Goal: Task Accomplishment & Management: Use online tool/utility

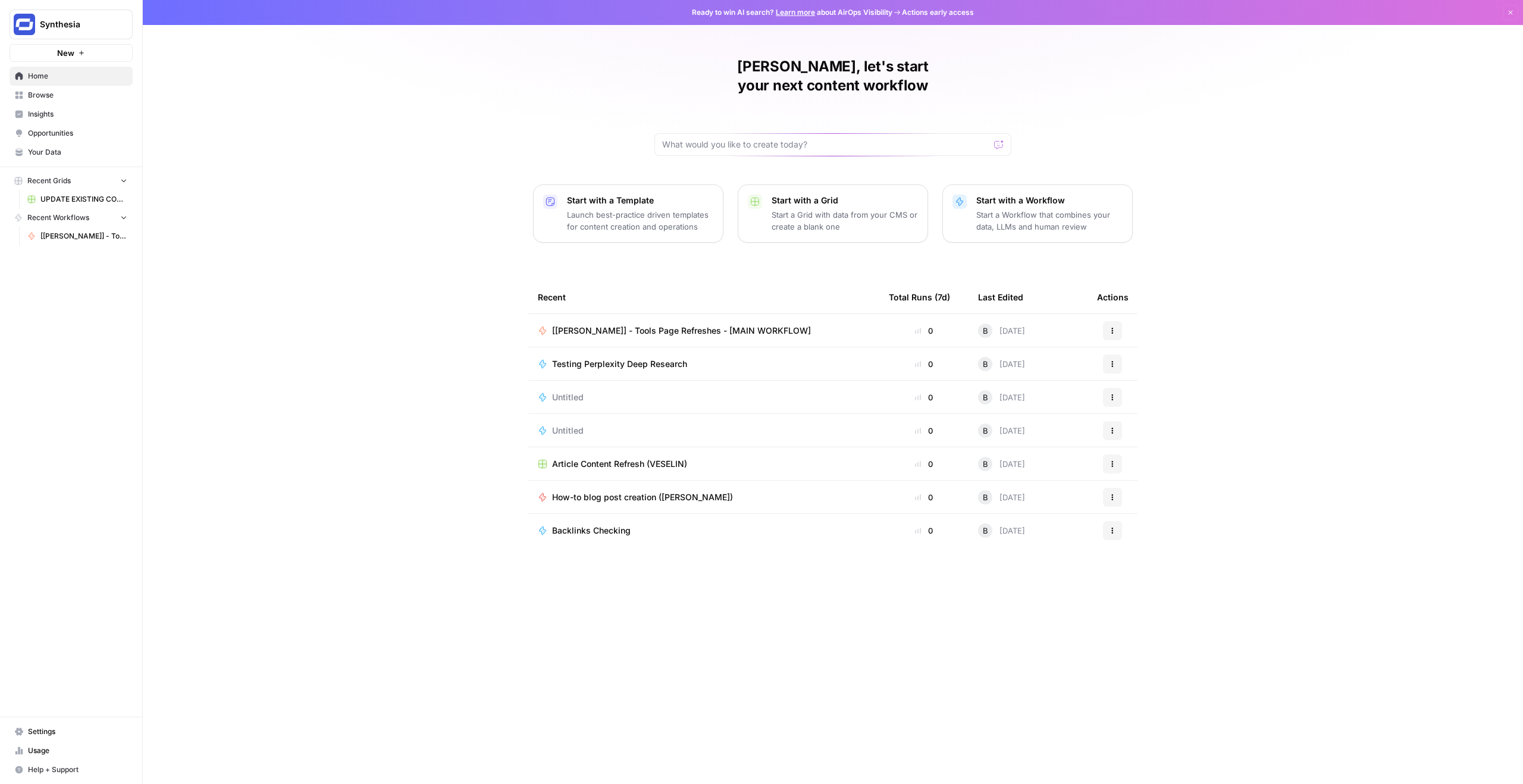
click at [373, 100] on div "Borys, let's start your next content workflow Start with a Template Launch best…" at bounding box center [832, 392] width 1380 height 784
click at [439, 168] on div "Borys, let's start your next content workflow Start with a Template Launch best…" at bounding box center [832, 392] width 1380 height 784
click at [59, 101] on link "Browse" at bounding box center [71, 95] width 123 height 19
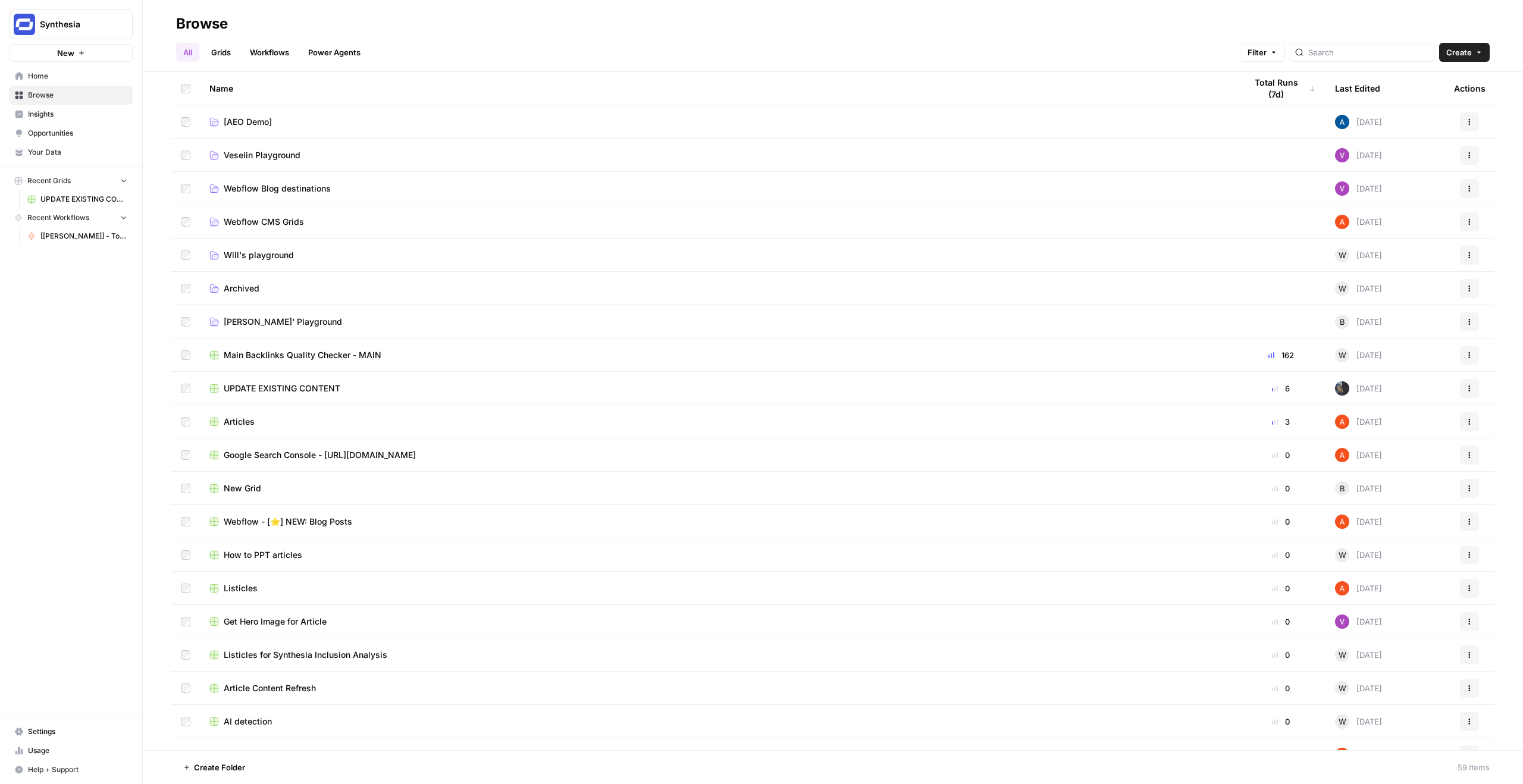
click at [256, 322] on span "[PERSON_NAME]' Playground" at bounding box center [283, 321] width 118 height 11
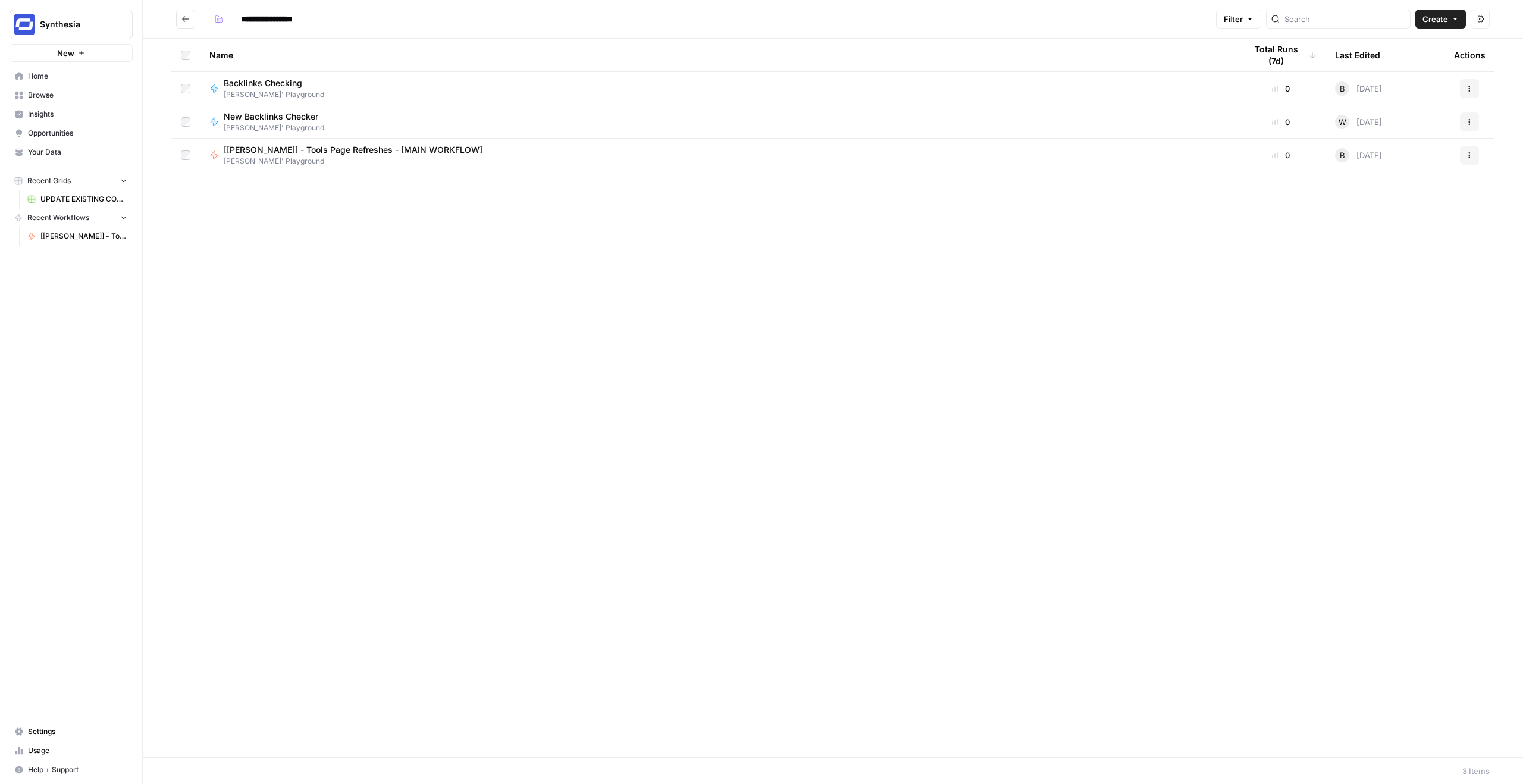
click at [377, 275] on div "Name Total Runs (7d) Last Edited Actions Backlinks Checking Borys' Playground 0…" at bounding box center [832, 398] width 1380 height 719
click at [1452, 19] on icon "button" at bounding box center [1455, 19] width 7 height 7
click at [1404, 65] on span "Workflow" at bounding box center [1418, 63] width 67 height 11
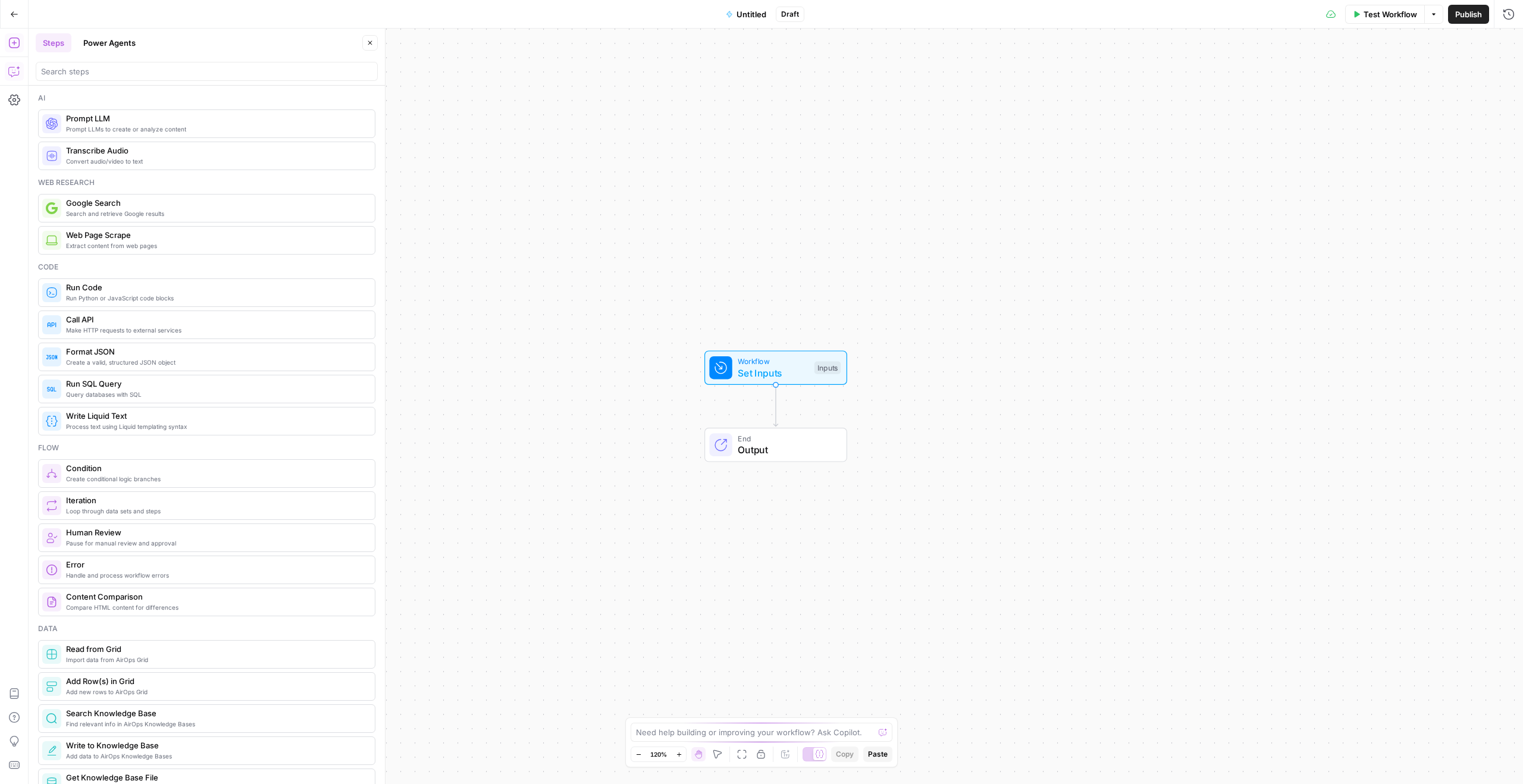
click at [7, 67] on button "Copilot" at bounding box center [14, 71] width 19 height 19
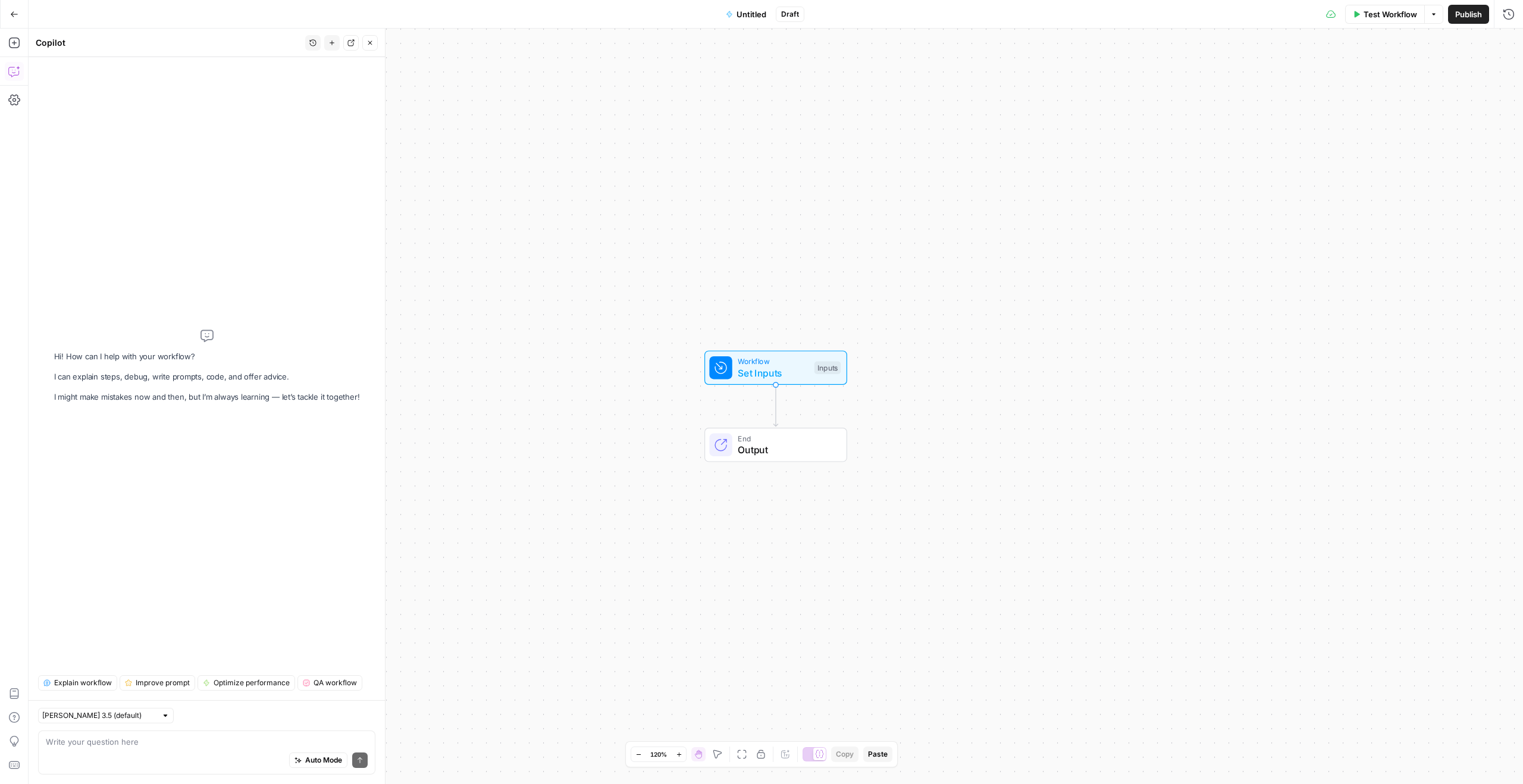
click at [149, 742] on textarea at bounding box center [206, 742] width 322 height 11
click at [90, 757] on div "Auto Mode Send" at bounding box center [206, 761] width 322 height 26
click at [91, 750] on div "Auto Mode Send" at bounding box center [206, 761] width 322 height 26
click at [135, 741] on textarea "Build me a workflow that would pull the data from our Google search console acc…" at bounding box center [206, 735] width 322 height 24
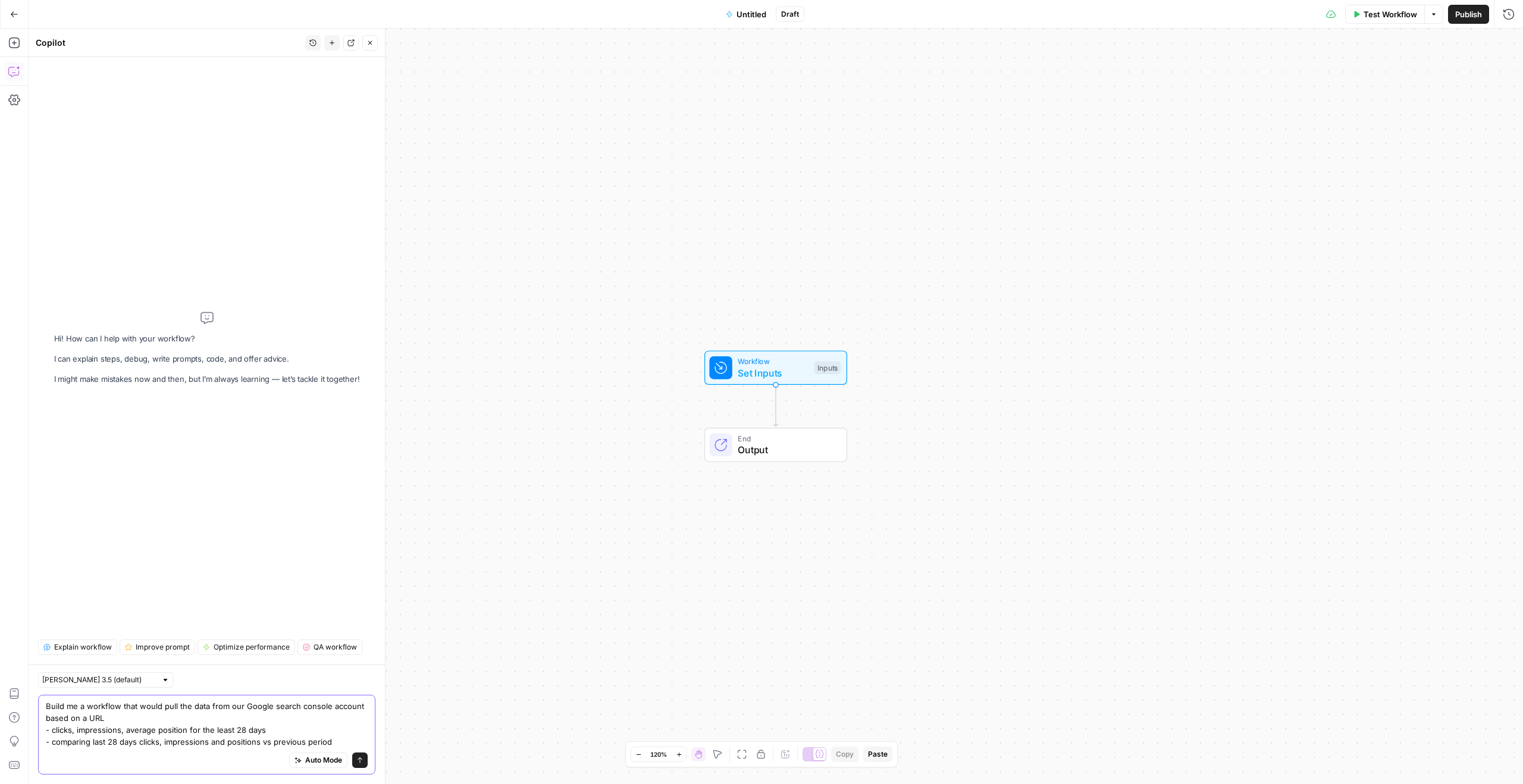
type textarea "Build me a workflow that would pull the data from our Google search console acc…"
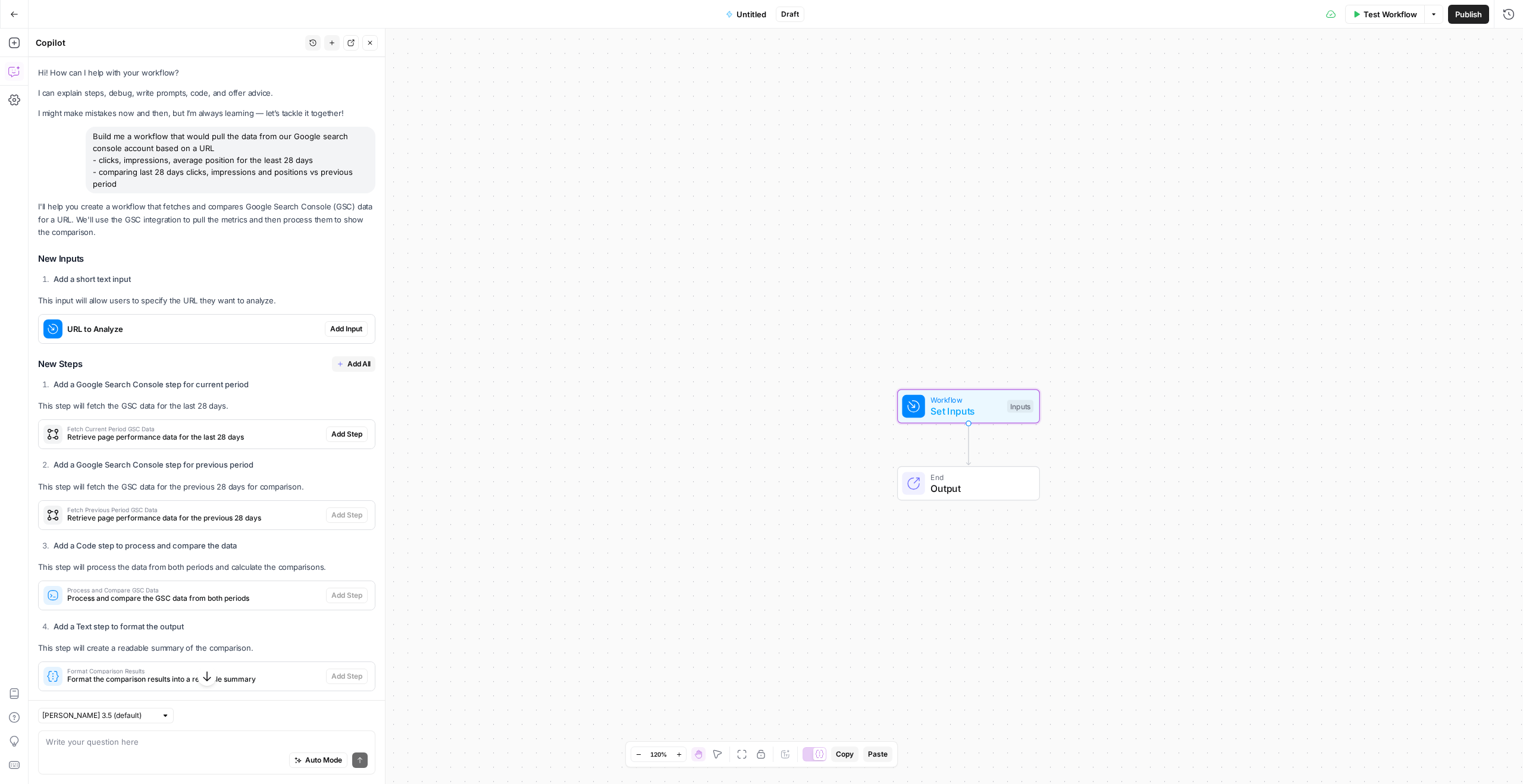
click at [337, 329] on span "Add Input" at bounding box center [346, 329] width 32 height 11
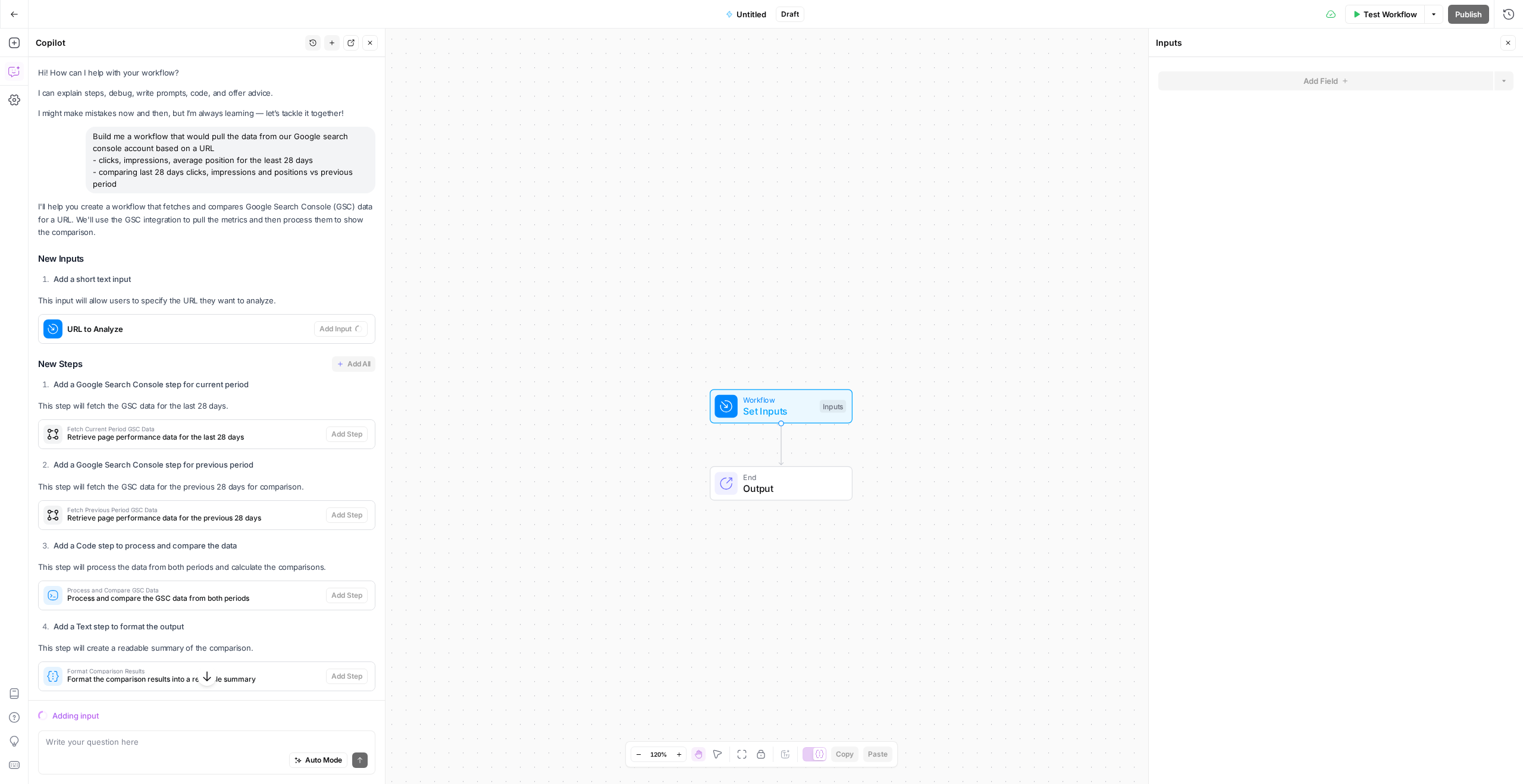
click at [791, 403] on span "Workflow" at bounding box center [779, 399] width 71 height 11
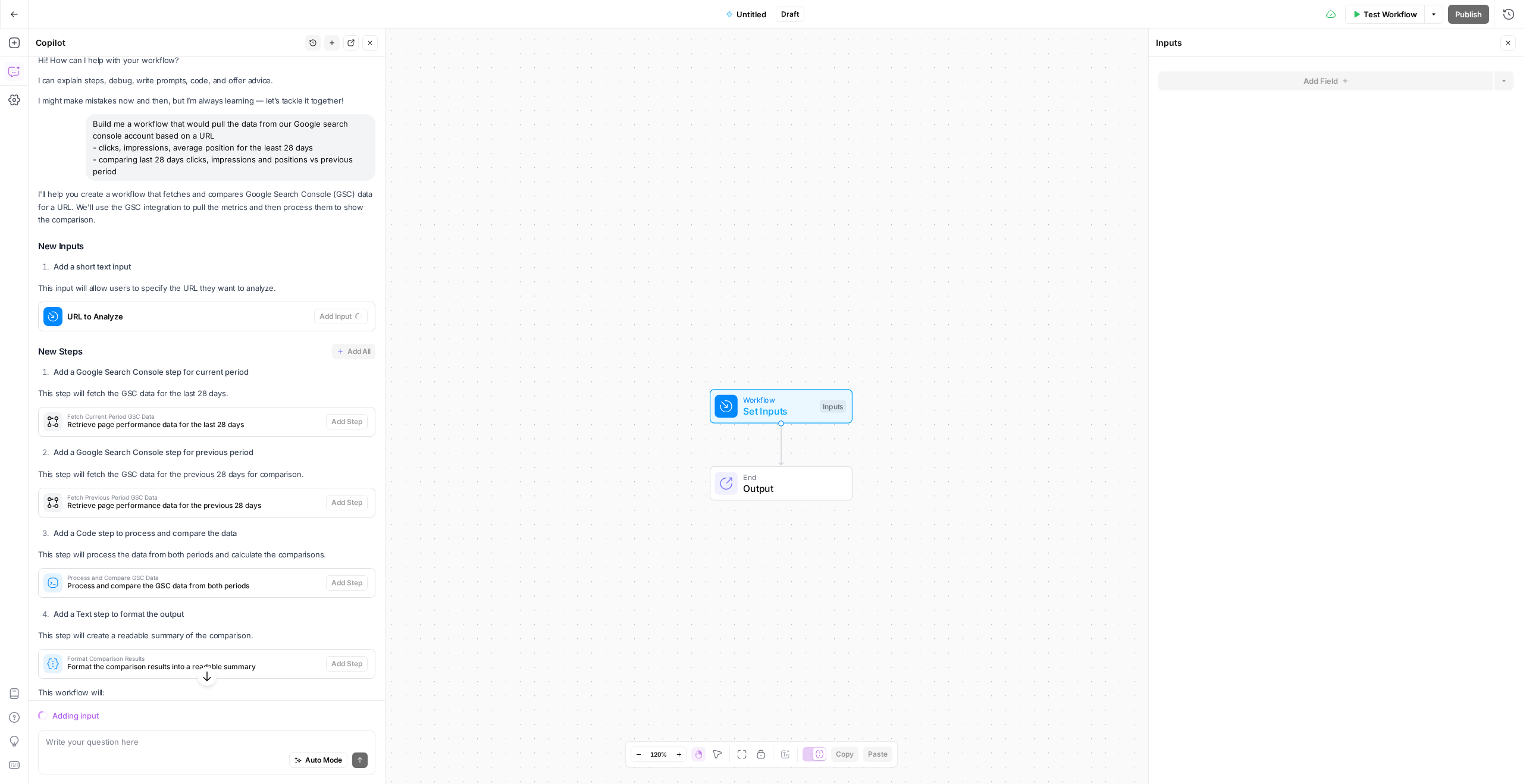
scroll to position [25, 0]
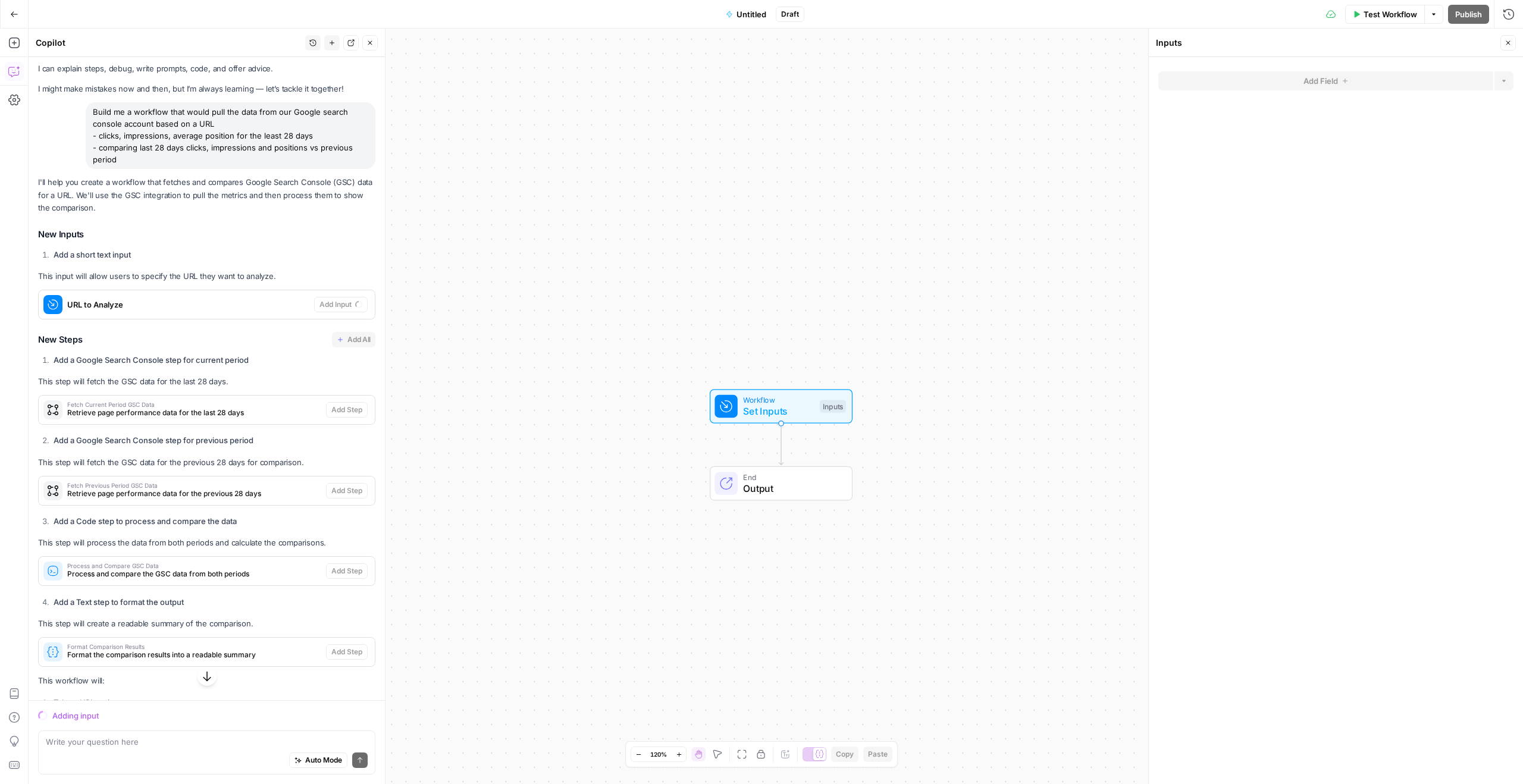
click at [144, 440] on strong "Add a Google Search Console step for previous period" at bounding box center [153, 440] width 200 height 10
click at [176, 442] on strong "Add a Google Search Console step for previous period" at bounding box center [153, 440] width 200 height 10
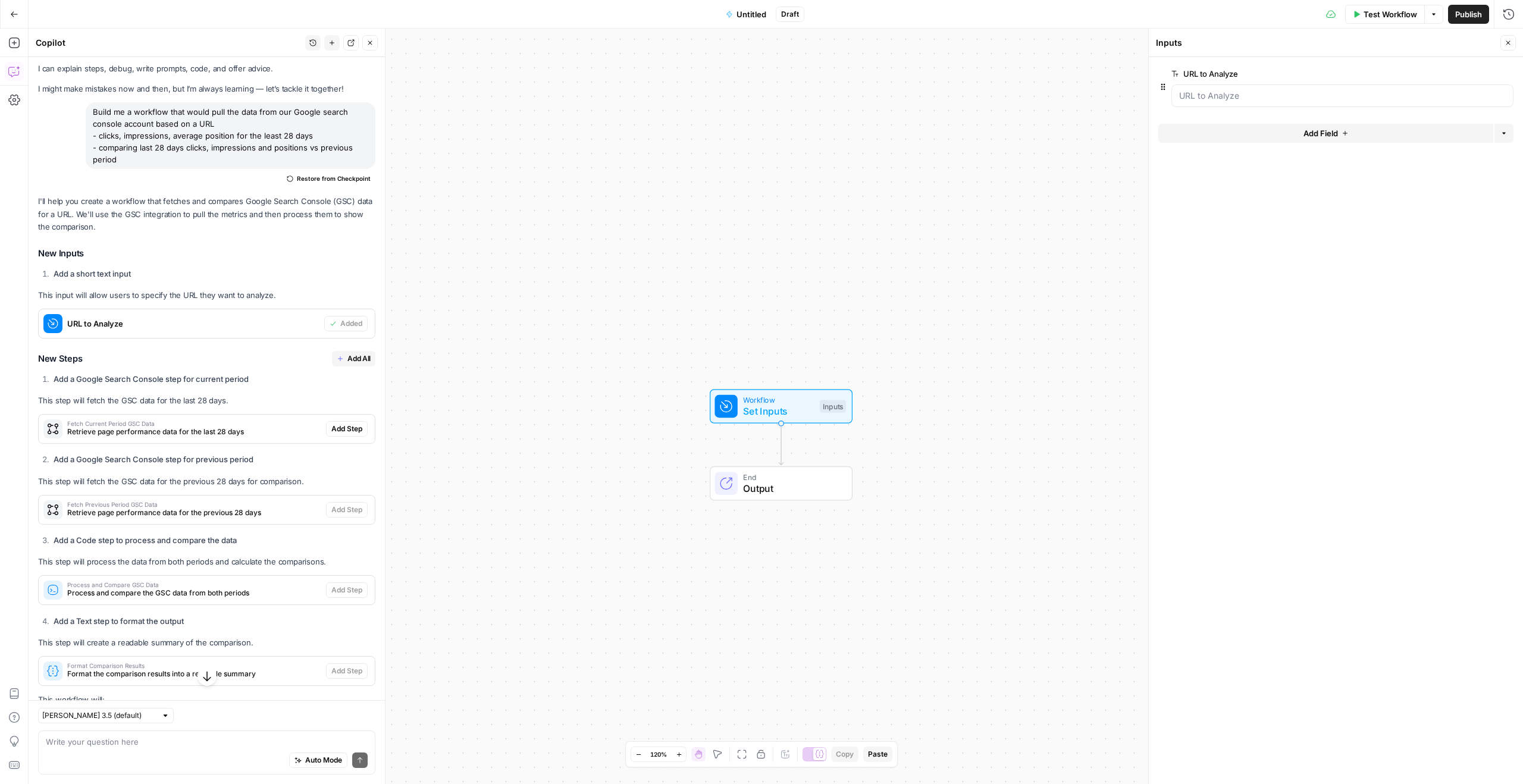
click at [355, 356] on span "Add All" at bounding box center [359, 359] width 23 height 11
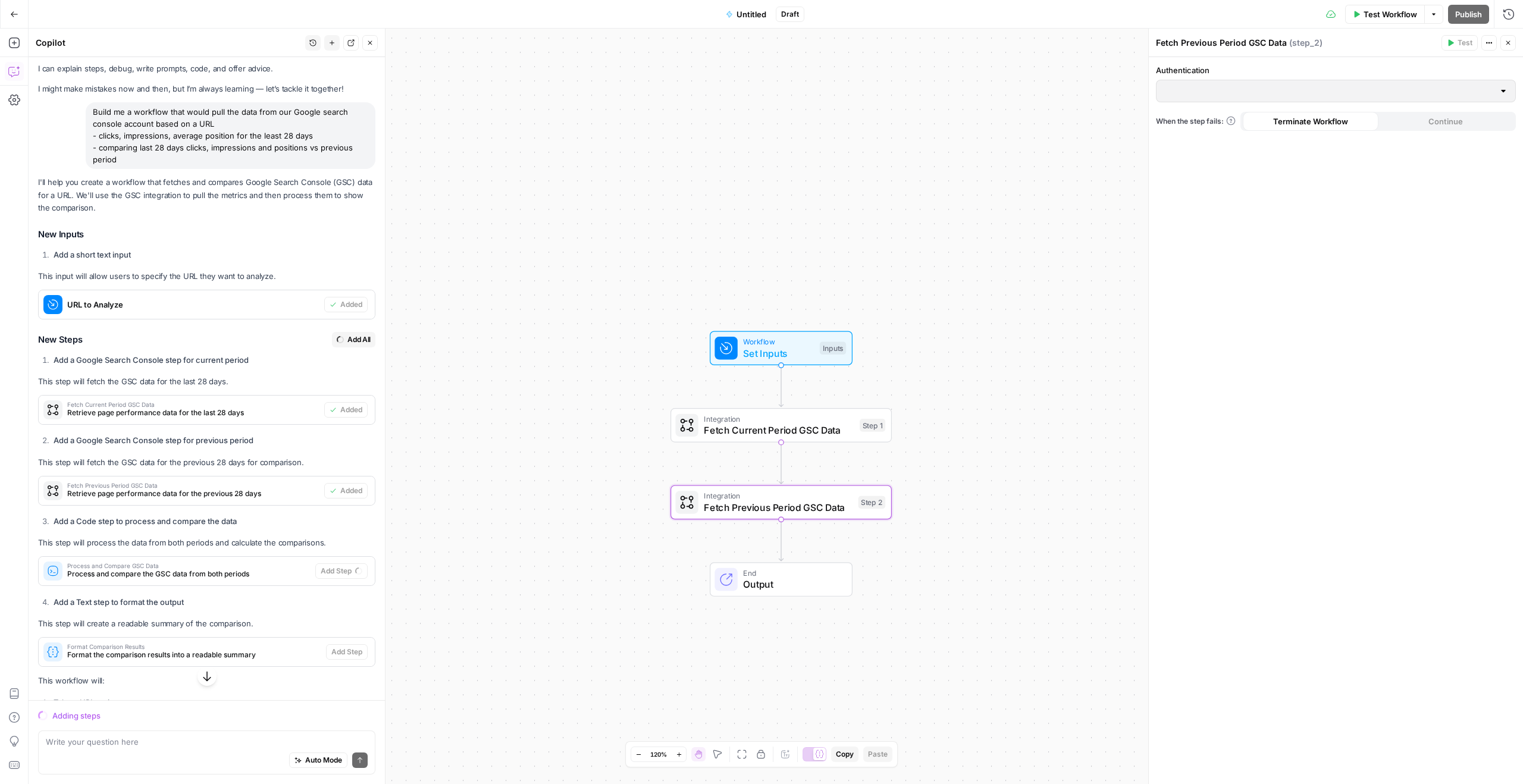
click at [769, 347] on span "Set Inputs" at bounding box center [779, 354] width 71 height 14
click at [1251, 85] on div at bounding box center [1343, 96] width 342 height 23
click at [1249, 88] on div at bounding box center [1343, 96] width 342 height 23
click at [1242, 98] on Analyze "URL to Analyze" at bounding box center [1342, 95] width 326 height 11
click at [1246, 96] on Analyze "URL to Analyze" at bounding box center [1342, 95] width 326 height 11
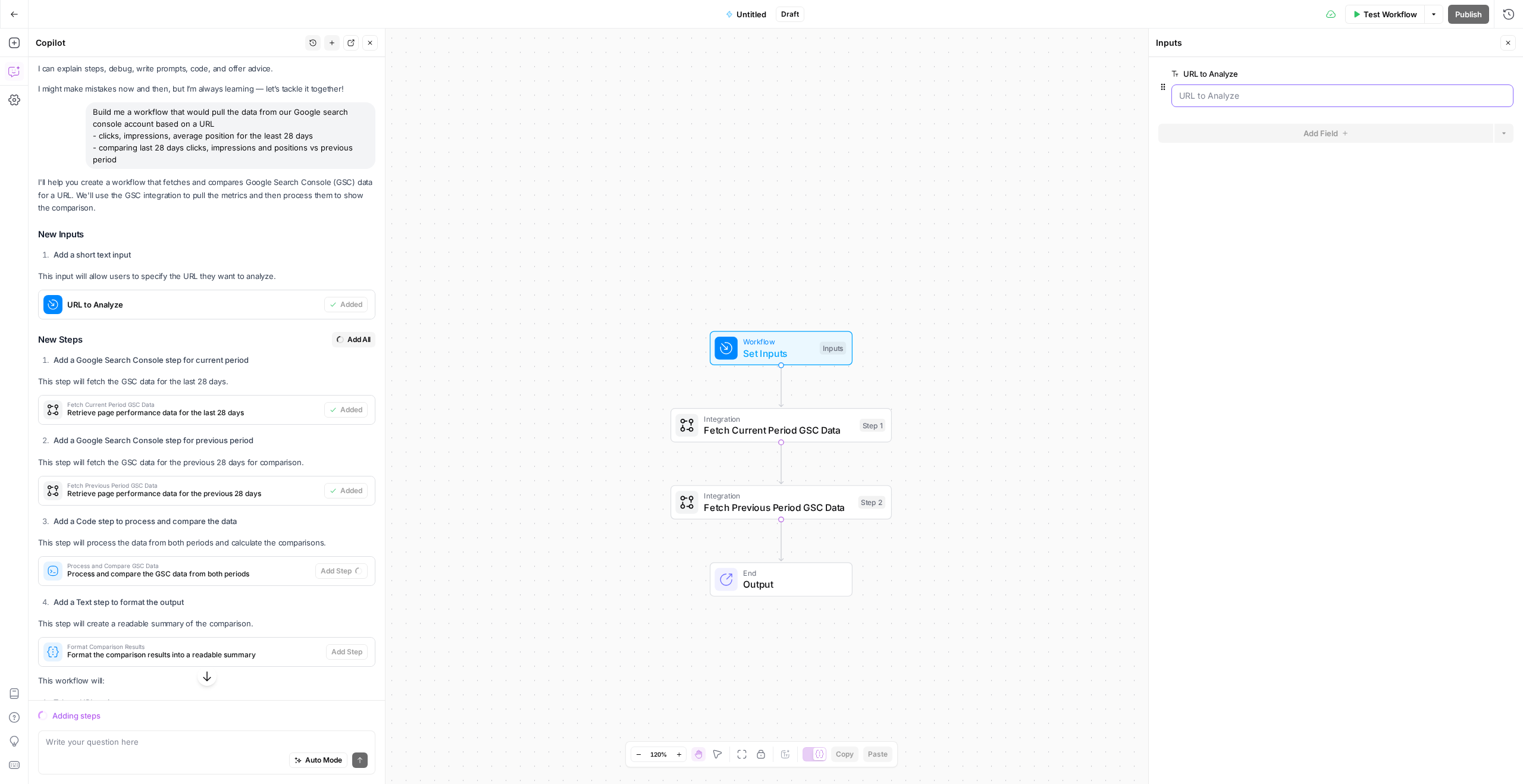
click at [1221, 91] on Analyze "URL to Analyze" at bounding box center [1342, 95] width 326 height 11
click at [1199, 95] on Analyze "URL to Analyze" at bounding box center [1342, 95] width 326 height 11
click at [1257, 34] on header "Inputs Close" at bounding box center [1336, 42] width 374 height 28
click at [1199, 92] on Analyze "URL to Analyze" at bounding box center [1342, 95] width 326 height 11
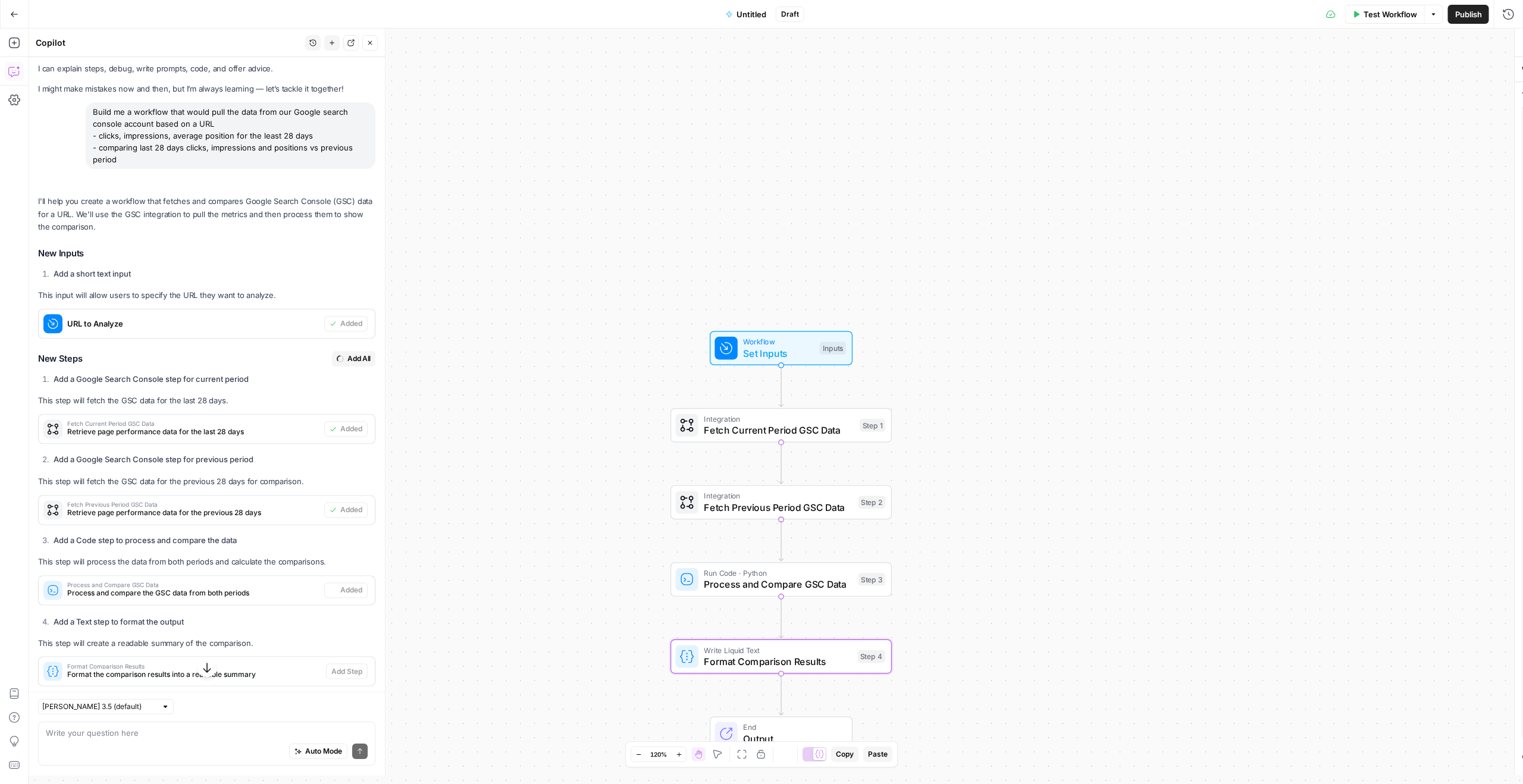
type textarea "Format Comparison Results"
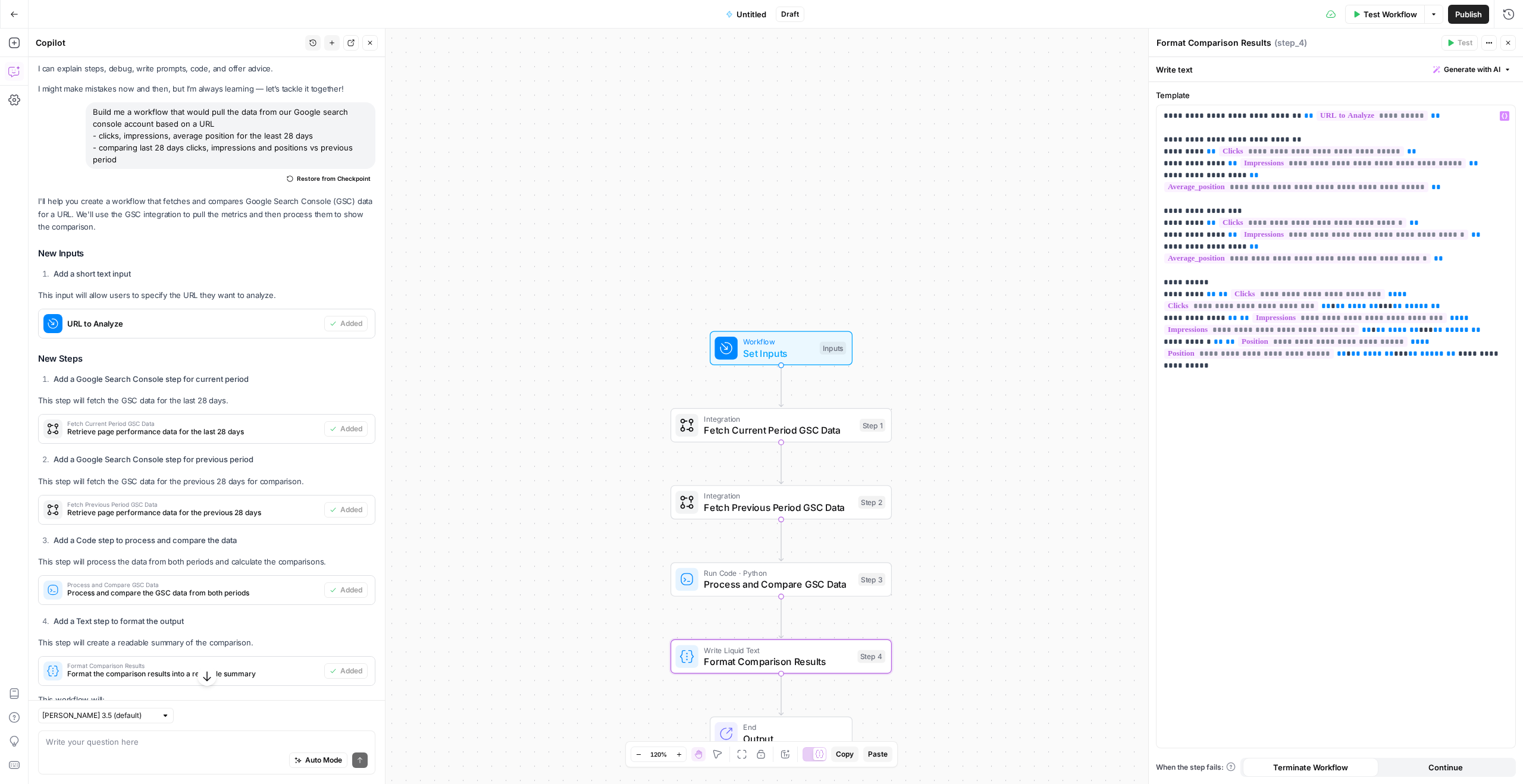
click at [771, 345] on span "Workflow" at bounding box center [779, 341] width 71 height 11
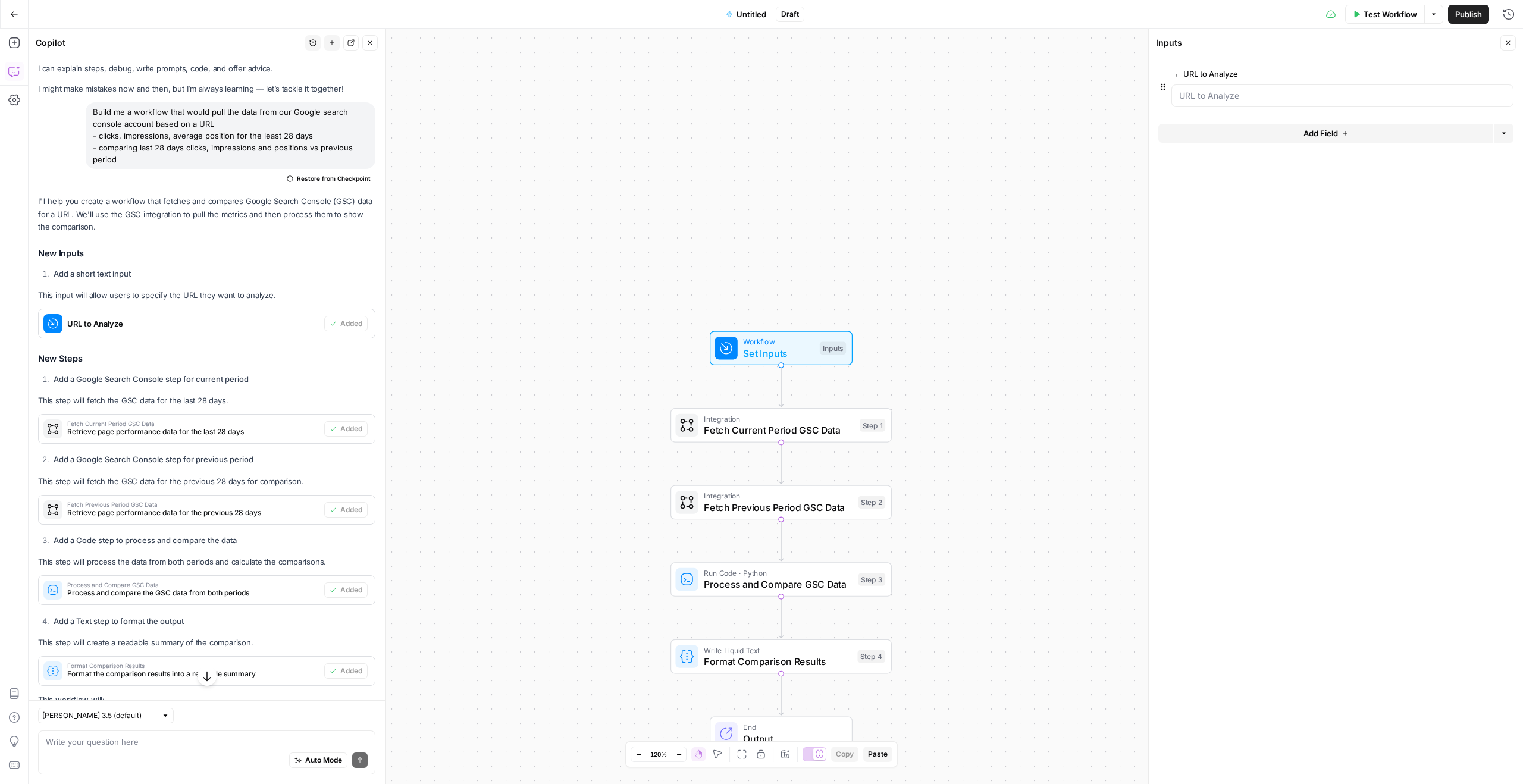
click at [1199, 107] on div at bounding box center [1343, 96] width 342 height 23
click at [1203, 100] on Analyze "URL to Analyze" at bounding box center [1342, 95] width 326 height 11
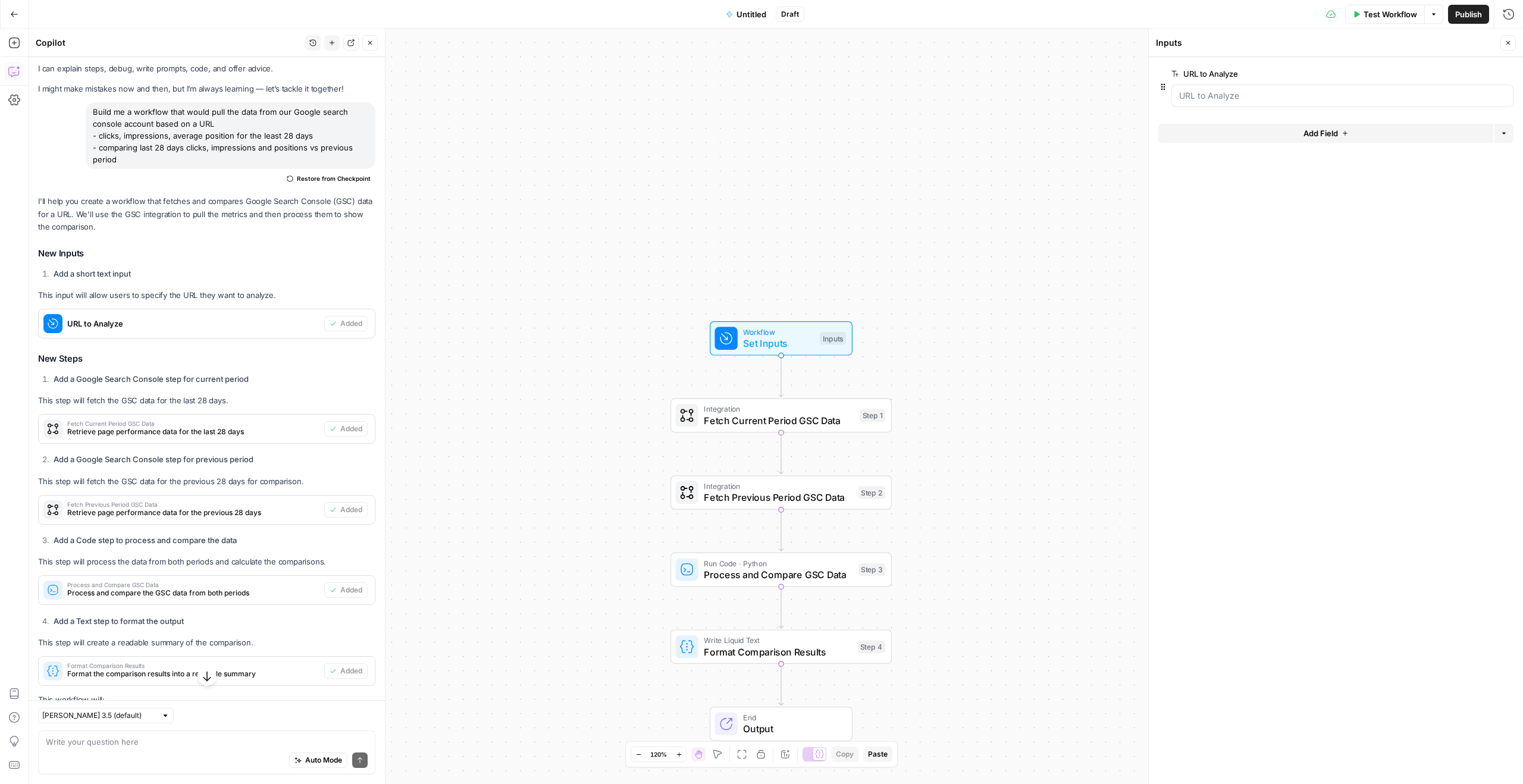
click at [1395, 11] on span "Test Workflow" at bounding box center [1390, 13] width 54 height 11
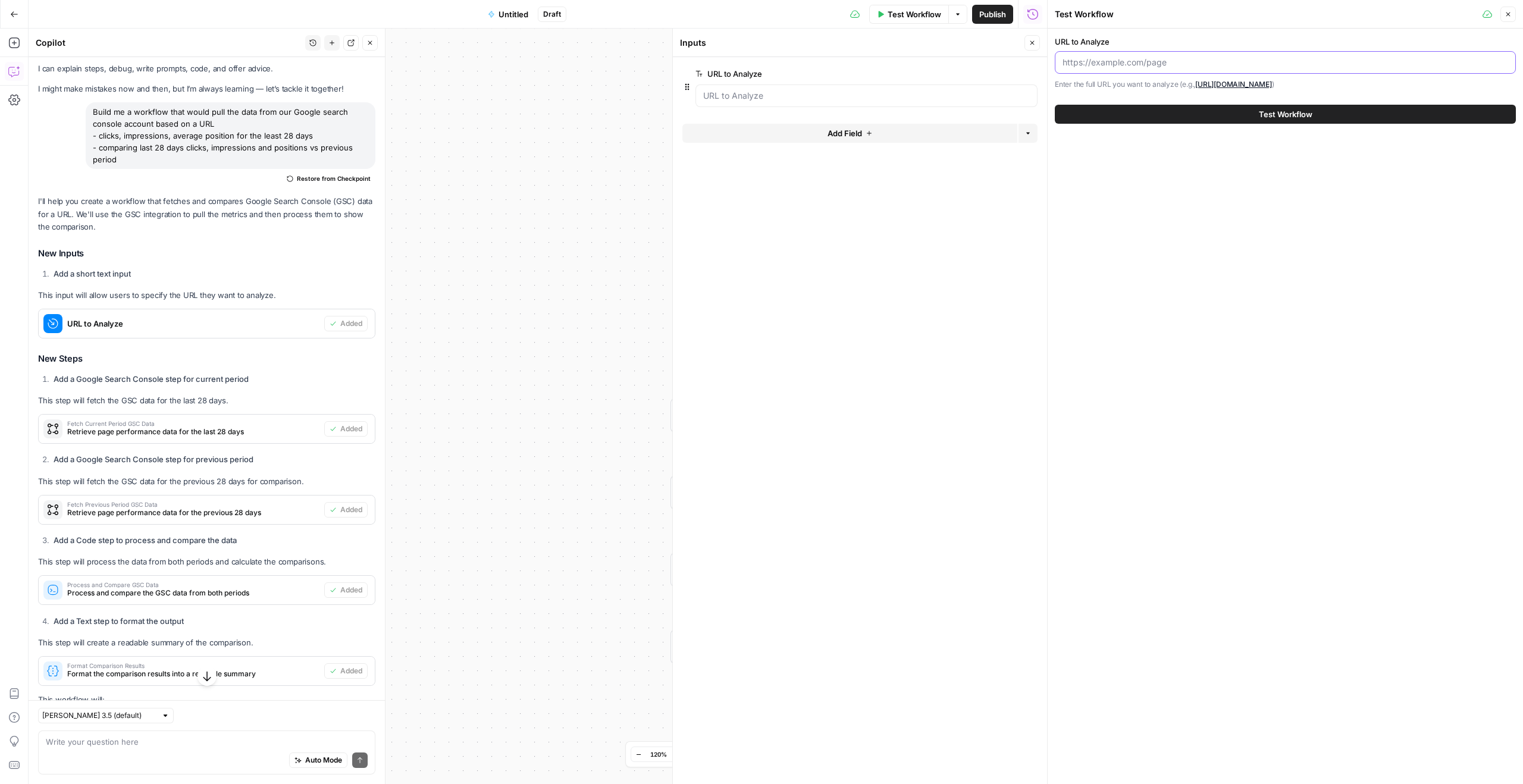
click at [1094, 63] on input "URL to Analyze" at bounding box center [1285, 62] width 445 height 11
paste input "[URL][DOMAIN_NAME]"
type input "[URL][DOMAIN_NAME]"
click at [1245, 118] on button "Test Workflow" at bounding box center [1285, 115] width 461 height 19
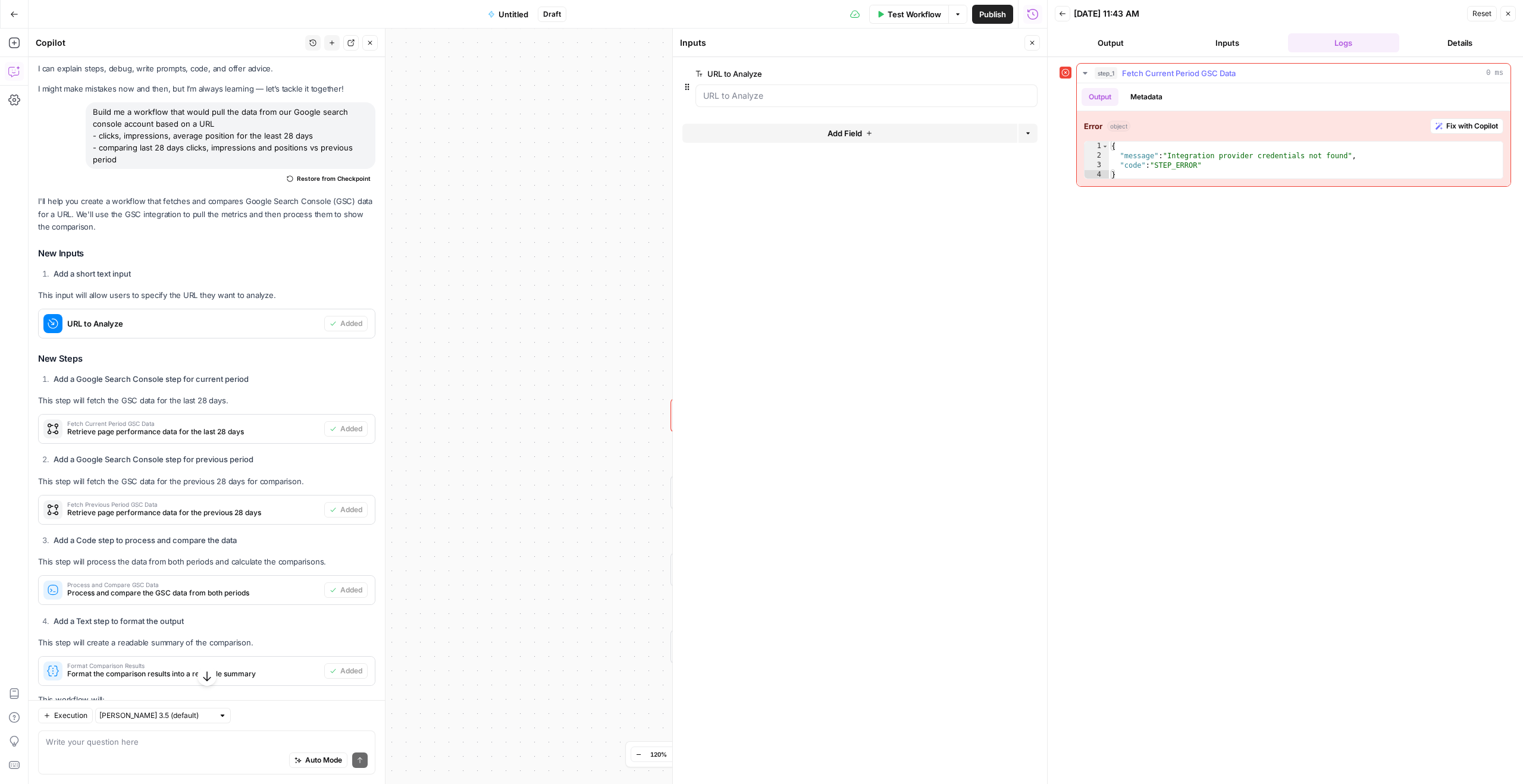
click at [1463, 128] on span "Fix with Copilot" at bounding box center [1472, 126] width 52 height 11
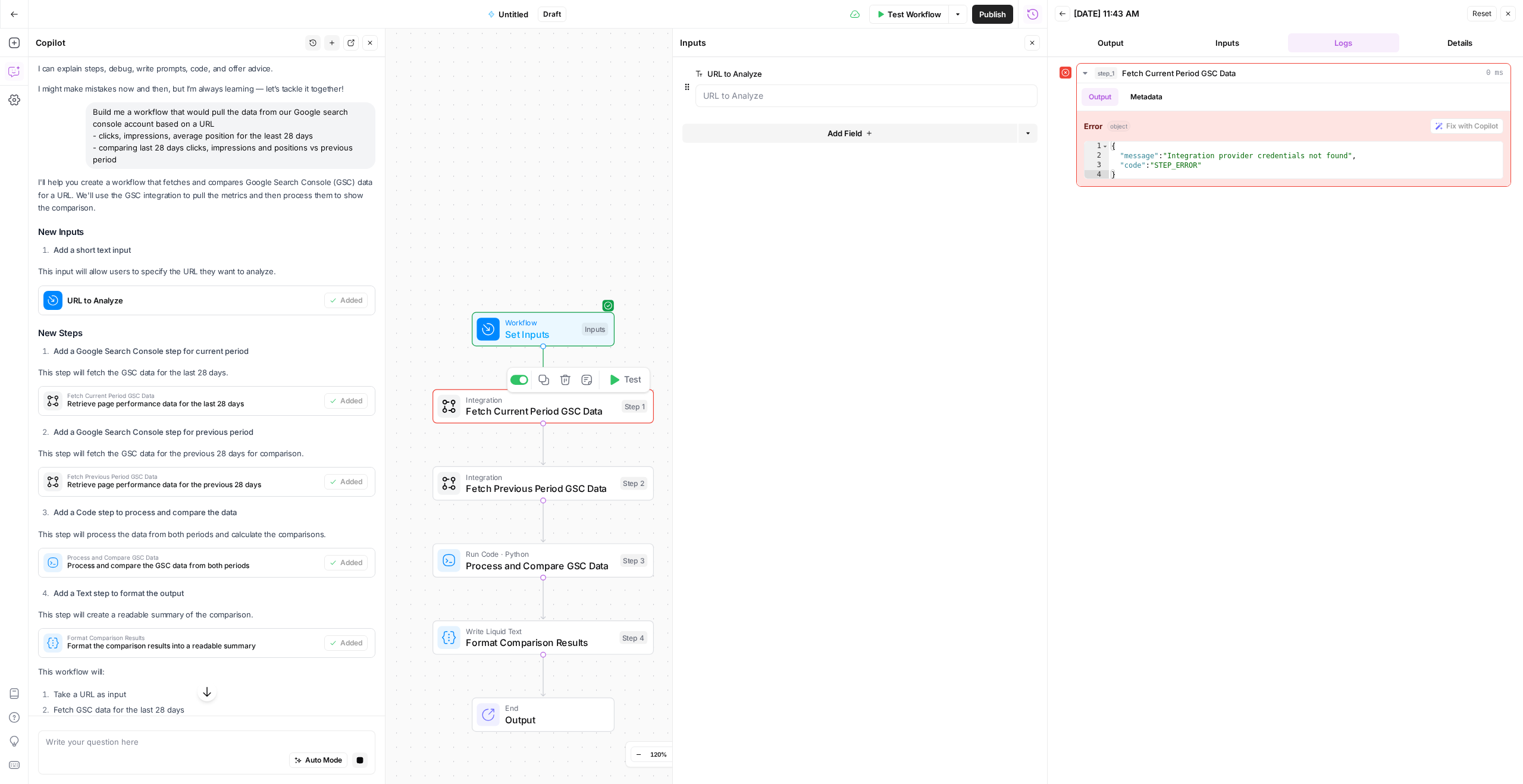
click at [524, 412] on span "Fetch Current Period GSC Data" at bounding box center [541, 411] width 150 height 14
click at [627, 100] on div "Workflow Set Inputs Inputs Error Integration Fetch Current Period GSC Data Step…" at bounding box center [537, 406] width 1019 height 756
click at [14, 17] on icon "button" at bounding box center [13, 13] width 8 height 8
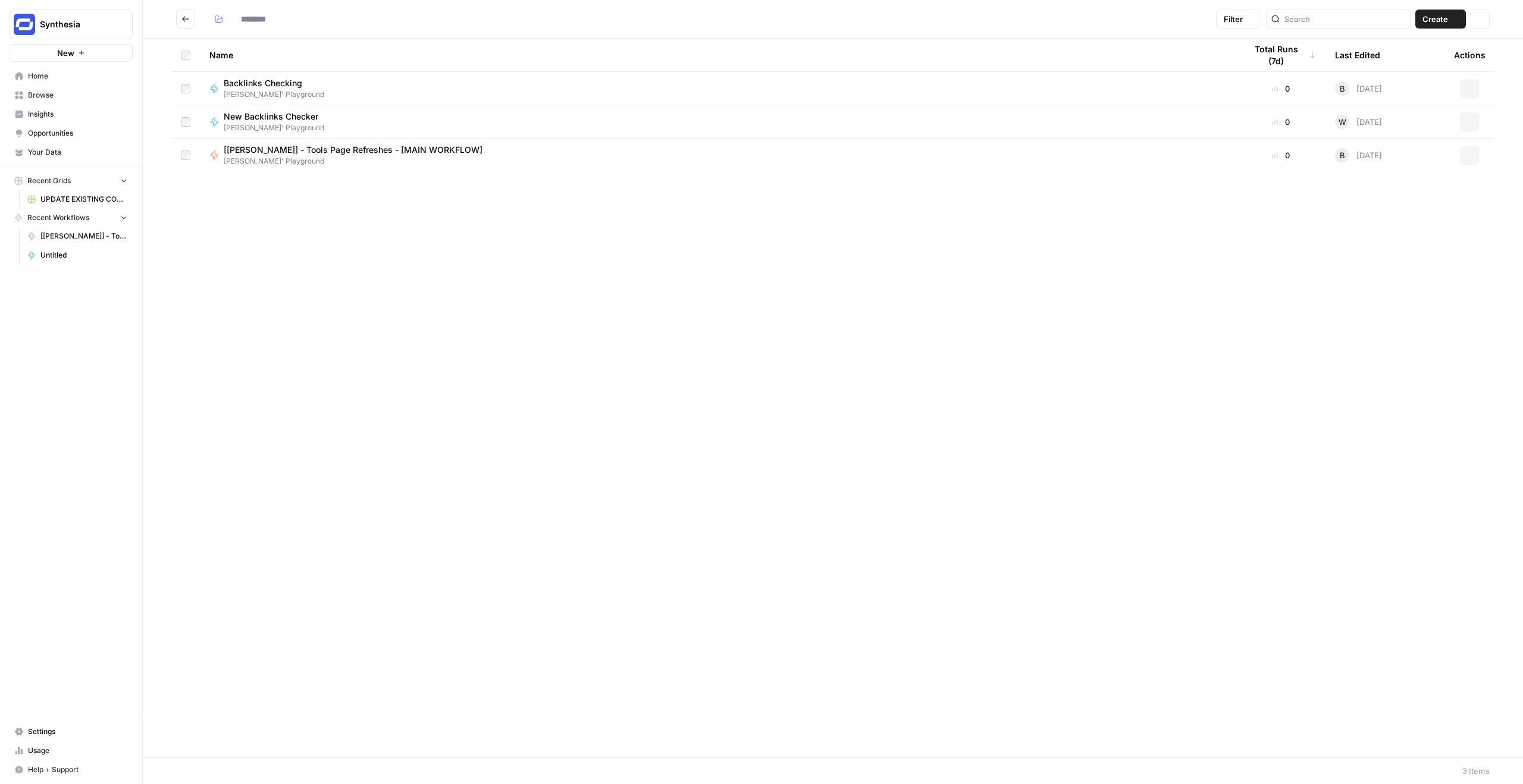
type input "**********"
click at [50, 125] on link "Opportunities" at bounding box center [71, 133] width 123 height 19
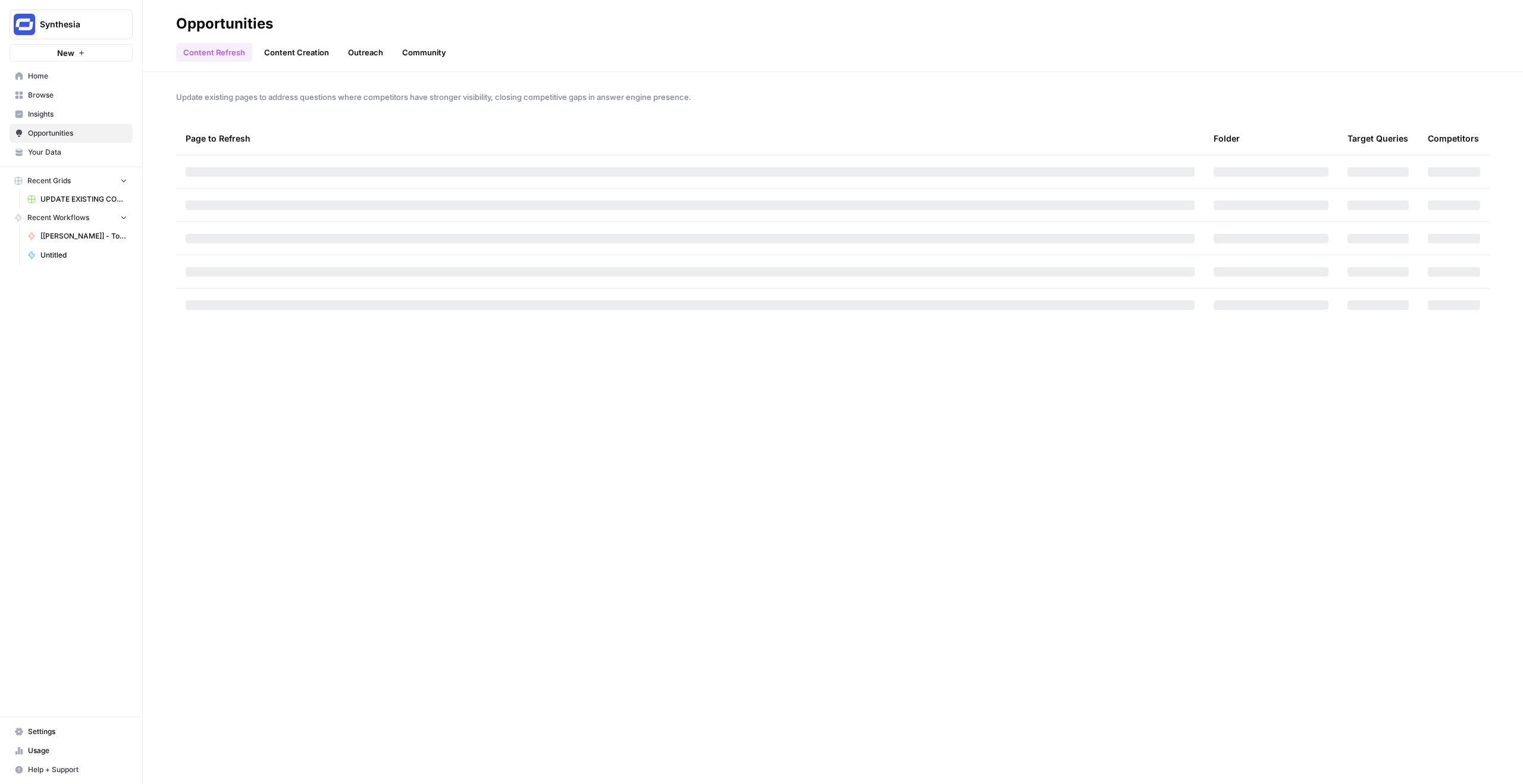
click at [51, 114] on span "Insights" at bounding box center [78, 114] width 100 height 11
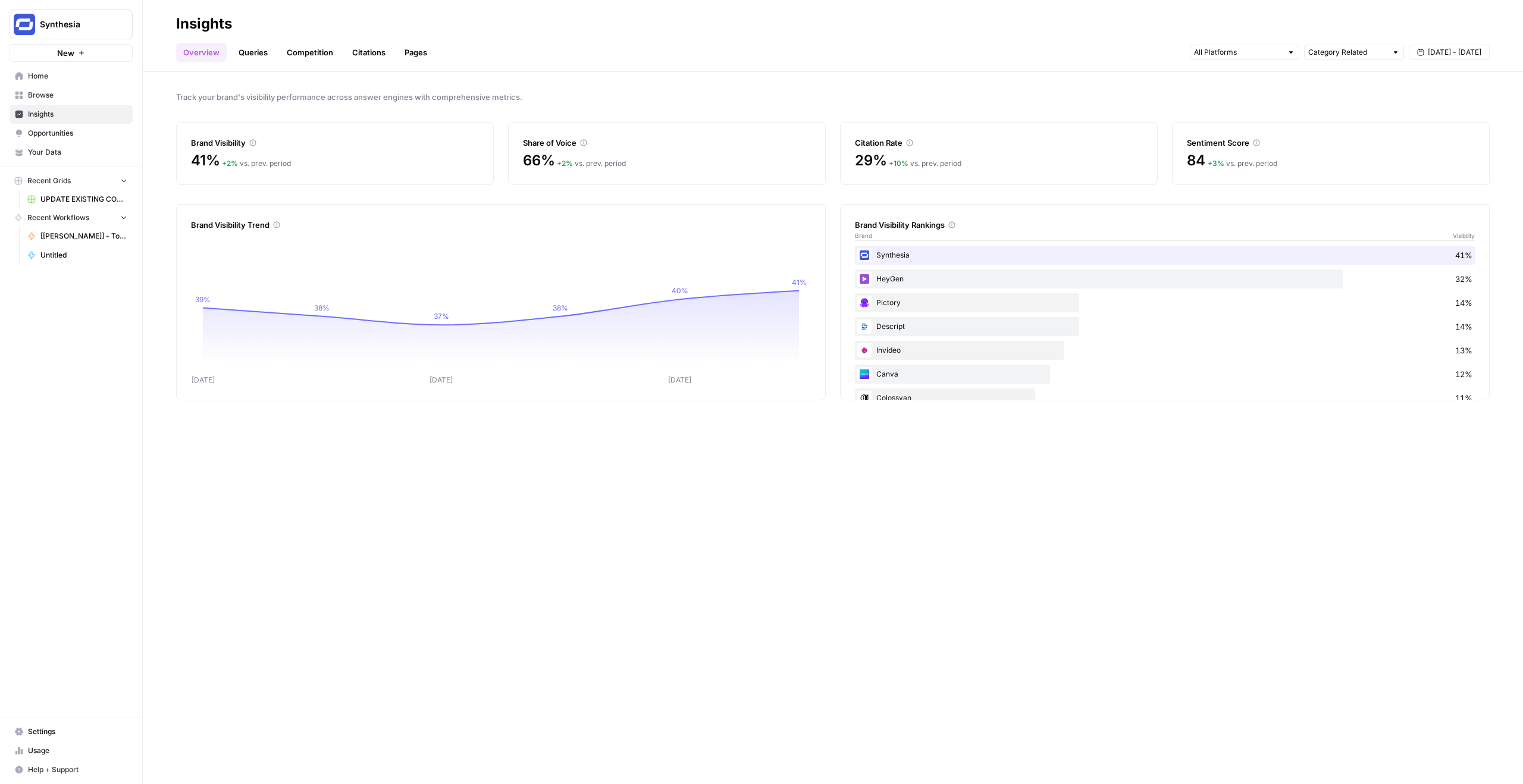
click at [71, 146] on link "Your Data" at bounding box center [71, 153] width 123 height 19
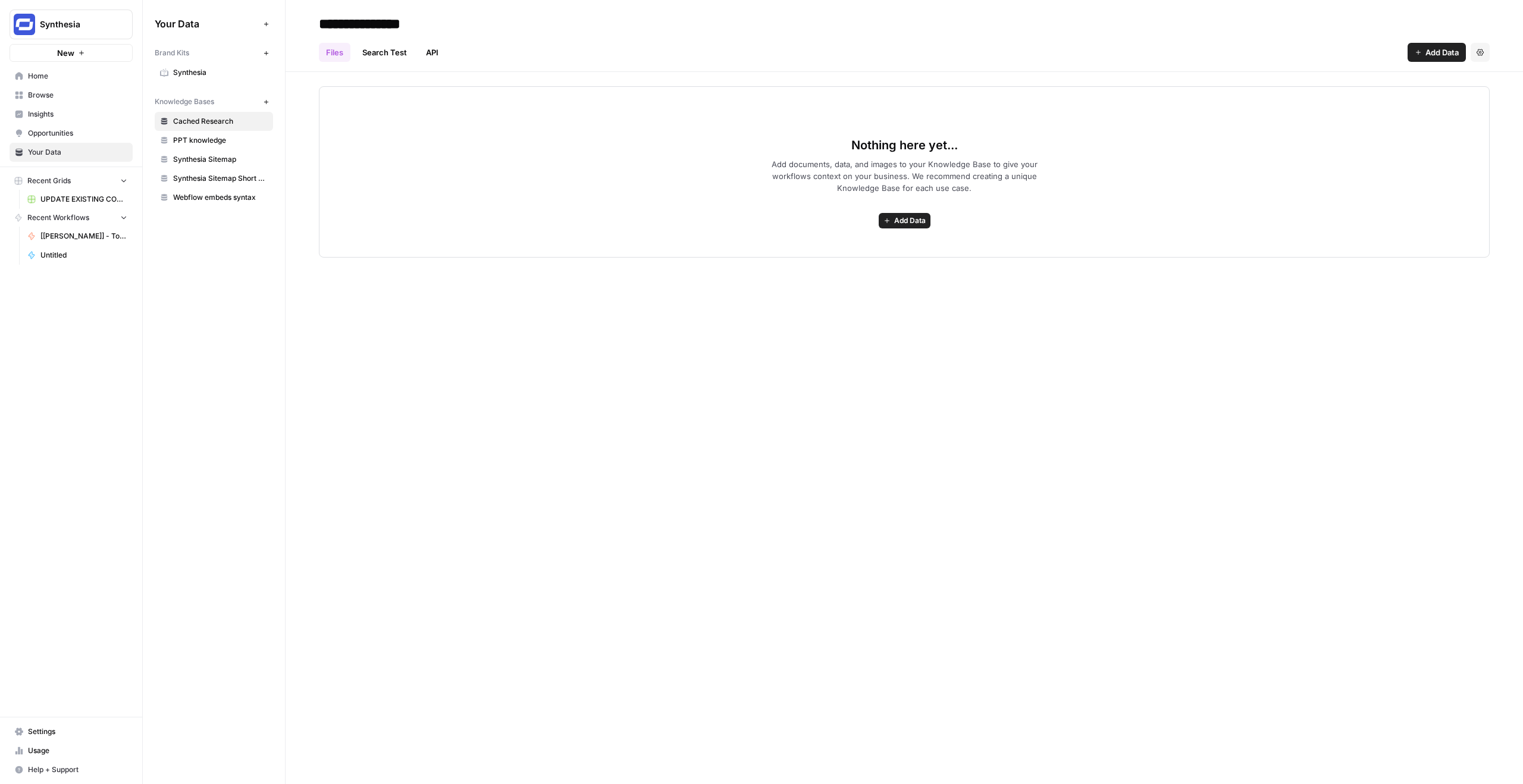
click at [43, 725] on link "Settings" at bounding box center [71, 732] width 123 height 19
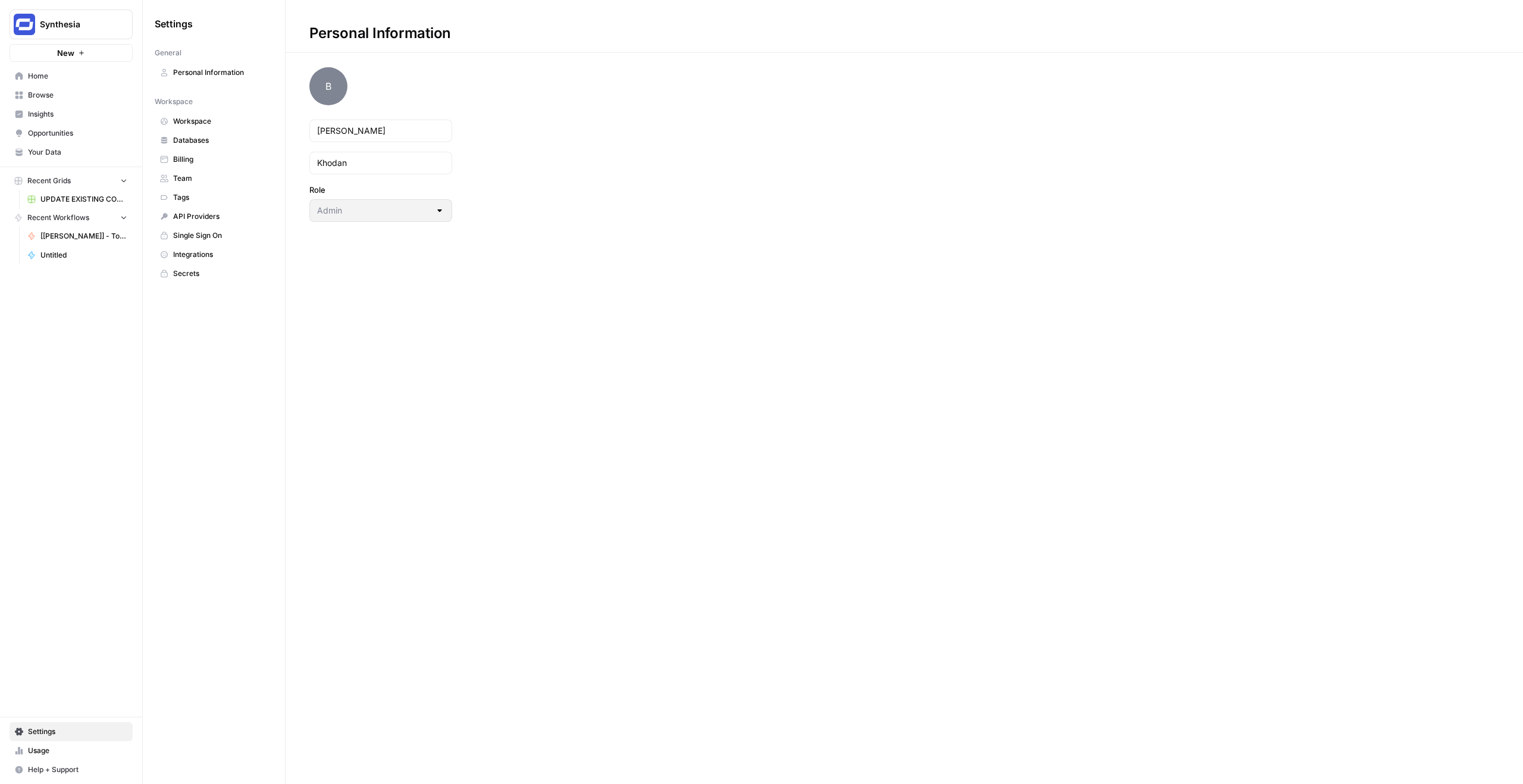
click at [204, 253] on span "Integrations" at bounding box center [220, 255] width 94 height 11
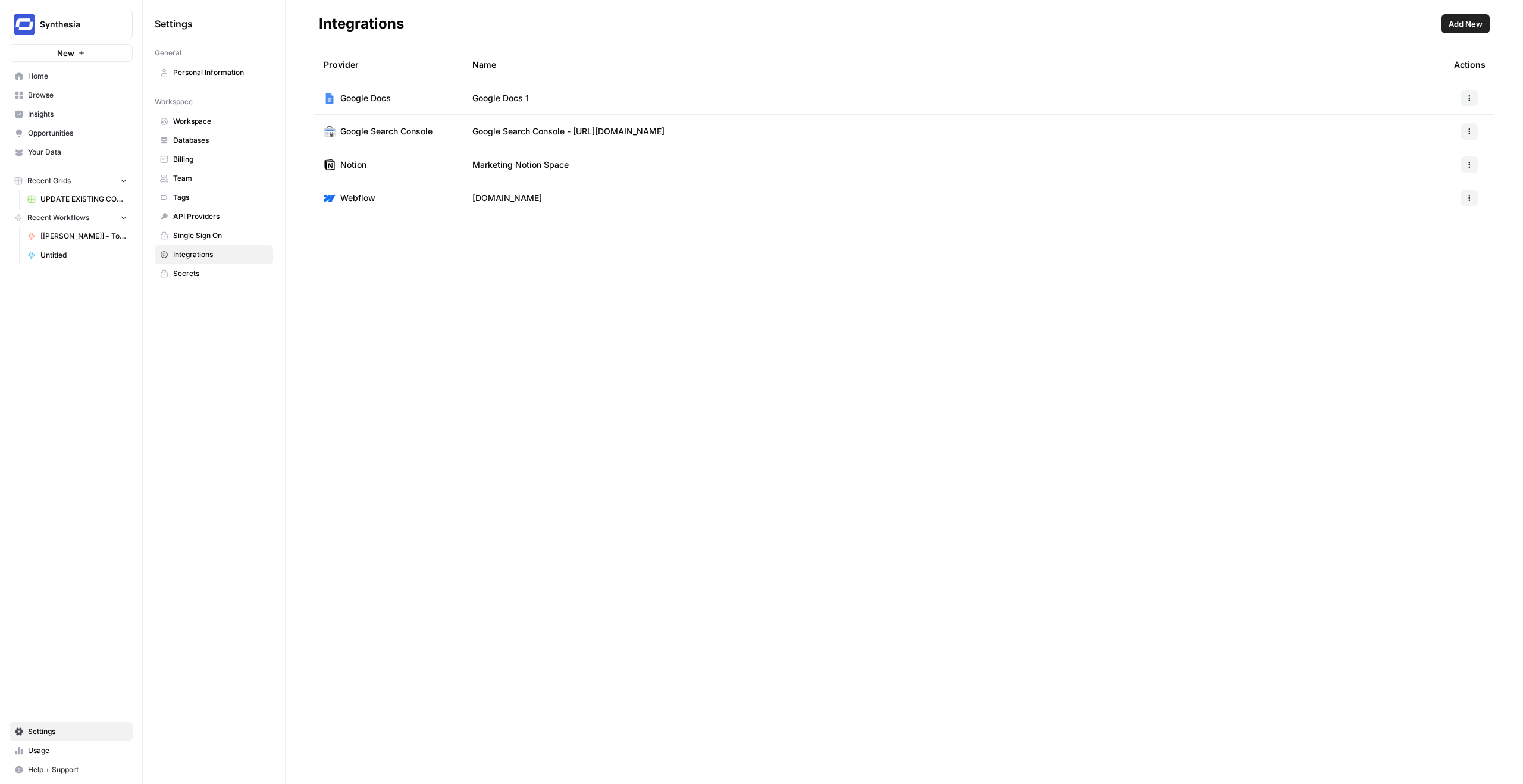
click at [1471, 130] on icon "button" at bounding box center [1470, 131] width 7 height 7
click at [1206, 277] on div "Provider Name Actions Google Docs Google Docs 1 Google Search Console Google Se…" at bounding box center [904, 416] width 1237 height 736
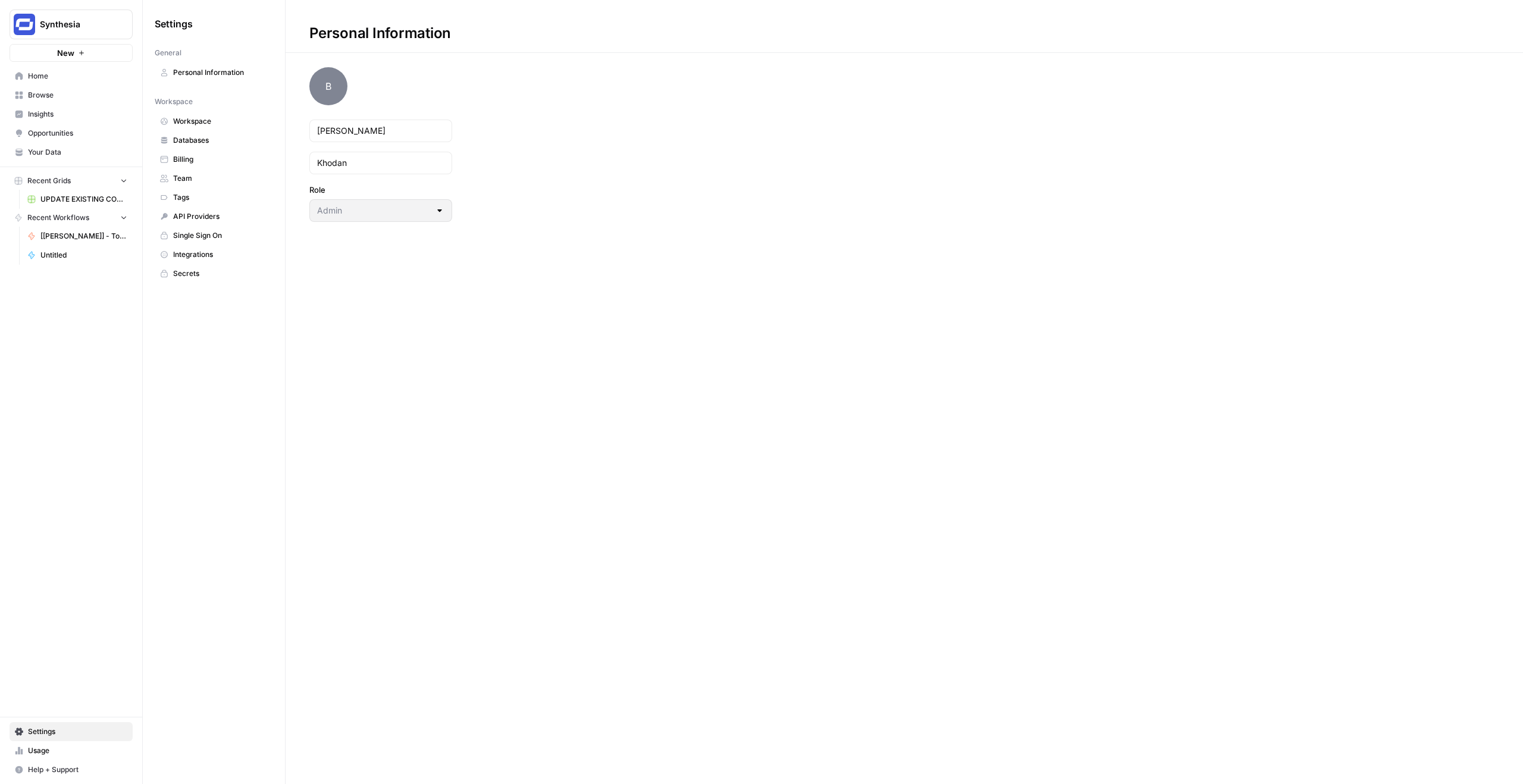
click at [61, 99] on span "Browse" at bounding box center [78, 95] width 100 height 11
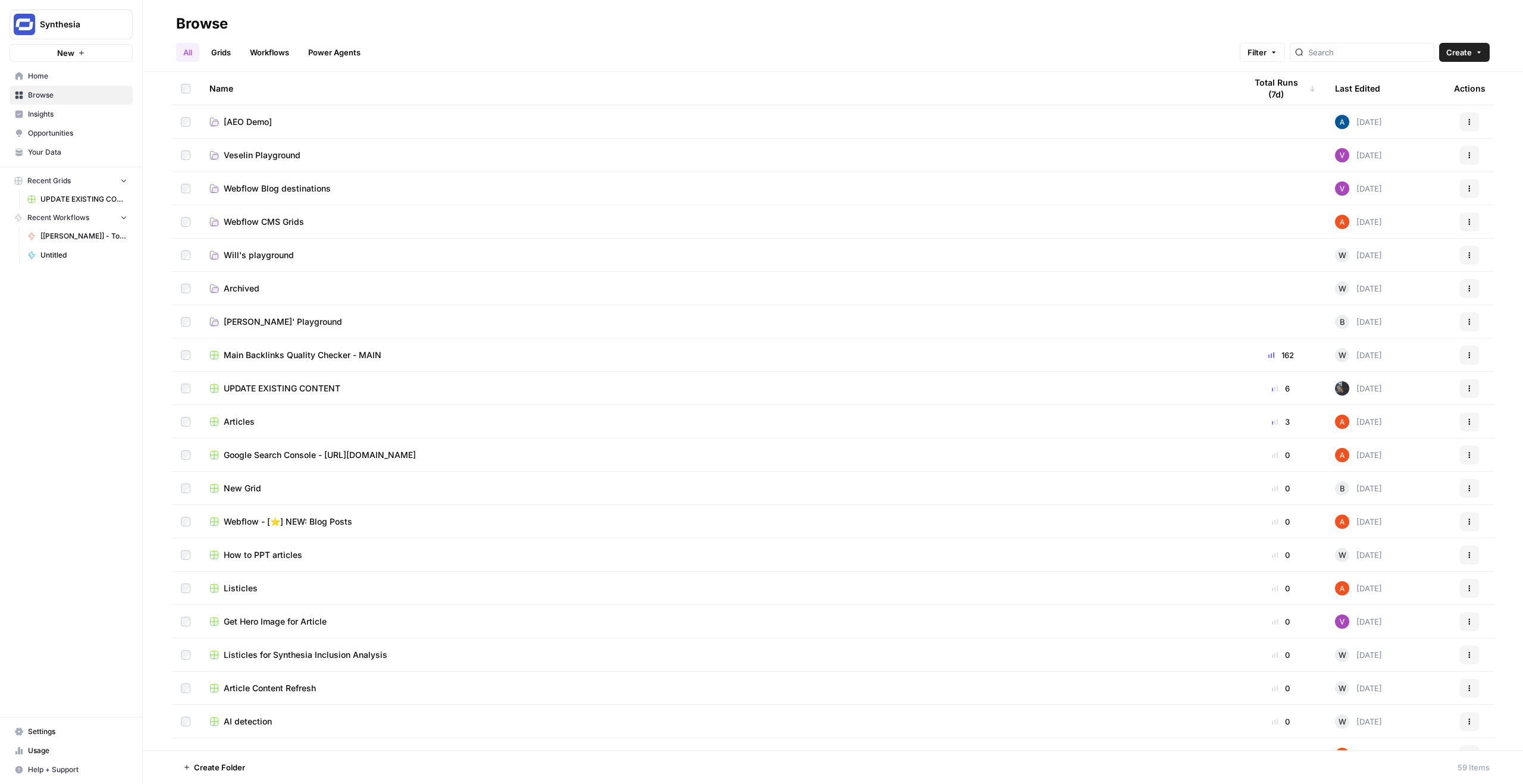
click at [263, 318] on span "[PERSON_NAME]' Playground" at bounding box center [283, 321] width 118 height 11
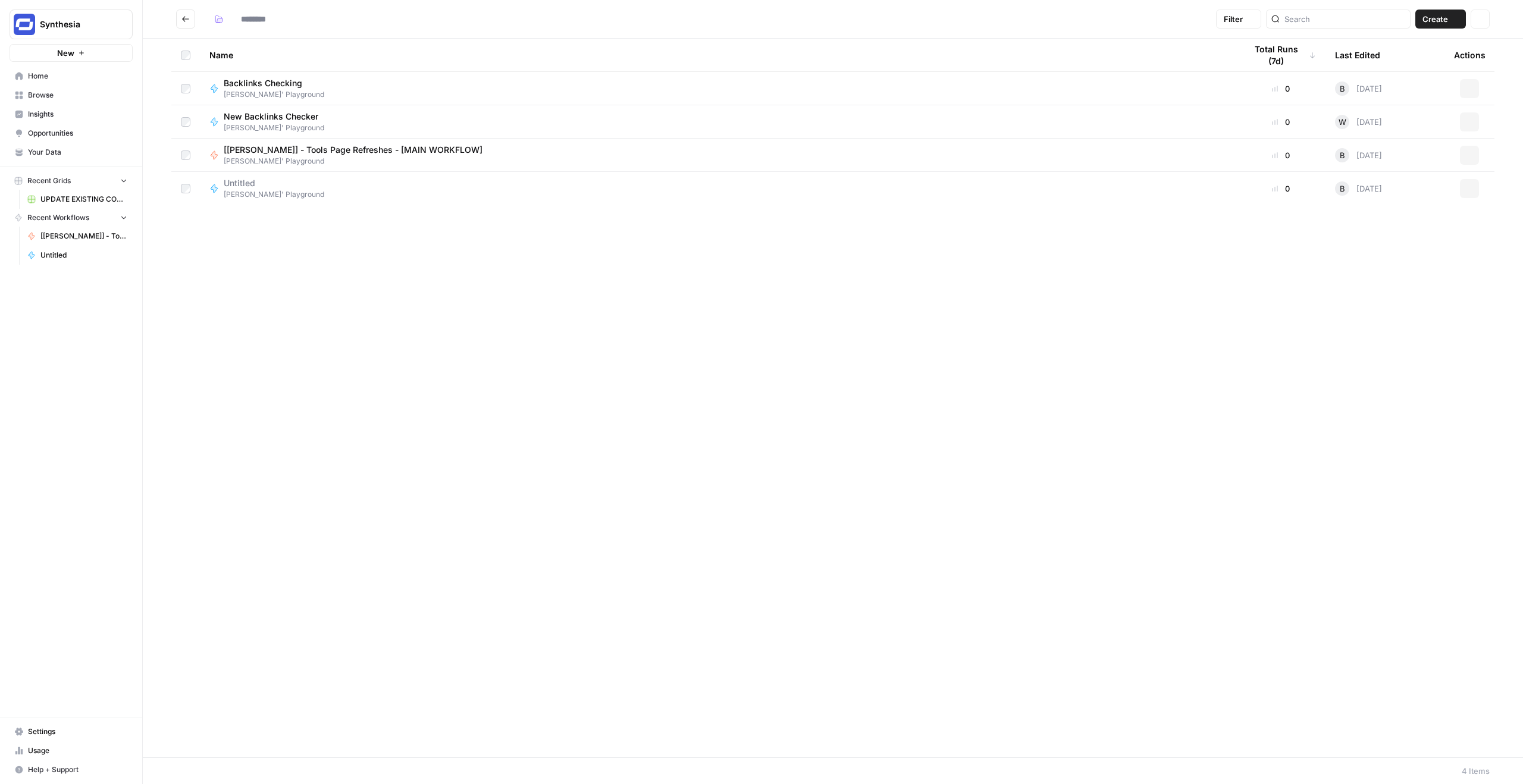
type input "**********"
click at [296, 268] on div "Name Total Runs (7d) Last Edited Actions Backlinks Checking Borys' Playground 0…" at bounding box center [832, 398] width 1380 height 719
click at [242, 191] on span "[PERSON_NAME]' Playground" at bounding box center [274, 195] width 101 height 11
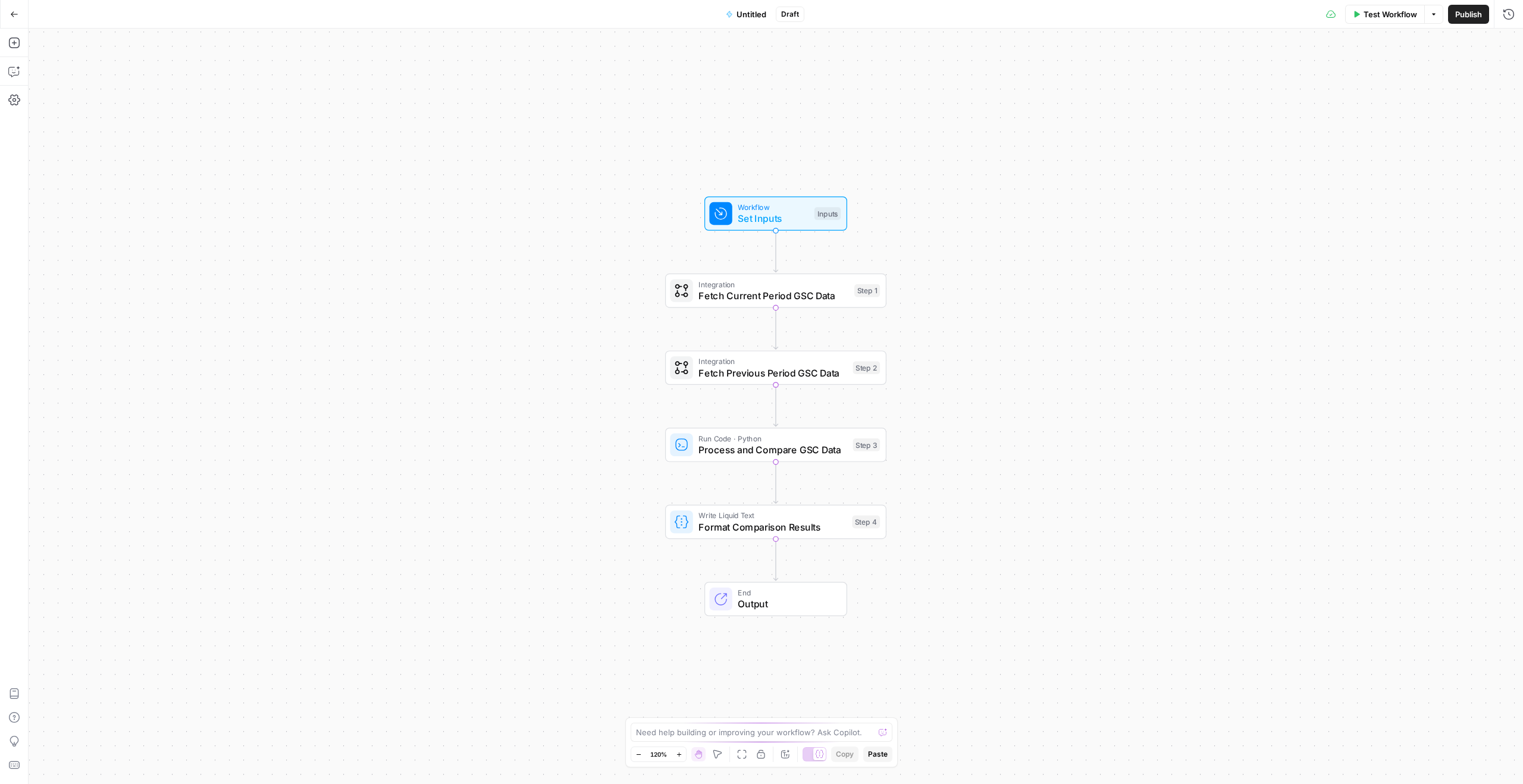
click at [747, 209] on span "Workflow" at bounding box center [773, 207] width 71 height 11
click at [1384, 17] on span "Test Workflow" at bounding box center [1390, 13] width 54 height 11
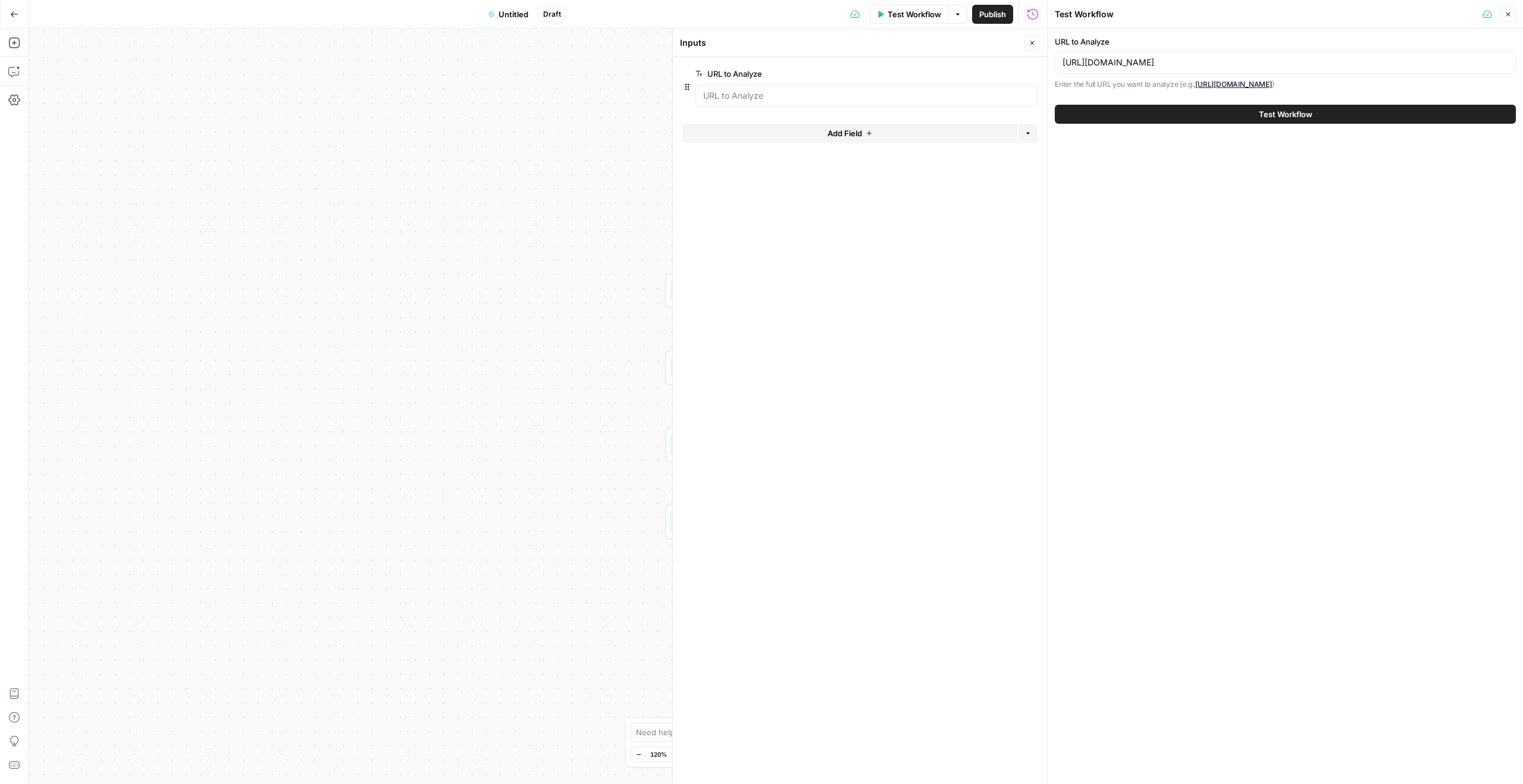
click at [1280, 117] on span "Test Workflow" at bounding box center [1286, 114] width 54 height 11
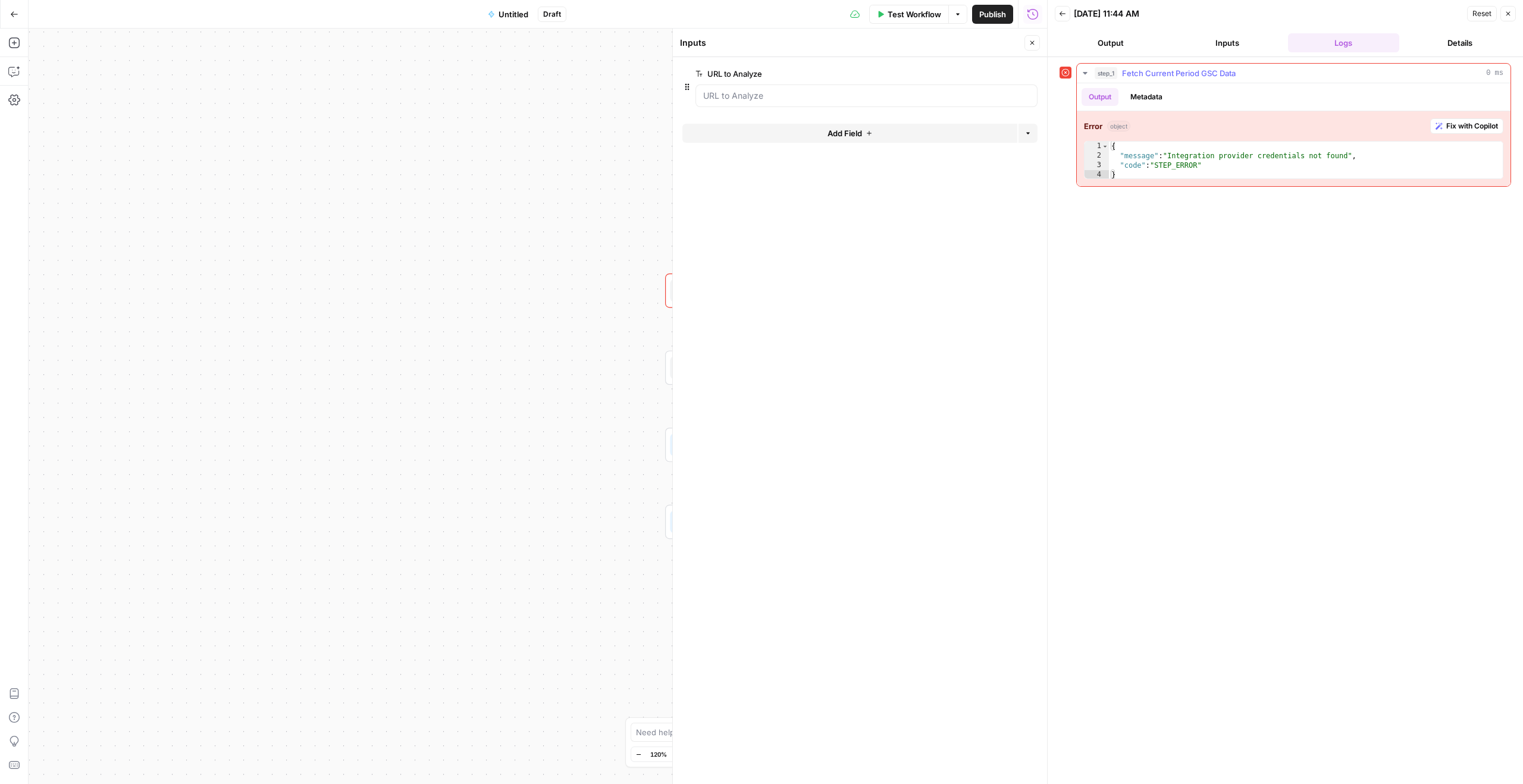
click at [1211, 72] on span "Fetch Current Period GSC Data" at bounding box center [1179, 72] width 114 height 11
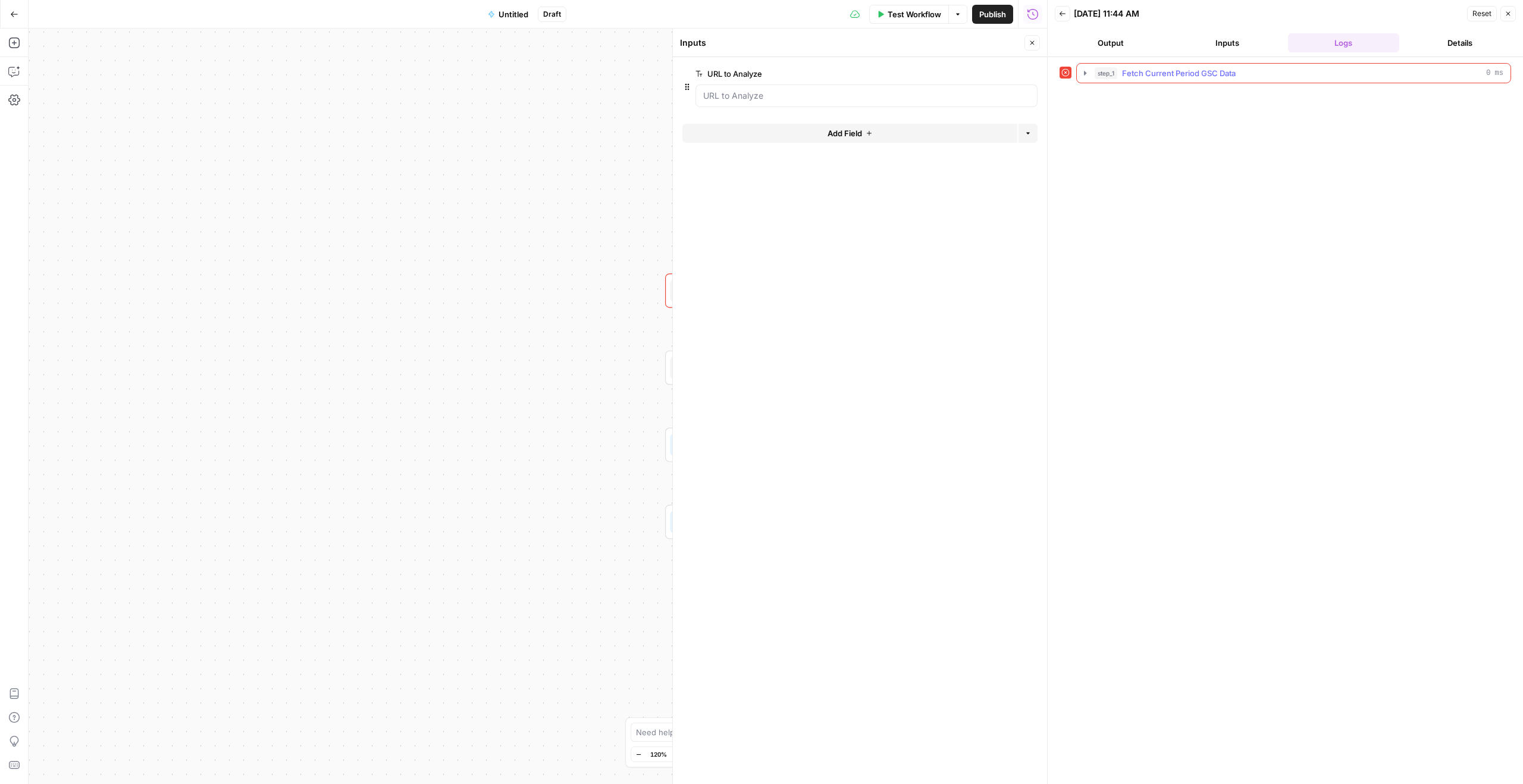
click at [1211, 72] on span "Fetch Current Period GSC Data" at bounding box center [1179, 72] width 114 height 11
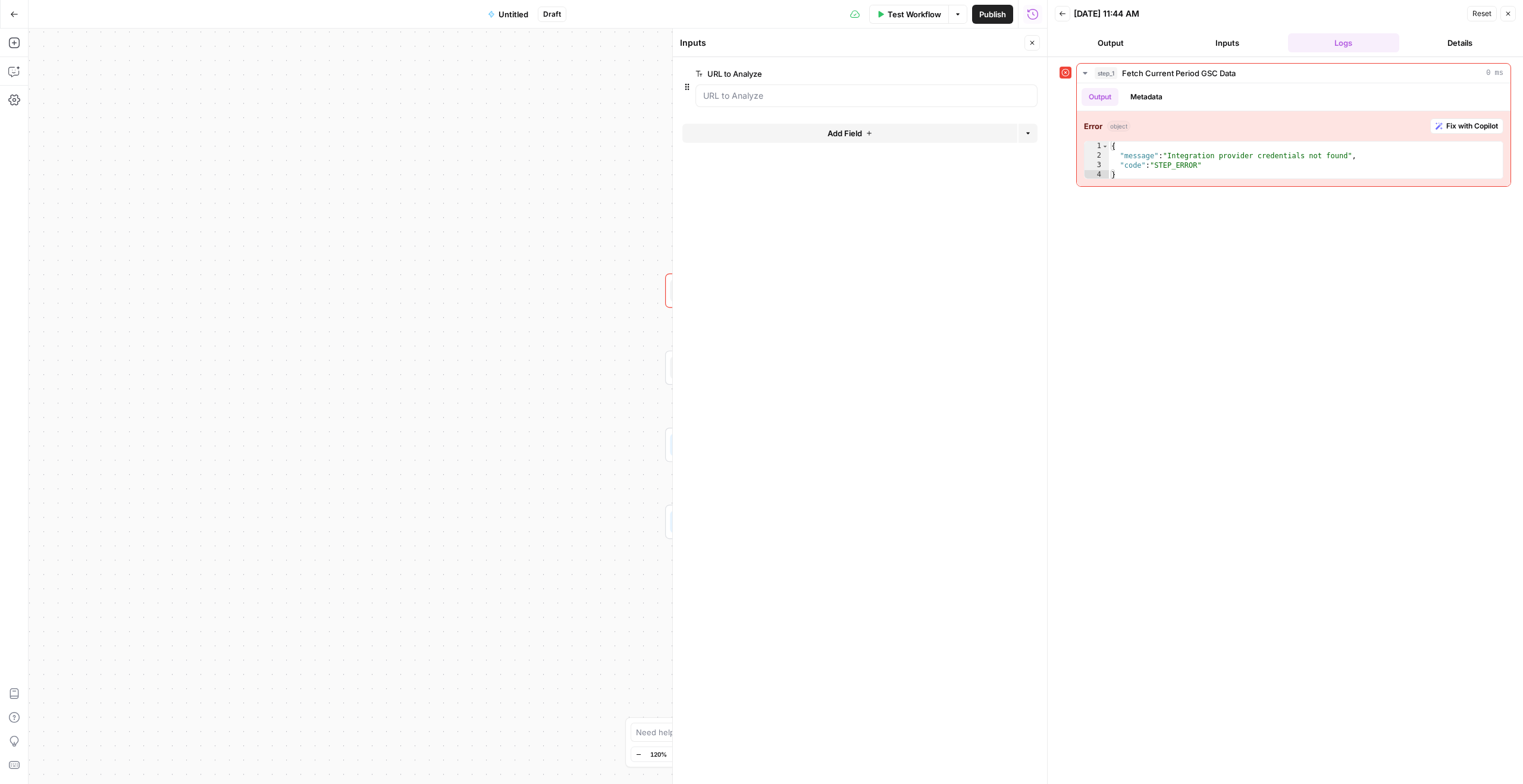
click at [558, 93] on div "Workflow Set Inputs Inputs Error Integration Fetch Current Period GSC Data Step…" at bounding box center [537, 406] width 1019 height 756
click at [1512, 11] on icon "button" at bounding box center [1508, 13] width 7 height 7
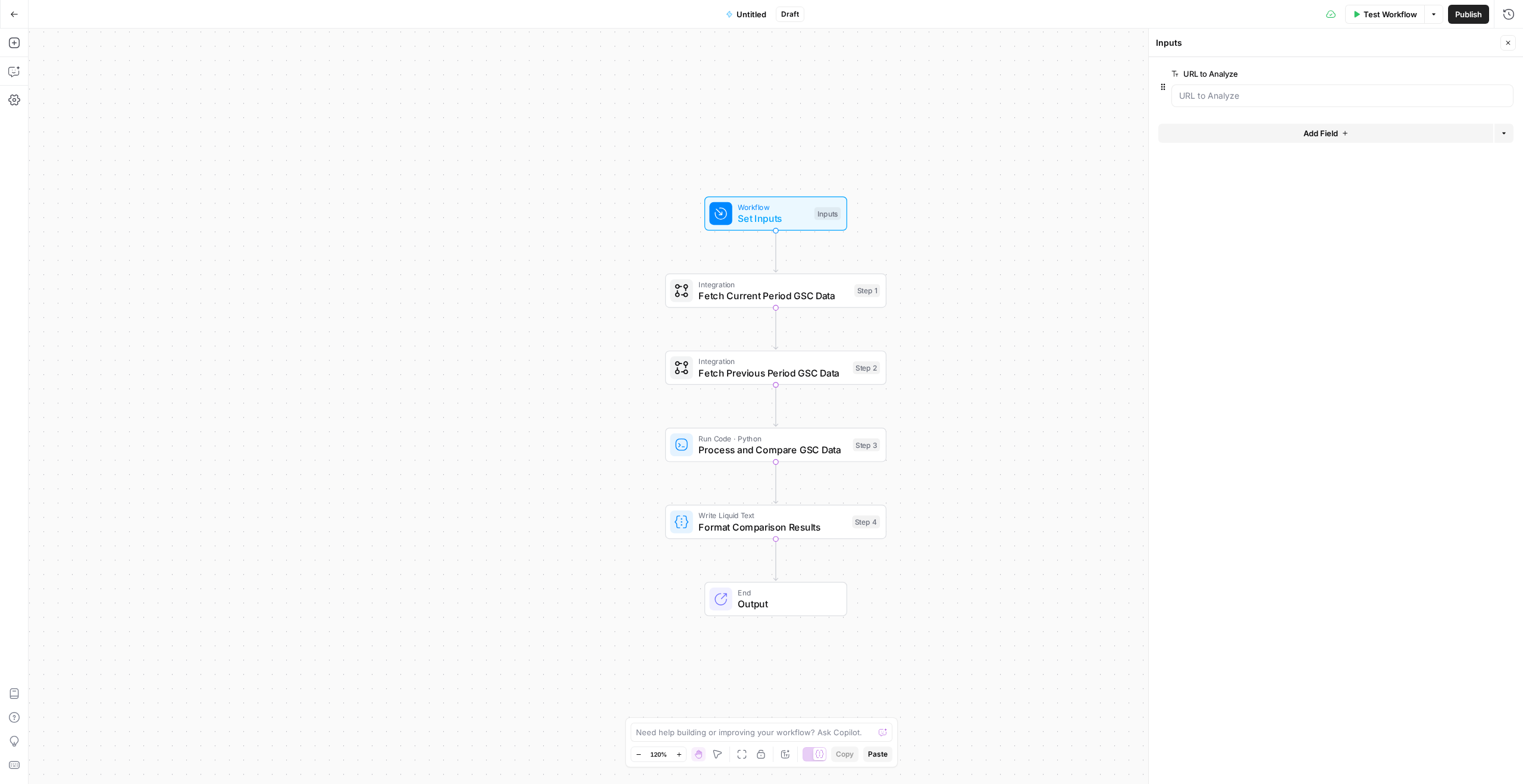
click at [739, 297] on span "Fetch Current Period GSC Data" at bounding box center [773, 295] width 150 height 14
click at [1226, 96] on input "Authentication" at bounding box center [1329, 90] width 330 height 11
click at [1212, 120] on span "﹢ Create New" at bounding box center [1333, 120] width 335 height 11
click at [1237, 93] on input "Authentication" at bounding box center [1329, 90] width 330 height 11
click at [1203, 125] on span "﹢ Create New" at bounding box center [1333, 120] width 335 height 11
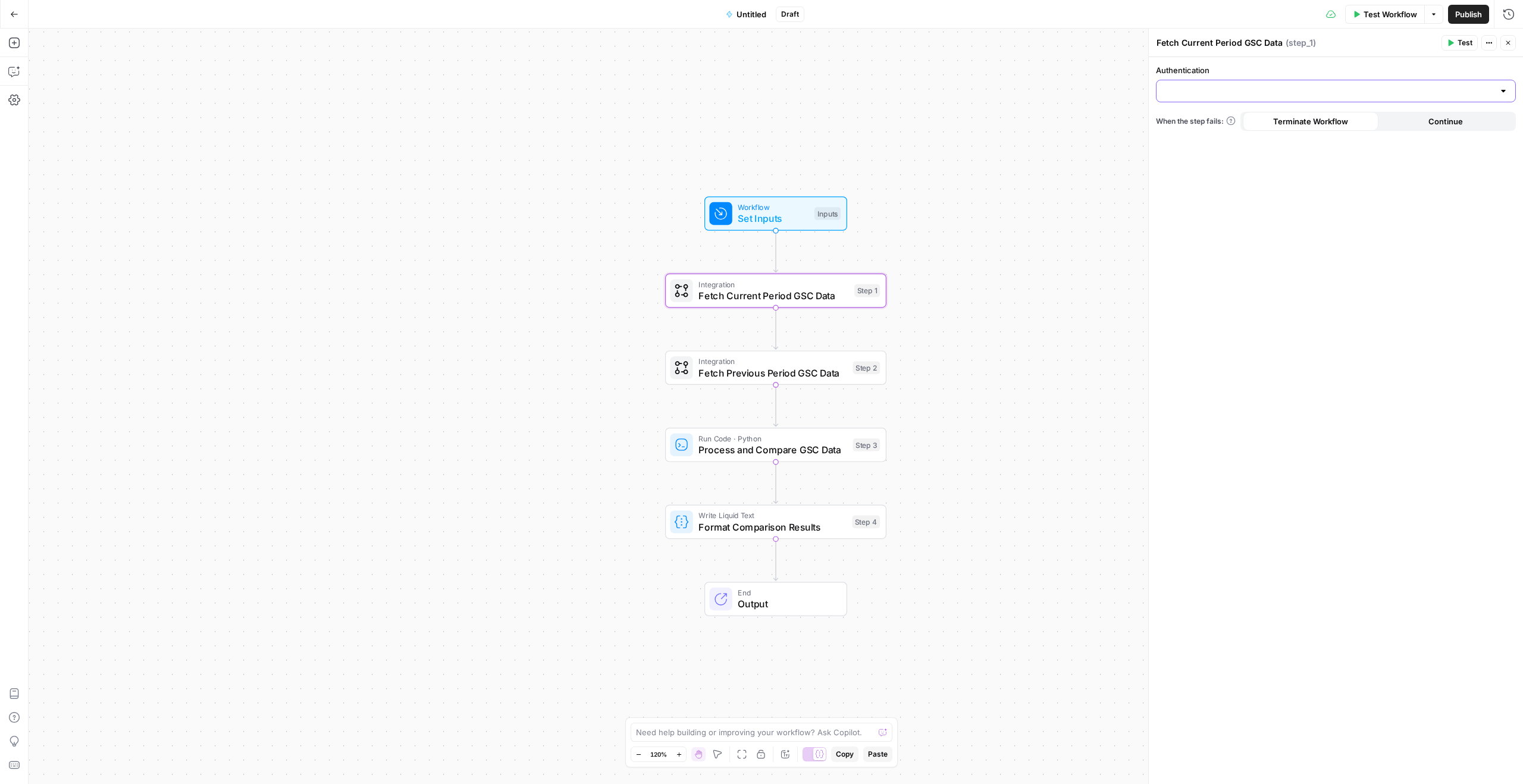
click at [1273, 87] on input "Authentication" at bounding box center [1329, 90] width 330 height 11
click at [1183, 120] on span "﹢ Create New" at bounding box center [1333, 120] width 335 height 11
click at [1518, 85] on div "Authentication When the step fails: Terminate Workflow Continue" at bounding box center [1336, 421] width 374 height 728
click at [1508, 85] on div at bounding box center [1336, 91] width 360 height 23
click at [1506, 86] on div at bounding box center [1504, 90] width 10 height 11
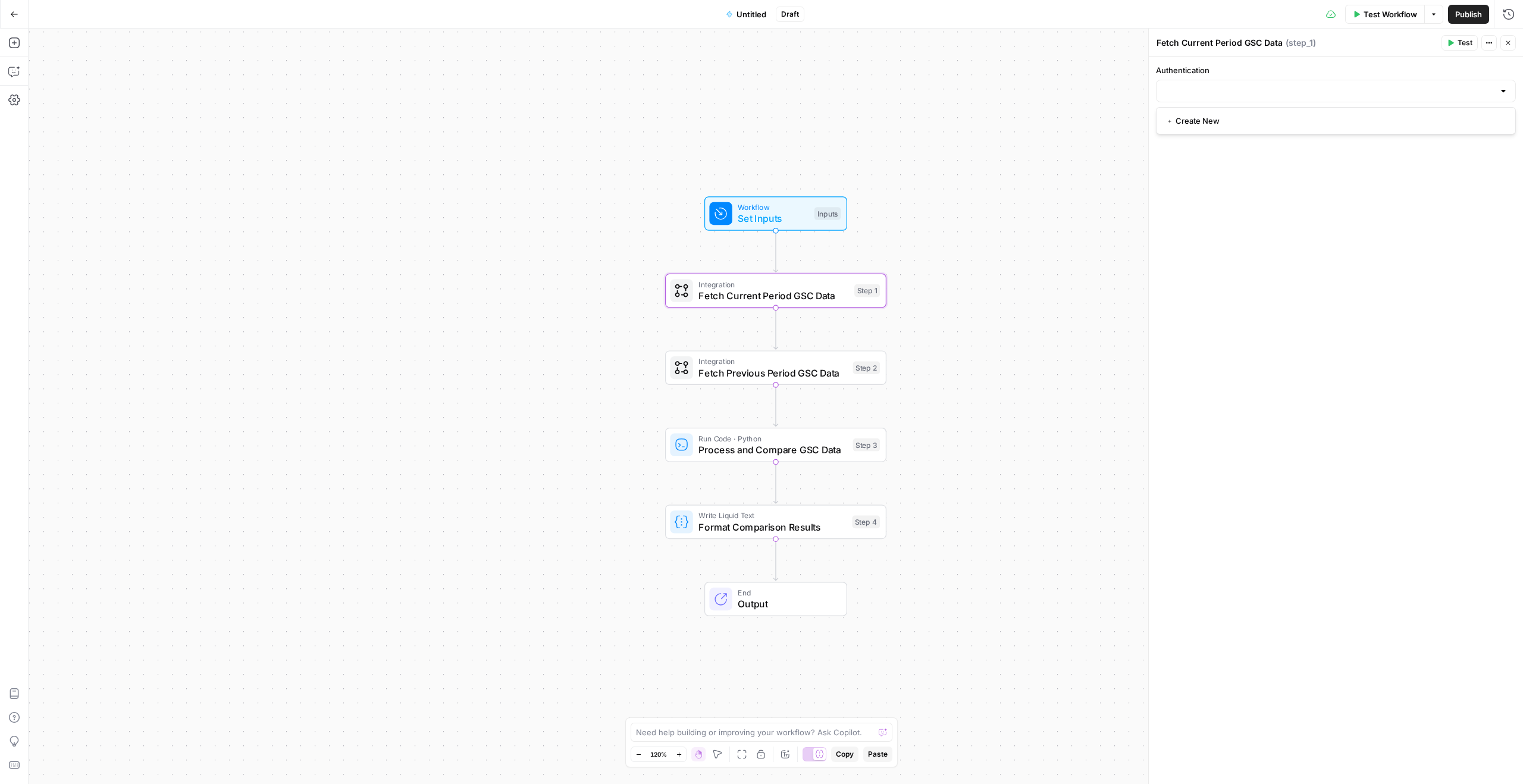
click at [1272, 71] on label "Authentication" at bounding box center [1336, 70] width 360 height 11
click at [1272, 85] on input "Authentication" at bounding box center [1329, 90] width 330 height 11
click at [1212, 40] on textarea "Fetch Current Period GSC Data" at bounding box center [1220, 42] width 126 height 11
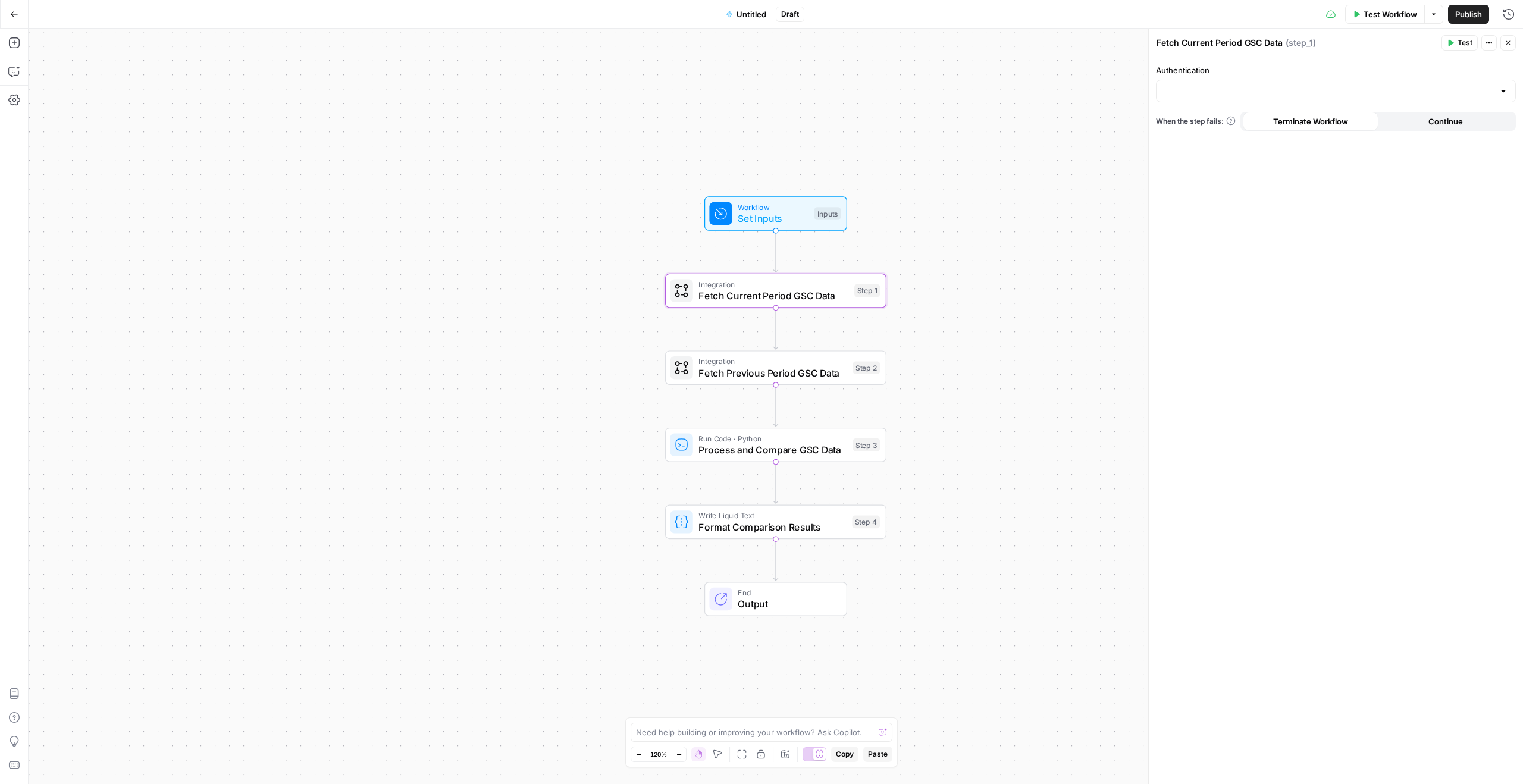
click at [1264, 71] on label "Authentication" at bounding box center [1336, 70] width 360 height 11
click at [1264, 85] on input "Authentication" at bounding box center [1329, 90] width 330 height 11
click at [1174, 94] on input "Authentication" at bounding box center [1329, 90] width 330 height 11
click at [1194, 122] on span "﹢ Create New" at bounding box center [1333, 120] width 335 height 11
click at [1494, 41] on button "Actions" at bounding box center [1489, 43] width 16 height 16
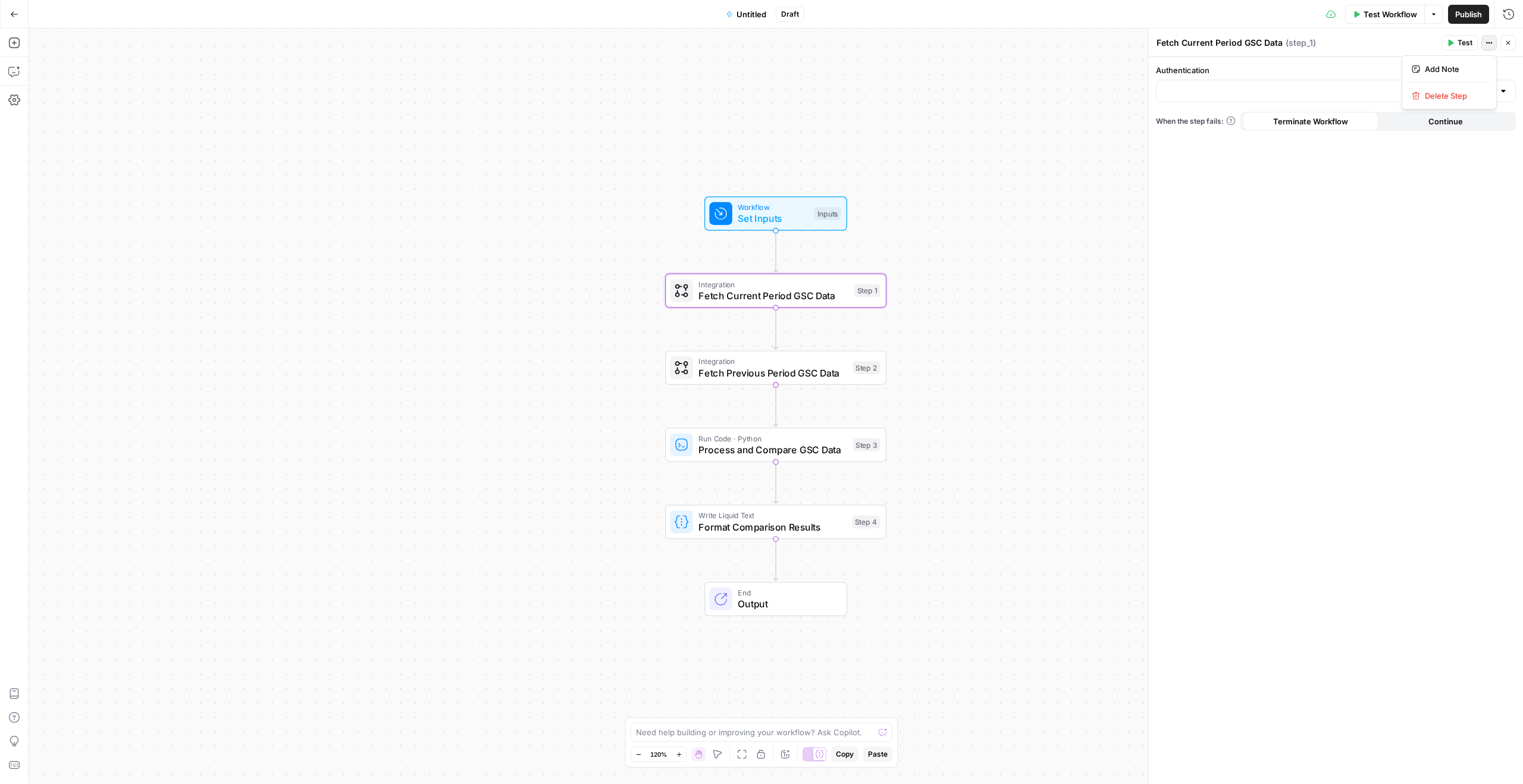
click at [1493, 41] on button "Actions" at bounding box center [1489, 43] width 16 height 16
click at [1402, 83] on div at bounding box center [1336, 91] width 360 height 23
click at [1429, 65] on label "Authentication" at bounding box center [1336, 70] width 360 height 11
click at [1429, 85] on input "Authentication" at bounding box center [1329, 90] width 330 height 11
click at [1269, 69] on label "Authentication" at bounding box center [1336, 70] width 360 height 11
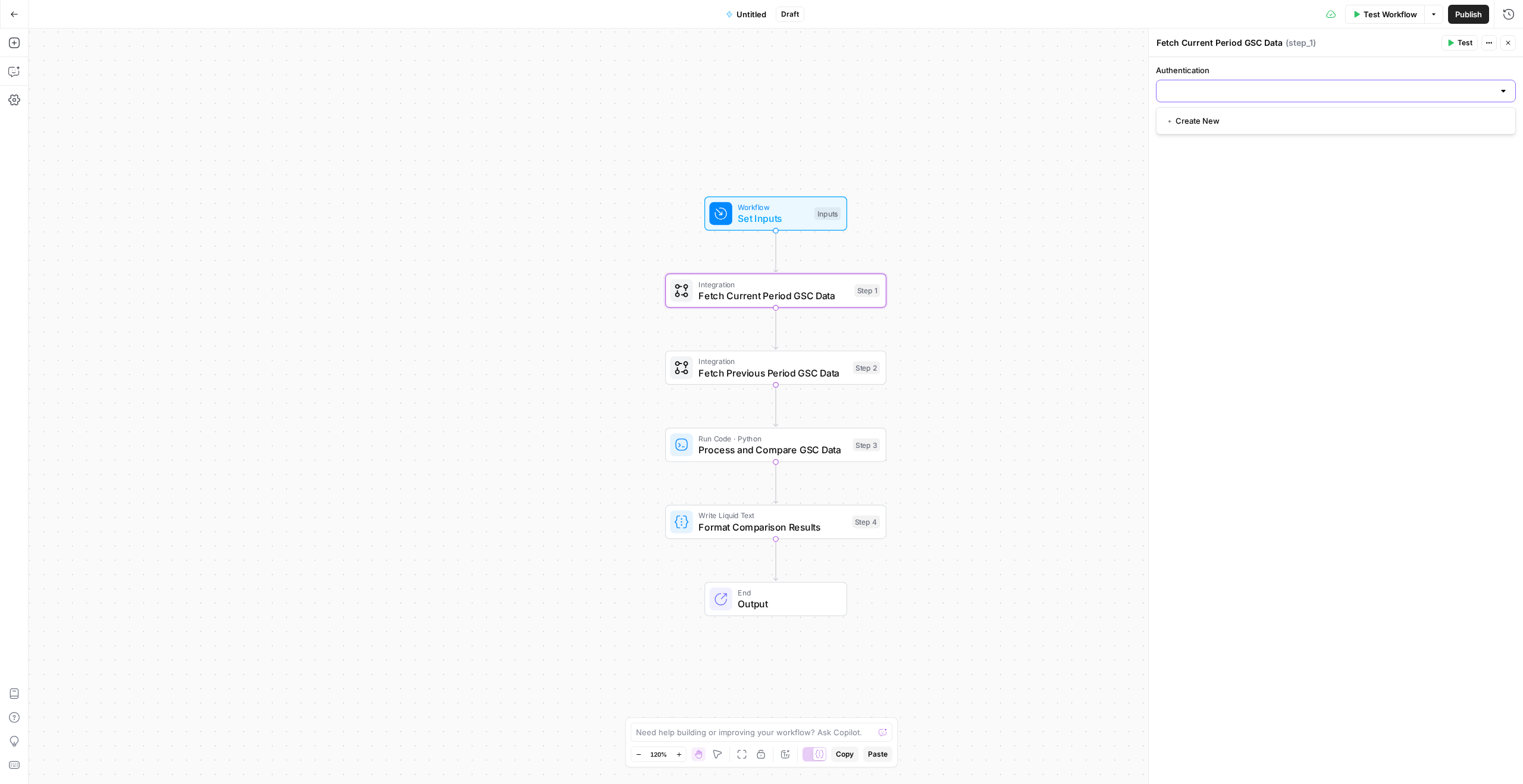
click at [1269, 85] on input "Authentication" at bounding box center [1329, 90] width 330 height 11
click at [1120, 112] on div "Workflow Set Inputs Inputs Integration Fetch Current Period GSC Data Step 1 Int…" at bounding box center [775, 406] width 1495 height 756
click at [796, 358] on span "Integration" at bounding box center [773, 361] width 149 height 11
click at [778, 305] on div "Integration Fetch Current Period GSC Data Step 1 Copy step Delete step Add Note…" at bounding box center [775, 290] width 221 height 34
click at [1215, 93] on input "Authentication" at bounding box center [1329, 90] width 330 height 11
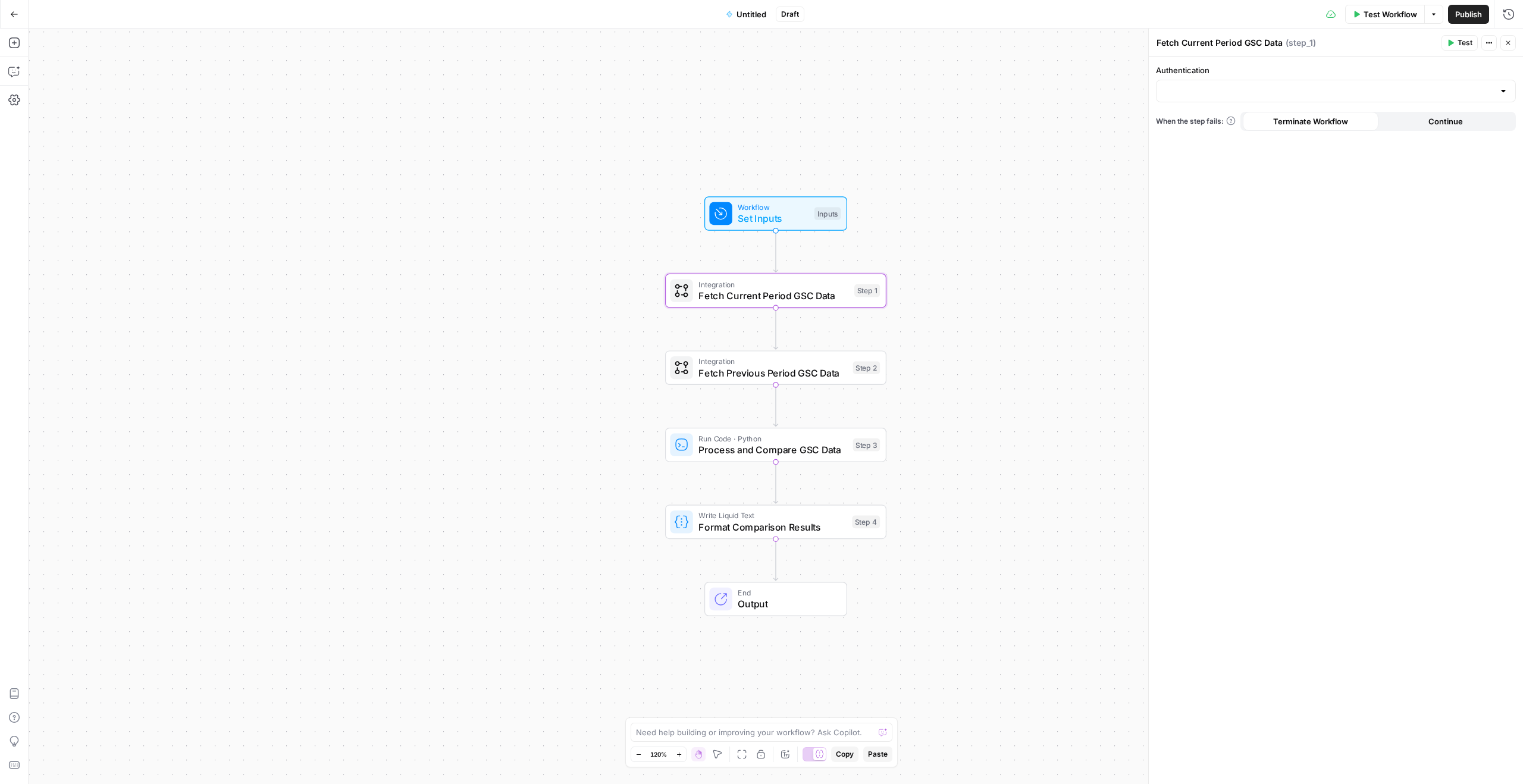
click at [956, 123] on div "Workflow Set Inputs Inputs Integration Fetch Current Period GSC Data Step 1 Int…" at bounding box center [775, 406] width 1495 height 756
click at [19, 16] on button "Go Back" at bounding box center [14, 14] width 21 height 21
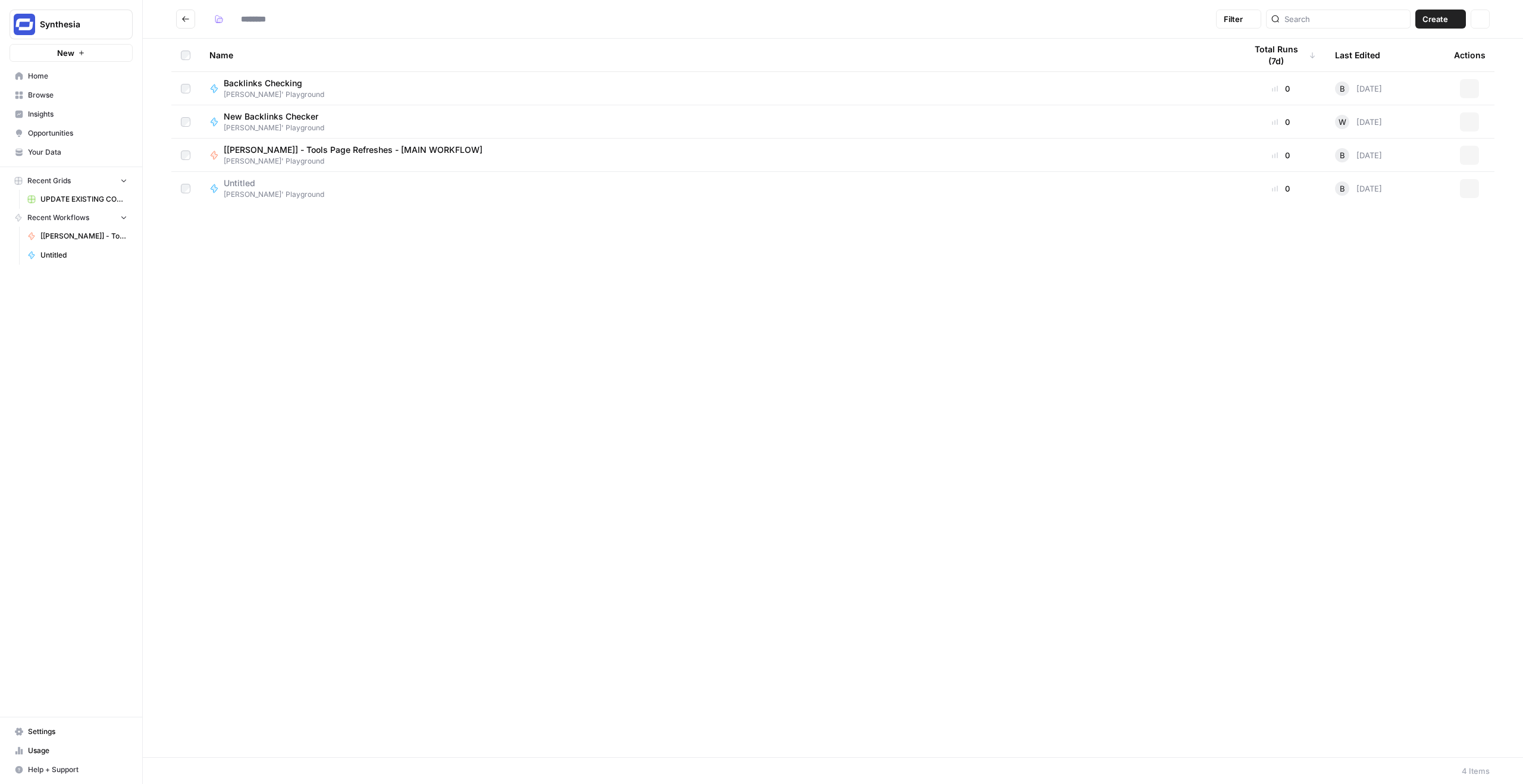
type input "**********"
click at [61, 96] on span "Browse" at bounding box center [78, 95] width 100 height 11
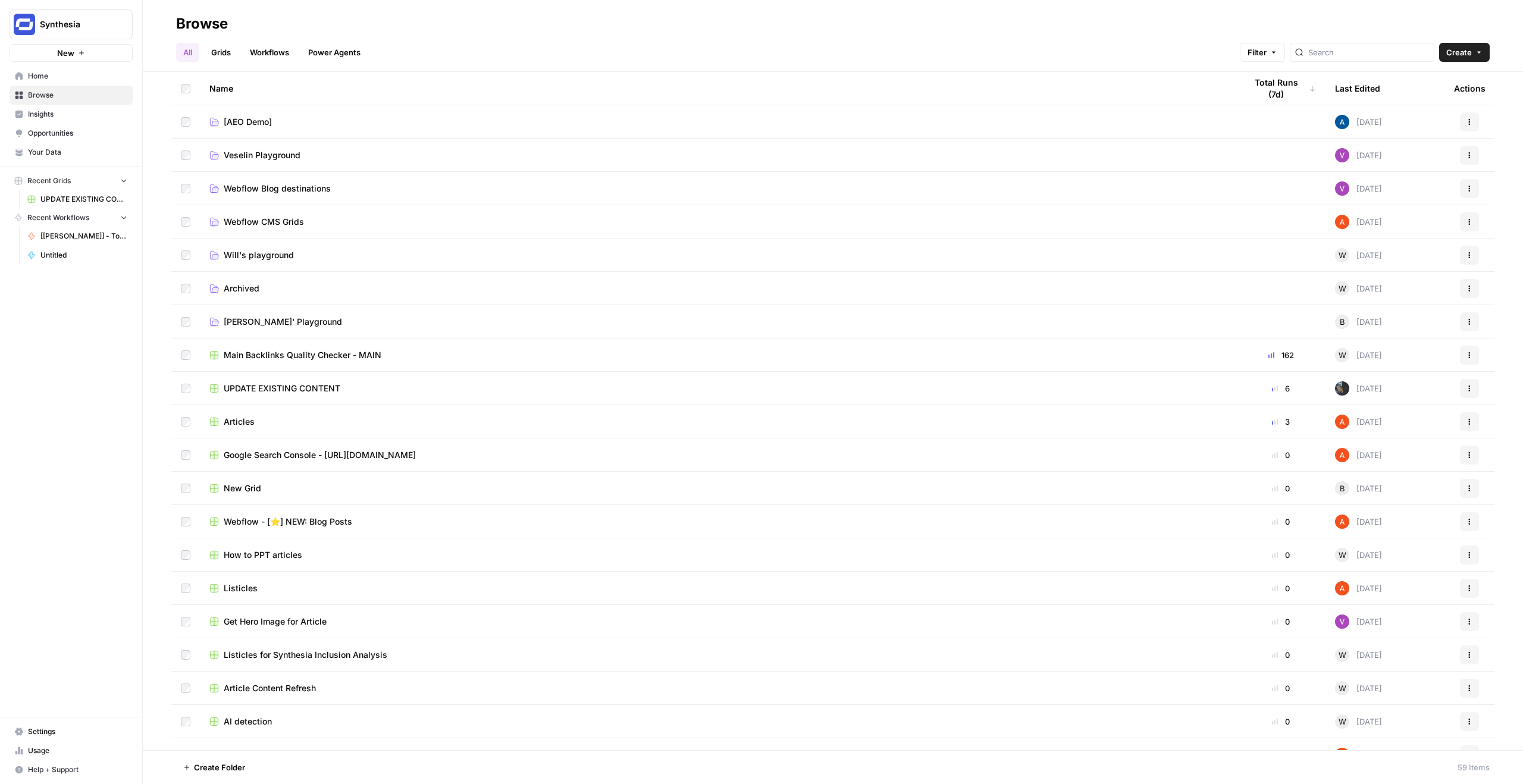
click at [268, 250] on span "Will's playground" at bounding box center [259, 255] width 71 height 11
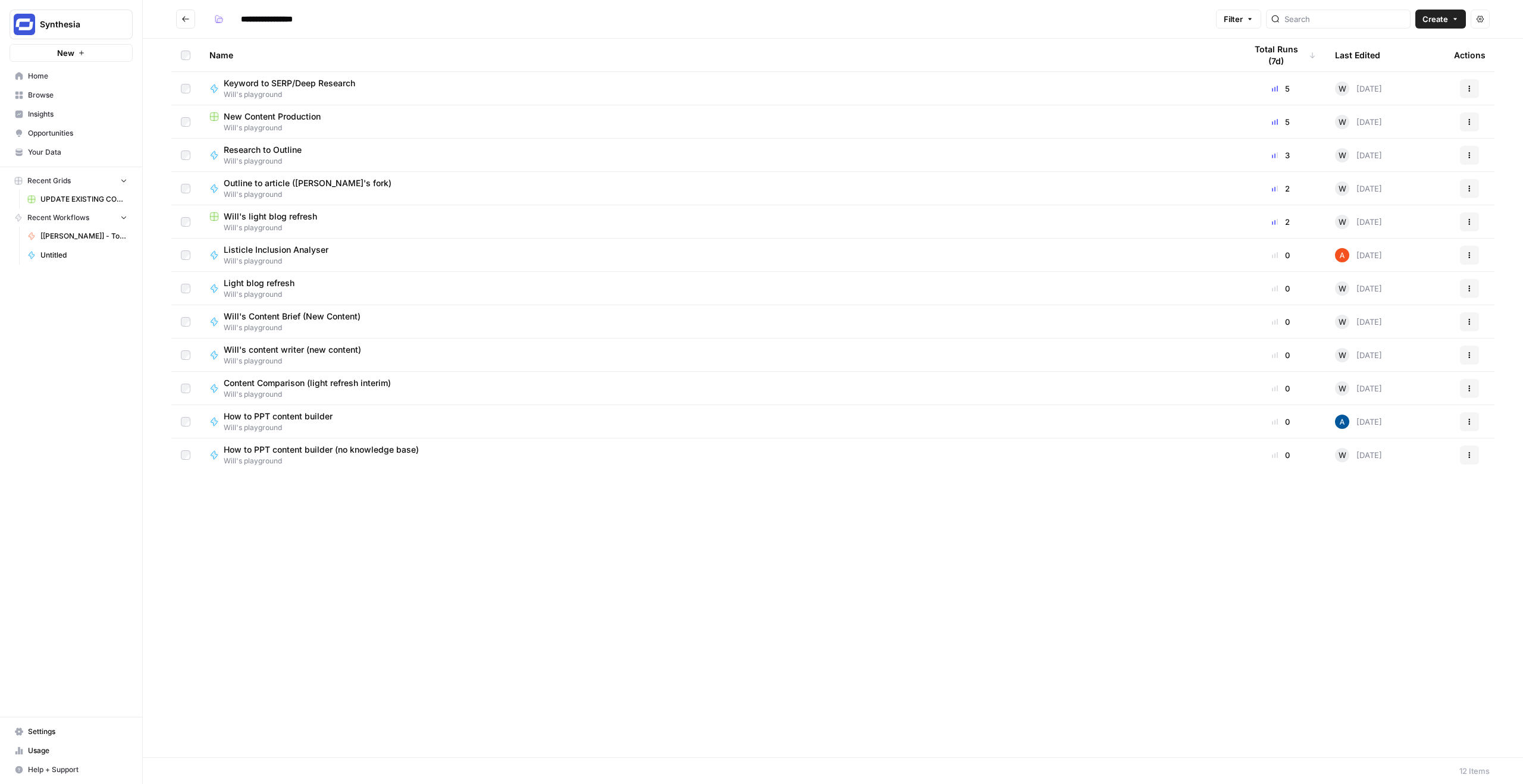
click at [279, 118] on span "New Content Production" at bounding box center [272, 116] width 97 height 11
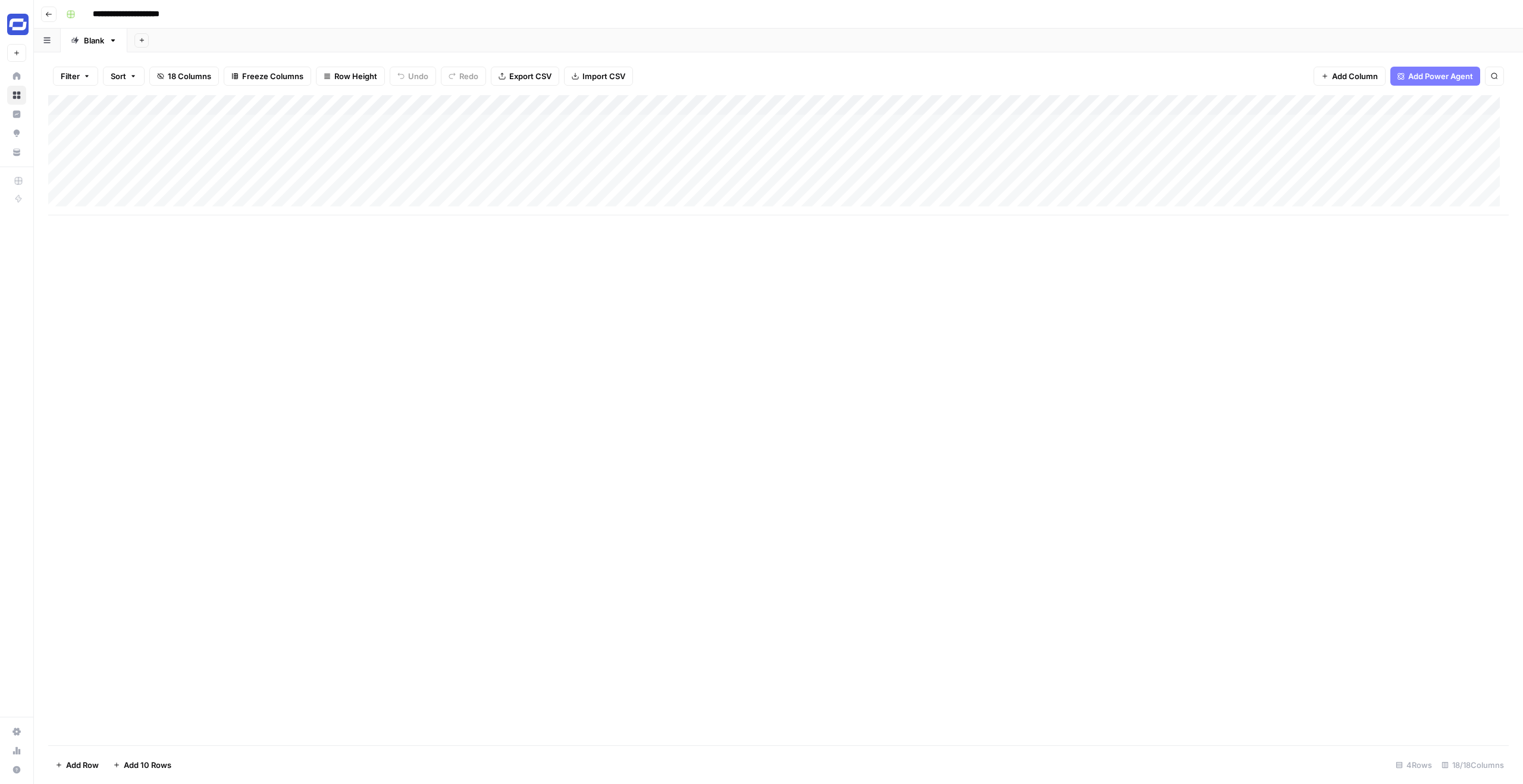
click at [1034, 104] on div "Add Column" at bounding box center [779, 155] width 1460 height 120
click at [945, 222] on span "Edit Workflow" at bounding box center [958, 221] width 104 height 11
click at [1183, 38] on div "Add Sheet" at bounding box center [825, 40] width 1396 height 24
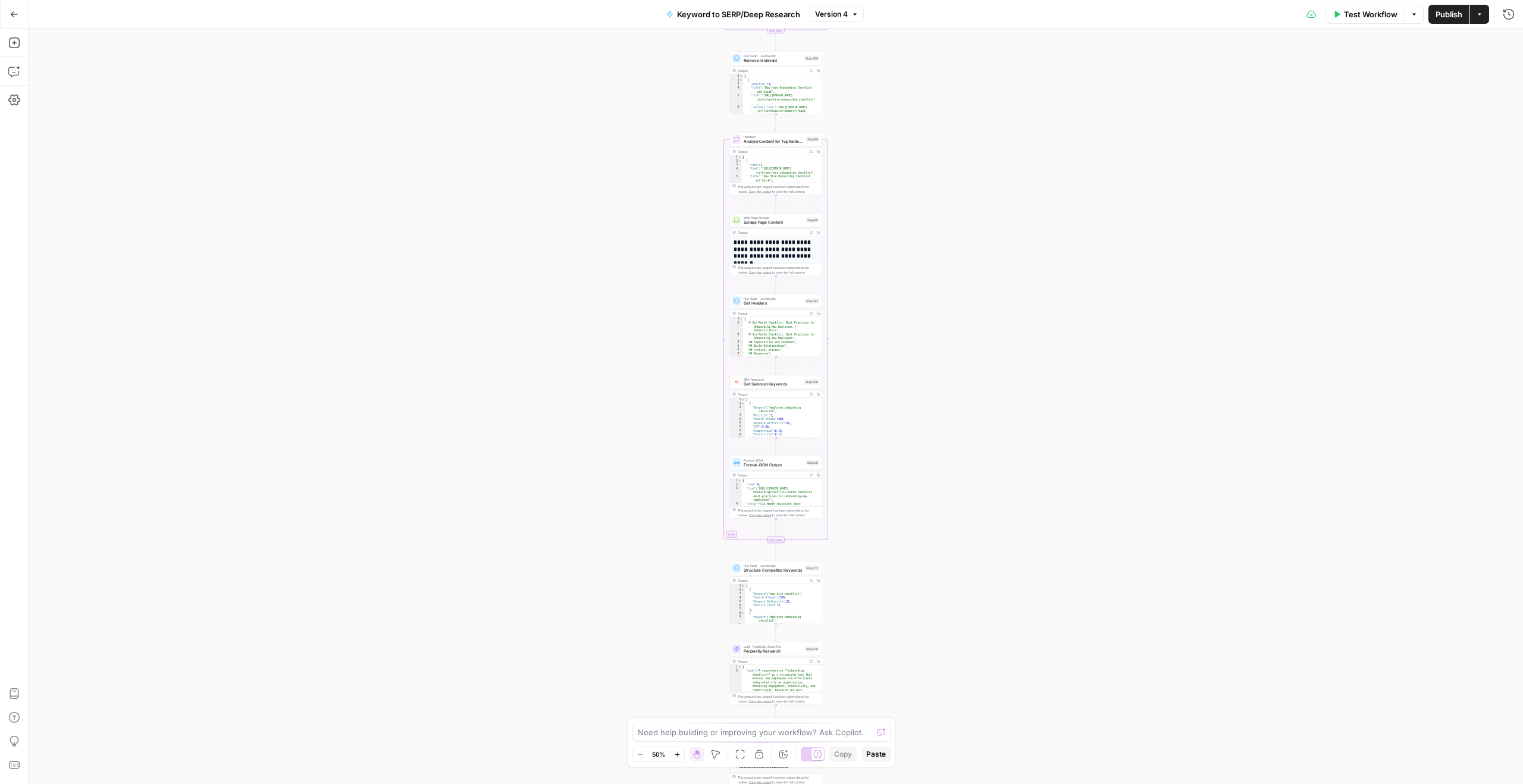
click at [862, 106] on div "Workflow Set Inputs Inputs Google Search Perform Google Search Step 51 Output E…" at bounding box center [775, 406] width 1495 height 756
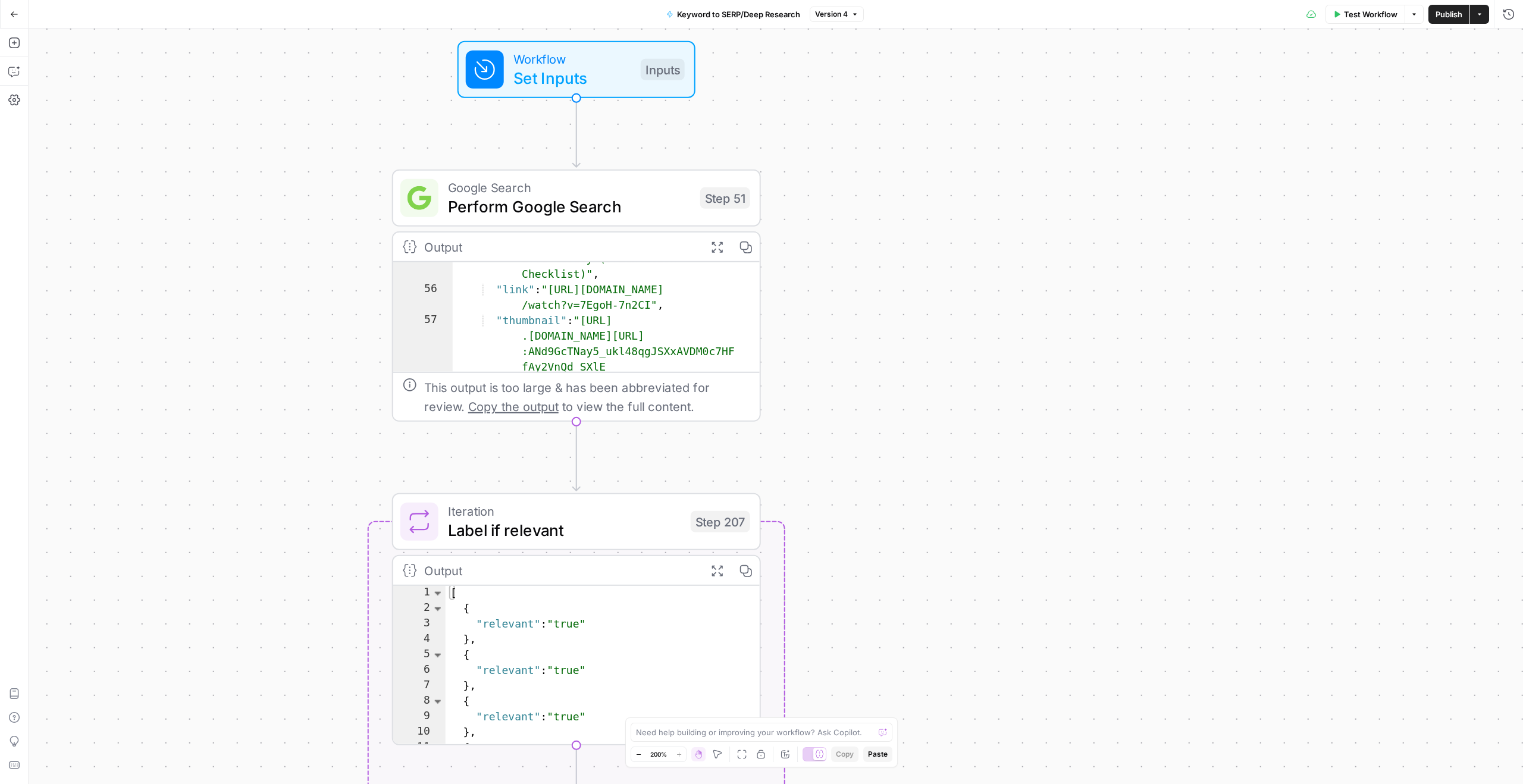
scroll to position [1364, 0]
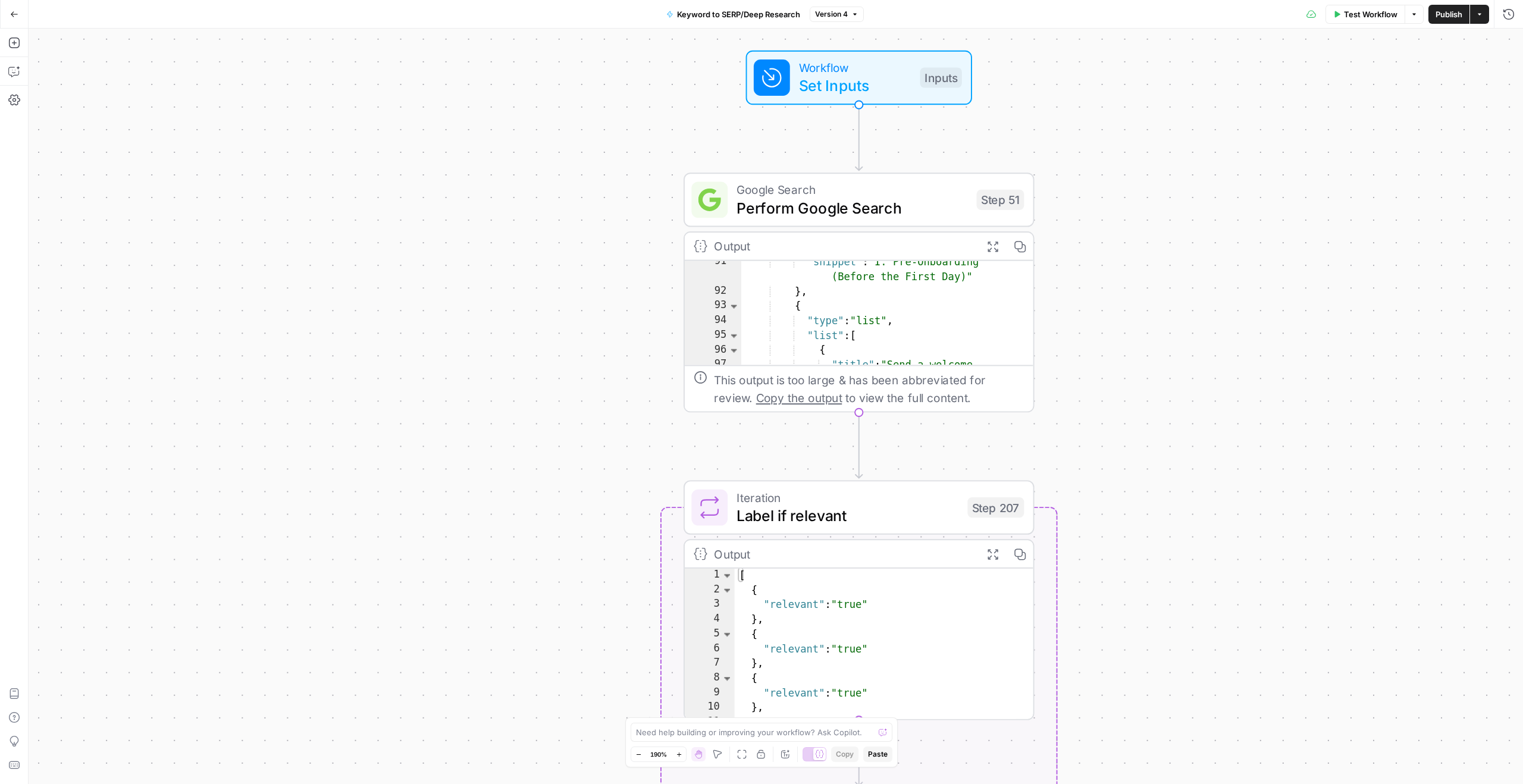
click at [15, 22] on button "Go Back" at bounding box center [14, 14] width 21 height 21
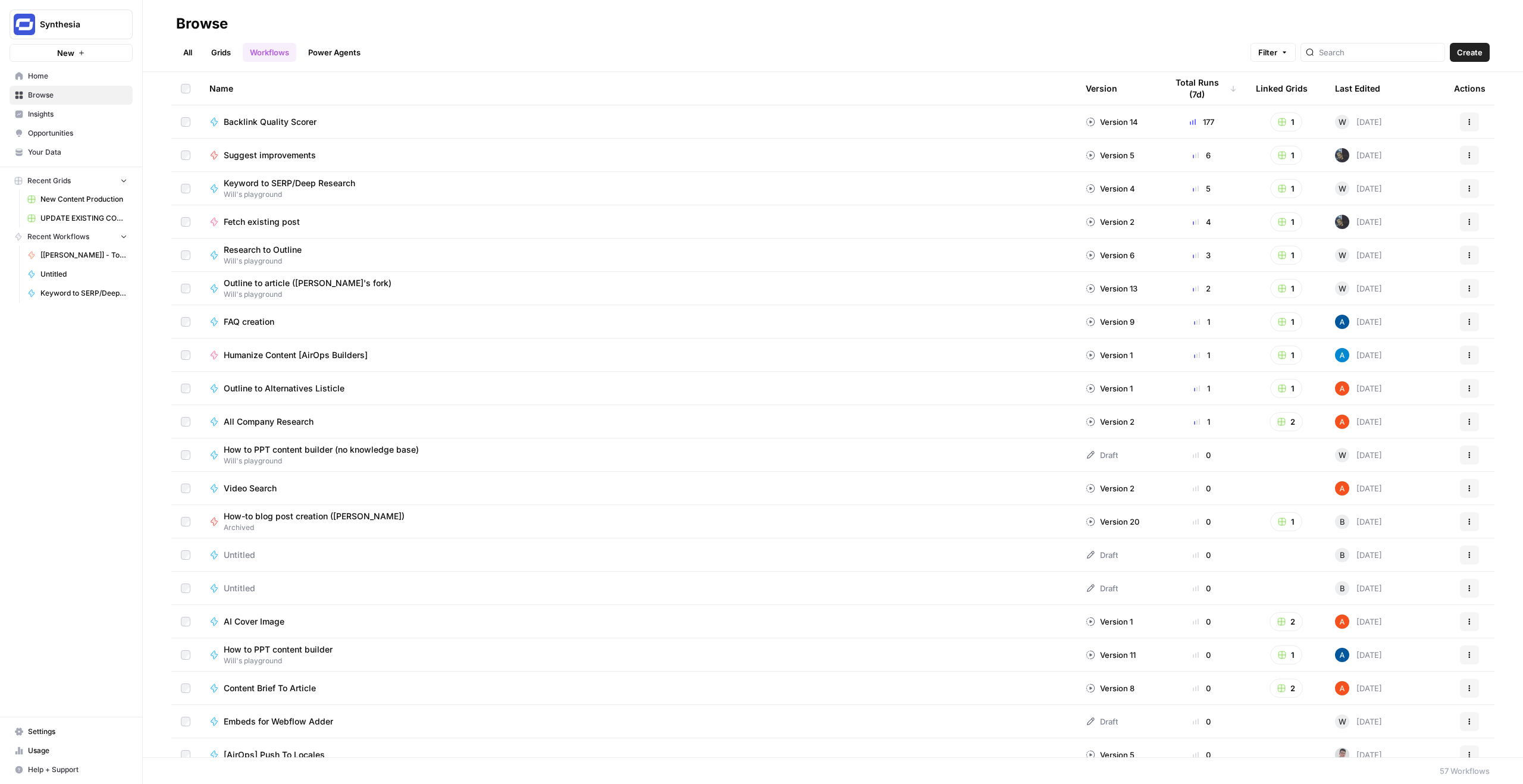
click at [52, 97] on span "Browse" at bounding box center [78, 95] width 100 height 11
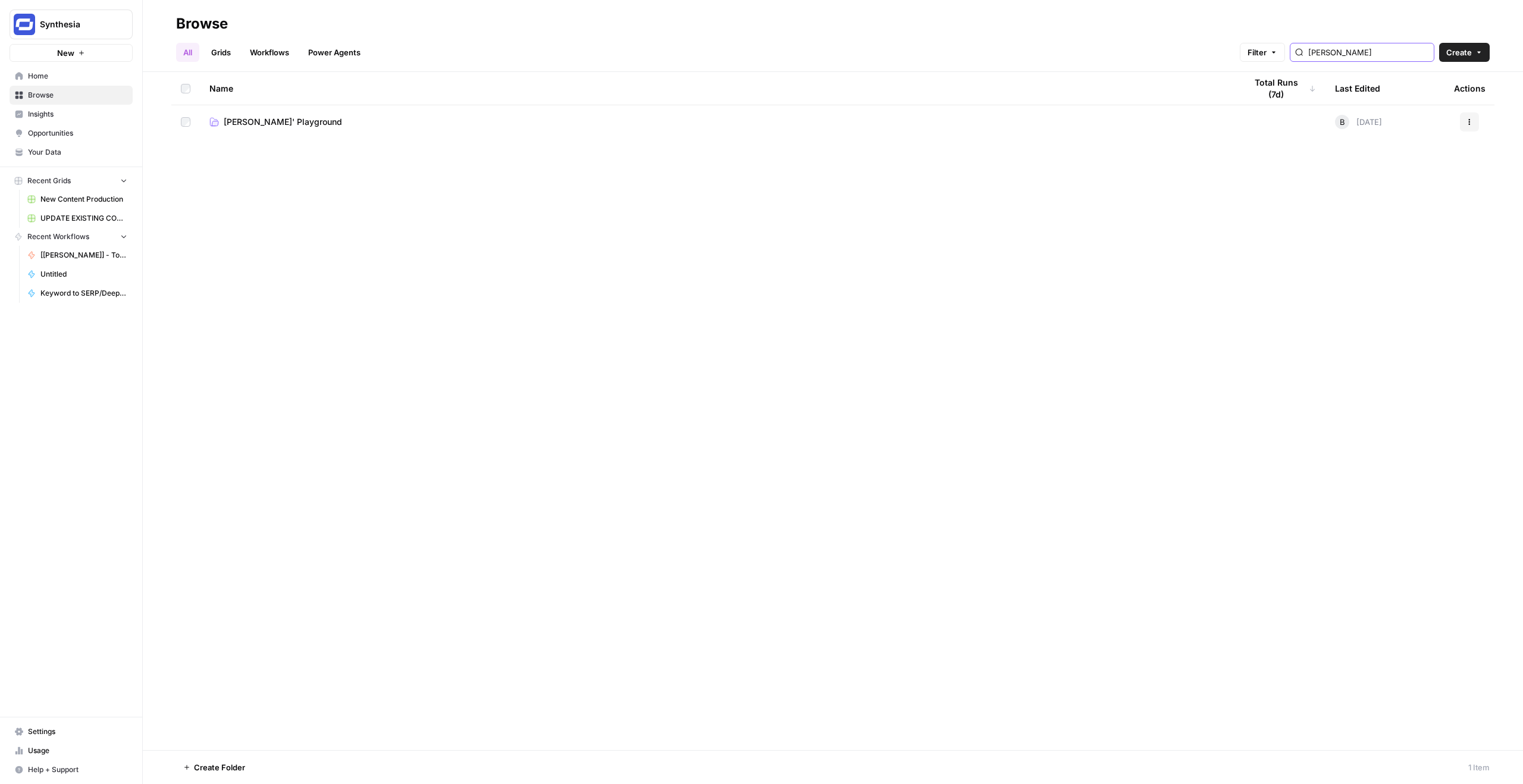
type input "borys"
click at [250, 132] on td "[PERSON_NAME]' Playground" at bounding box center [718, 122] width 1036 height 34
click at [257, 116] on span "[PERSON_NAME]' Playground" at bounding box center [283, 122] width 118 height 11
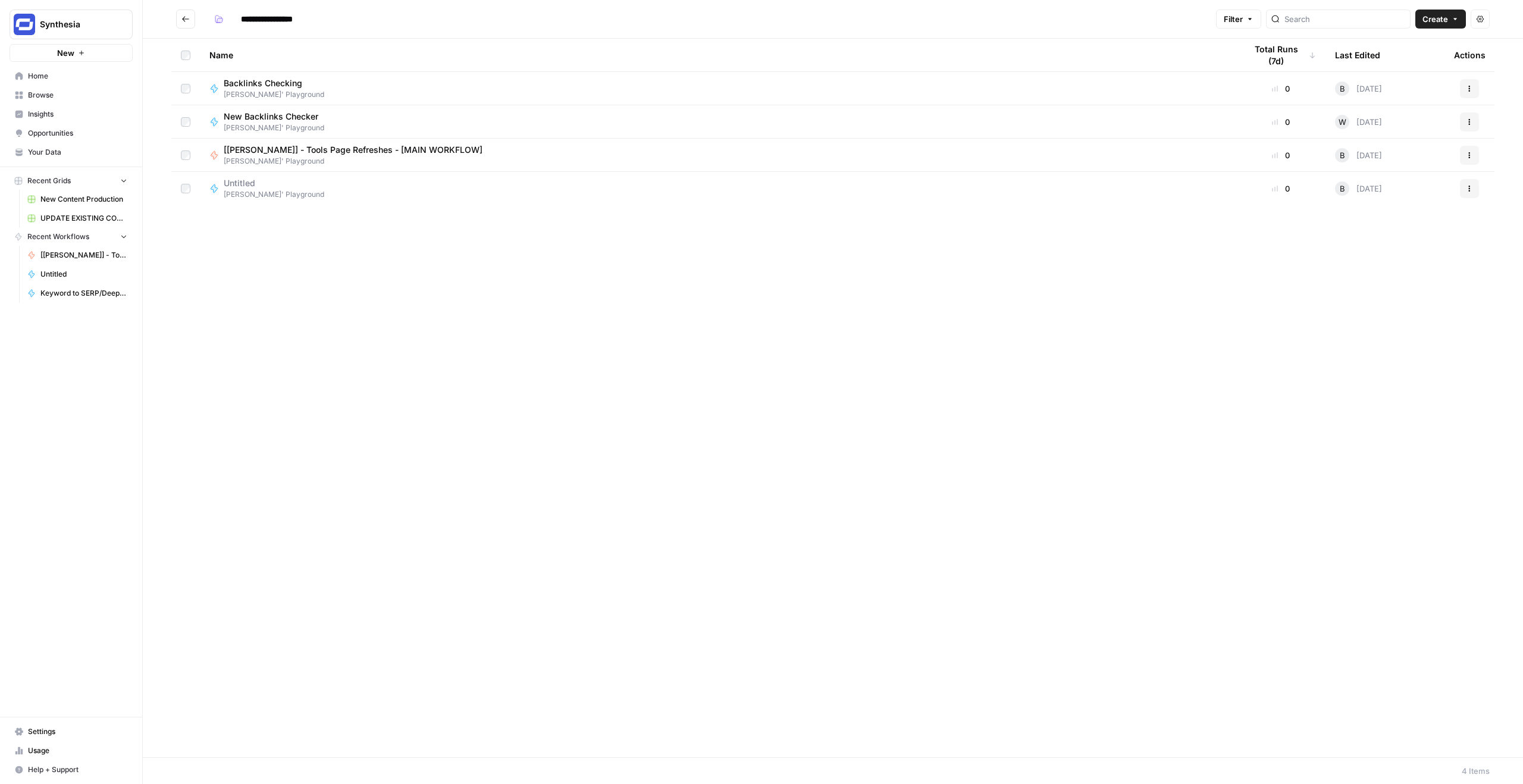
click at [390, 149] on span "[[PERSON_NAME]] - Tools Page Refreshes - [MAIN WORKFLOW]" at bounding box center [354, 149] width 259 height 11
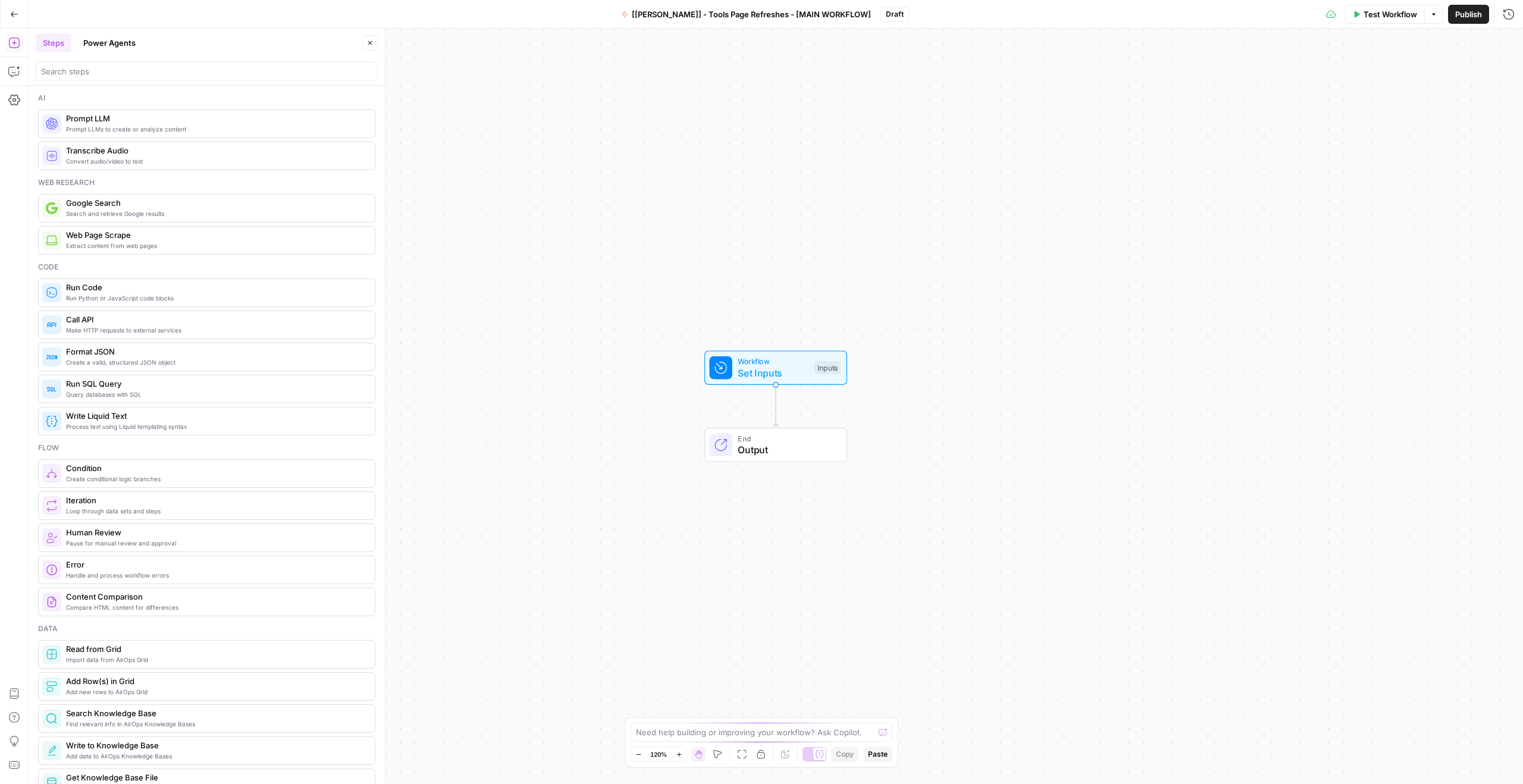
click at [13, 11] on icon "button" at bounding box center [14, 14] width 7 height 5
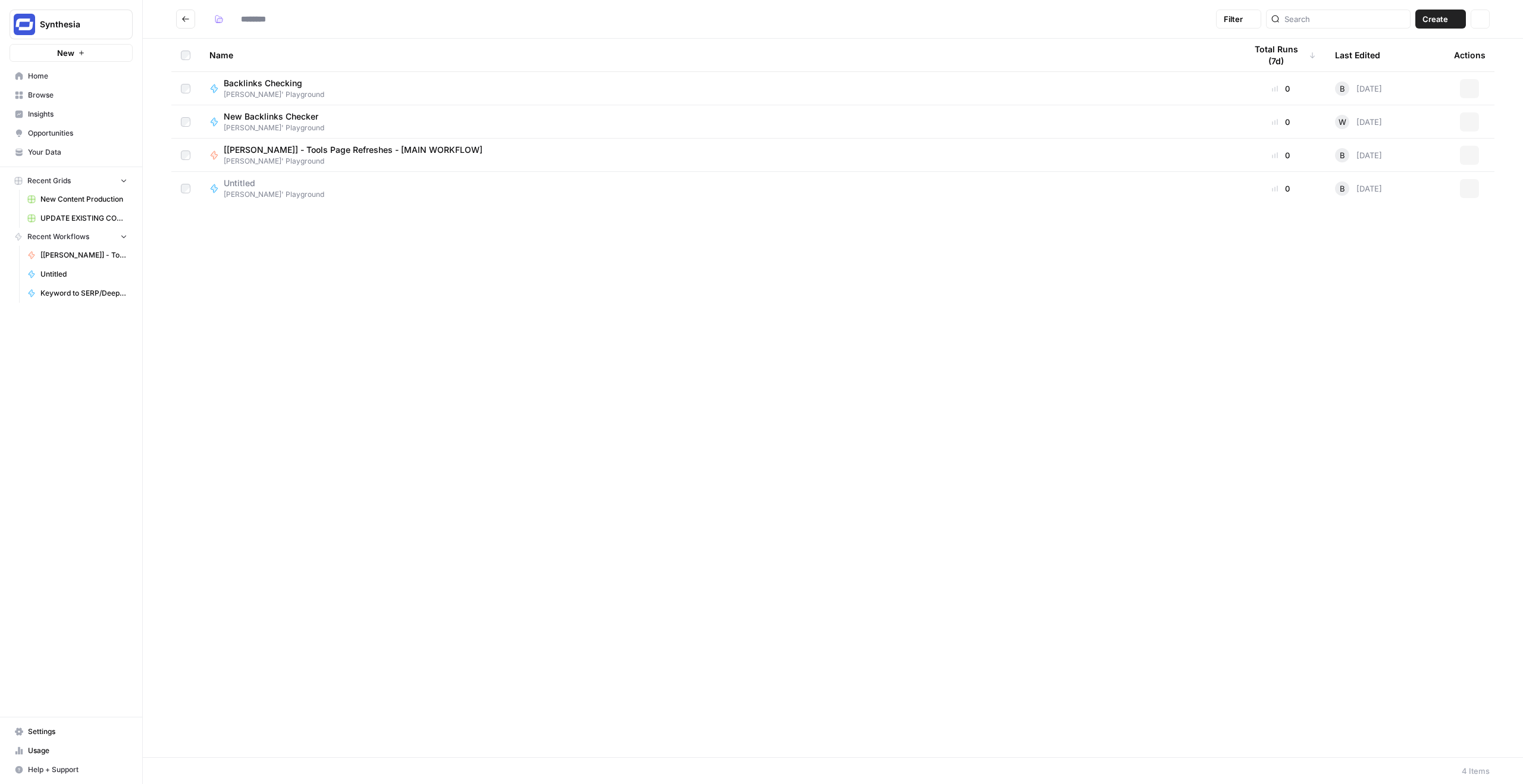
type input "**********"
click at [233, 196] on span "[PERSON_NAME]' Playground" at bounding box center [274, 195] width 101 height 11
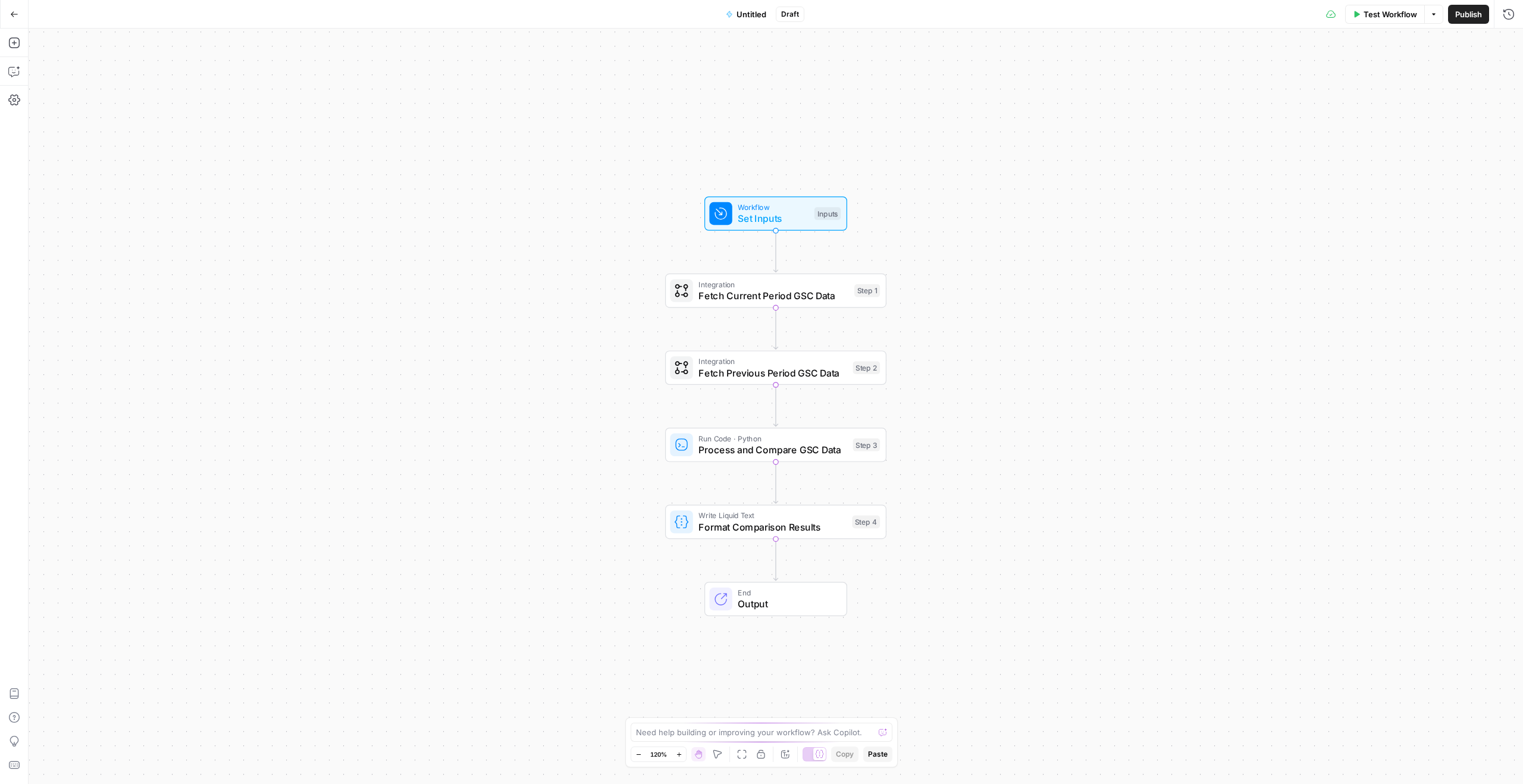
click at [789, 297] on span "Fetch Current Period GSC Data" at bounding box center [773, 295] width 150 height 14
click at [1221, 87] on input "Authentication" at bounding box center [1329, 90] width 330 height 11
click at [1179, 121] on span "﹢ Create New" at bounding box center [1333, 120] width 335 height 11
click at [1201, 97] on div at bounding box center [1336, 91] width 360 height 23
click at [1218, 85] on input "Authentication" at bounding box center [1329, 90] width 330 height 11
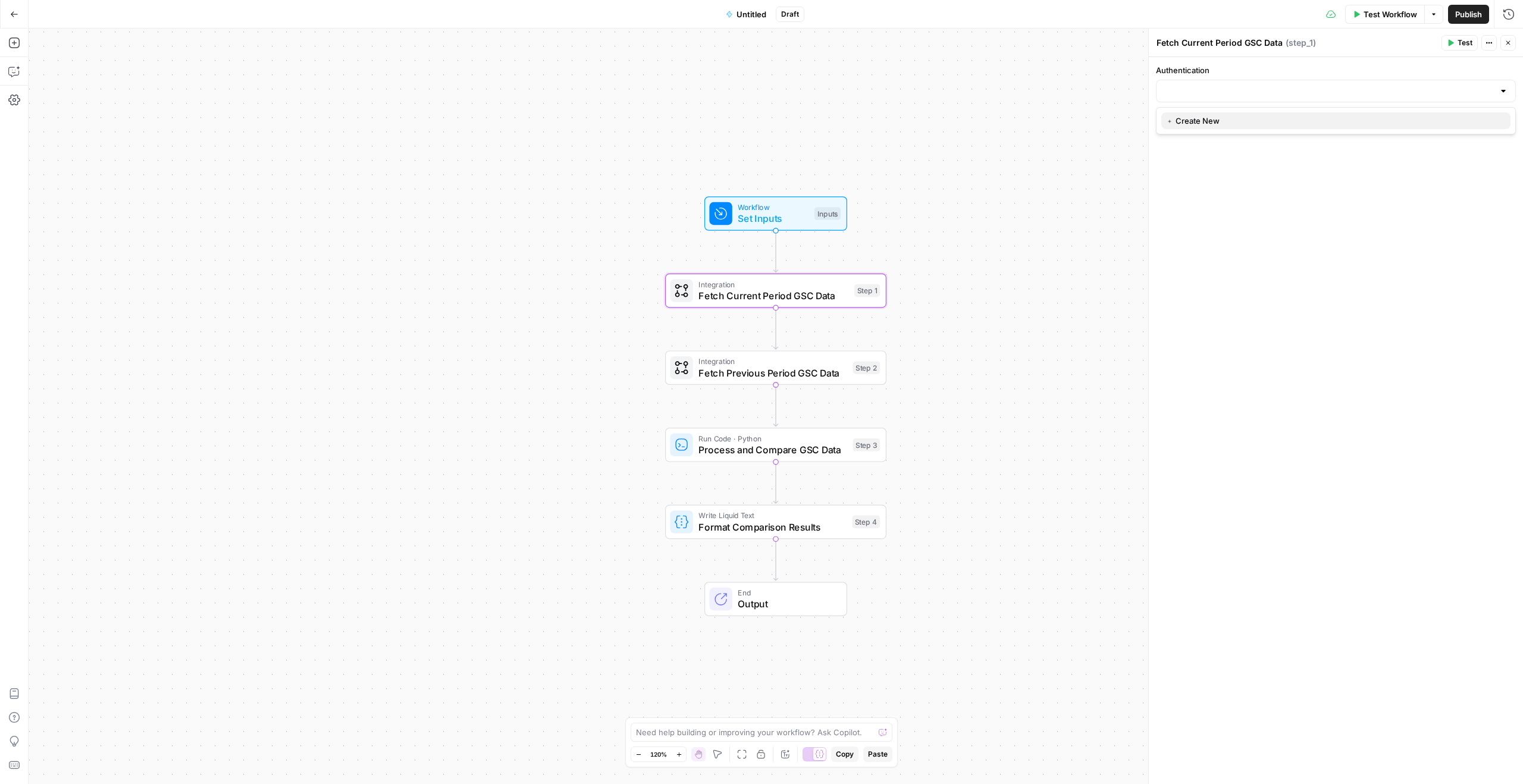
click at [1207, 118] on span "﹢ Create New" at bounding box center [1333, 120] width 335 height 11
click at [1273, 95] on input "Authentication" at bounding box center [1329, 90] width 330 height 11
click at [1379, 12] on span "Test Workflow" at bounding box center [1390, 13] width 54 height 11
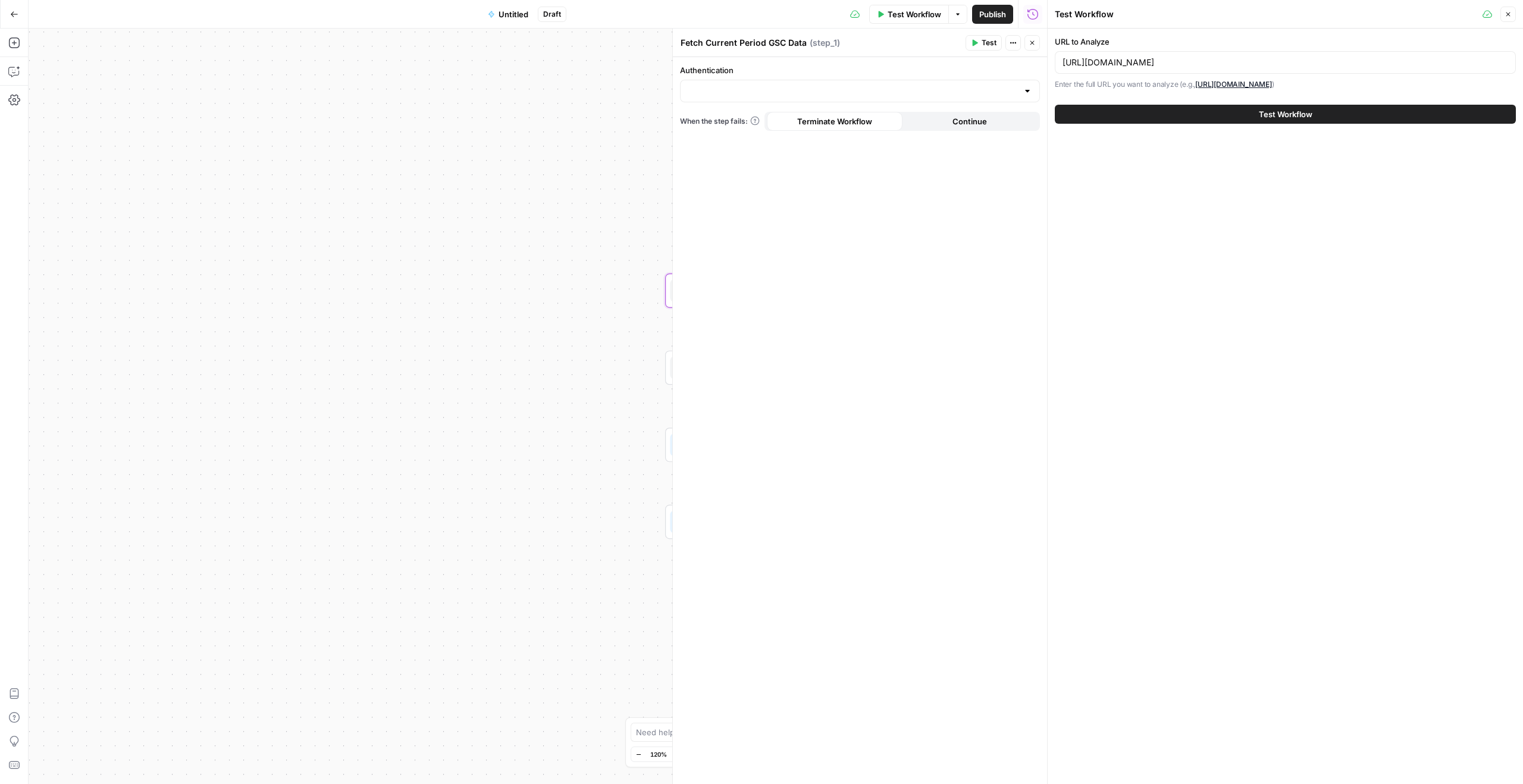
click at [1255, 116] on button "Test Workflow" at bounding box center [1285, 115] width 461 height 19
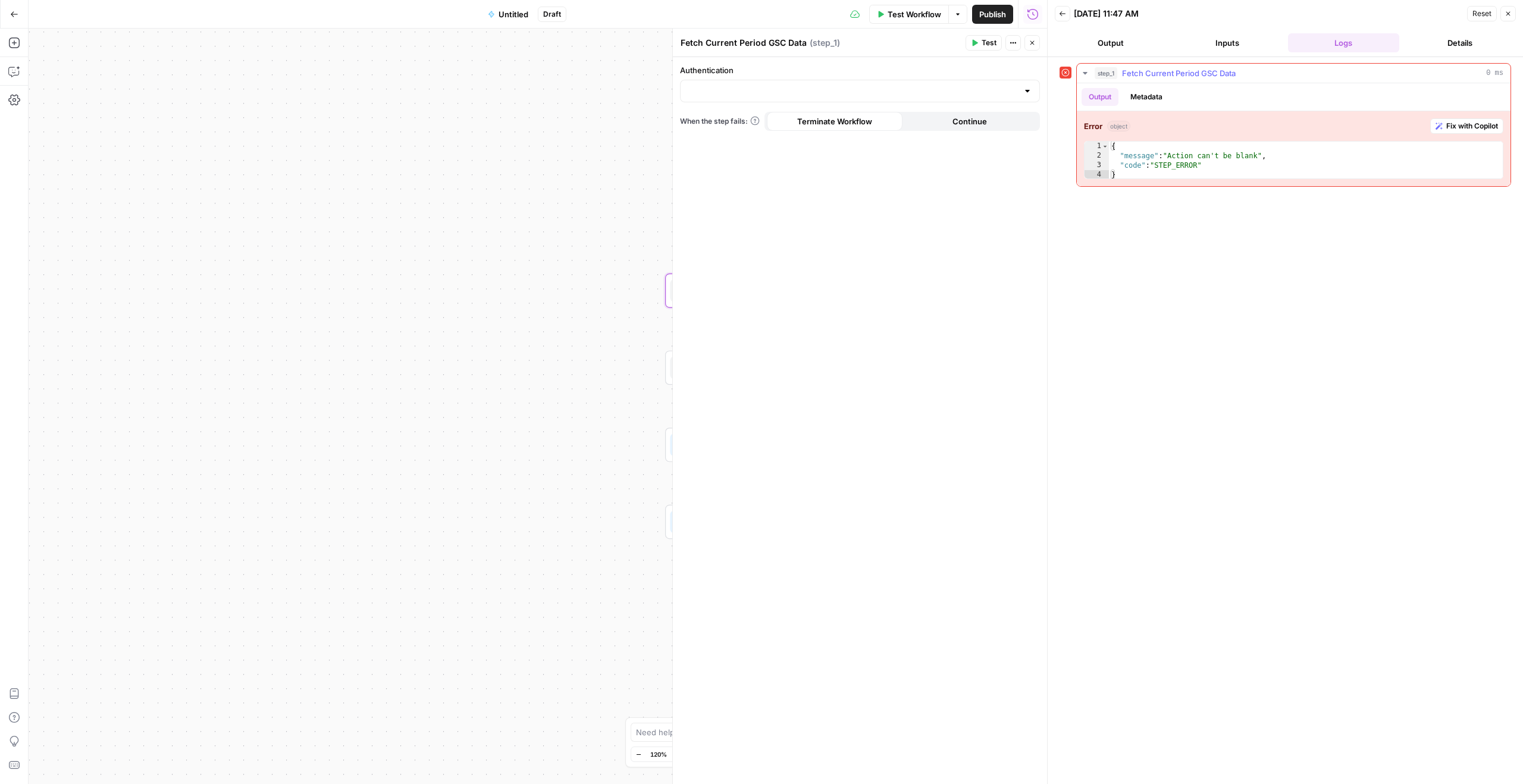
click at [1087, 75] on icon "button" at bounding box center [1085, 73] width 10 height 10
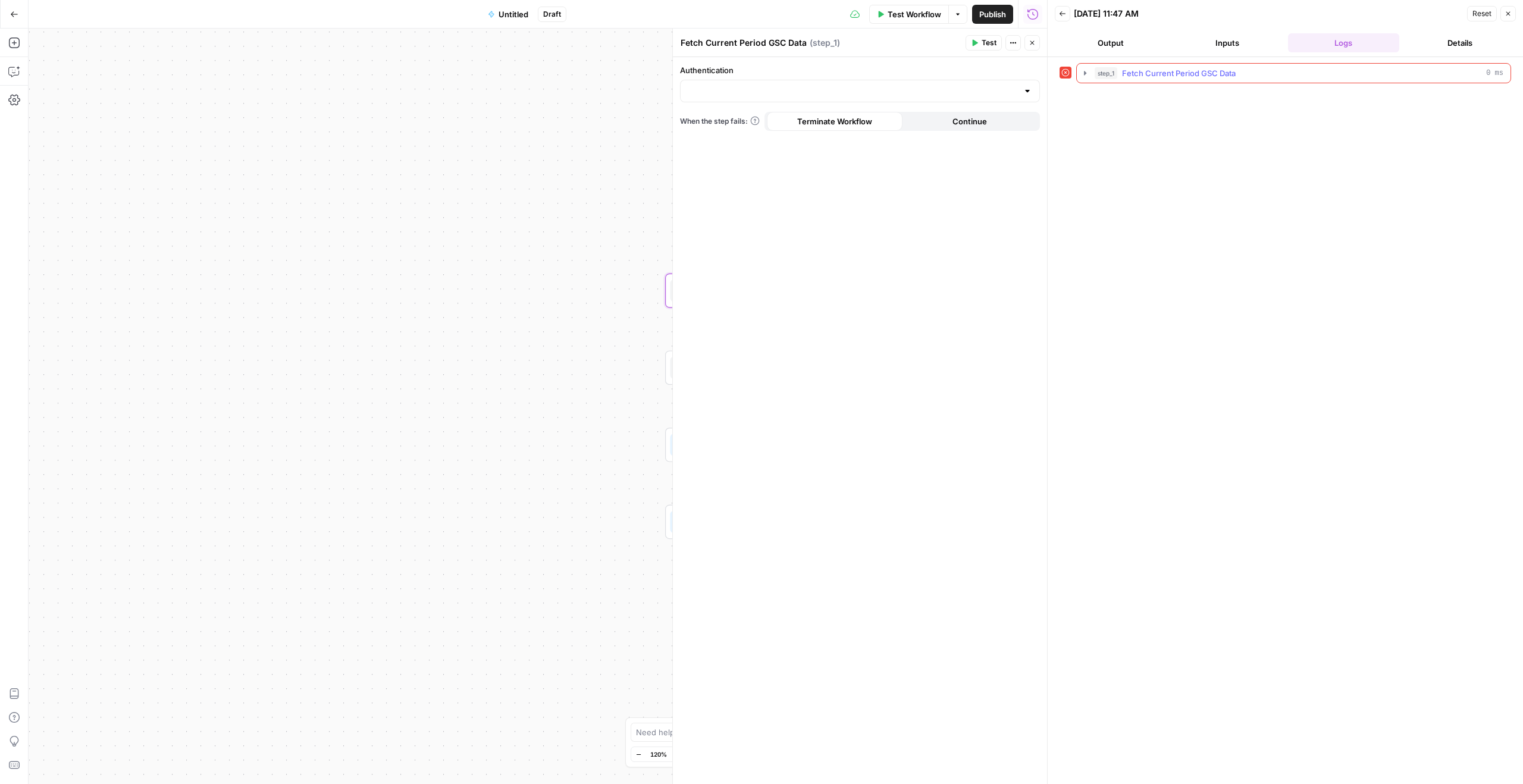
click at [1087, 75] on icon "button" at bounding box center [1085, 73] width 10 height 10
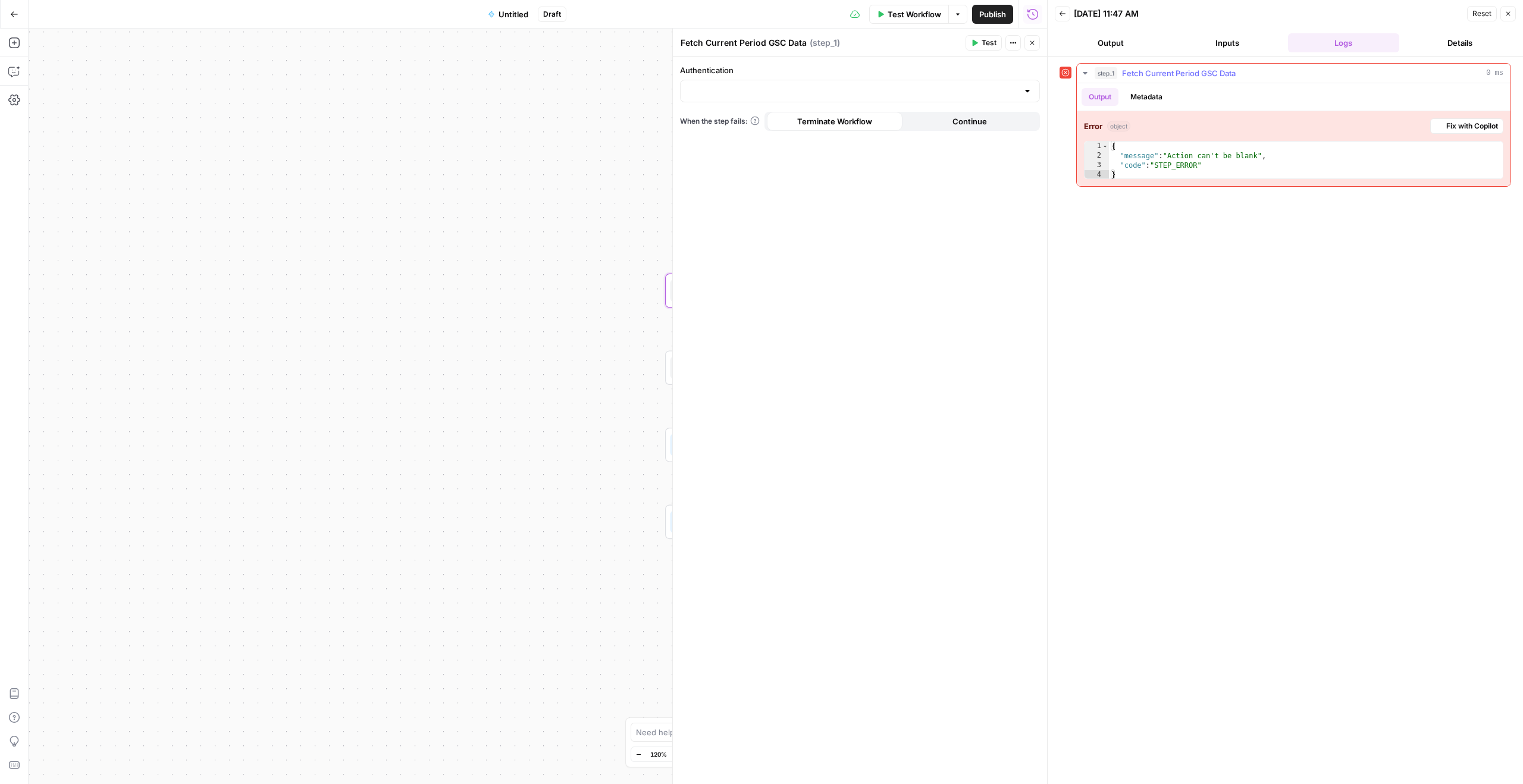
click at [1176, 76] on span "Fetch Current Period GSC Data" at bounding box center [1179, 72] width 114 height 11
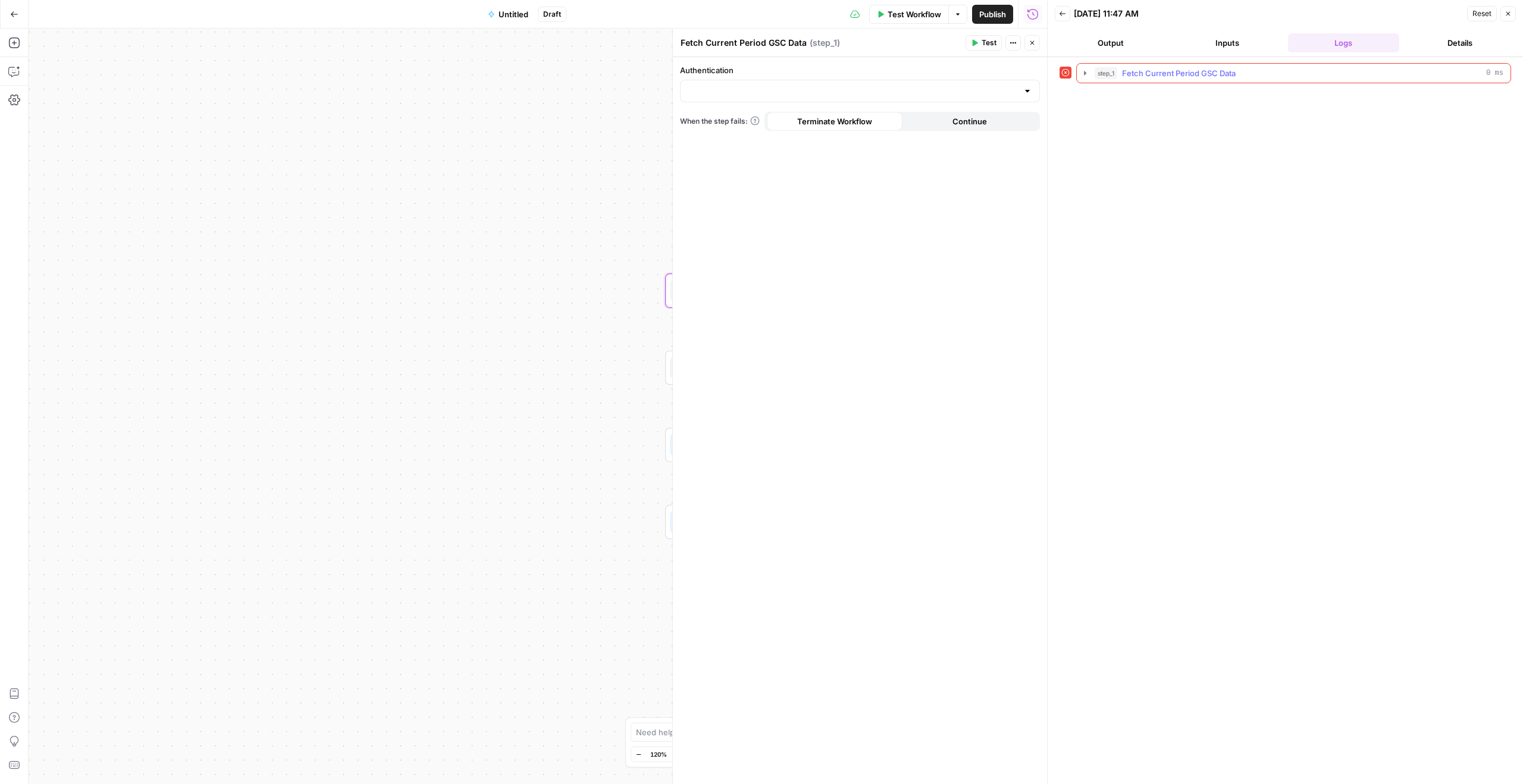
click at [1176, 76] on span "Fetch Current Period GSC Data" at bounding box center [1179, 72] width 114 height 11
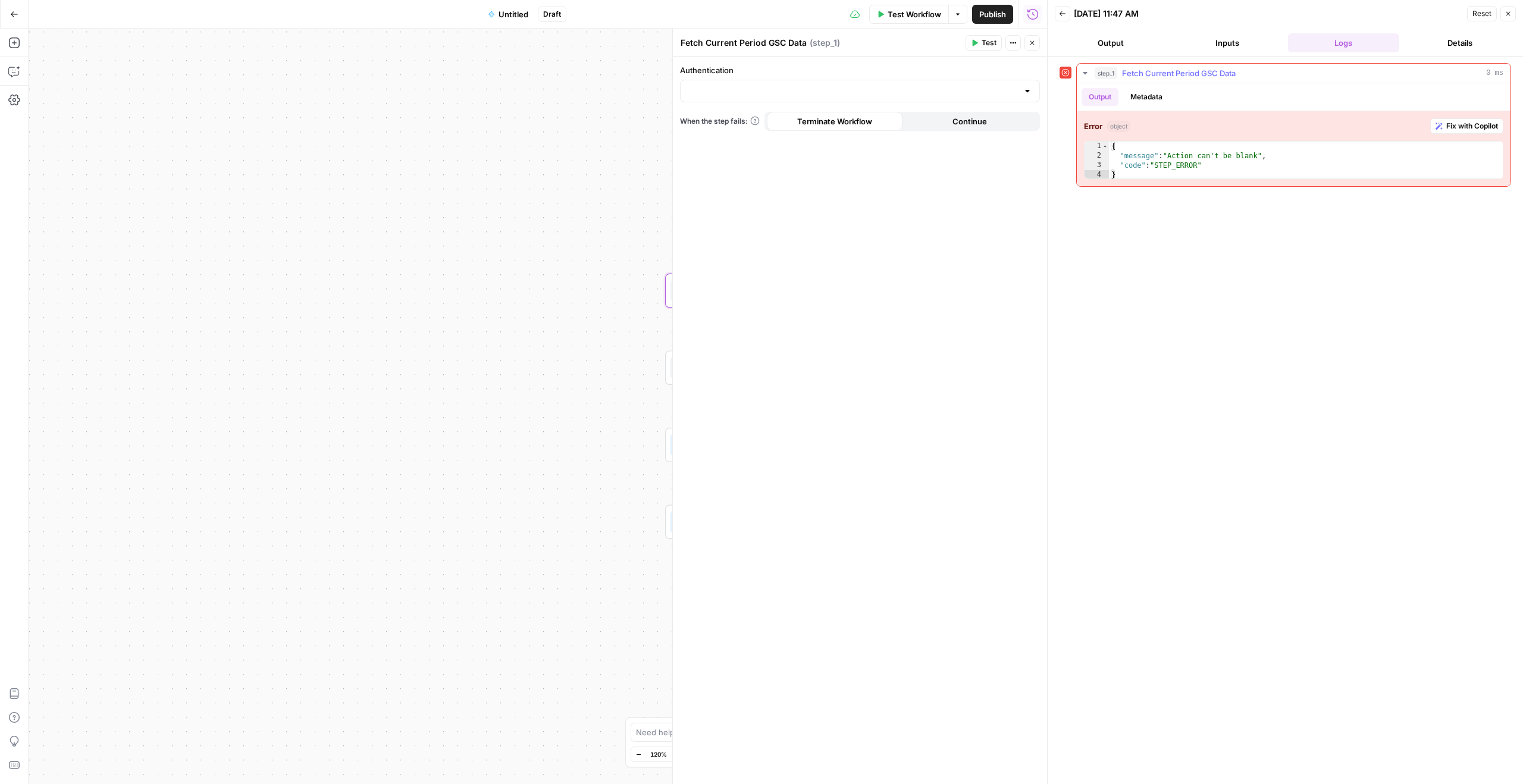
click at [1474, 131] on span "Fix with Copilot" at bounding box center [1472, 126] width 52 height 11
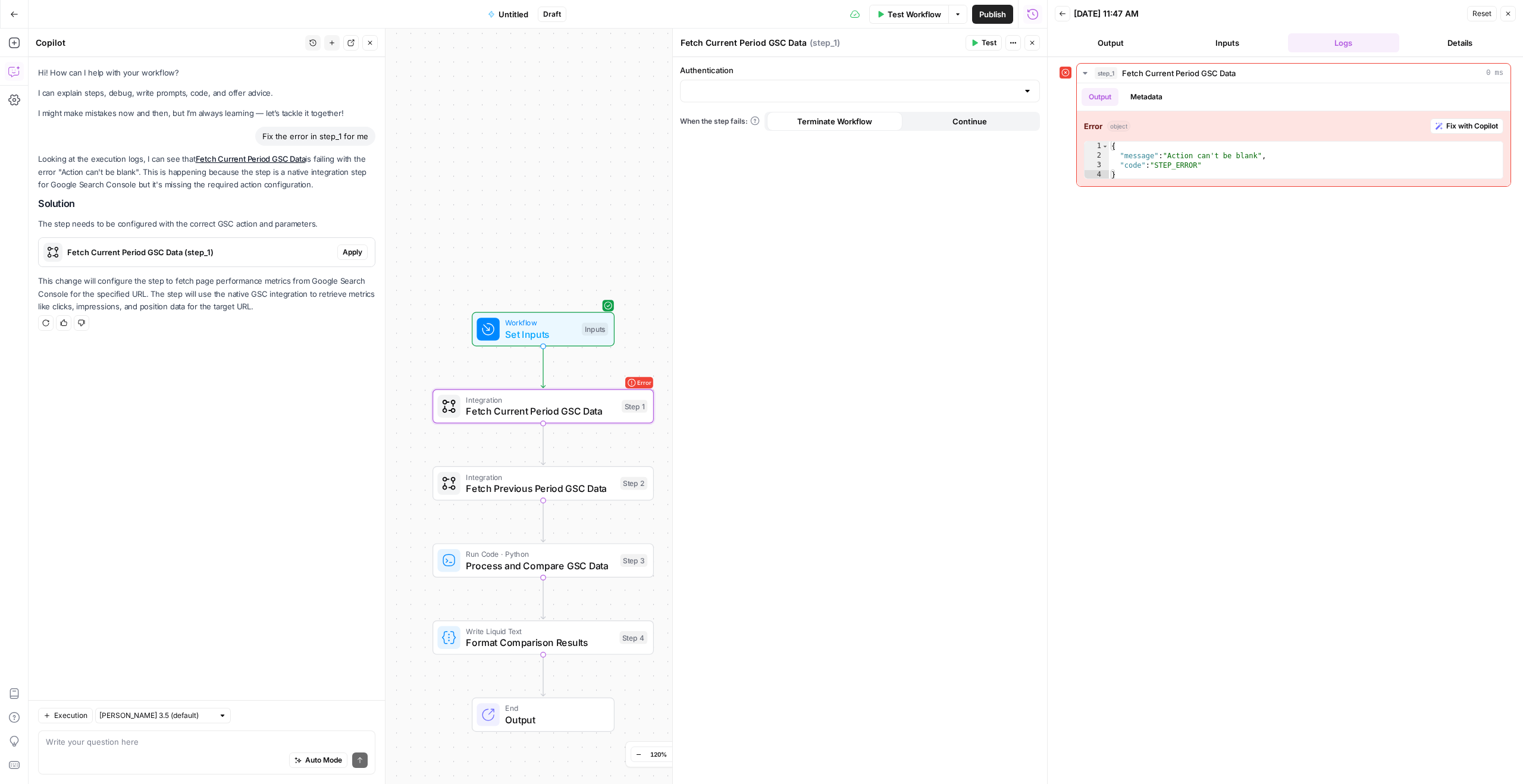
click at [229, 255] on span "Fetch Current Period GSC Data (step_1)" at bounding box center [199, 251] width 265 height 11
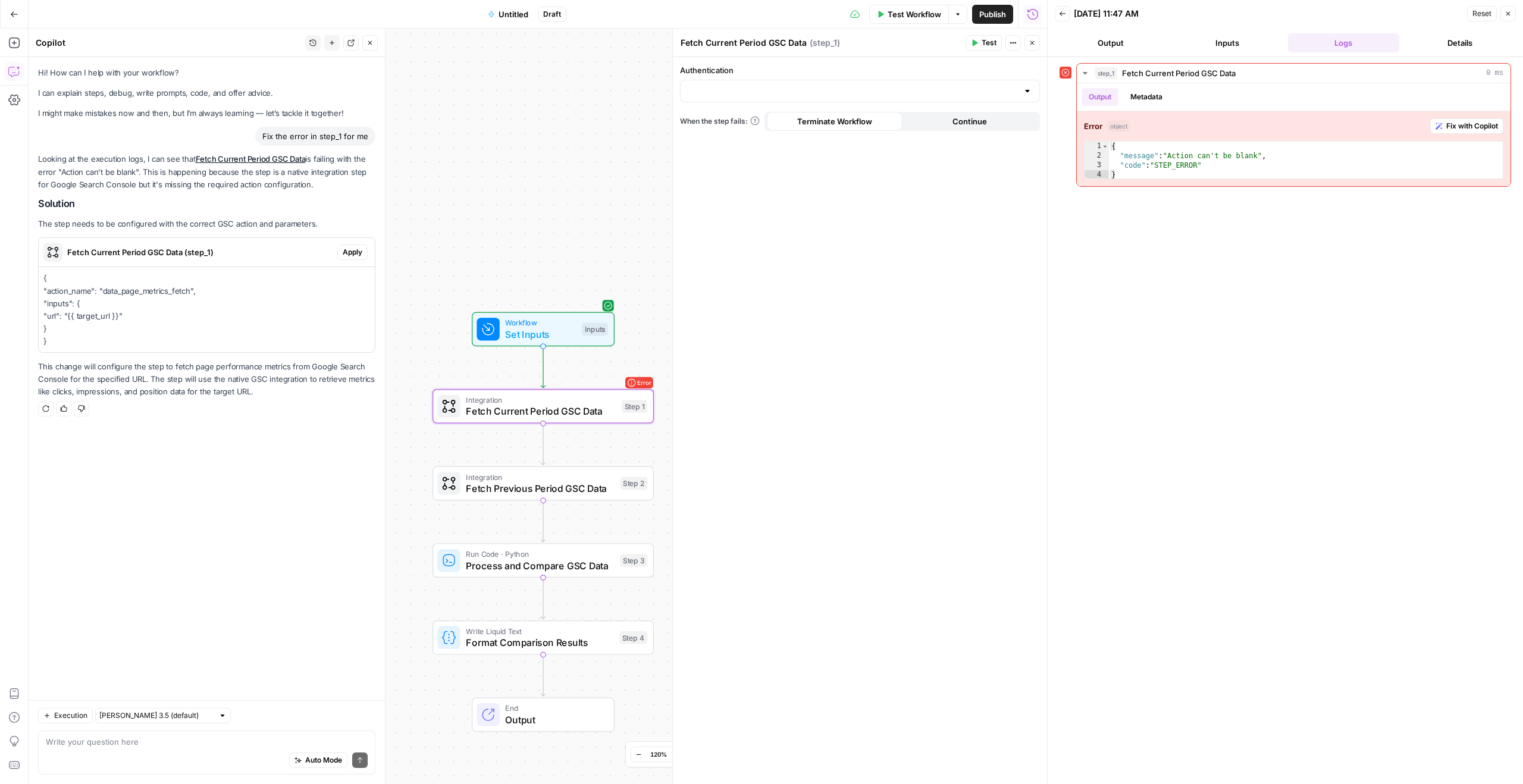
click at [369, 247] on div "Fetch Current Period GSC Data (step_1) Apply" at bounding box center [206, 252] width 336 height 19
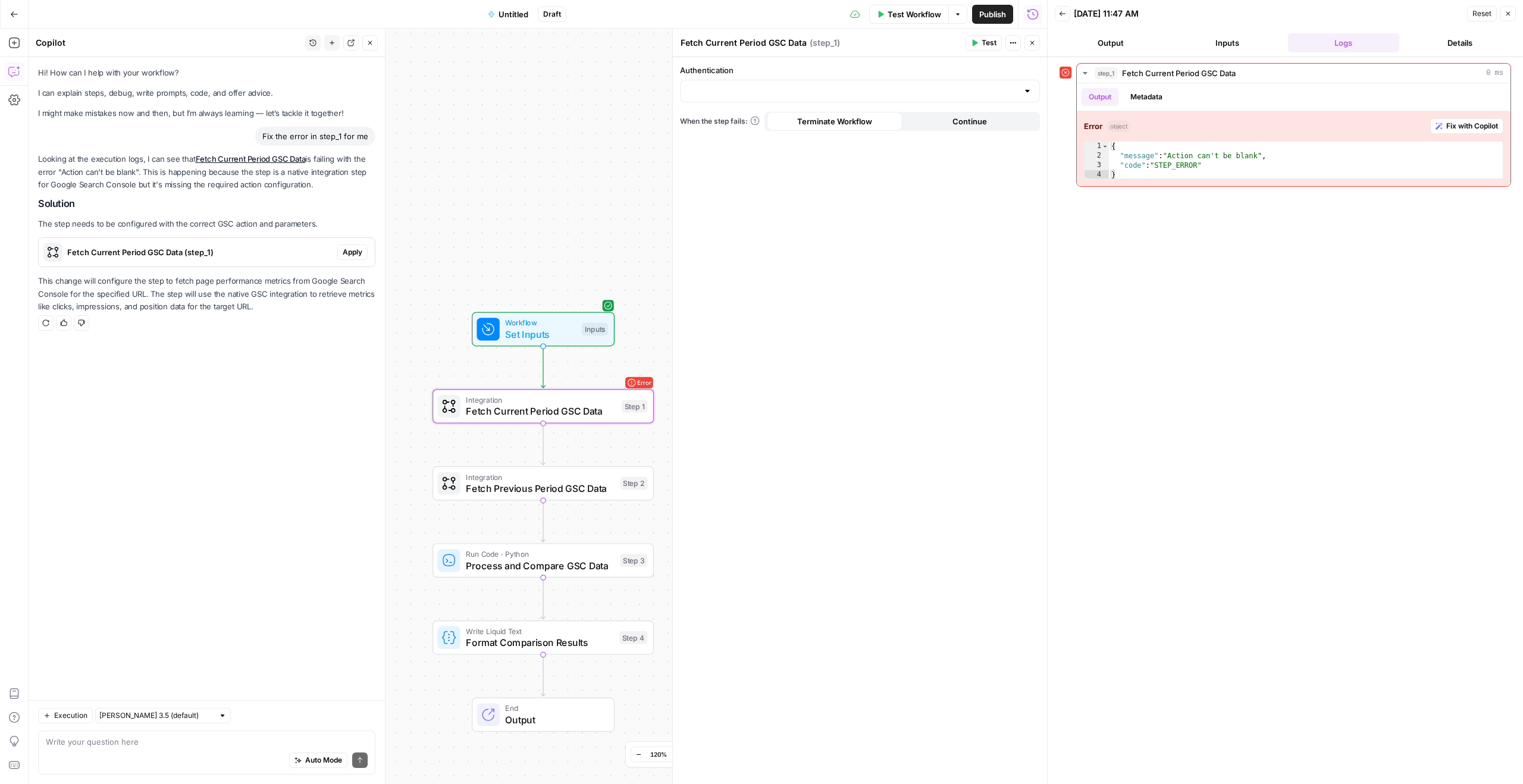
click at [360, 247] on span "Apply" at bounding box center [353, 252] width 19 height 11
click at [724, 154] on span "Apply anyway" at bounding box center [735, 151] width 57 height 11
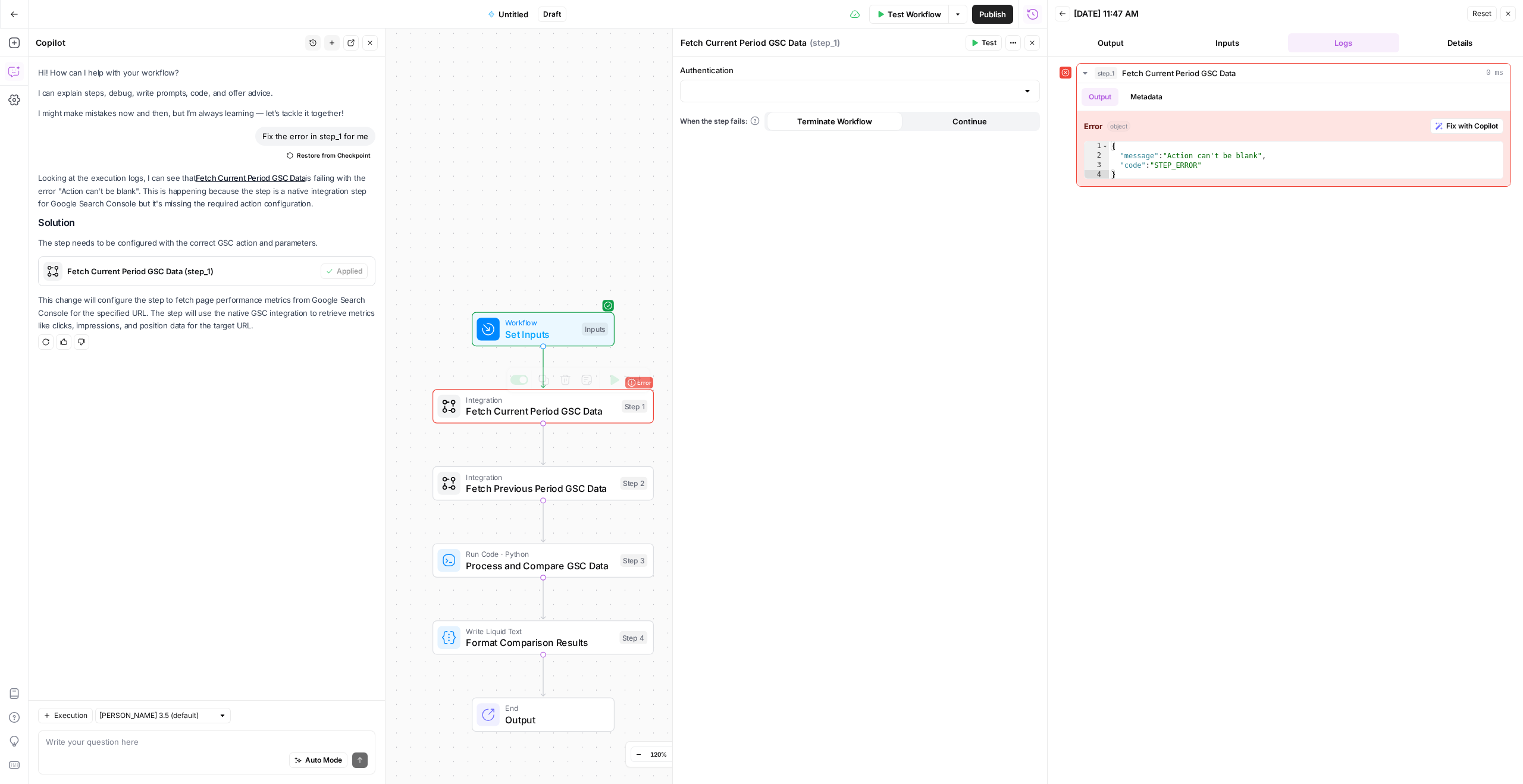
click at [510, 407] on span "Fetch Current Period GSC Data" at bounding box center [541, 411] width 150 height 14
click at [531, 339] on span "Set Inputs" at bounding box center [541, 334] width 71 height 14
click at [526, 409] on span "Fetch Current Period GSC Data" at bounding box center [541, 411] width 150 height 14
click at [795, 83] on div at bounding box center [860, 91] width 360 height 23
click at [751, 115] on span "﹢ Create New" at bounding box center [858, 120] width 335 height 11
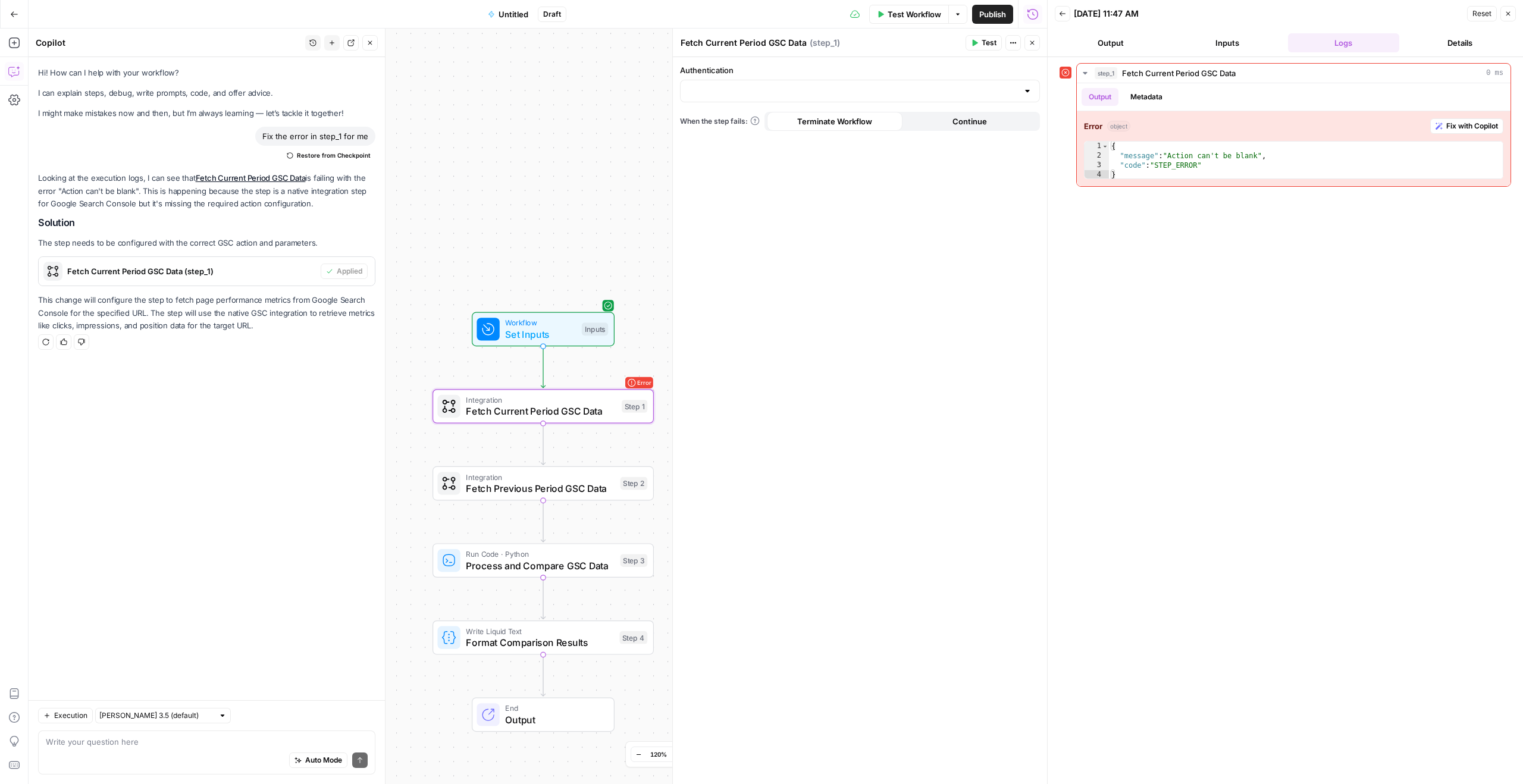
click at [757, 71] on label "Authentication" at bounding box center [860, 70] width 360 height 11
click at [757, 85] on input "Authentication" at bounding box center [853, 90] width 330 height 11
click at [1184, 18] on div "09/05/25 at 11:47 AM" at bounding box center [1269, 13] width 390 height 11
click at [925, 19] on span "Test Workflow" at bounding box center [915, 13] width 54 height 11
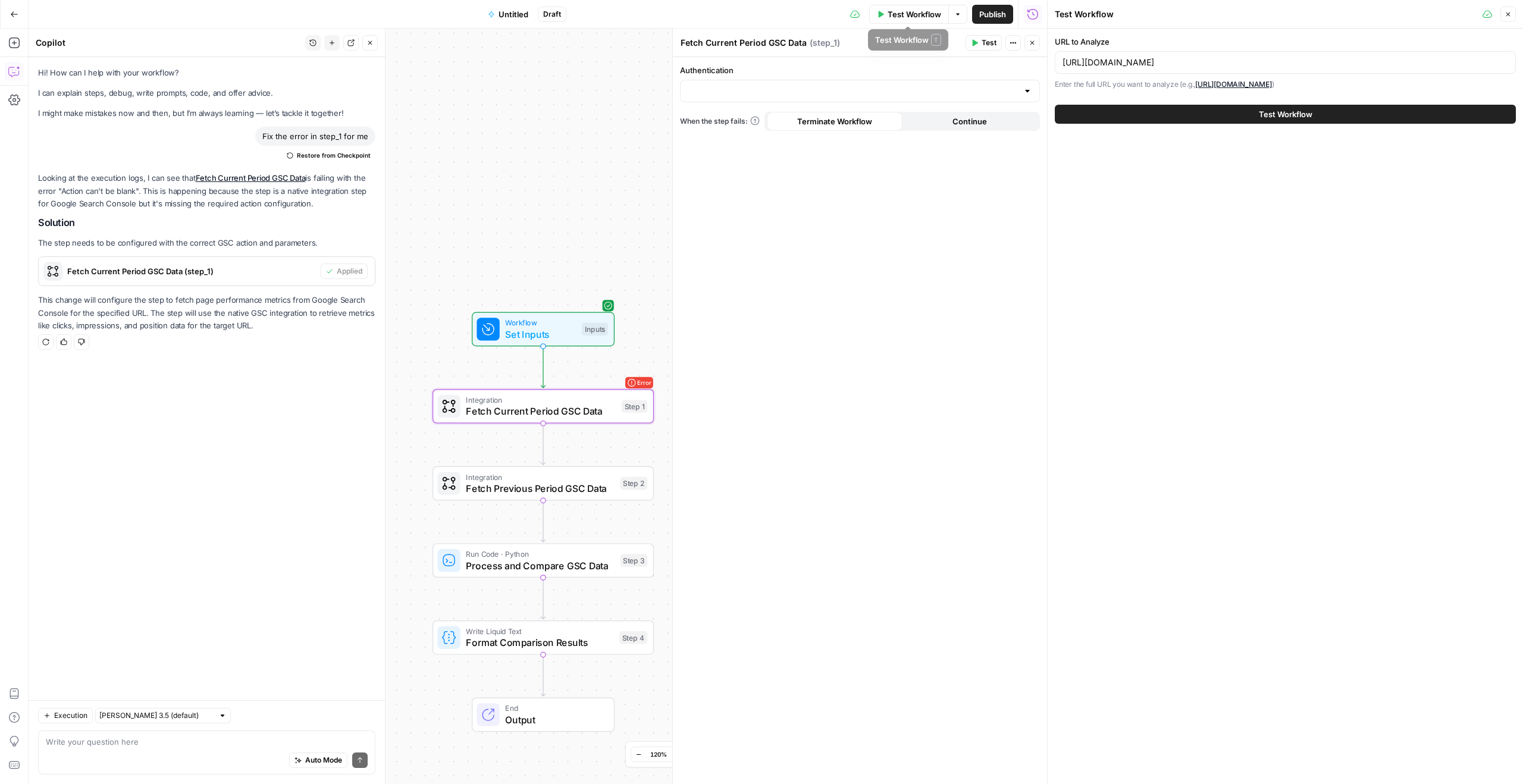
click at [1198, 101] on div "Test Workflow" at bounding box center [1285, 115] width 461 height 34
click at [1199, 113] on button "Test Workflow" at bounding box center [1285, 115] width 461 height 19
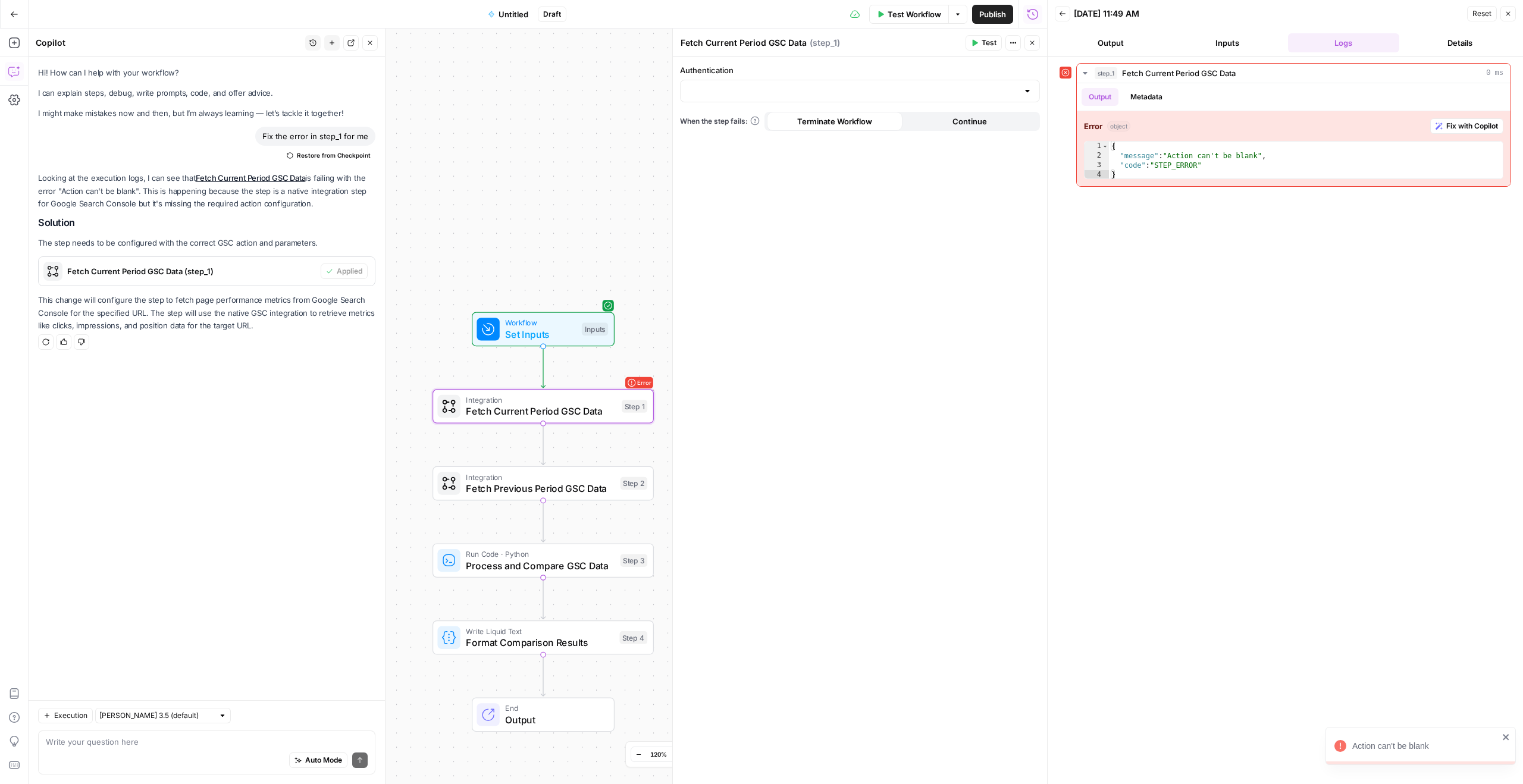
click at [528, 410] on span "Fetch Current Period GSC Data" at bounding box center [541, 411] width 150 height 14
click at [548, 409] on span "Fetch Current Period GSC Data" at bounding box center [541, 411] width 150 height 14
click at [780, 91] on input "Authentication" at bounding box center [853, 90] width 330 height 11
click at [743, 125] on span "﹢ Create New" at bounding box center [858, 120] width 335 height 11
click at [745, 102] on div "Authentication When the step fails: Terminate Workflow Continue" at bounding box center [860, 421] width 374 height 728
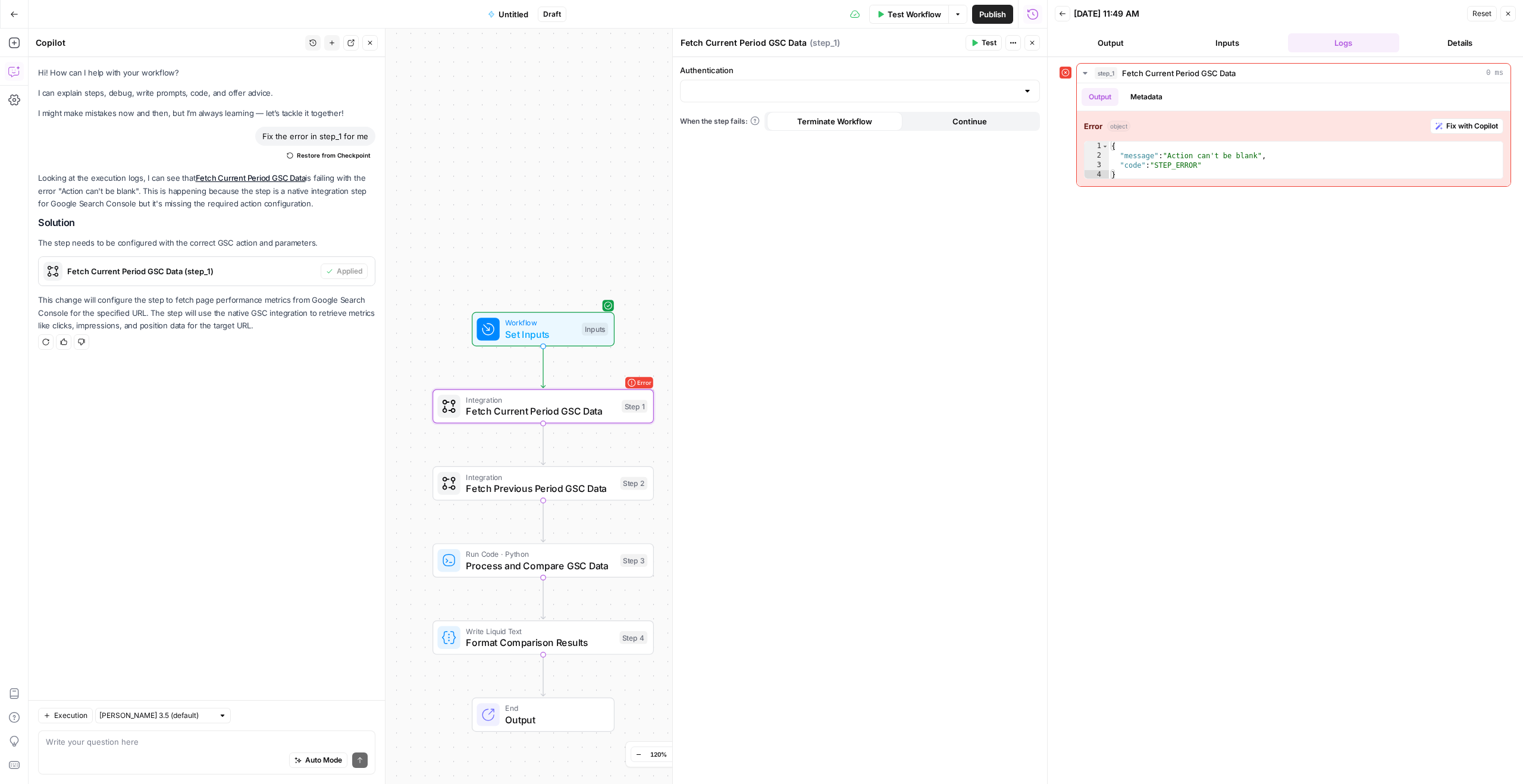
click at [747, 101] on div at bounding box center [860, 91] width 360 height 23
click at [575, 407] on span "Fetch Current Period GSC Data" at bounding box center [541, 411] width 150 height 14
click at [810, 80] on div at bounding box center [860, 91] width 360 height 23
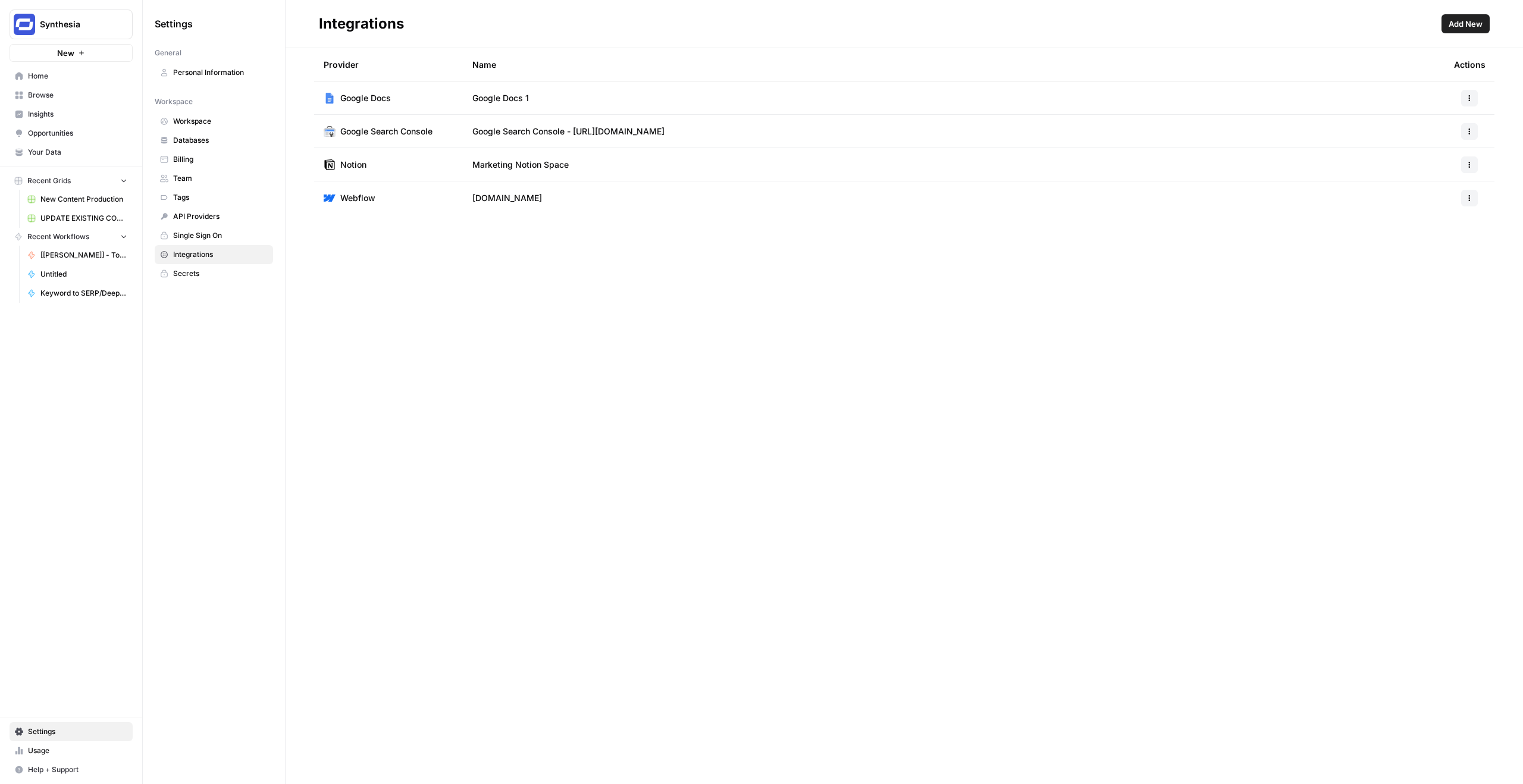
click at [1468, 128] on icon "button" at bounding box center [1470, 131] width 7 height 7
click at [1180, 231] on div "Provider Name Actions Google Docs Google Docs 1 Google Search Console Google Se…" at bounding box center [904, 416] width 1237 height 736
click at [359, 134] on span "Google Search Console" at bounding box center [386, 131] width 93 height 11
click at [374, 131] on span "Google Search Console" at bounding box center [386, 131] width 93 height 11
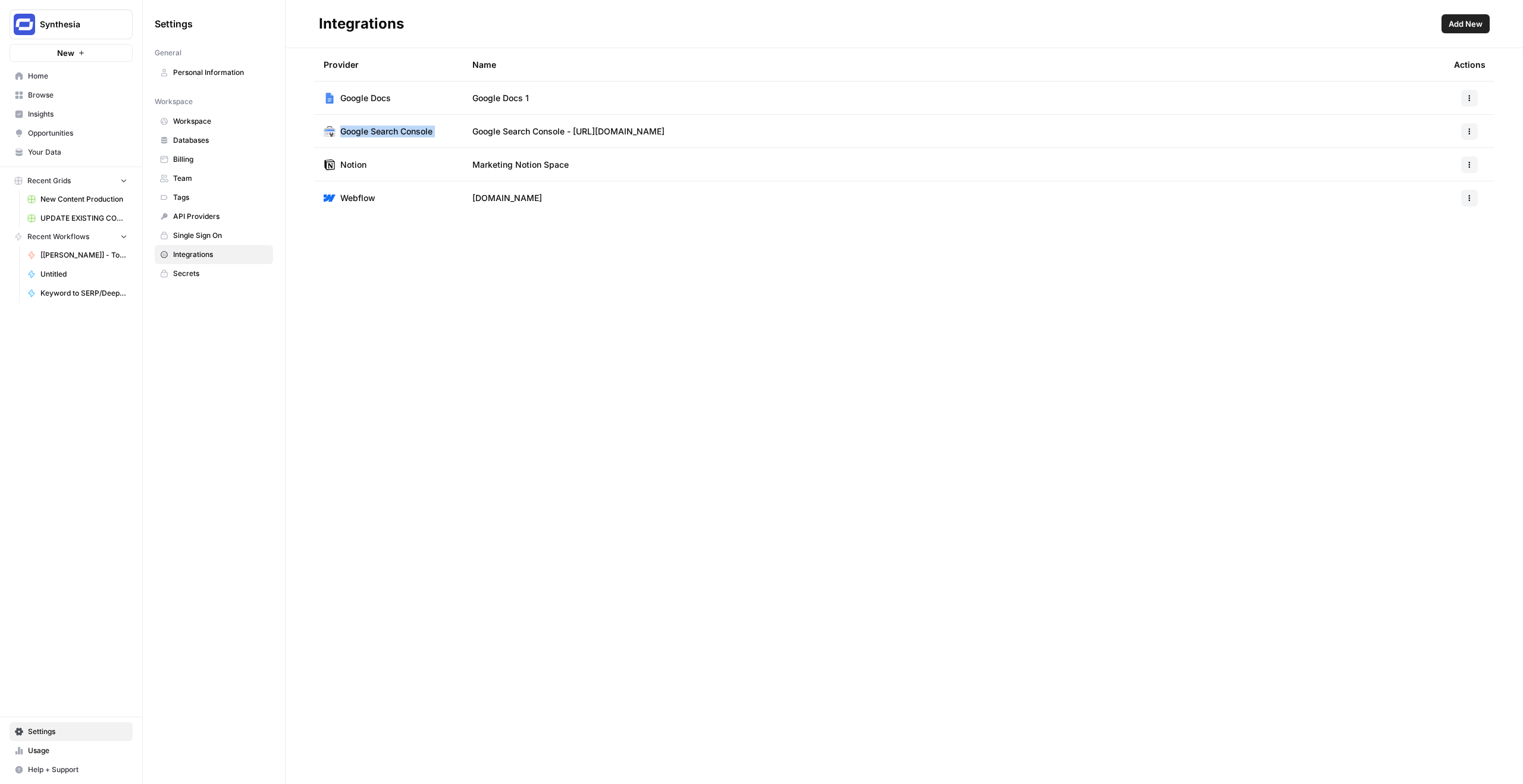
click at [374, 131] on span "Google Search Console" at bounding box center [386, 131] width 93 height 11
click at [407, 132] on span "Google Search Console" at bounding box center [386, 131] width 93 height 11
click at [518, 167] on span "Marketing Notion Space" at bounding box center [520, 164] width 96 height 11
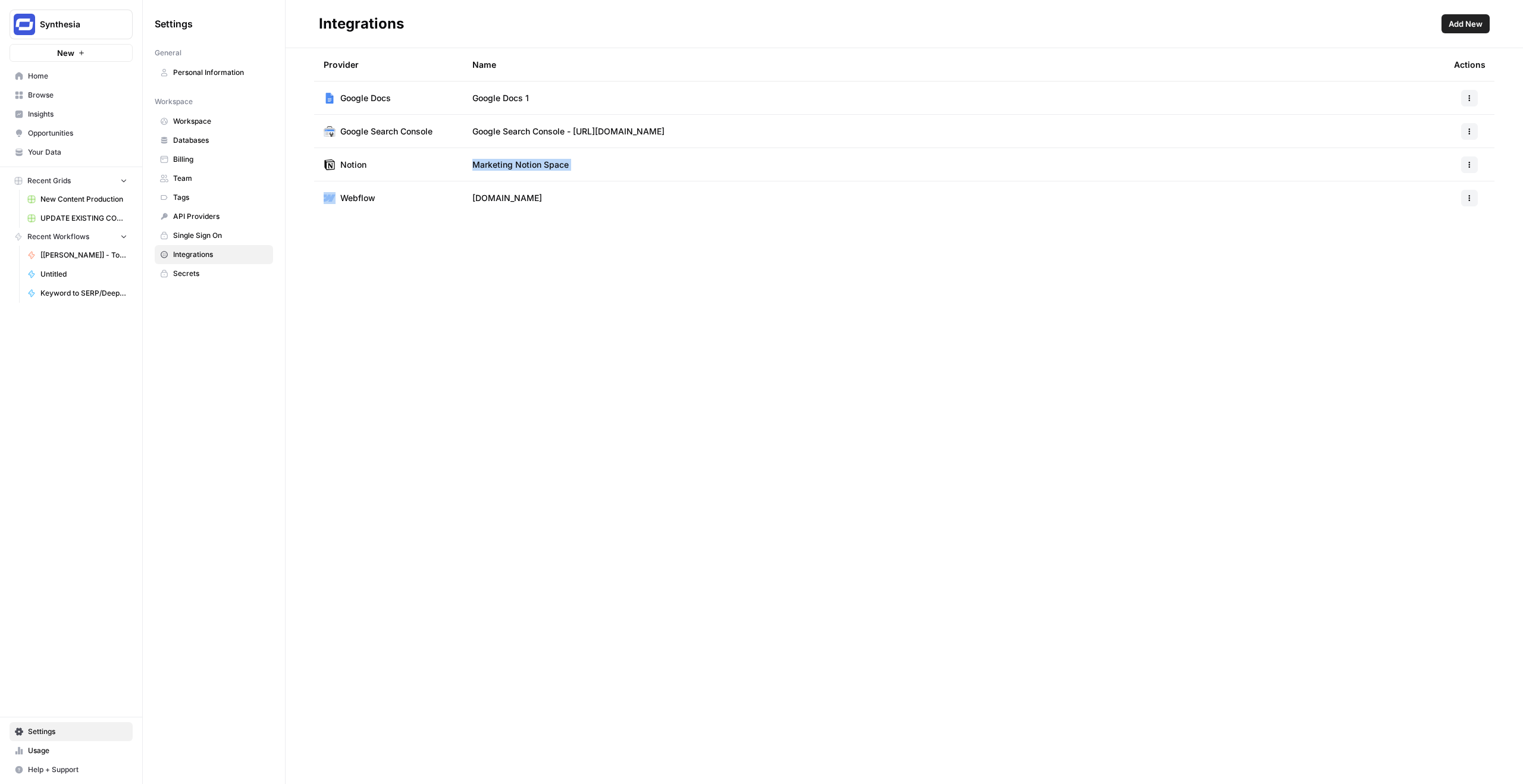
click at [556, 168] on span "Marketing Notion Space" at bounding box center [520, 164] width 96 height 11
click at [1472, 21] on span "Add New" at bounding box center [1466, 23] width 34 height 11
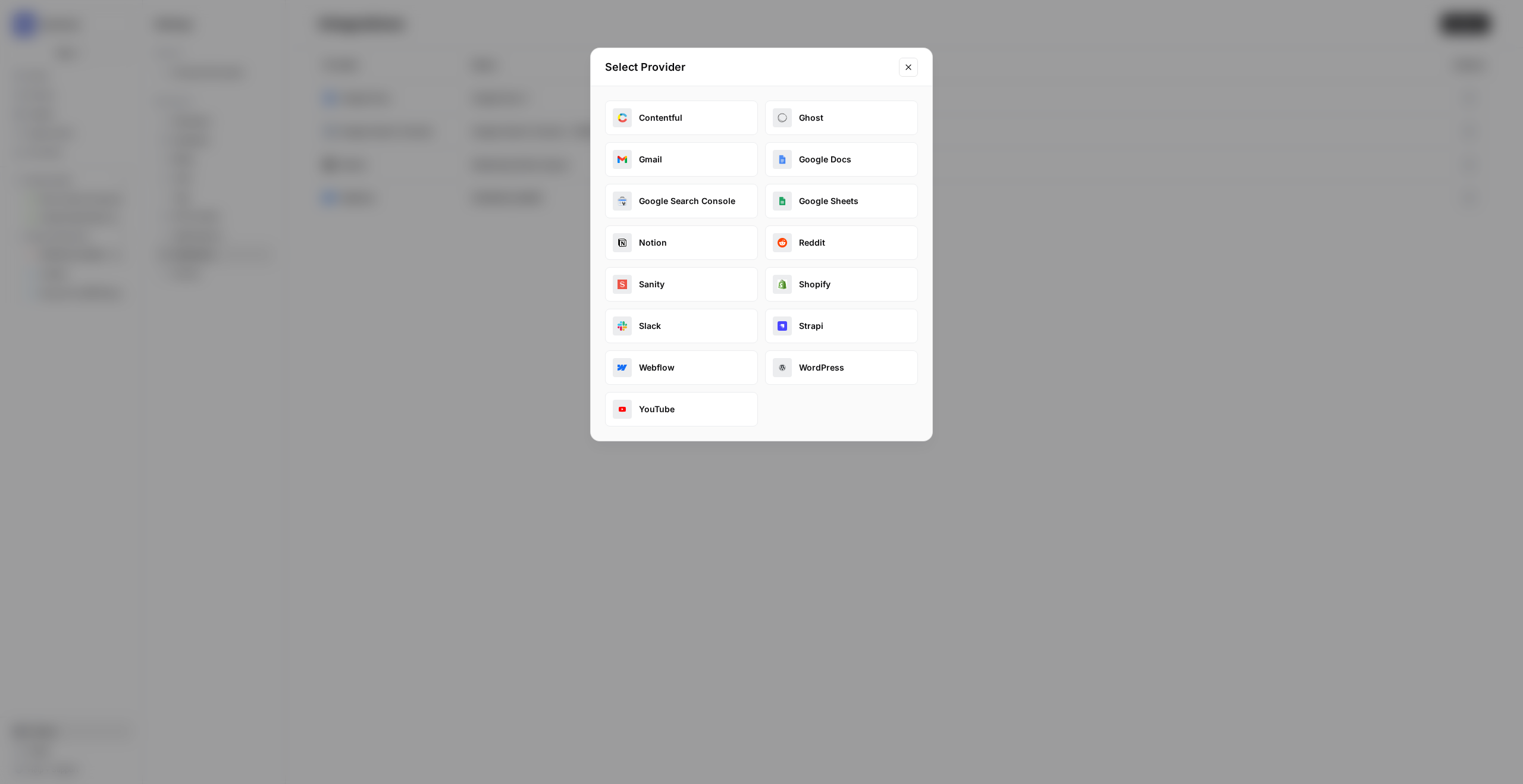
click at [663, 202] on button "Google Search Console" at bounding box center [681, 200] width 153 height 34
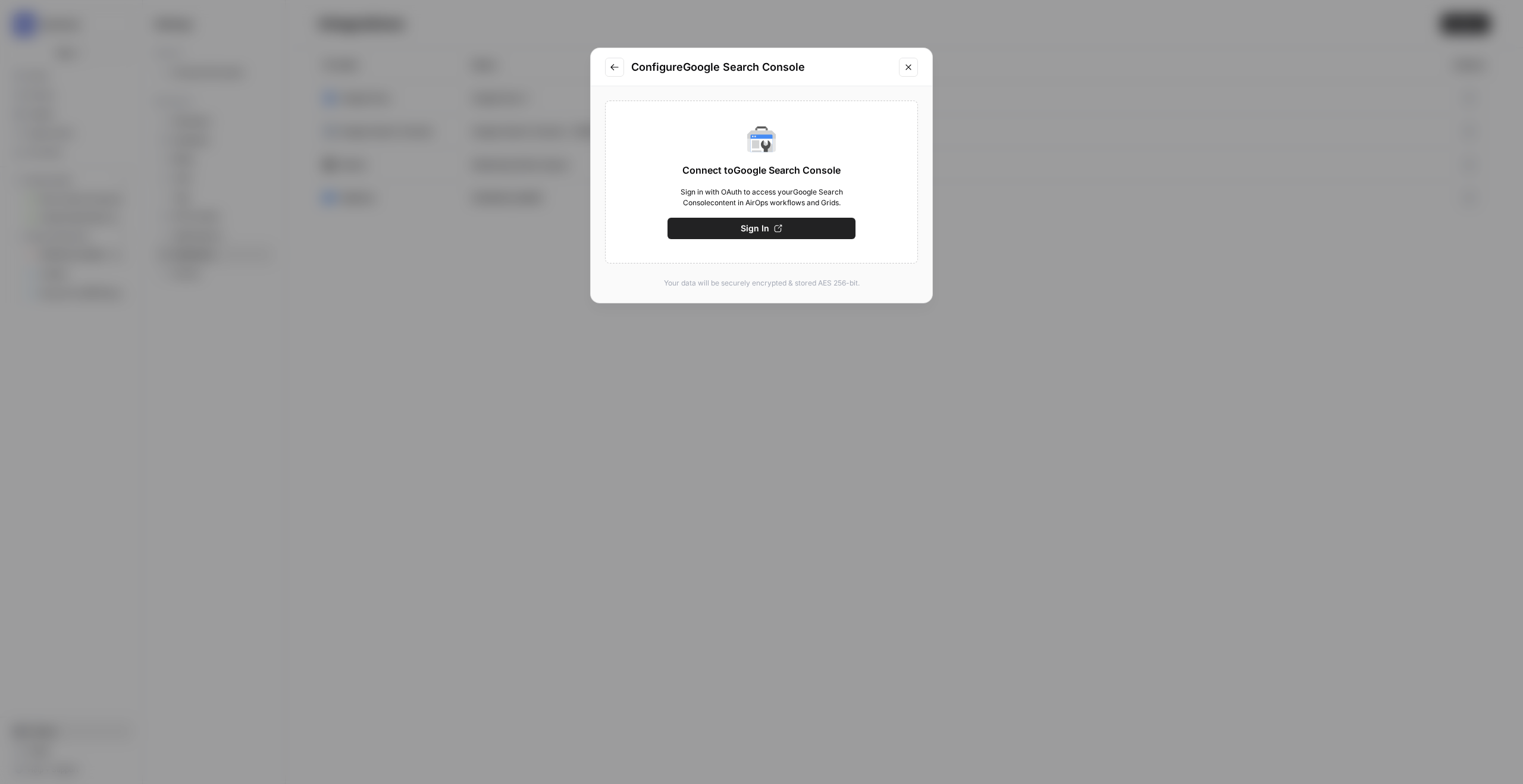
click at [907, 63] on icon "Close modal" at bounding box center [908, 67] width 10 height 10
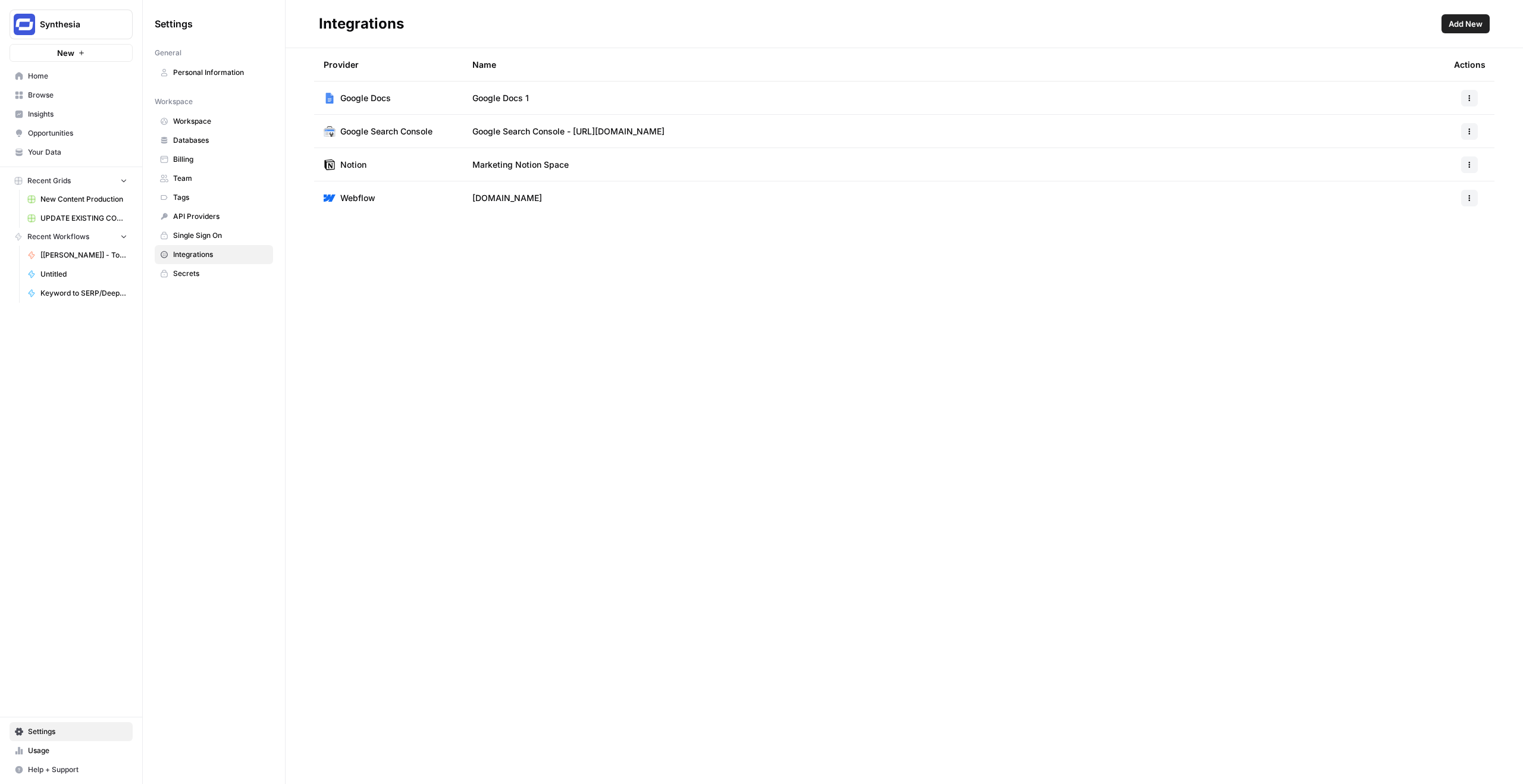
click at [709, 243] on div "Provider Name Actions Google Docs Google Docs 1 Google Search Console Google Se…" at bounding box center [904, 416] width 1237 height 736
click at [548, 132] on span "Google Search Console - [URL][DOMAIN_NAME]" at bounding box center [569, 131] width 192 height 11
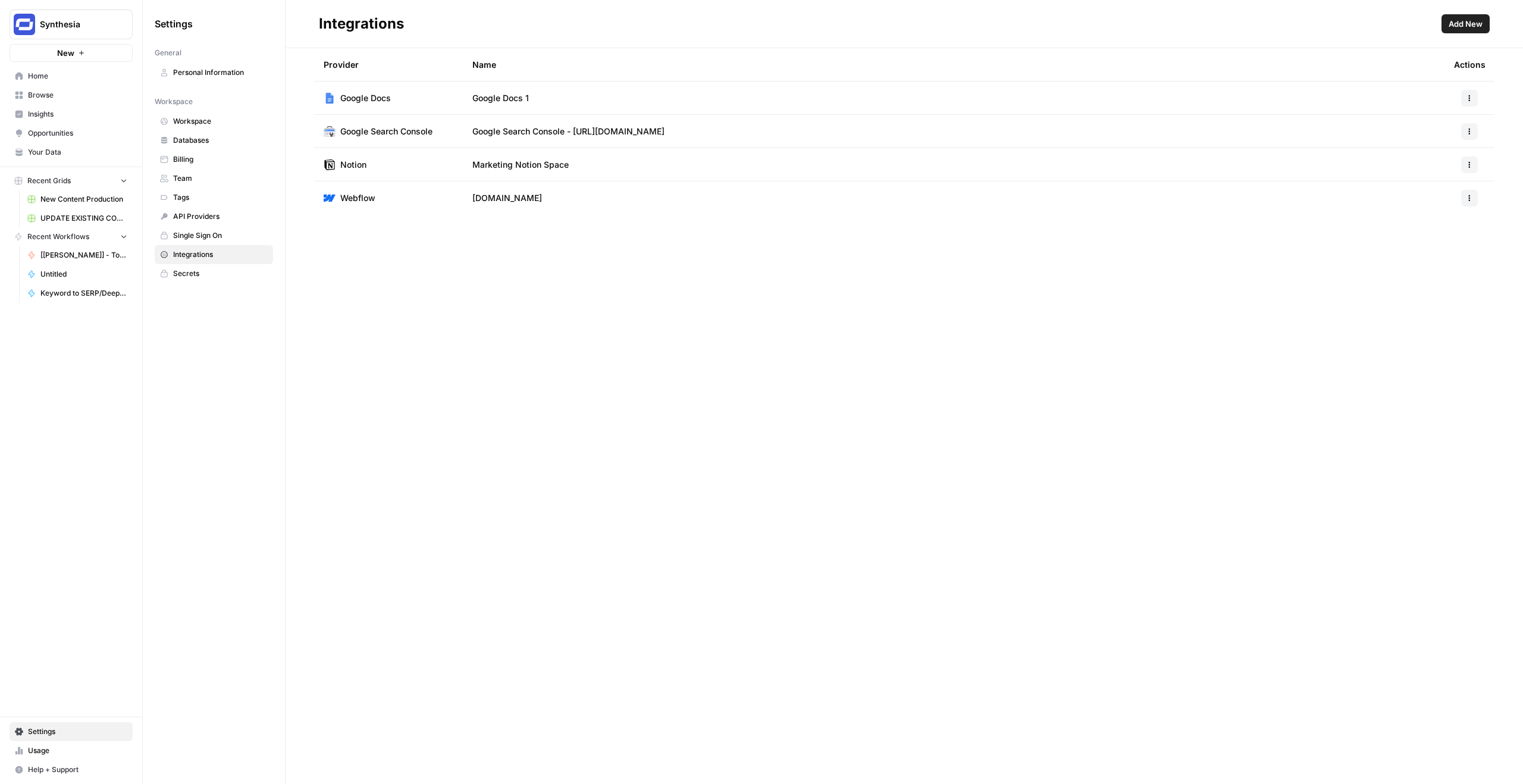
click at [973, 38] on header "Integrations Add New" at bounding box center [904, 24] width 1237 height 49
click at [1462, 28] on span "Add New" at bounding box center [1466, 23] width 34 height 11
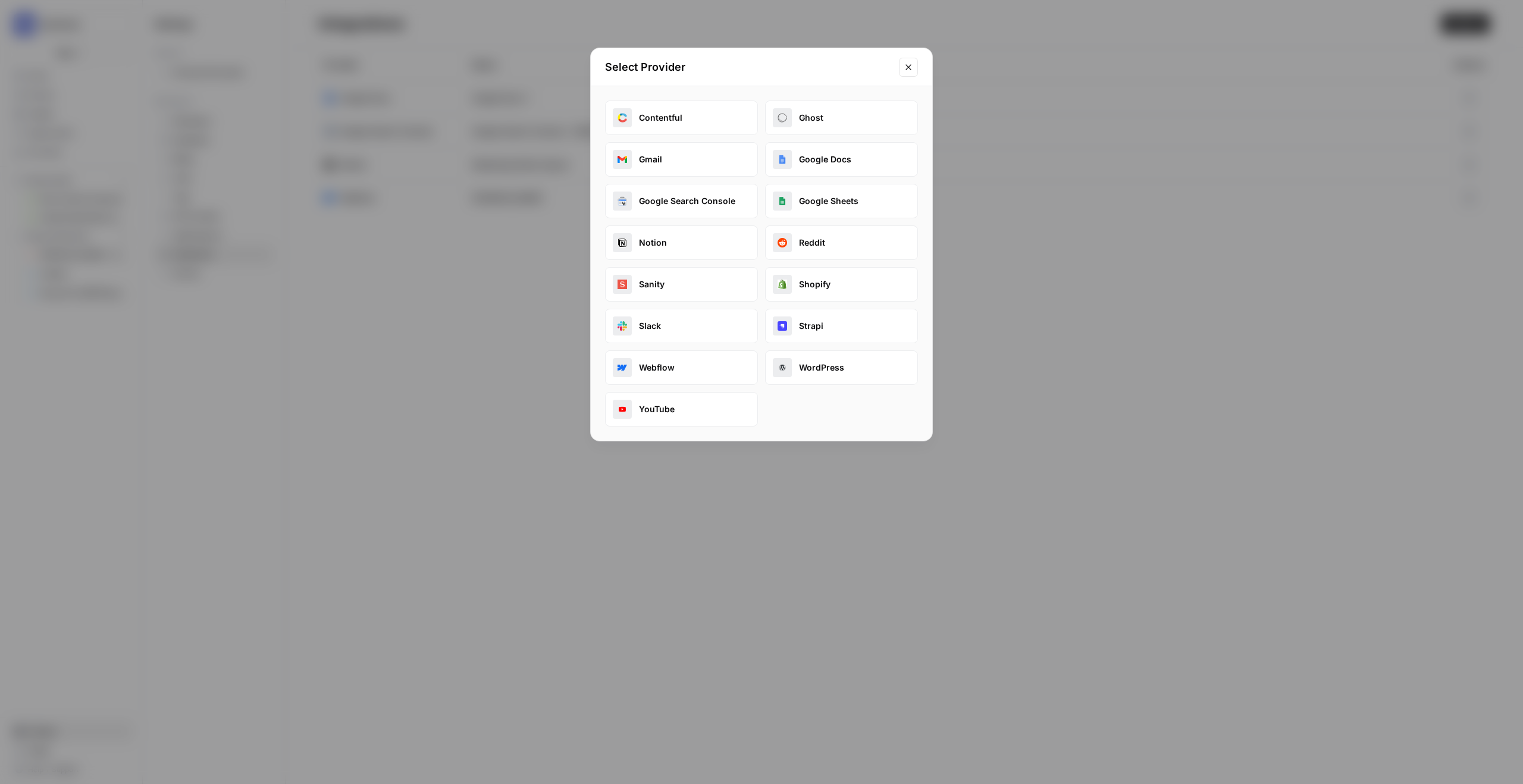
click at [687, 200] on button "Google Search Console" at bounding box center [681, 200] width 153 height 34
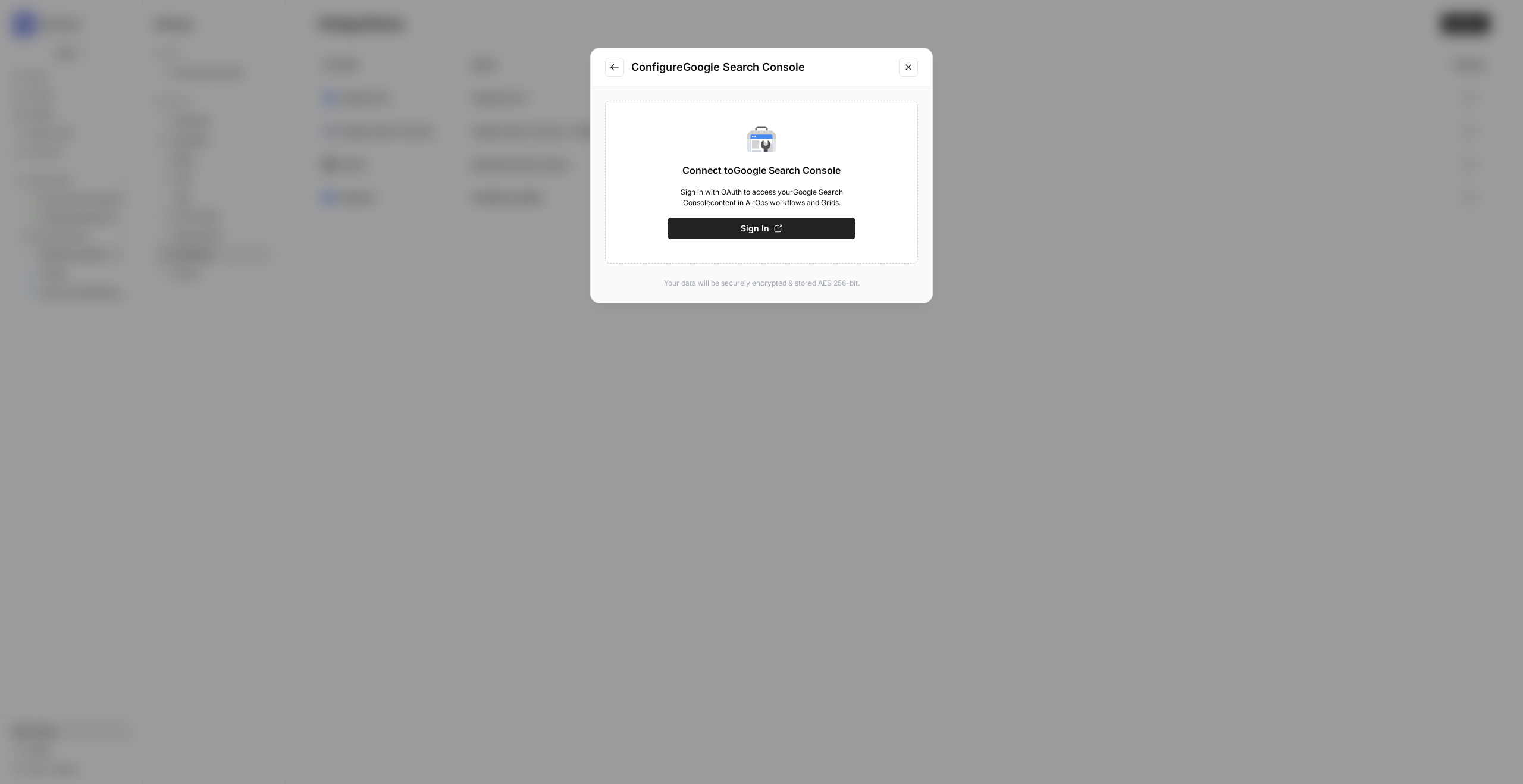
click at [908, 65] on icon "Close modal" at bounding box center [908, 67] width 10 height 10
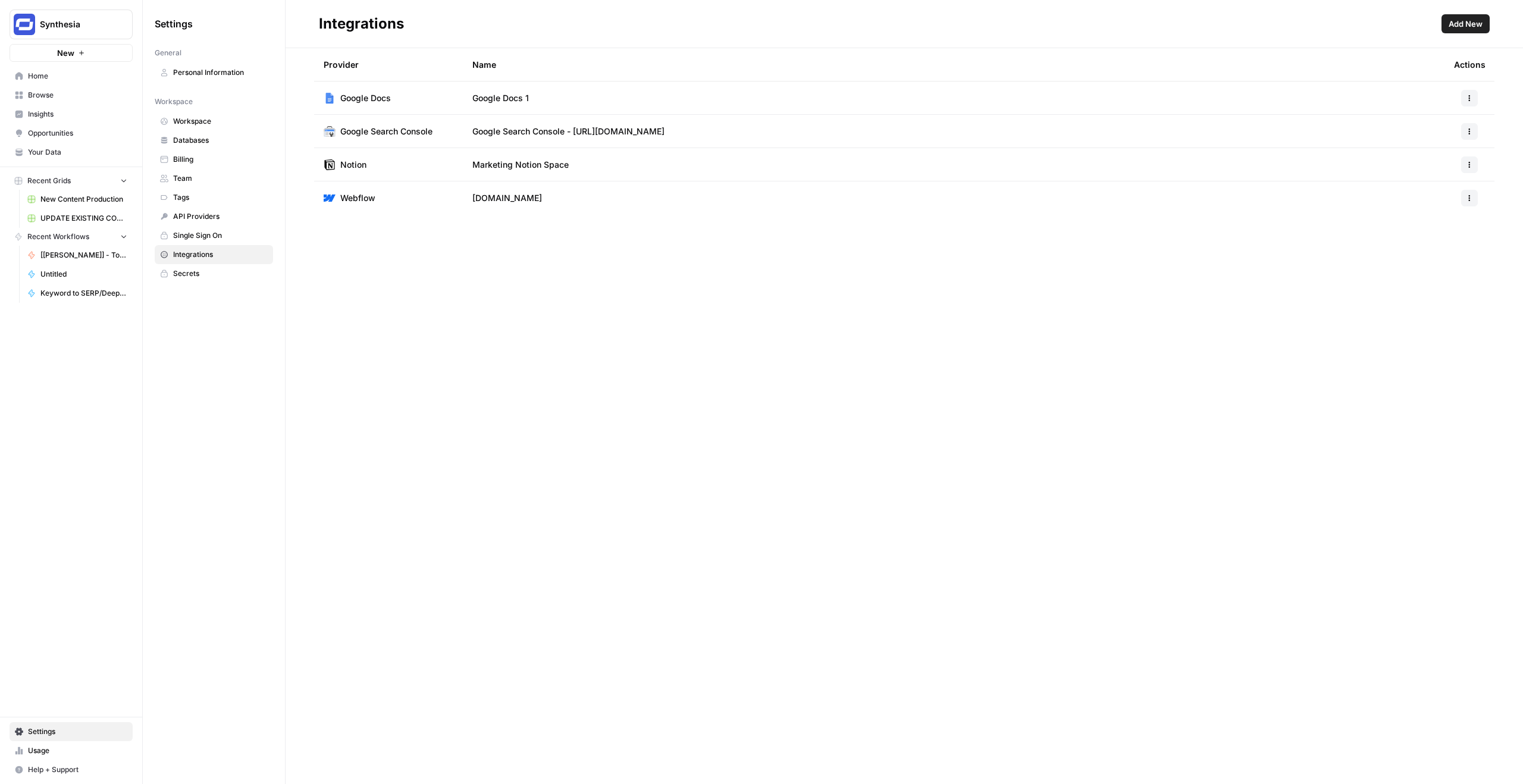
click at [599, 132] on span "Google Search Console - [URL][DOMAIN_NAME]" at bounding box center [569, 131] width 192 height 11
click at [624, 129] on span "Google Search Console - [URL][DOMAIN_NAME]" at bounding box center [569, 131] width 192 height 11
click at [574, 166] on td "Marketing Notion Space" at bounding box center [953, 164] width 982 height 33
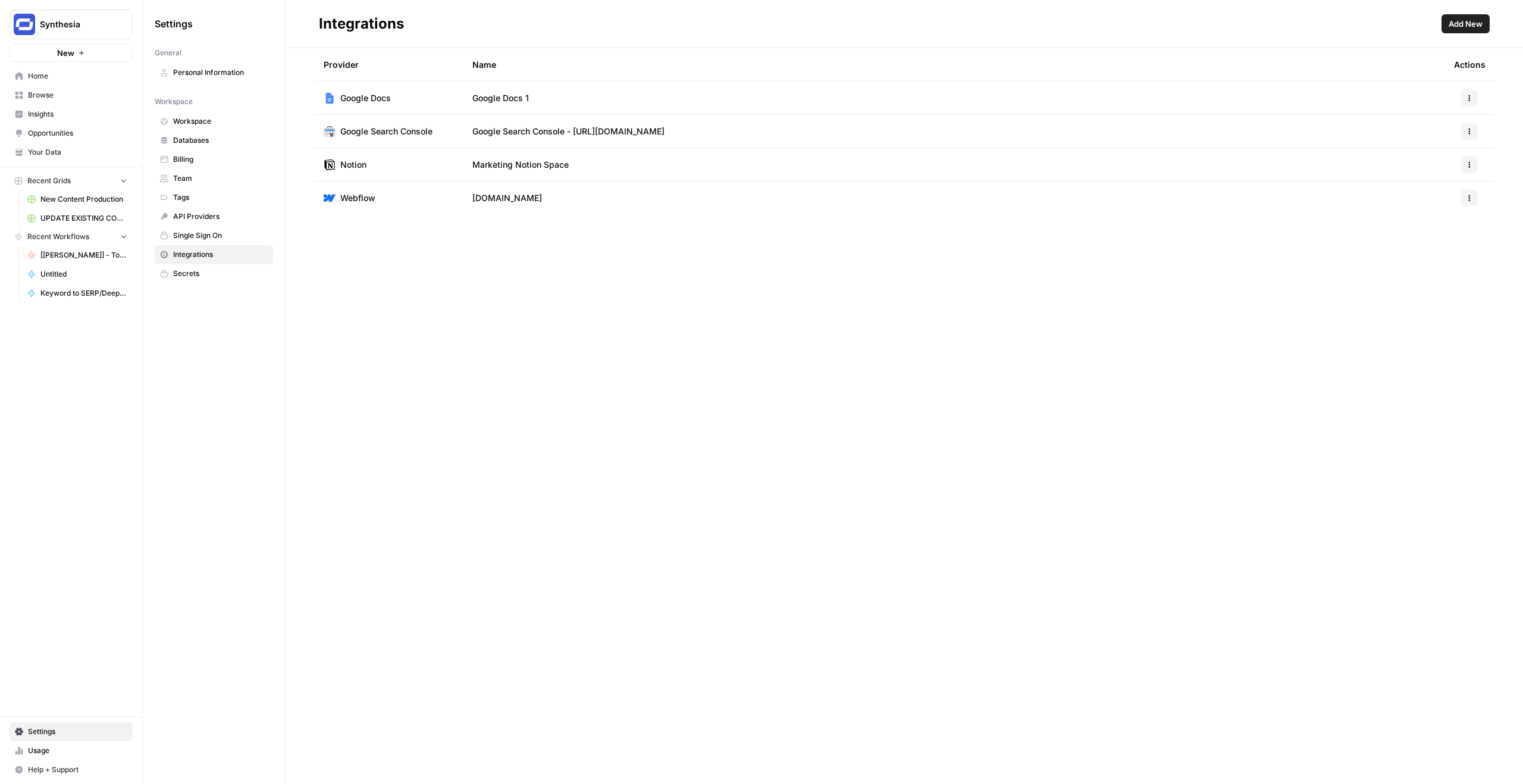
click at [1457, 166] on div at bounding box center [1469, 164] width 31 height 17
click at [1468, 161] on icon "button" at bounding box center [1470, 165] width 7 height 7
click at [1109, 241] on div "Provider Name Actions Google Docs Google Docs 1 Google Search Console Google Se…" at bounding box center [904, 416] width 1237 height 736
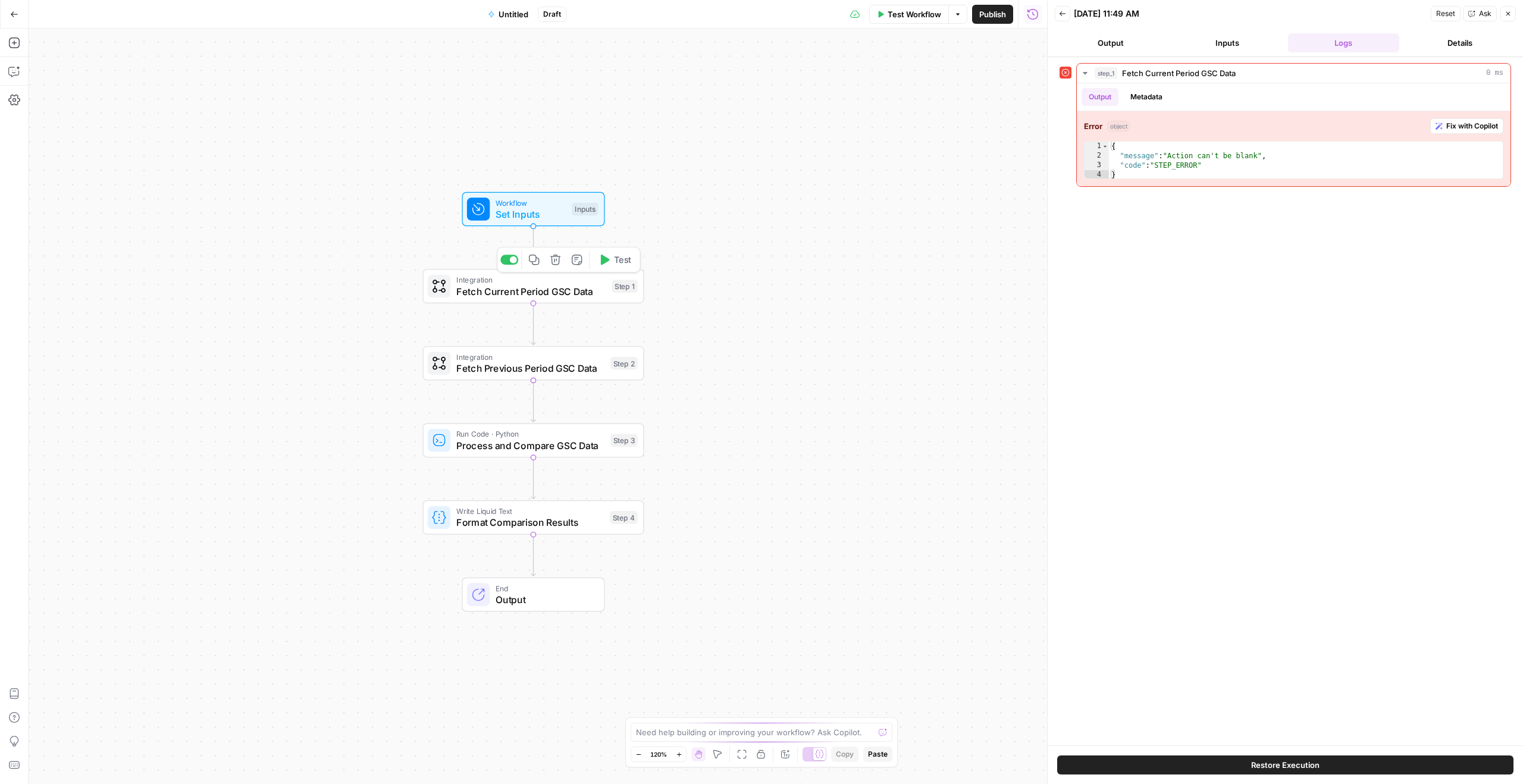
click at [513, 301] on div "Integration Fetch Current Period GSC Data Step 1 Copy step Delete step Add Note…" at bounding box center [534, 286] width 221 height 34
click at [814, 85] on input "Authentication" at bounding box center [853, 90] width 330 height 11
click at [764, 125] on span "﹢ Create New" at bounding box center [858, 120] width 335 height 11
click at [1030, 99] on div at bounding box center [860, 91] width 360 height 23
click at [900, 67] on label "Authentication" at bounding box center [860, 70] width 360 height 11
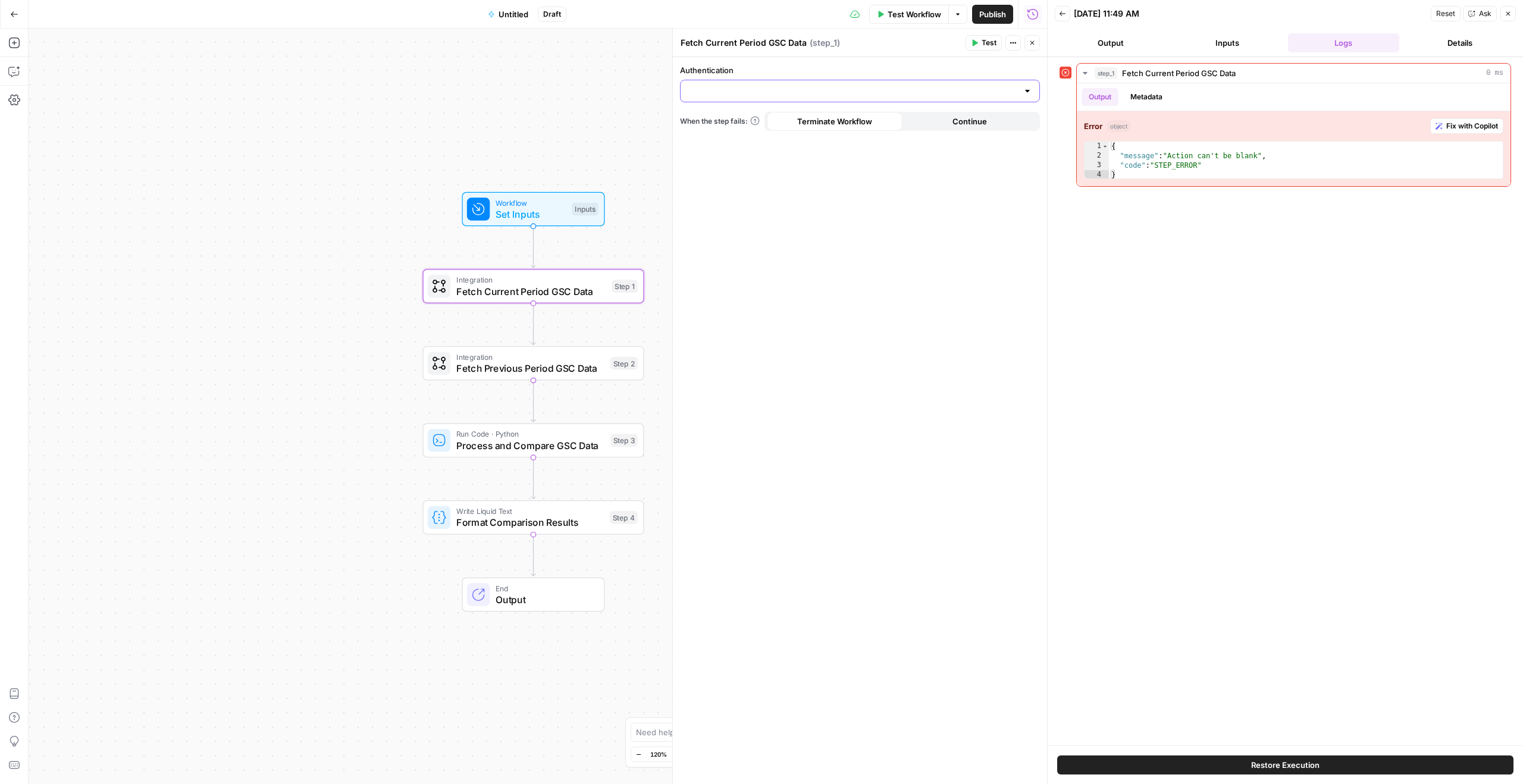
click at [900, 85] on input "Authentication" at bounding box center [853, 90] width 330 height 11
click at [863, 86] on input "Authentication" at bounding box center [853, 90] width 330 height 11
click at [859, 64] on label "Authentication" at bounding box center [860, 70] width 360 height 11
click at [859, 85] on input "Authentication" at bounding box center [853, 90] width 330 height 11
click at [841, 91] on input "Authentication" at bounding box center [853, 90] width 330 height 11
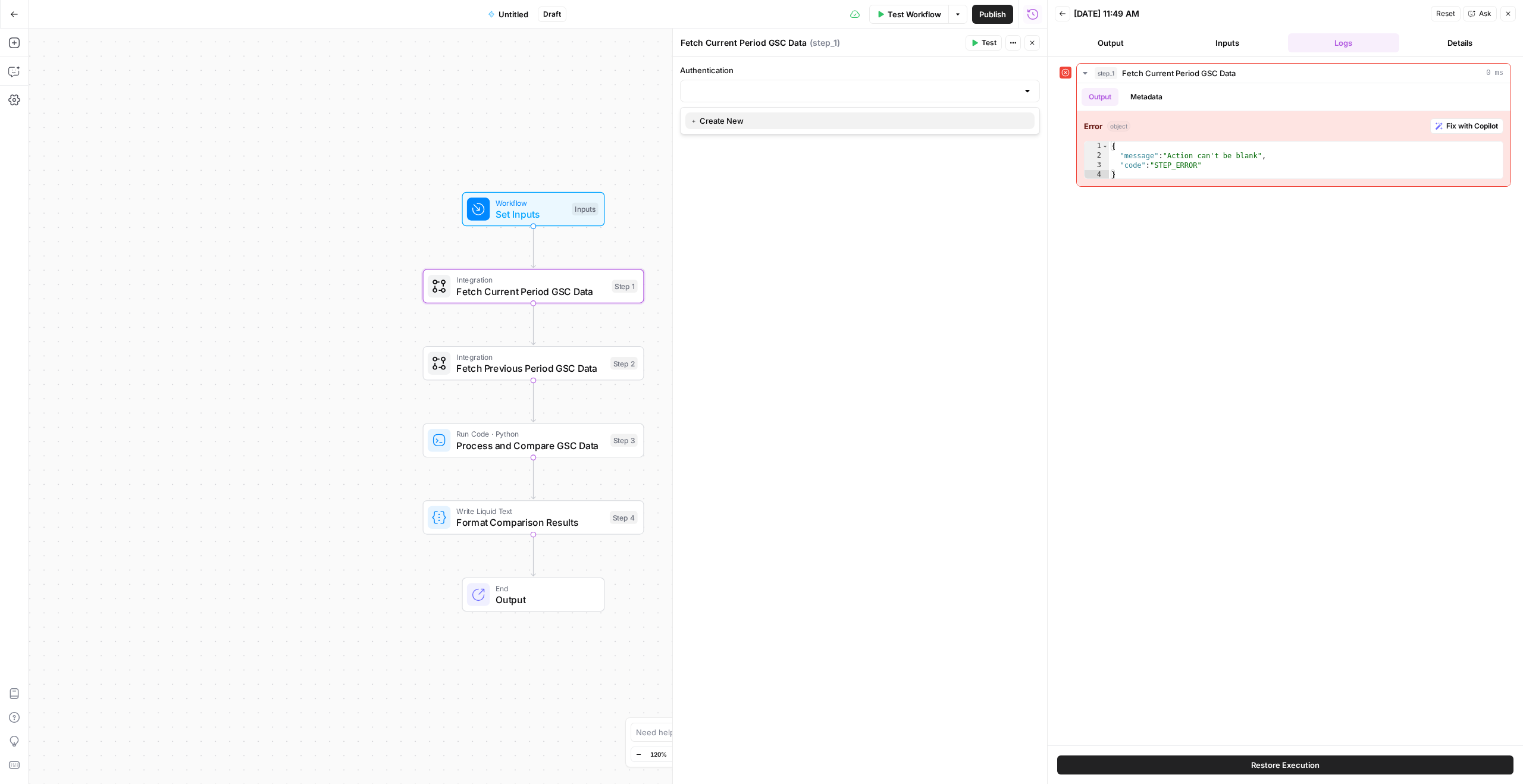
click at [758, 117] on span "﹢ Create New" at bounding box center [858, 120] width 335 height 11
click at [754, 99] on div "If you terminate a workflow, your execution will stop. If you continue, the ste…" at bounding box center [755, 82] width 176 height 48
click at [891, 84] on div at bounding box center [860, 91] width 360 height 23
click at [891, 89] on input "Authentication" at bounding box center [853, 90] width 330 height 11
click at [803, 93] on input "Authentication" at bounding box center [853, 90] width 330 height 11
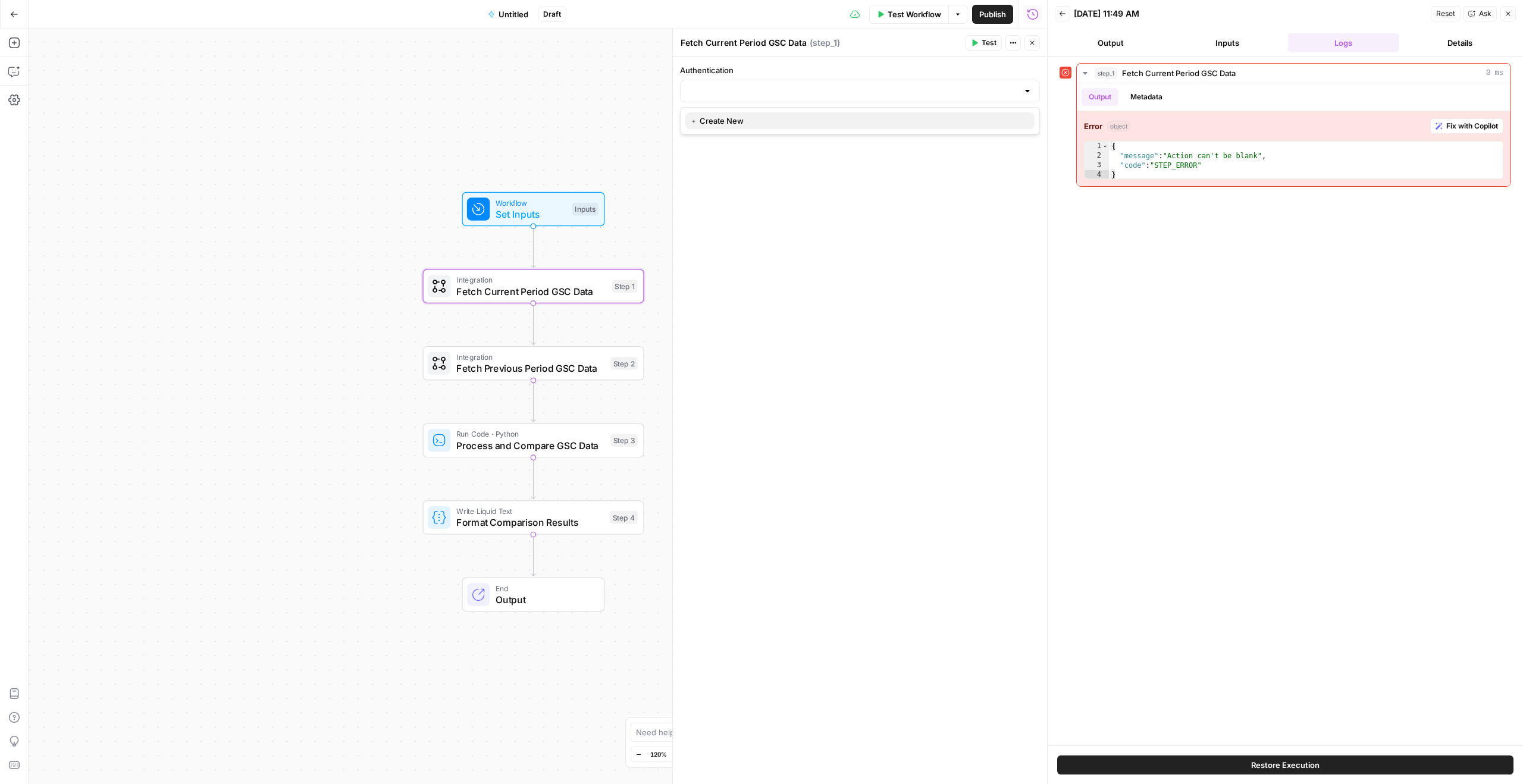
click at [767, 122] on span "﹢ Create New" at bounding box center [858, 120] width 335 height 11
click at [777, 96] on input "Authentication" at bounding box center [853, 90] width 330 height 11
click at [791, 116] on span "﹢ Create New" at bounding box center [858, 120] width 335 height 11
click at [963, 116] on span "Continue" at bounding box center [969, 121] width 34 height 11
click at [826, 121] on span "Terminate Workflow" at bounding box center [834, 121] width 75 height 11
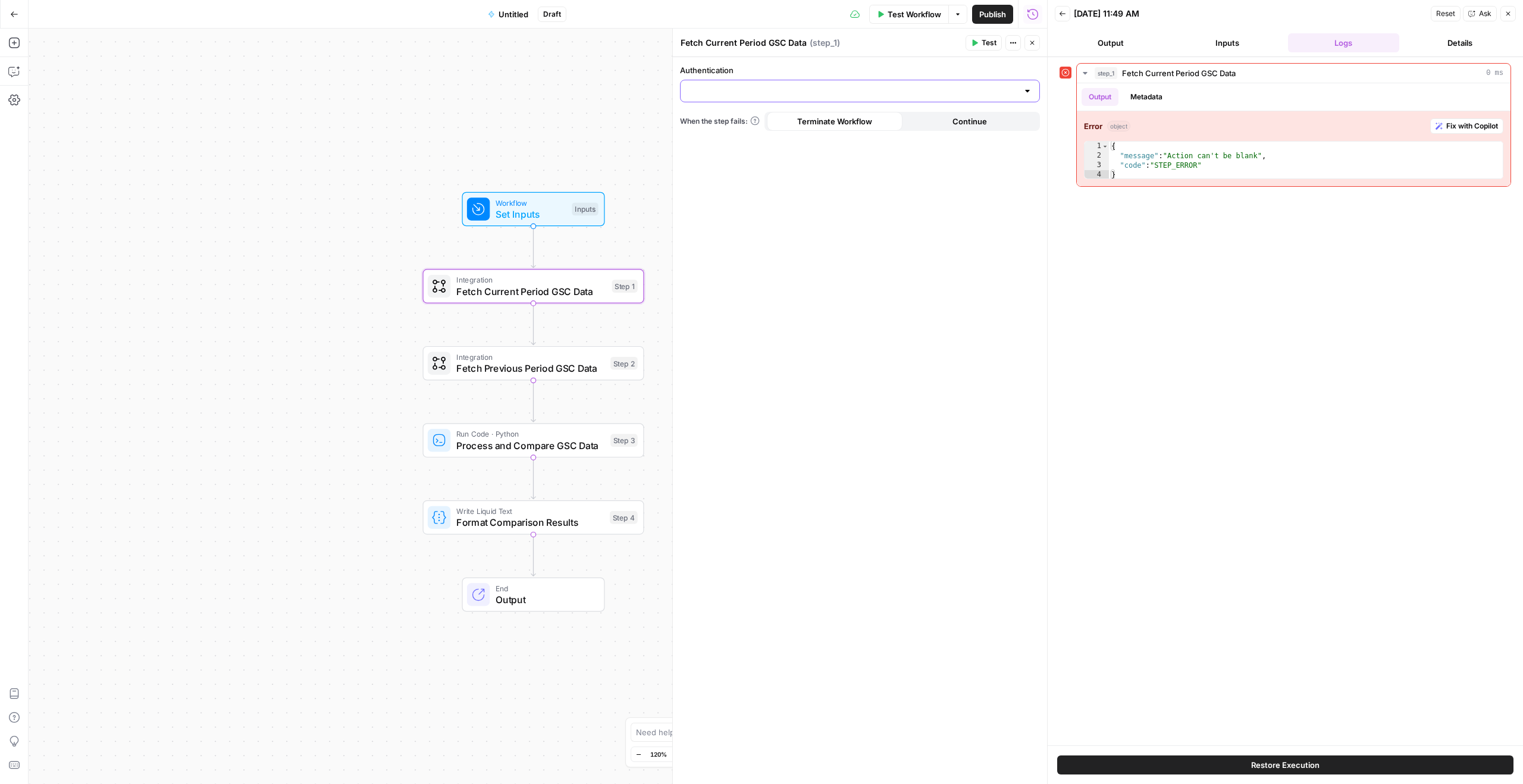
click at [789, 92] on input "Authentication" at bounding box center [853, 90] width 330 height 11
click at [718, 122] on span "﹢ Create New" at bounding box center [858, 120] width 335 height 11
click at [909, 81] on div at bounding box center [860, 91] width 360 height 23
click at [736, 121] on span "﹢ Create New" at bounding box center [858, 120] width 335 height 11
click at [536, 289] on span "Fetch Current Period GSC Data" at bounding box center [532, 292] width 150 height 14
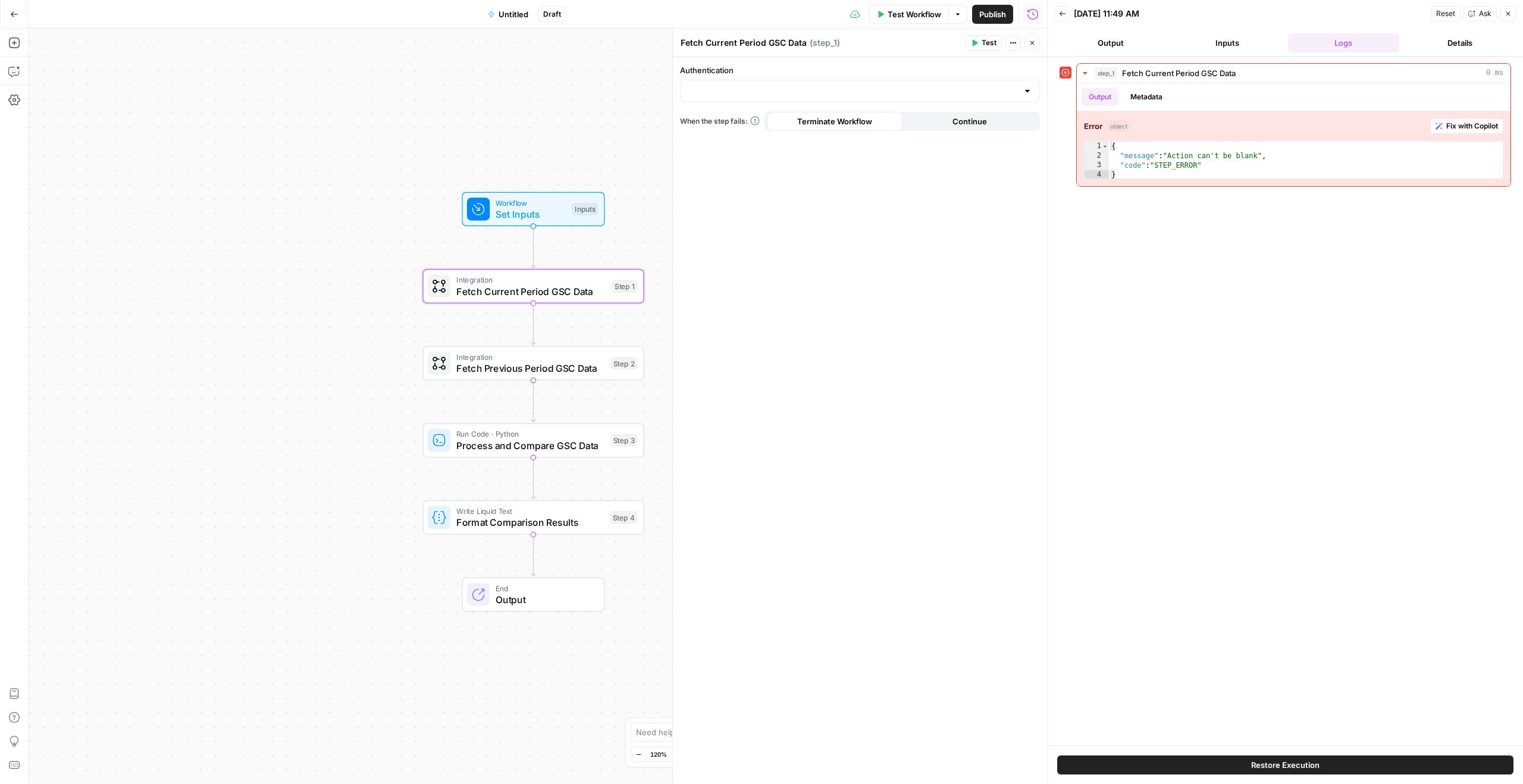
click at [466, 291] on span "Fetch Current Period GSC Data" at bounding box center [532, 292] width 150 height 14
click at [471, 278] on span "Integration" at bounding box center [532, 280] width 150 height 11
click at [471, 277] on span "Integration" at bounding box center [532, 280] width 150 height 11
click at [549, 550] on div "Workflow Set Inputs Inputs Integration Fetch Current Period GSC Data Step 1 Int…" at bounding box center [537, 406] width 1019 height 756
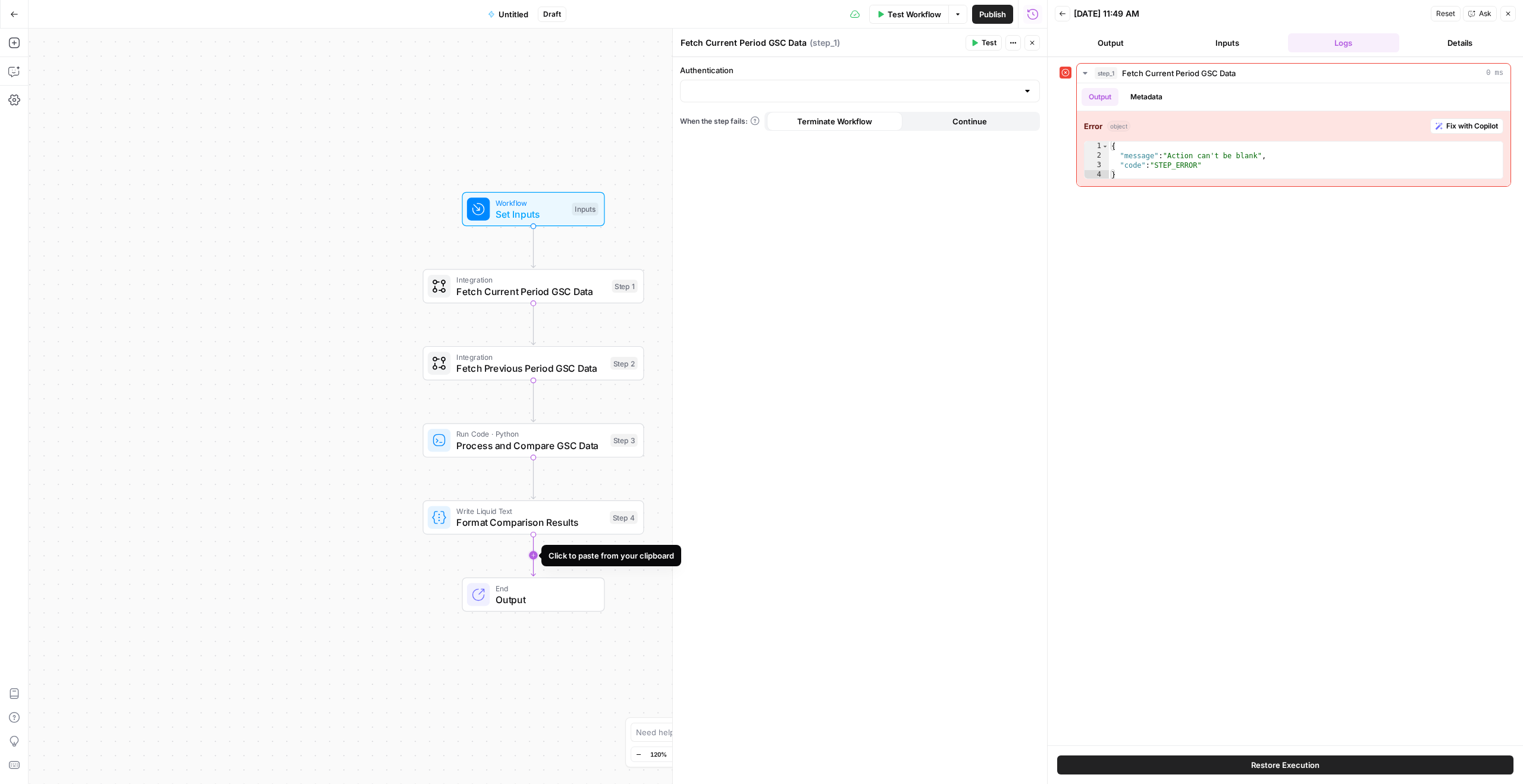
click at [532, 557] on icon "Edge from step_4 to end" at bounding box center [534, 556] width 4 height 41
click at [532, 557] on icon "Edge from step_4 to step_5" at bounding box center [534, 556] width 4 height 41
click at [545, 590] on span "SEO Research" at bounding box center [531, 588] width 149 height 11
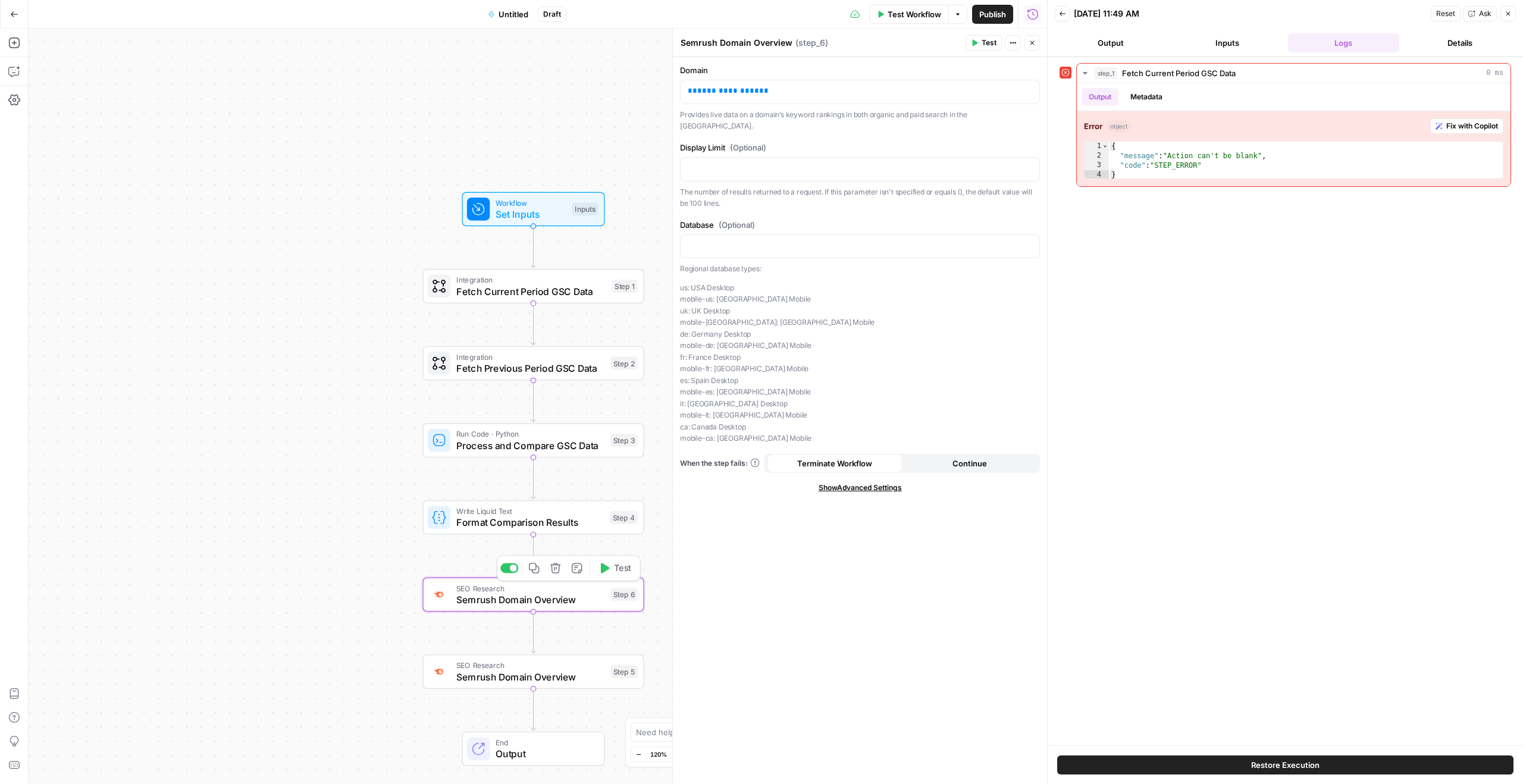
click at [557, 573] on icon "button" at bounding box center [555, 567] width 10 height 10
click at [735, 151] on span "Delete Step" at bounding box center [729, 151] width 47 height 11
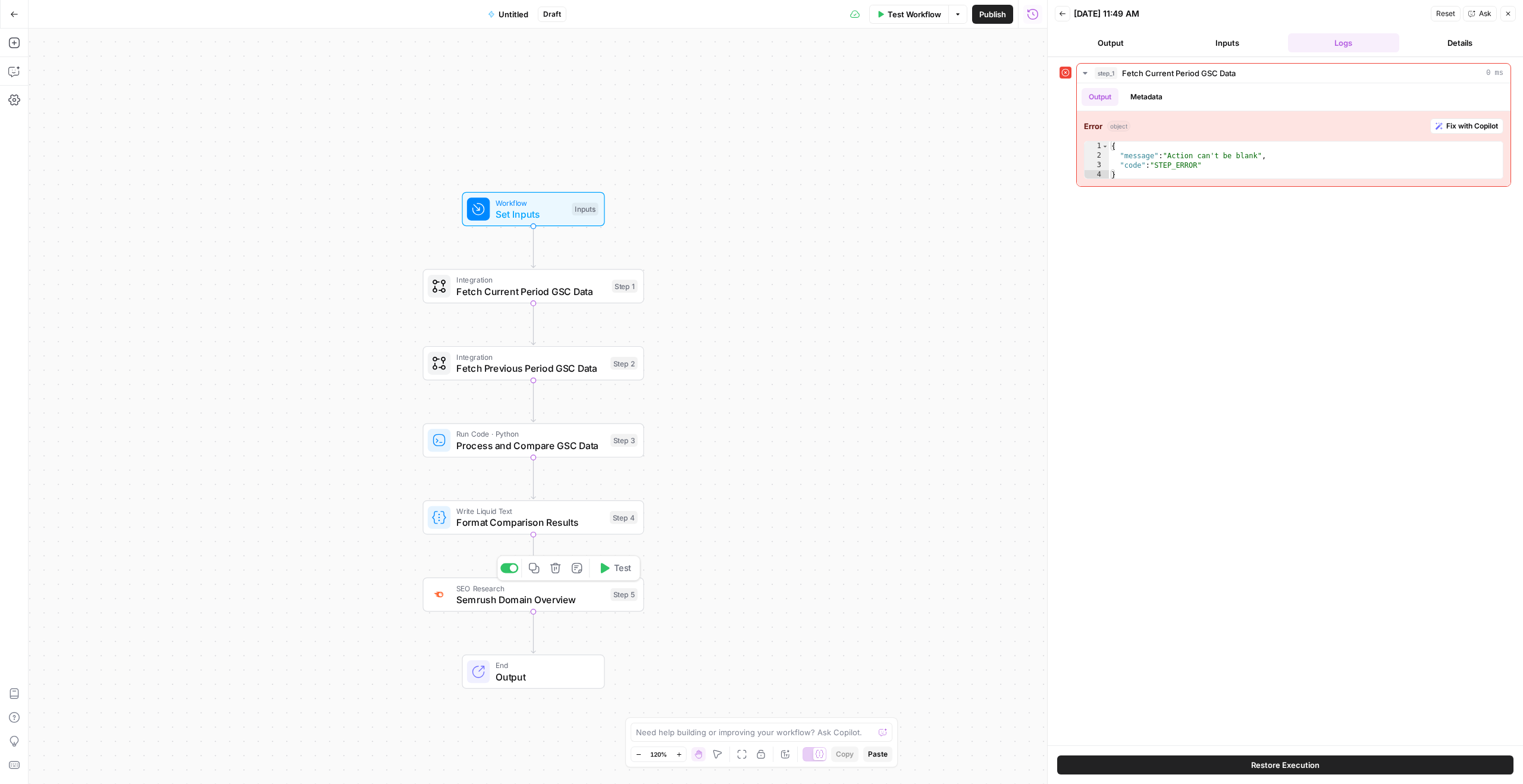
click at [537, 607] on span "Semrush Domain Overview" at bounding box center [531, 600] width 149 height 14
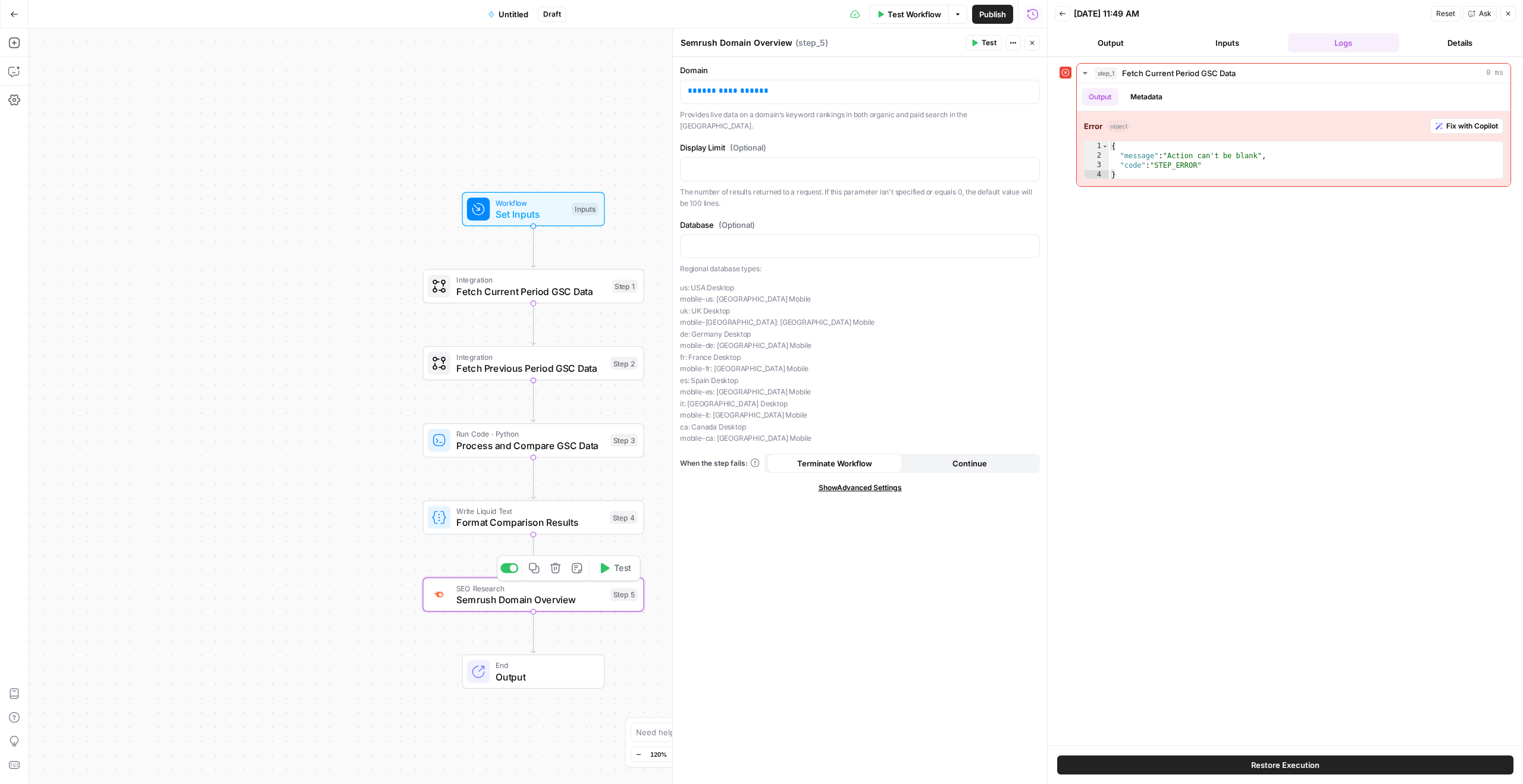
click at [551, 569] on icon "button" at bounding box center [555, 567] width 10 height 10
click at [728, 161] on button "Delete Step" at bounding box center [729, 152] width 61 height 21
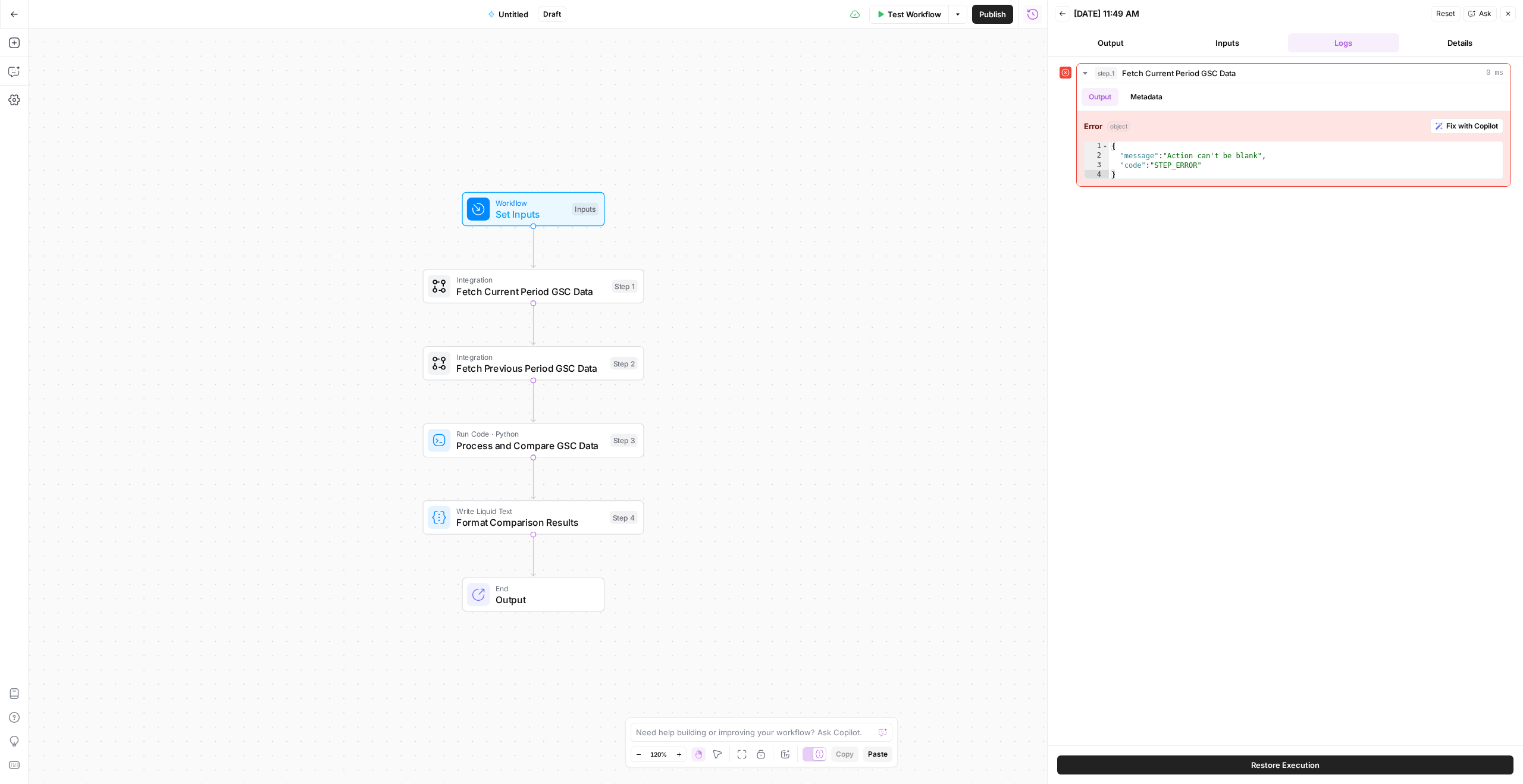
click at [561, 205] on span "Workflow" at bounding box center [531, 202] width 71 height 11
click at [535, 222] on div "Workflow Set Inputs Inputs Test Step" at bounding box center [534, 209] width 143 height 34
click at [534, 250] on icon "Edge from start to step_1" at bounding box center [533, 246] width 4 height 41
click at [498, 290] on span "Semrush Domain Overview" at bounding box center [530, 292] width 149 height 14
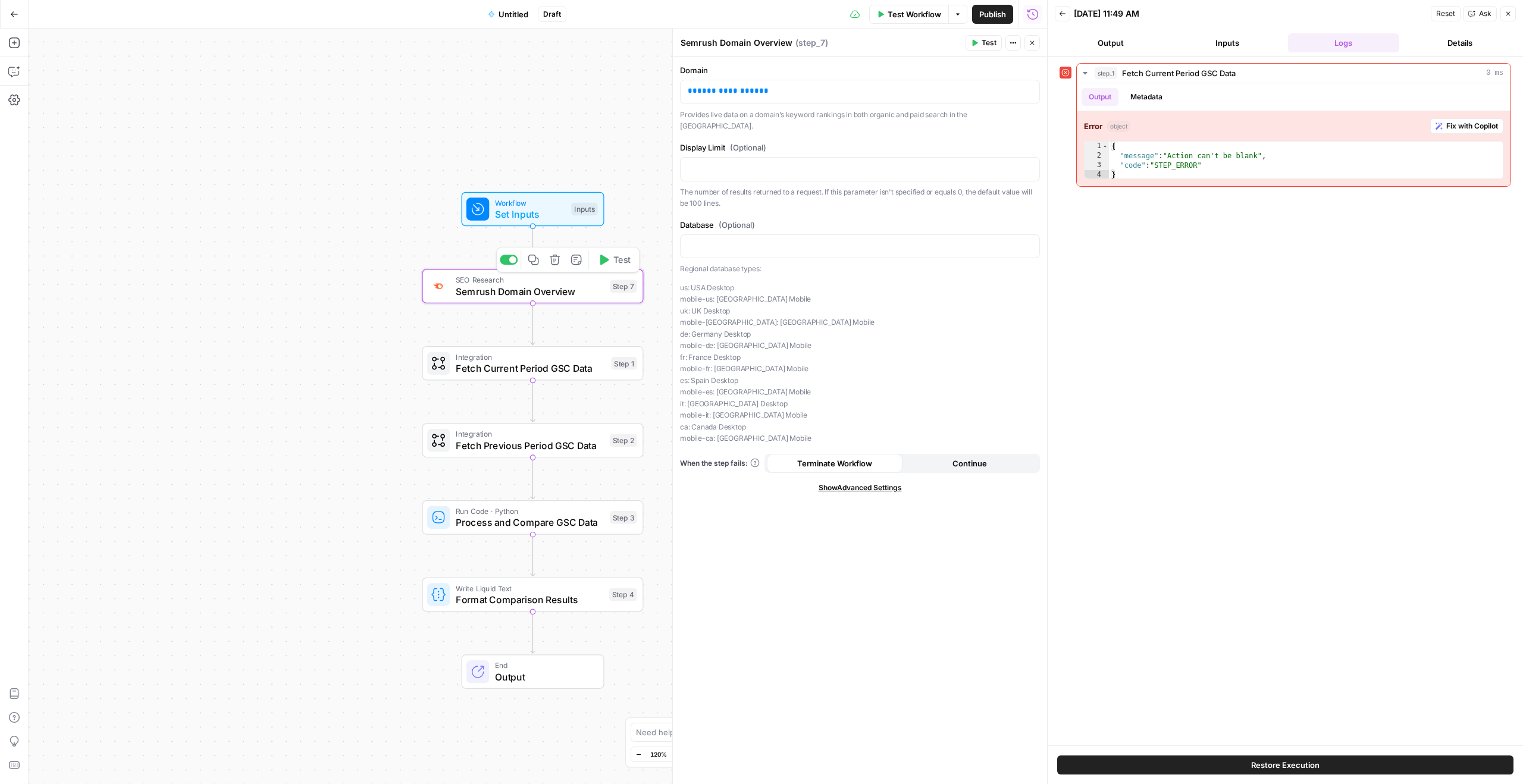
click at [535, 290] on span "Semrush Domain Overview" at bounding box center [530, 292] width 149 height 14
click at [1509, 13] on icon "button" at bounding box center [1508, 13] width 7 height 7
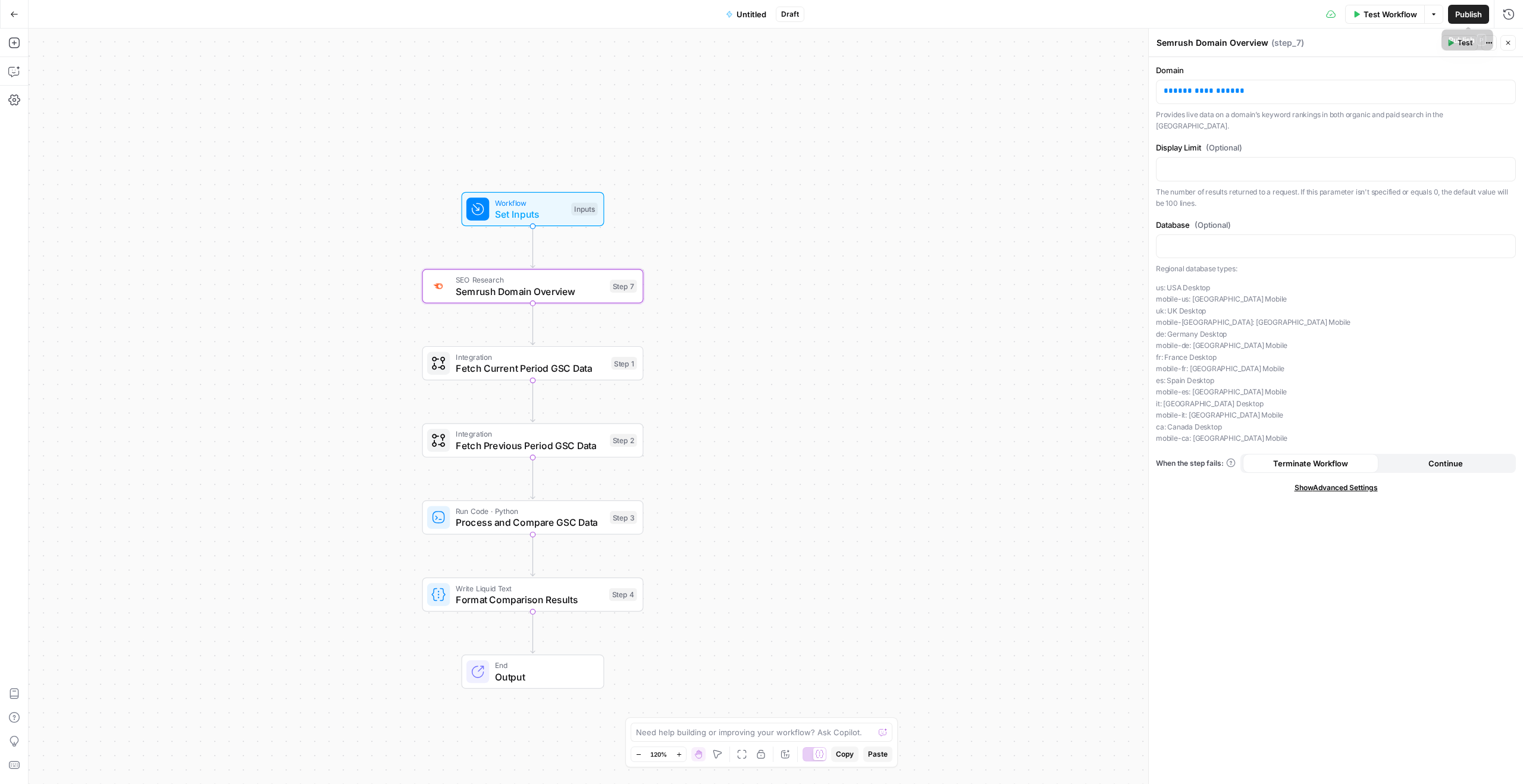
click at [777, 117] on div "Workflow Set Inputs Inputs SEO Research Semrush Domain Overview Step 7 Integrat…" at bounding box center [775, 406] width 1495 height 756
click at [530, 289] on span "Semrush Domain Overview" at bounding box center [530, 292] width 149 height 14
click at [556, 258] on icon "button" at bounding box center [555, 259] width 11 height 11
click at [738, 160] on button "Delete Step" at bounding box center [729, 152] width 61 height 21
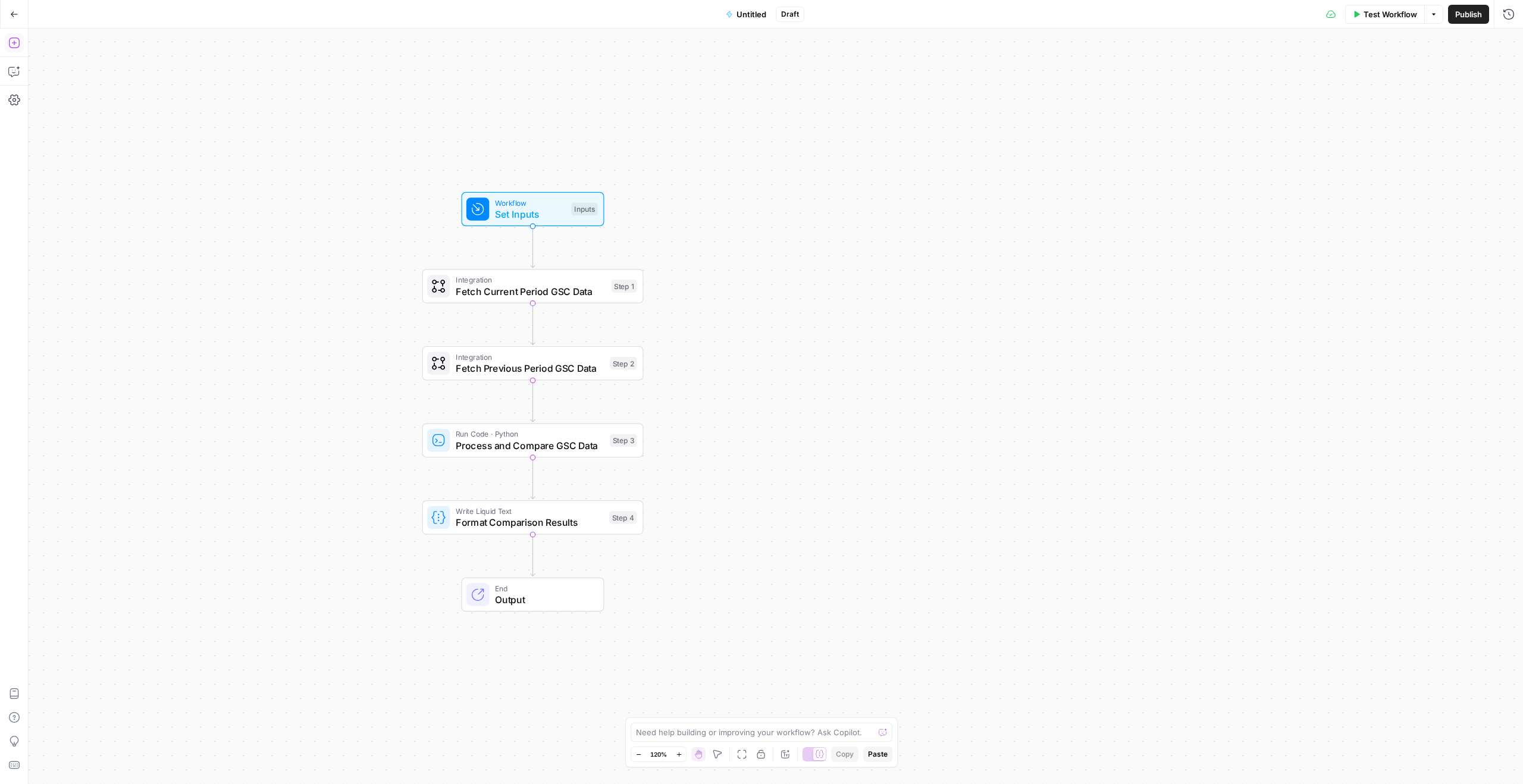
click at [11, 48] on icon "button" at bounding box center [13, 43] width 11 height 11
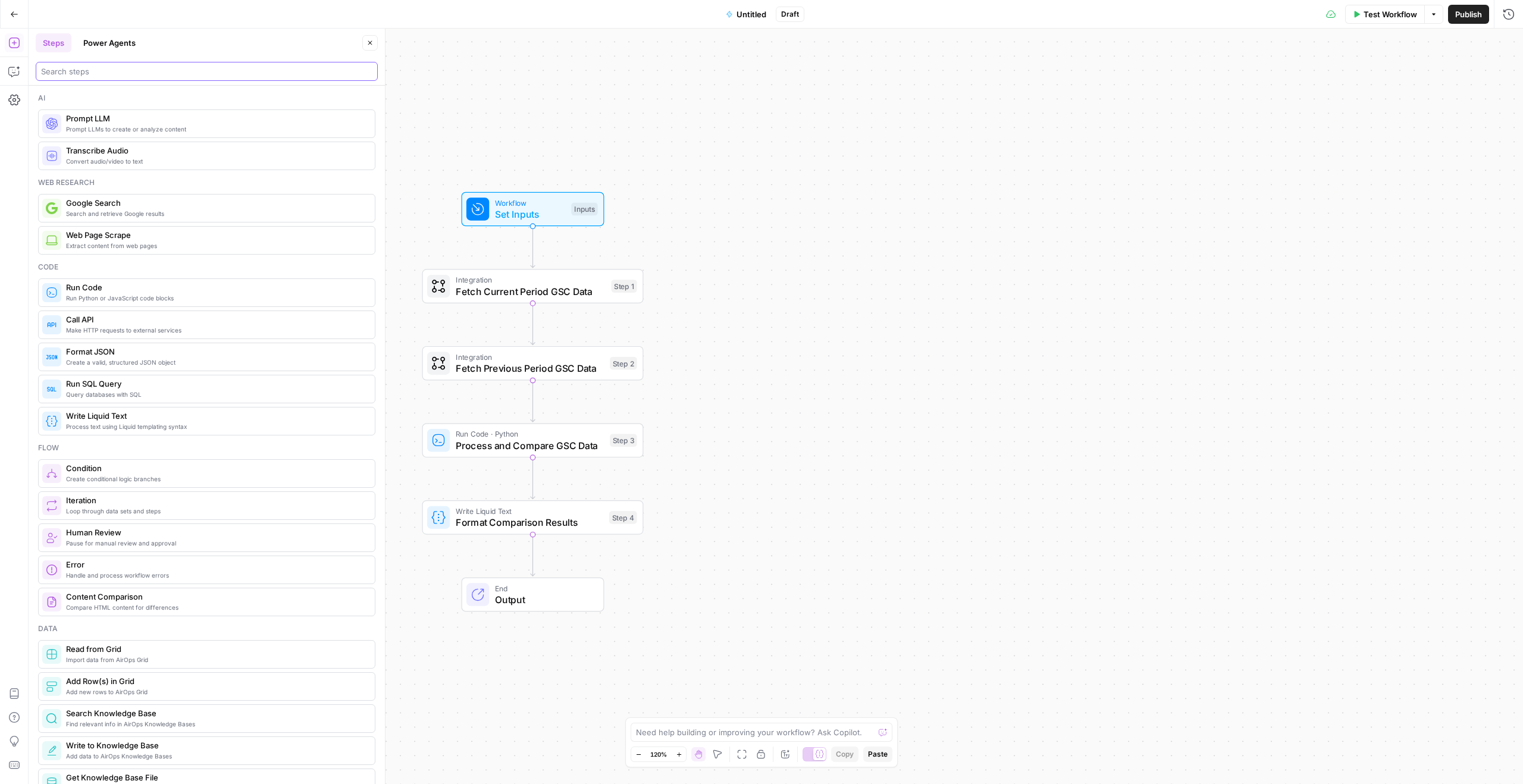
click at [112, 72] on input "search" at bounding box center [207, 71] width 332 height 11
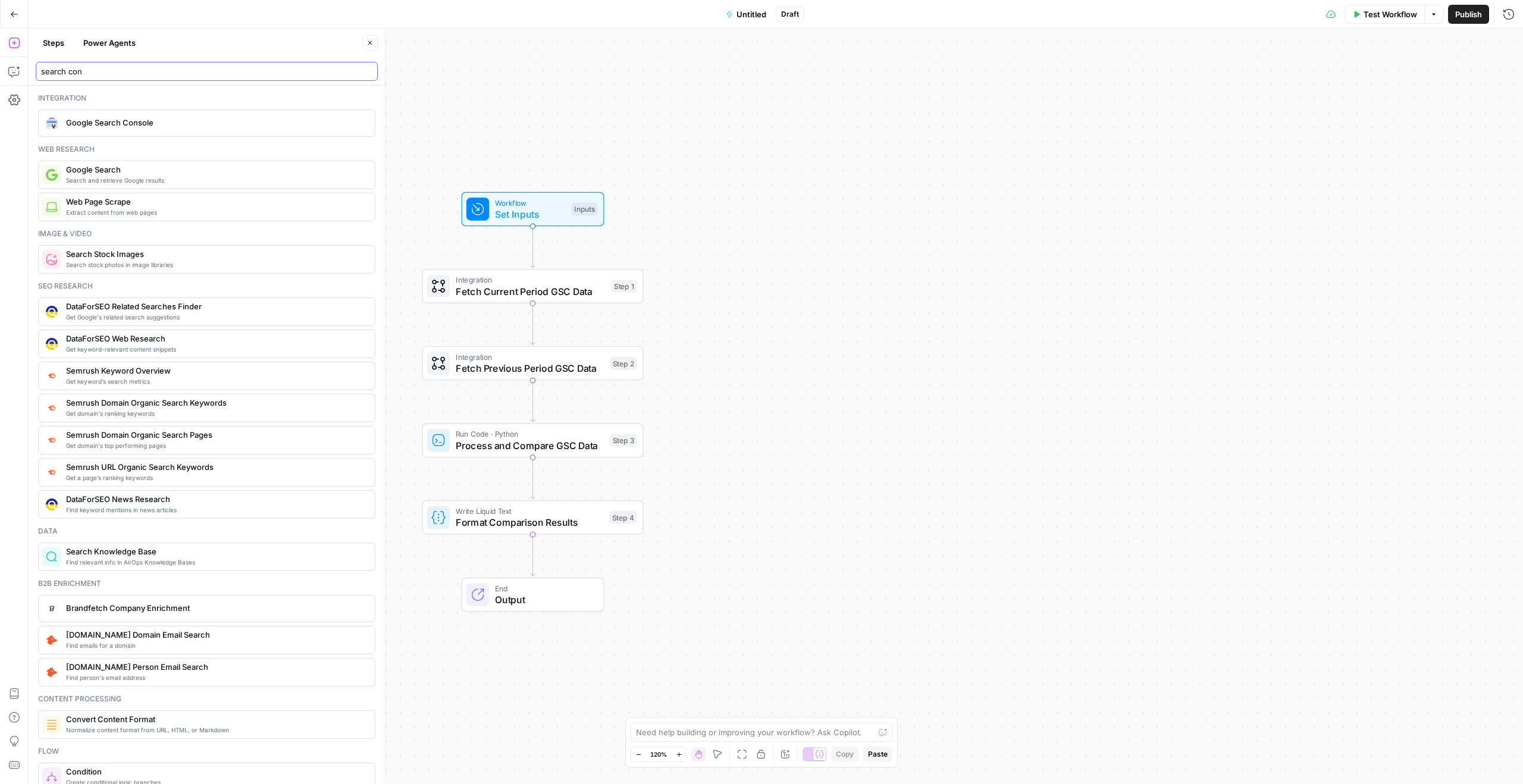
type input "search con"
click at [137, 120] on span "Google Search Console" at bounding box center [215, 122] width 299 height 11
drag, startPoint x: 435, startPoint y: 601, endPoint x: 433, endPoint y: 288, distance: 313.0
click at [433, 288] on div "Workflow Set Inputs Inputs Integration Fetch Current Period GSC Data Step 1 Cop…" at bounding box center [1319, 646] width 1794 height 907
click at [492, 297] on span "Google Search Console Integration" at bounding box center [530, 292] width 149 height 14
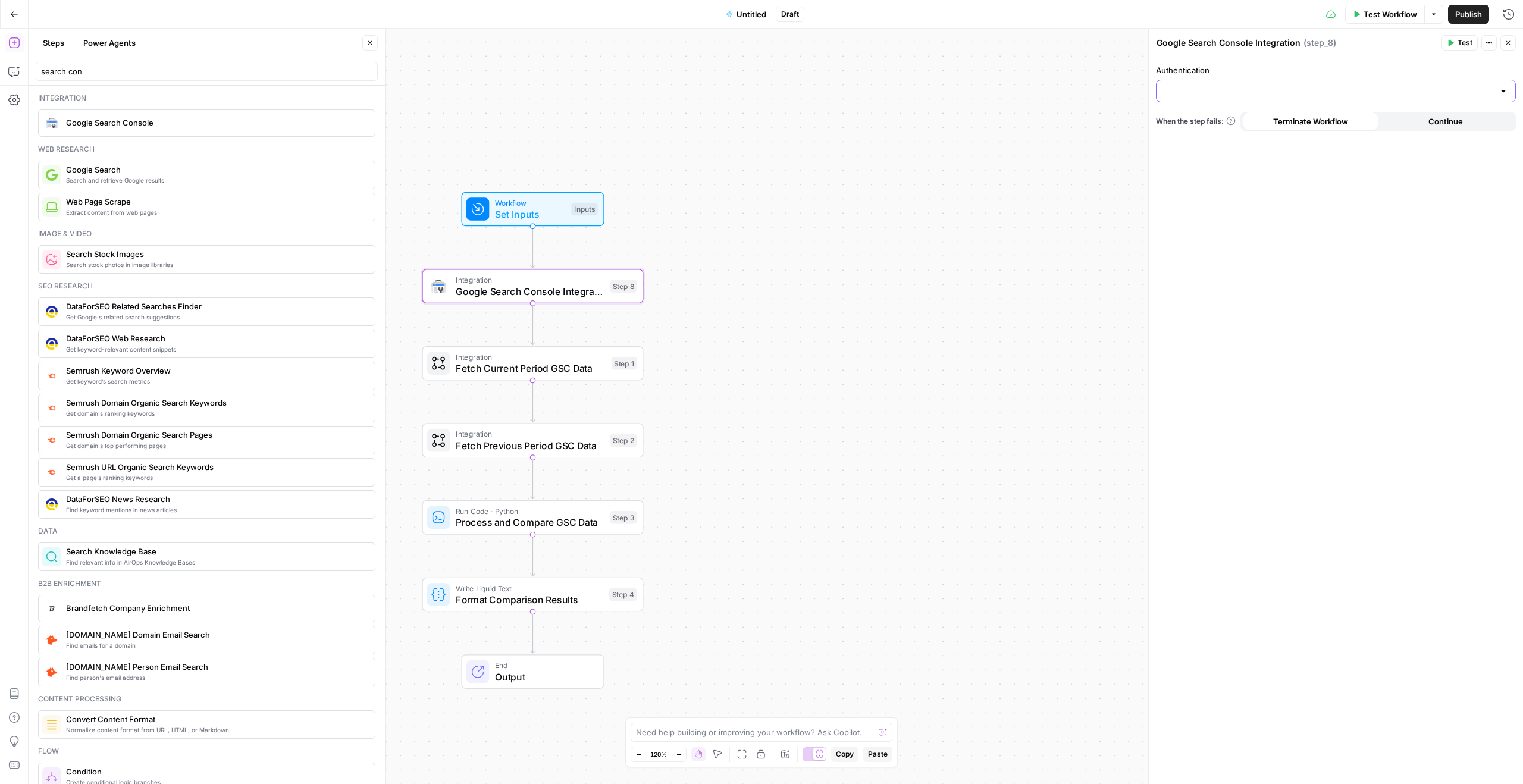
click at [1280, 86] on input "Authentication" at bounding box center [1329, 90] width 330 height 11
click at [1056, 113] on div "Workflow Set Inputs Inputs Integration Google Search Console Integration Step 8…" at bounding box center [775, 406] width 1495 height 756
click at [535, 297] on span "Google Search Console Integration" at bounding box center [530, 292] width 149 height 14
click at [1211, 102] on div "Authentication When the step fails: Terminate Workflow Continue" at bounding box center [1336, 421] width 374 height 728
click at [1212, 96] on input "Authentication" at bounding box center [1329, 90] width 330 height 11
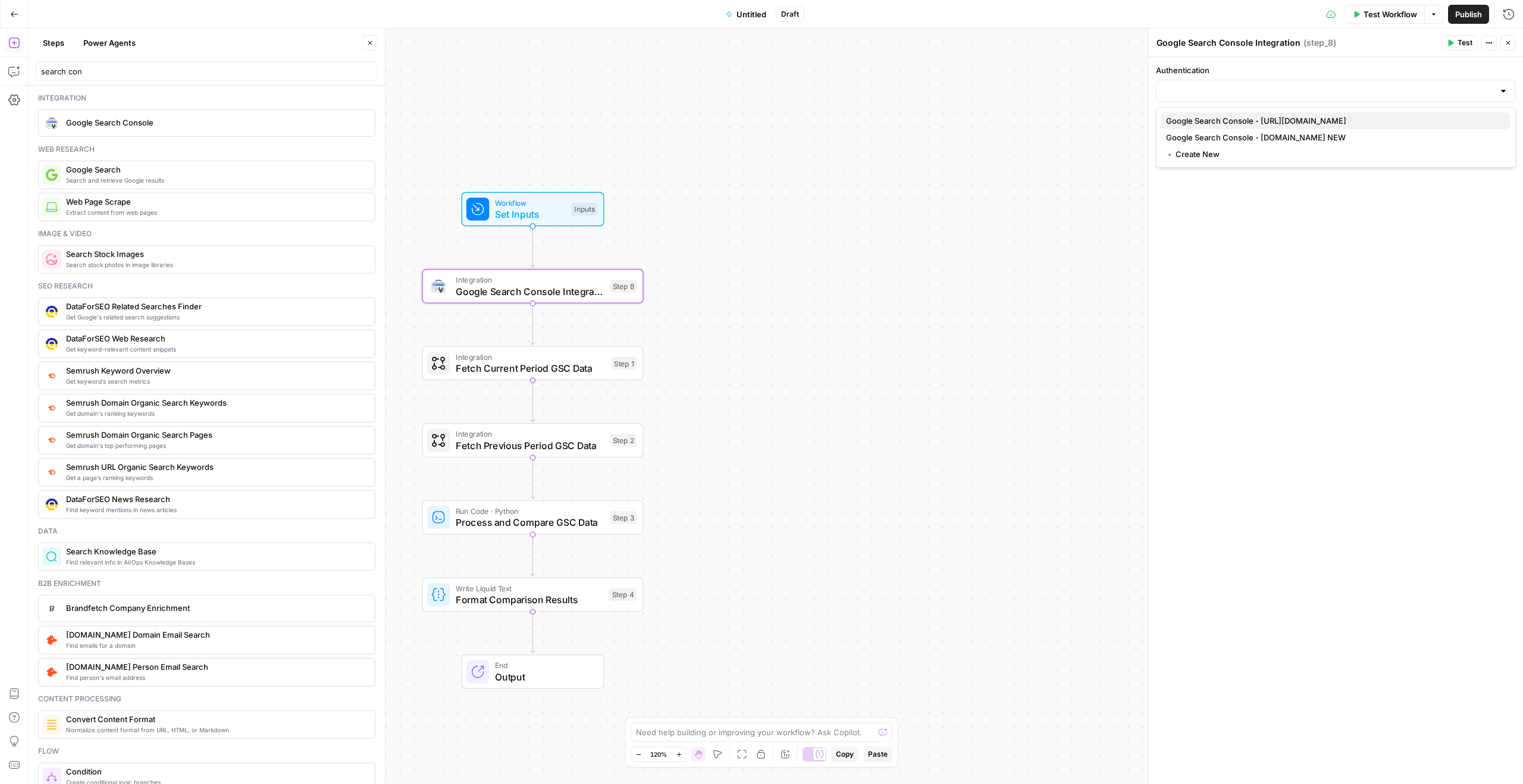
click at [1245, 124] on span "Google Search Console - [URL][DOMAIN_NAME]" at bounding box center [1333, 120] width 335 height 11
type input "Google Search Console - [URL][DOMAIN_NAME]"
click at [1206, 137] on input "Action" at bounding box center [1329, 138] width 330 height 11
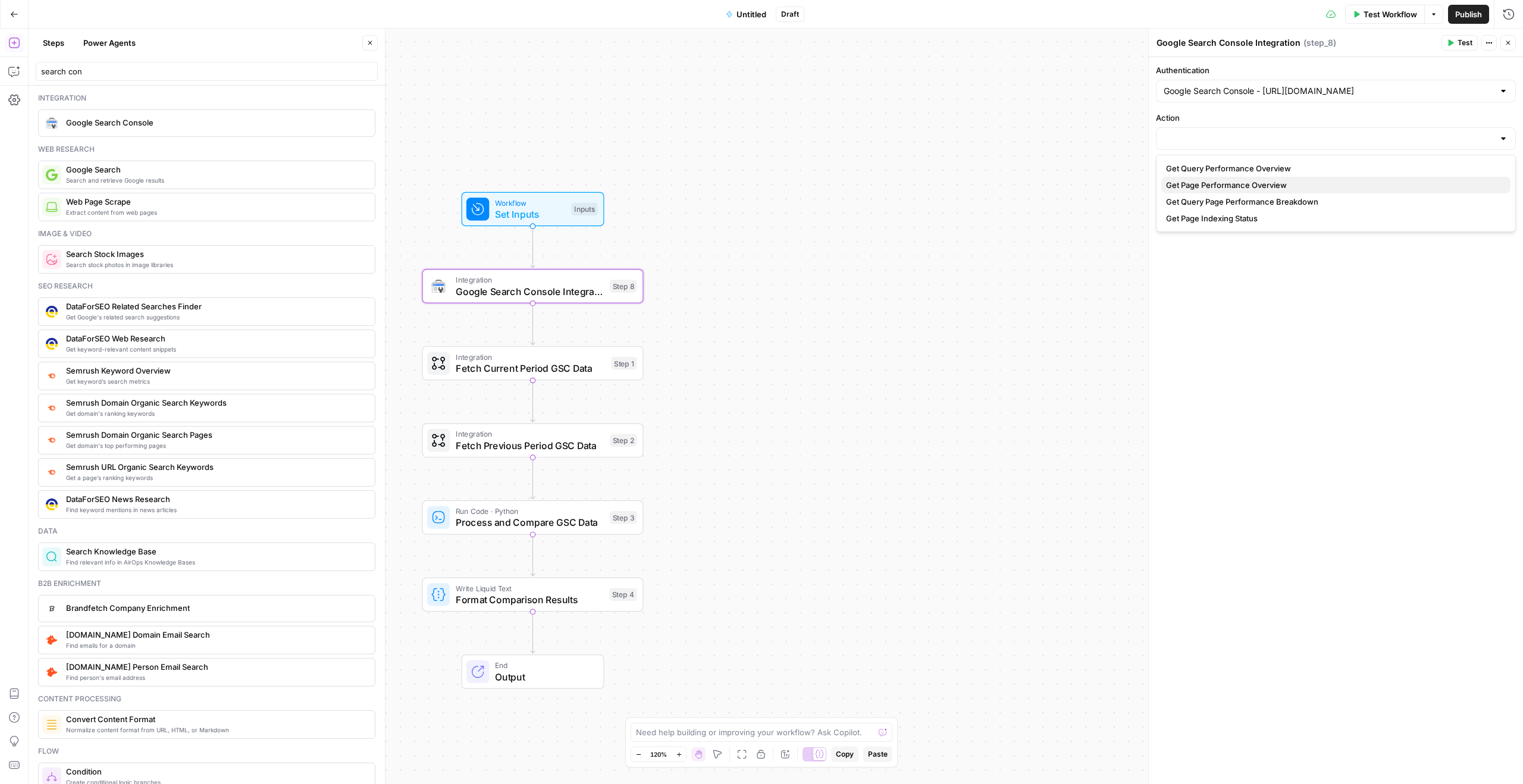
click at [1236, 183] on span "Get Page Performance Overview" at bounding box center [1333, 184] width 335 height 11
type input "Get Page Performance Overview"
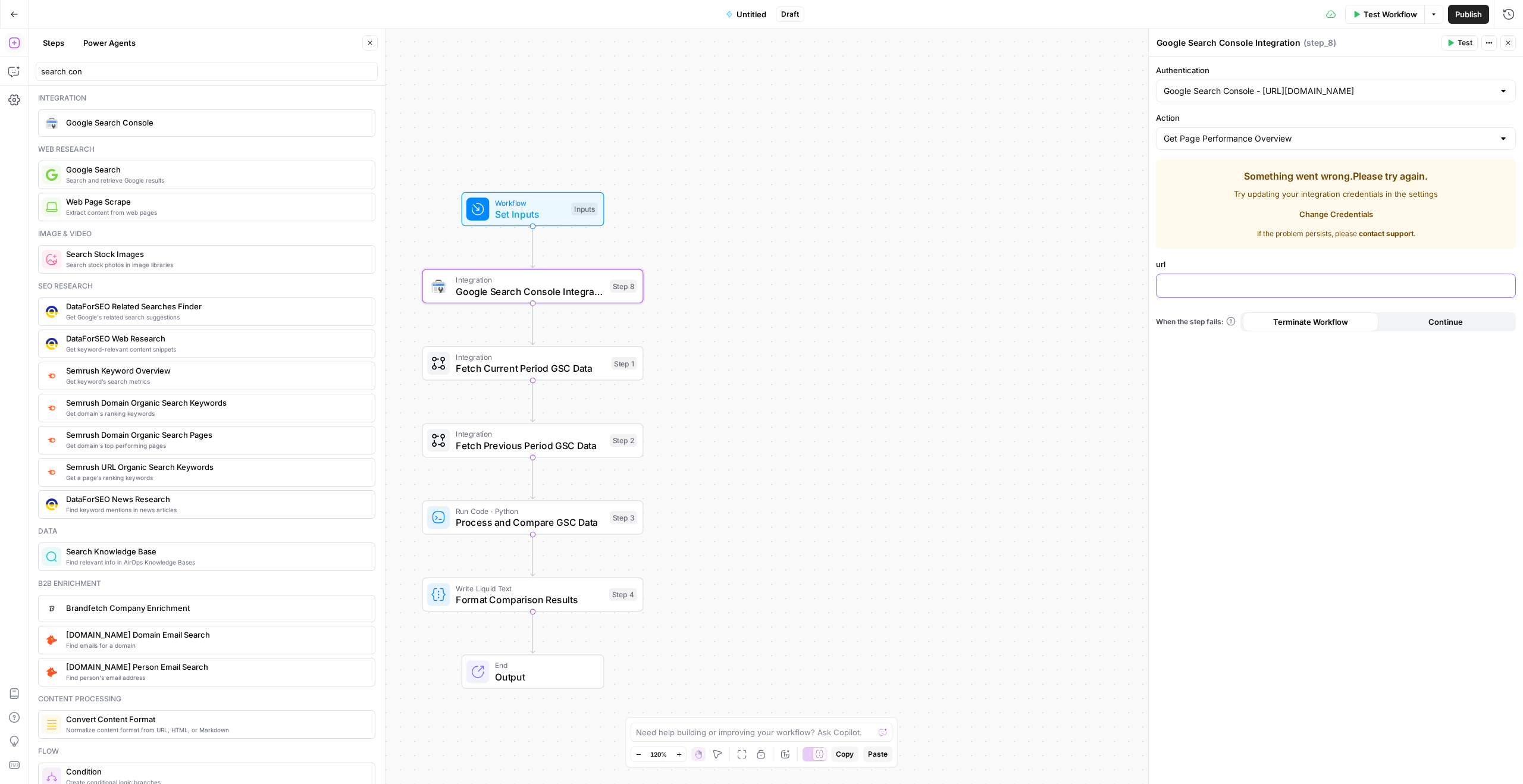
click at [0, 0] on form "Authentication Google Search Console - https://www.synthesia.io/ Action Get Pag…" at bounding box center [0, 0] width 0 height 0
click at [1225, 283] on p at bounding box center [1336, 284] width 345 height 11
click at [799, 334] on button "Select variable URL to Analyze" at bounding box center [810, 331] width 149 height 19
click at [1333, 214] on span "Change Credentials" at bounding box center [1337, 213] width 74 height 11
click at [1372, 16] on span "Test Workflow" at bounding box center [1390, 13] width 54 height 11
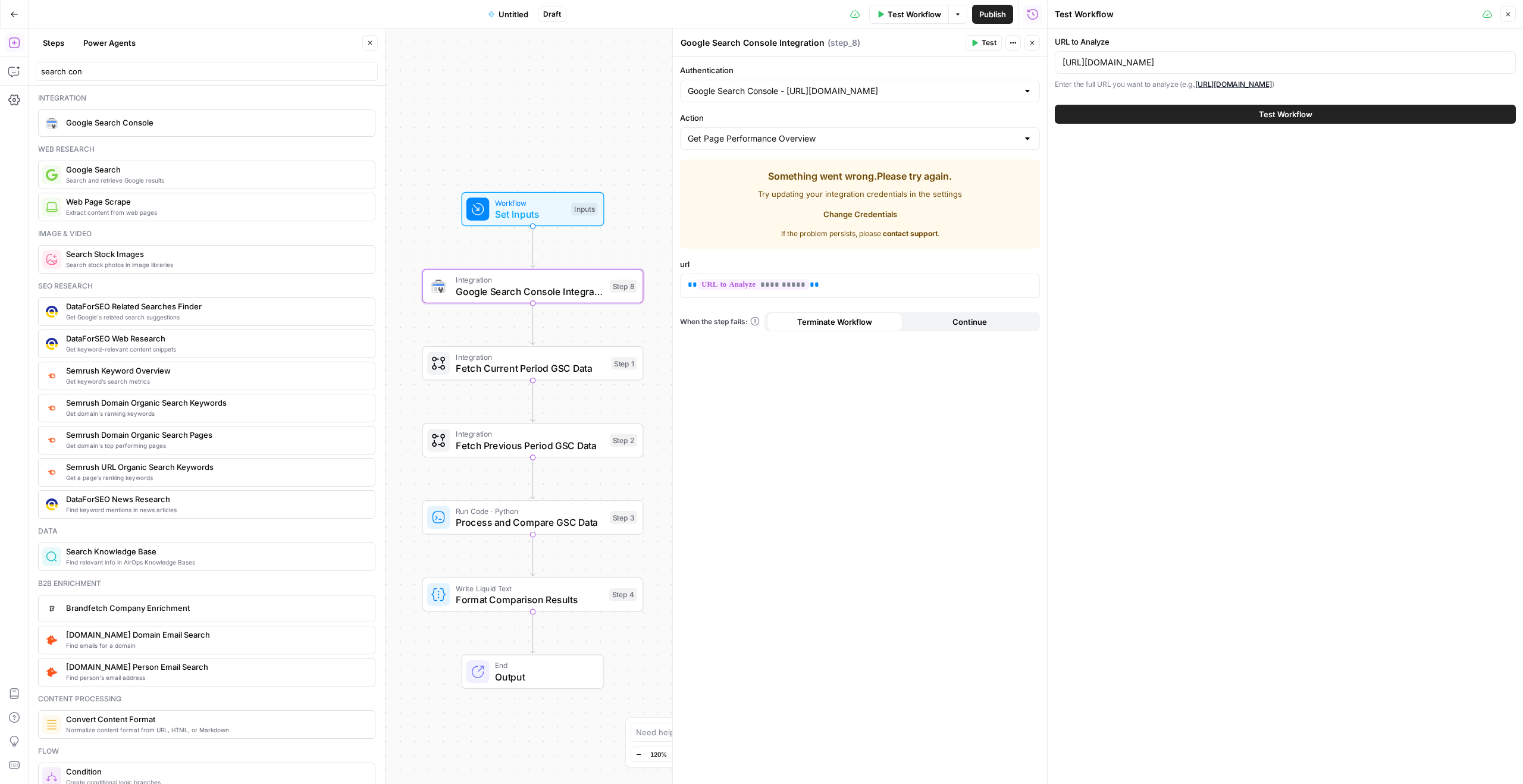
click at [512, 291] on span "Google Search Console Integration" at bounding box center [530, 292] width 149 height 14
click at [1276, 113] on span "Test Workflow" at bounding box center [1286, 114] width 54 height 11
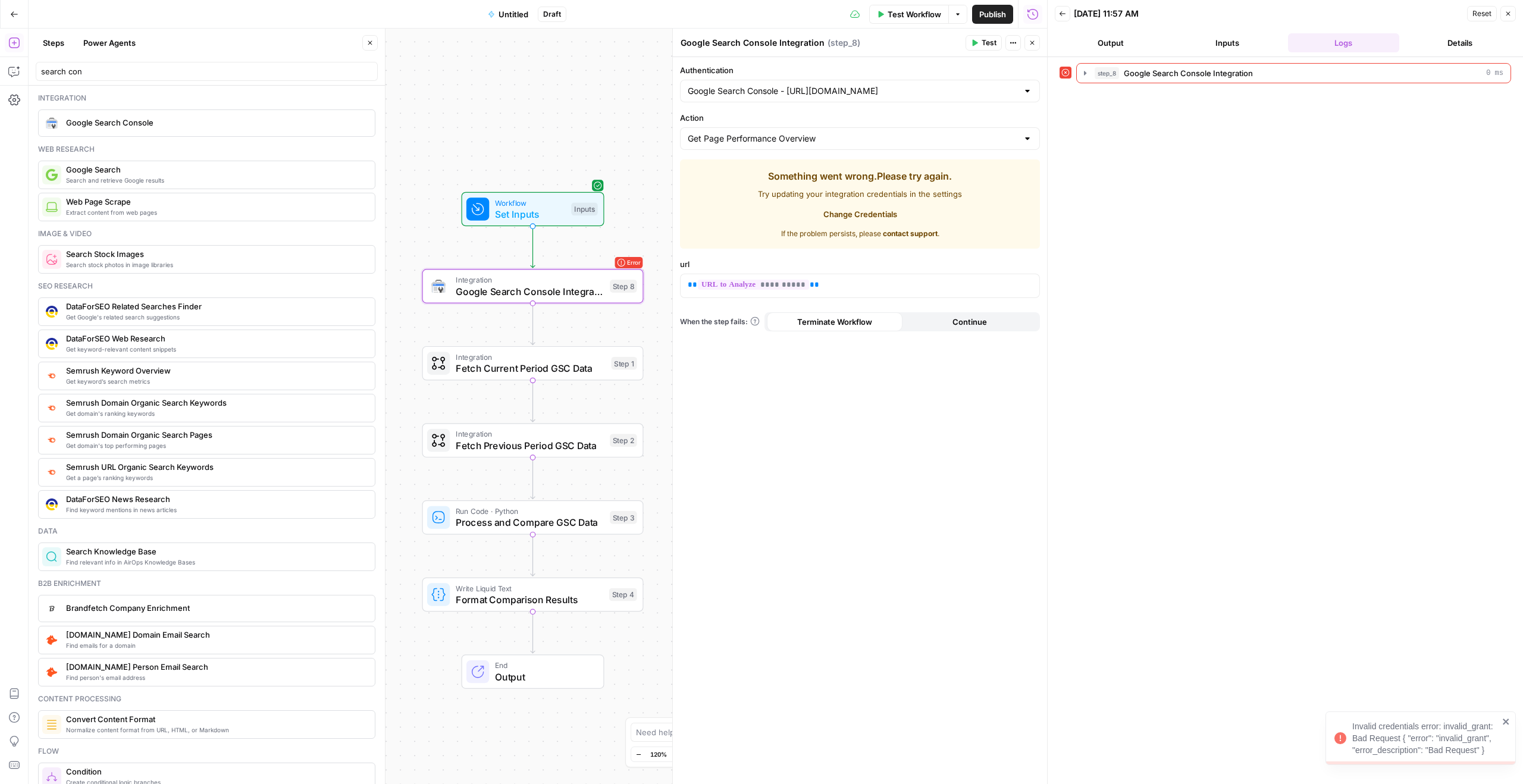
click at [841, 192] on span "Try updating your integration credentials in the settings" at bounding box center [860, 193] width 204 height 11
click at [865, 182] on span "Something went wrong. Please try again." at bounding box center [860, 176] width 183 height 14
click at [855, 213] on span "Change Credentials" at bounding box center [861, 213] width 74 height 11
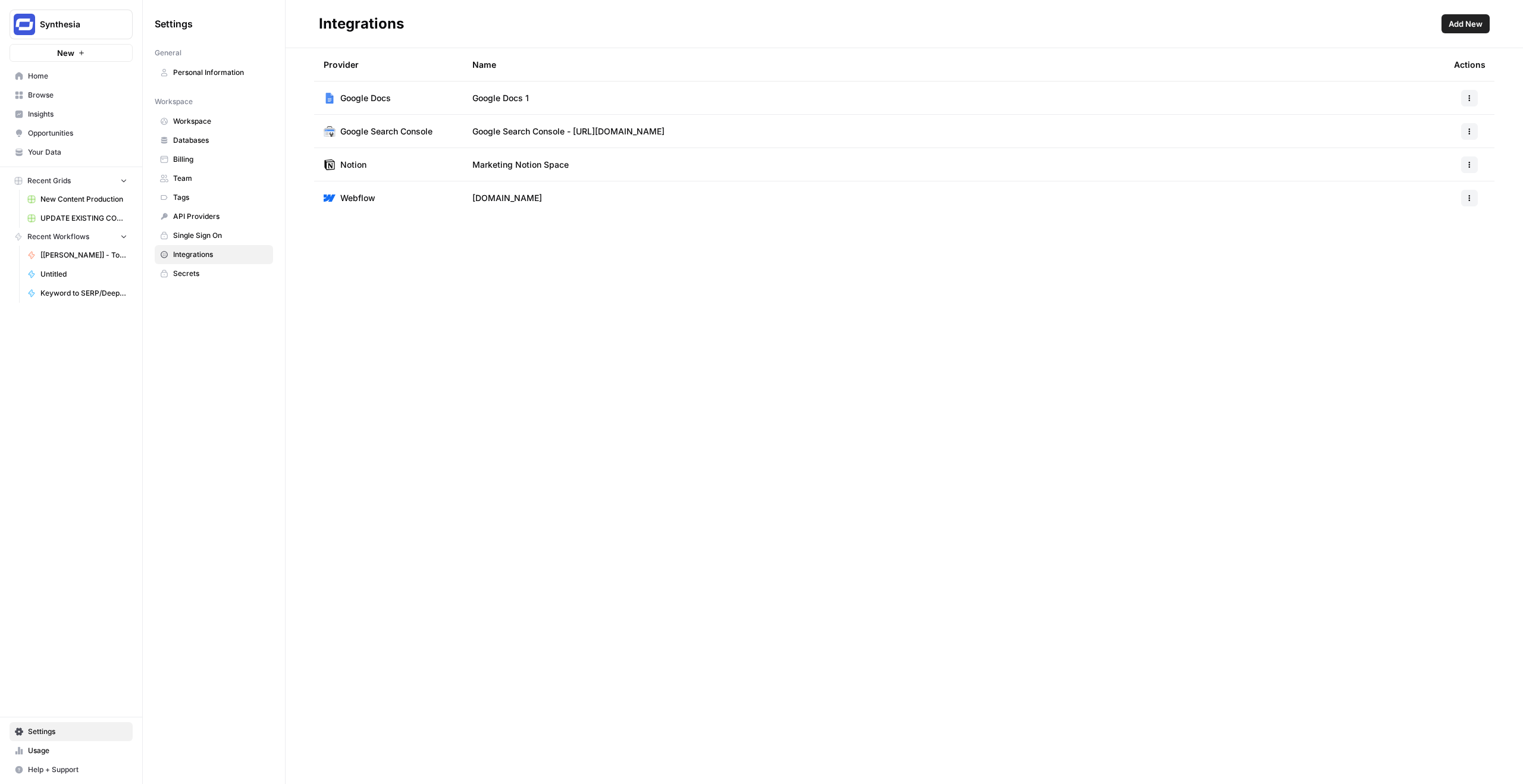
click at [1467, 130] on icon "button" at bounding box center [1470, 131] width 7 height 7
click at [1305, 237] on div "Provider Name Actions Google Docs Google Docs 1 Google Search Console Google Se…" at bounding box center [904, 416] width 1237 height 736
click at [396, 130] on span "Google Search Console" at bounding box center [386, 131] width 93 height 11
click at [532, 131] on span "Google Search Console - [URL][DOMAIN_NAME]" at bounding box center [569, 131] width 192 height 11
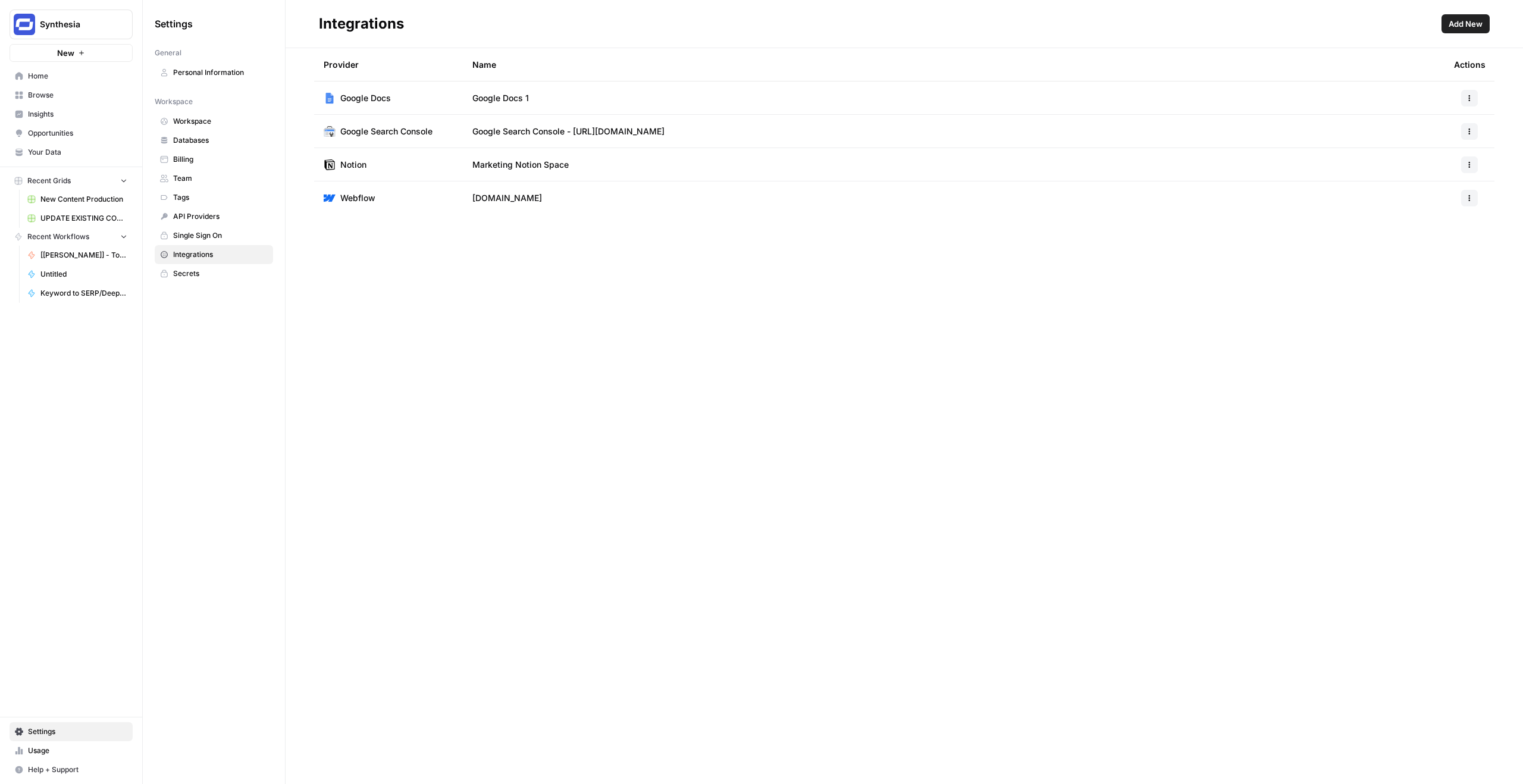
click at [532, 131] on span "Google Search Console - [URL][DOMAIN_NAME]" at bounding box center [569, 131] width 192 height 11
click at [556, 132] on span "Google Search Console - [URL][DOMAIN_NAME]" at bounding box center [569, 131] width 192 height 11
click at [1471, 158] on button "button" at bounding box center [1469, 164] width 17 height 17
click at [1435, 215] on span "Delete" at bounding box center [1444, 218] width 38 height 11
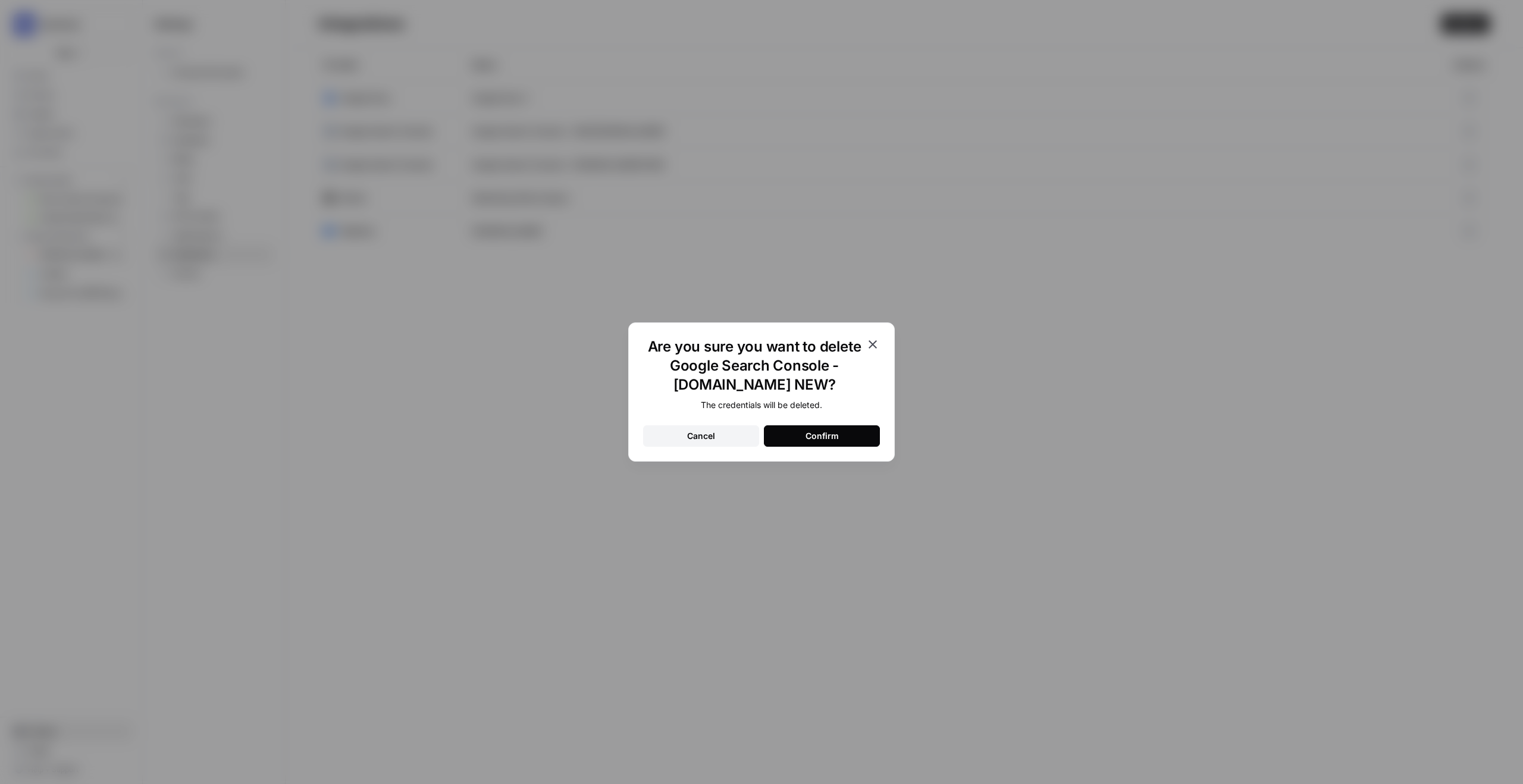
click at [818, 435] on div "Confirm" at bounding box center [823, 436] width 34 height 11
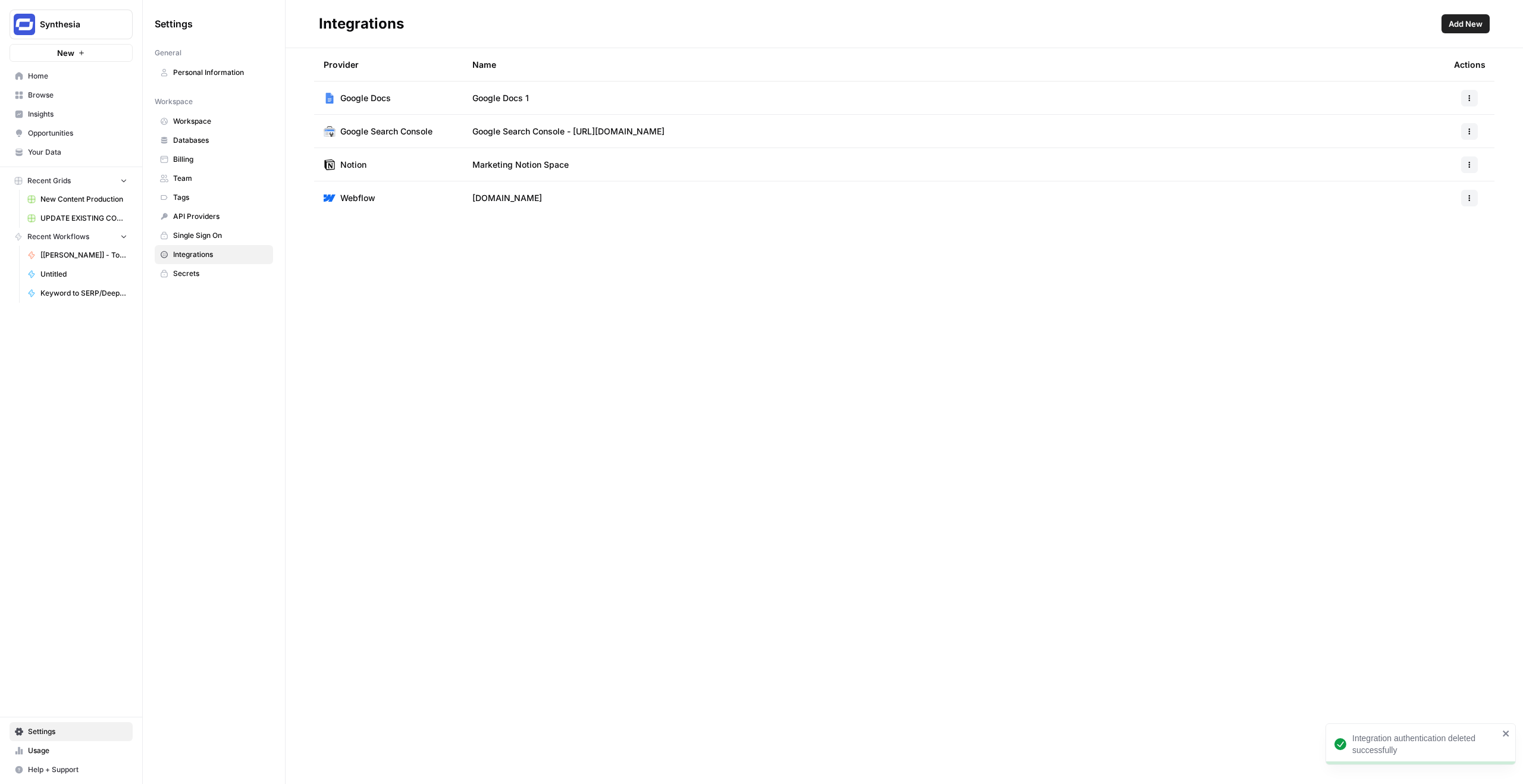
click at [717, 260] on div "Provider Name Actions Google Docs Google Docs 1 Google Search Console Google Se…" at bounding box center [904, 416] width 1237 height 736
click at [48, 93] on span "Browse" at bounding box center [78, 95] width 100 height 11
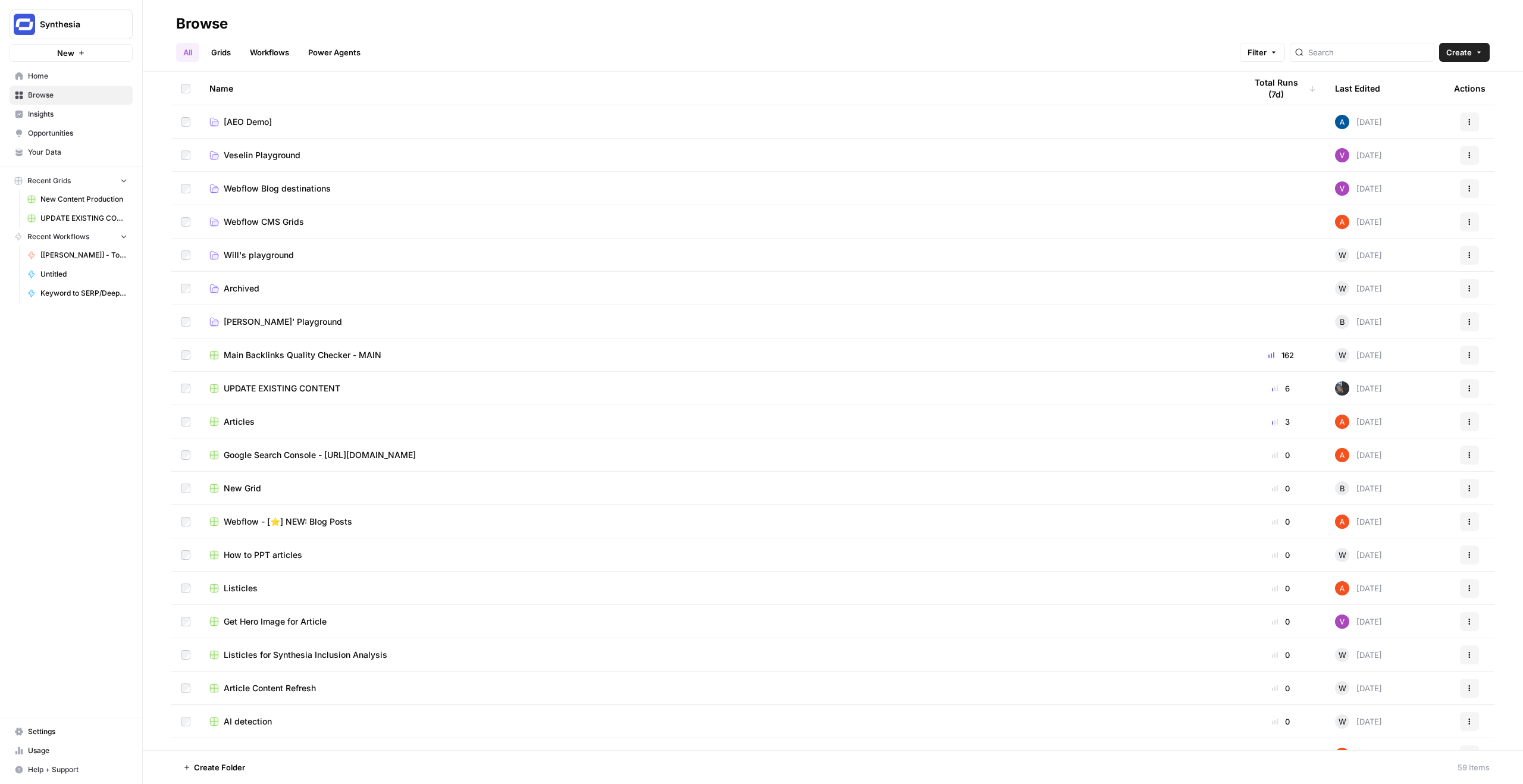
click at [268, 325] on span "[PERSON_NAME]' Playground" at bounding box center [283, 321] width 118 height 11
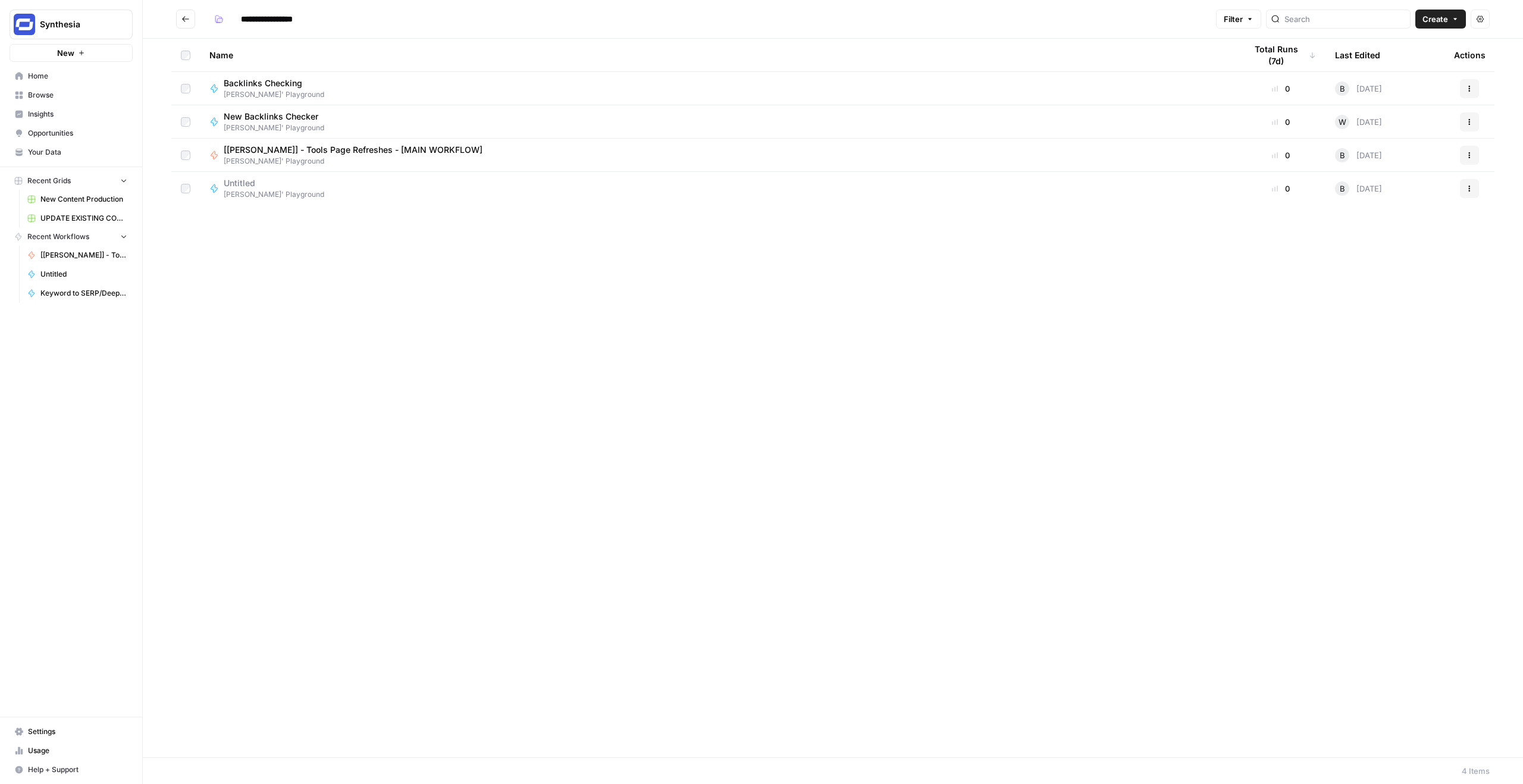
click at [332, 148] on span "[[PERSON_NAME]] - Tools Page Refreshes - [MAIN WORKFLOW]" at bounding box center [354, 149] width 259 height 11
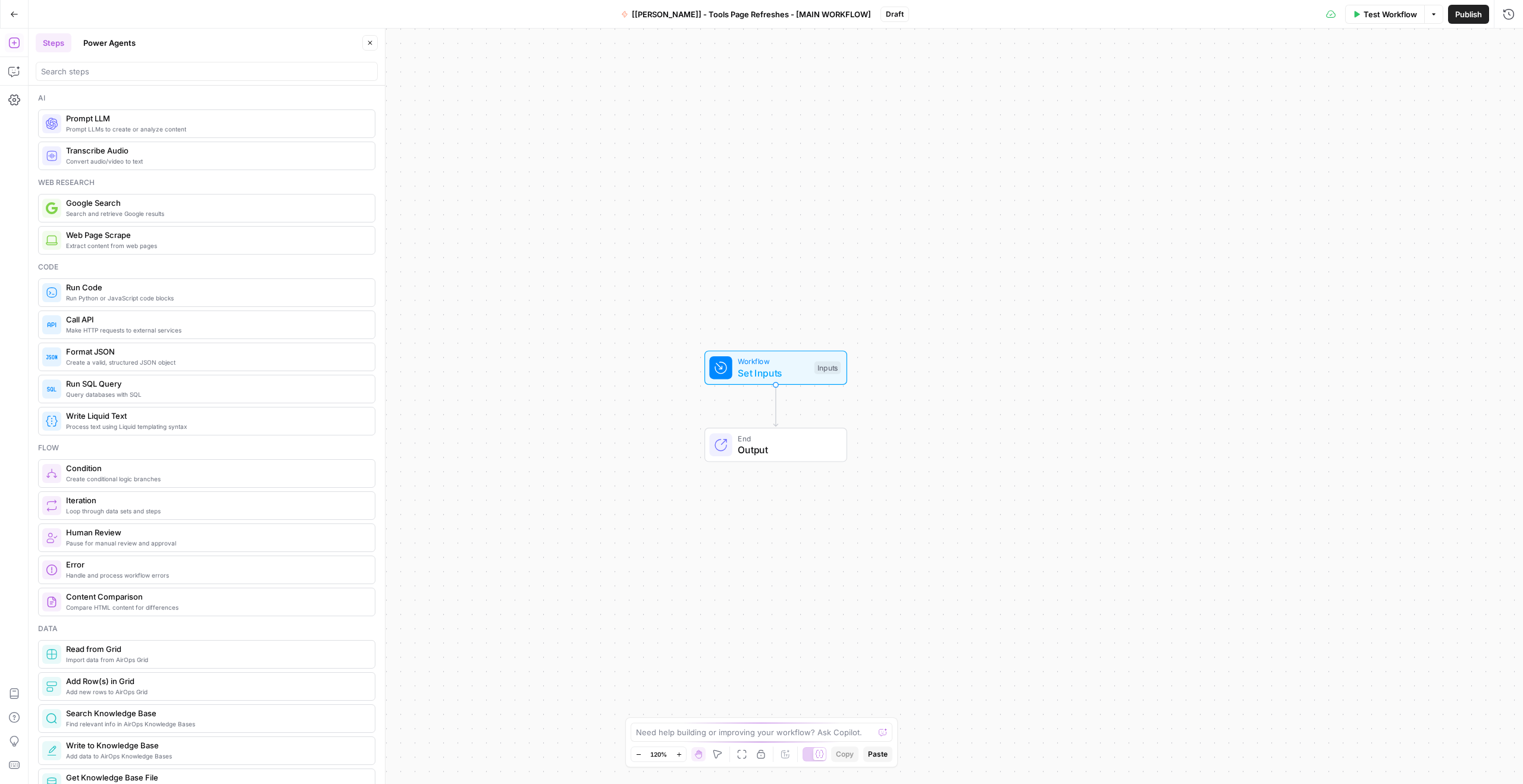
click at [3, 17] on div "Go Back" at bounding box center [14, 14] width 28 height 28
click at [10, 18] on icon "button" at bounding box center [13, 13] width 8 height 8
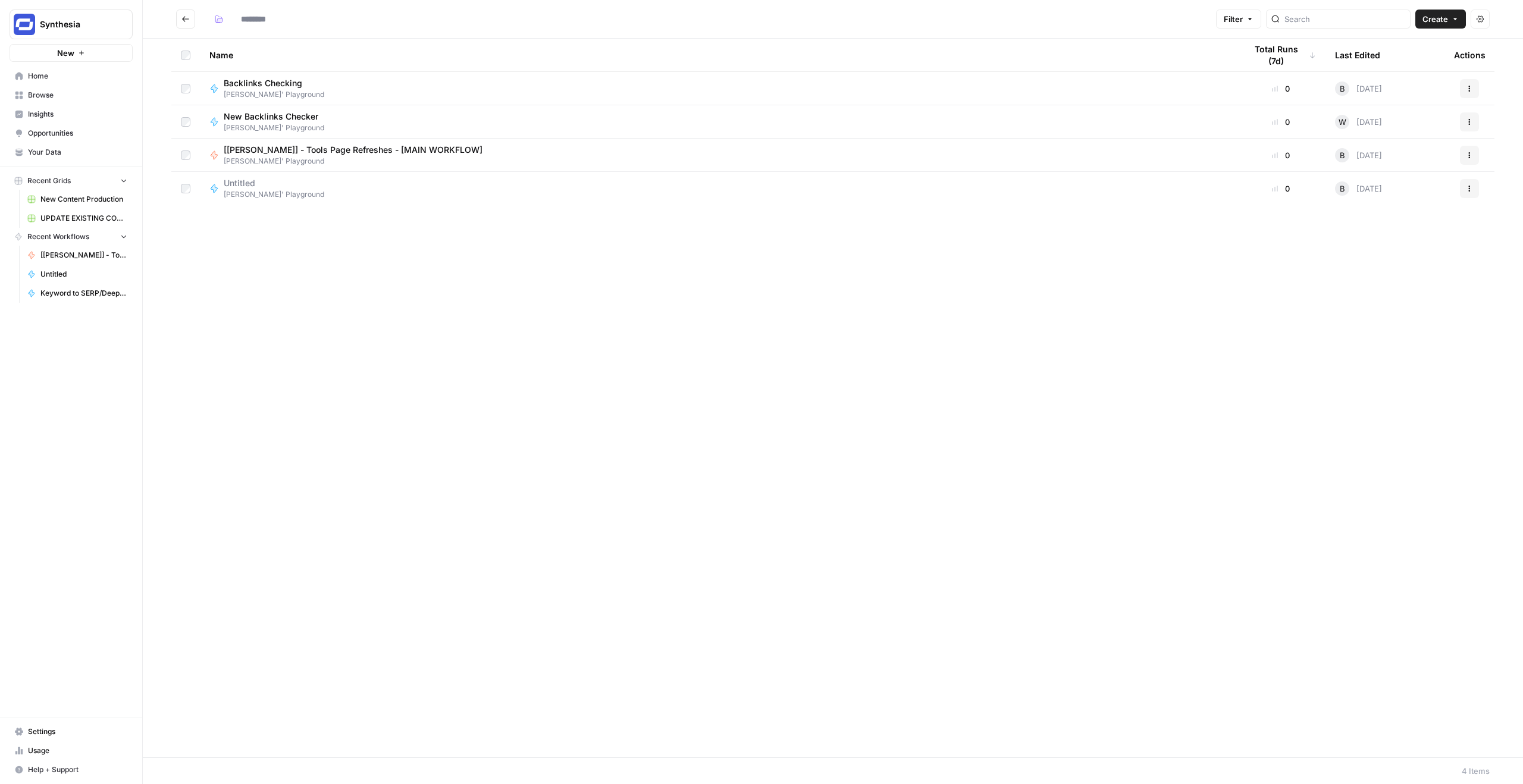
type input "**********"
click at [265, 191] on span "[PERSON_NAME]' Playground" at bounding box center [274, 195] width 101 height 11
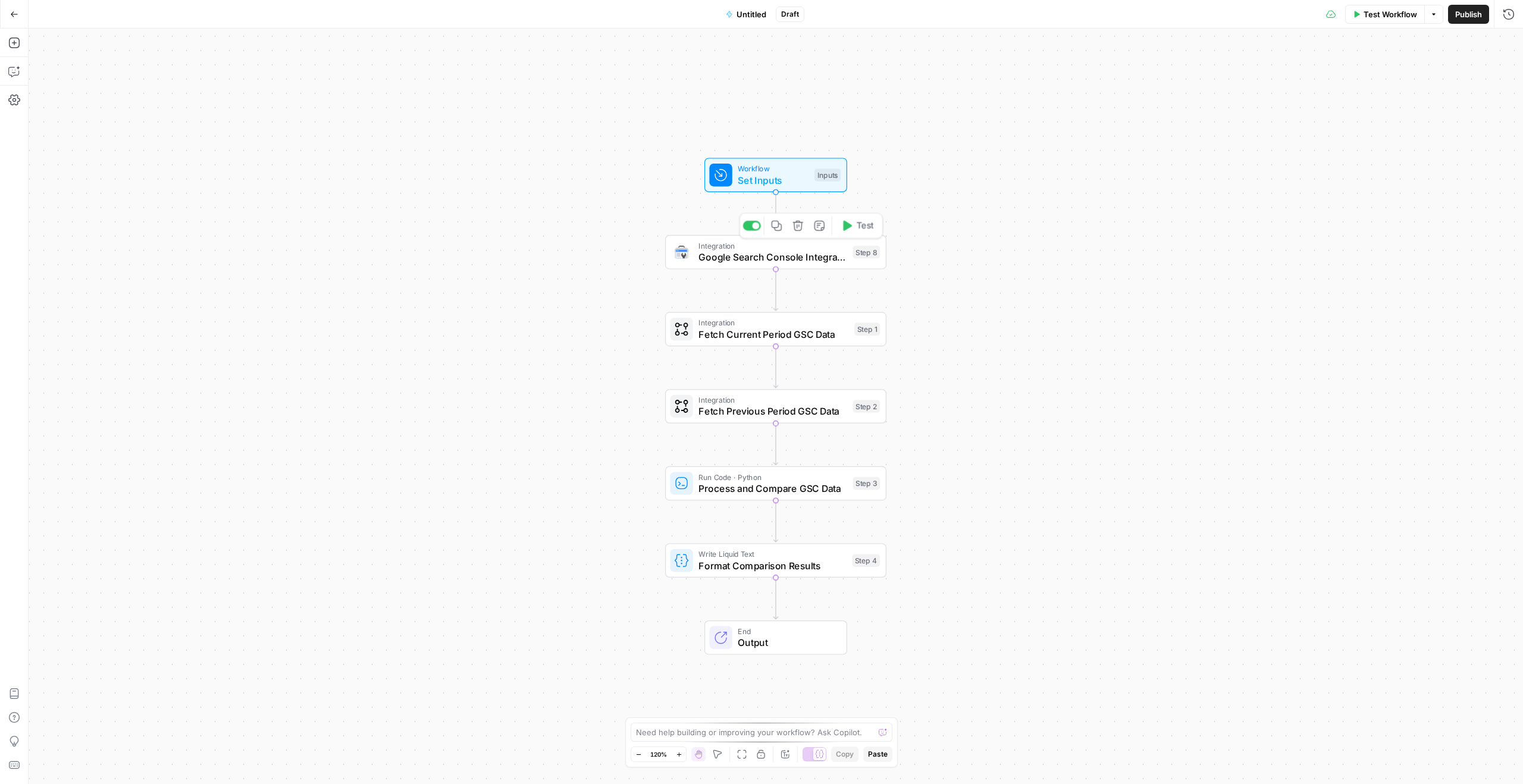
click at [775, 254] on span "Google Search Console Integration" at bounding box center [773, 257] width 149 height 14
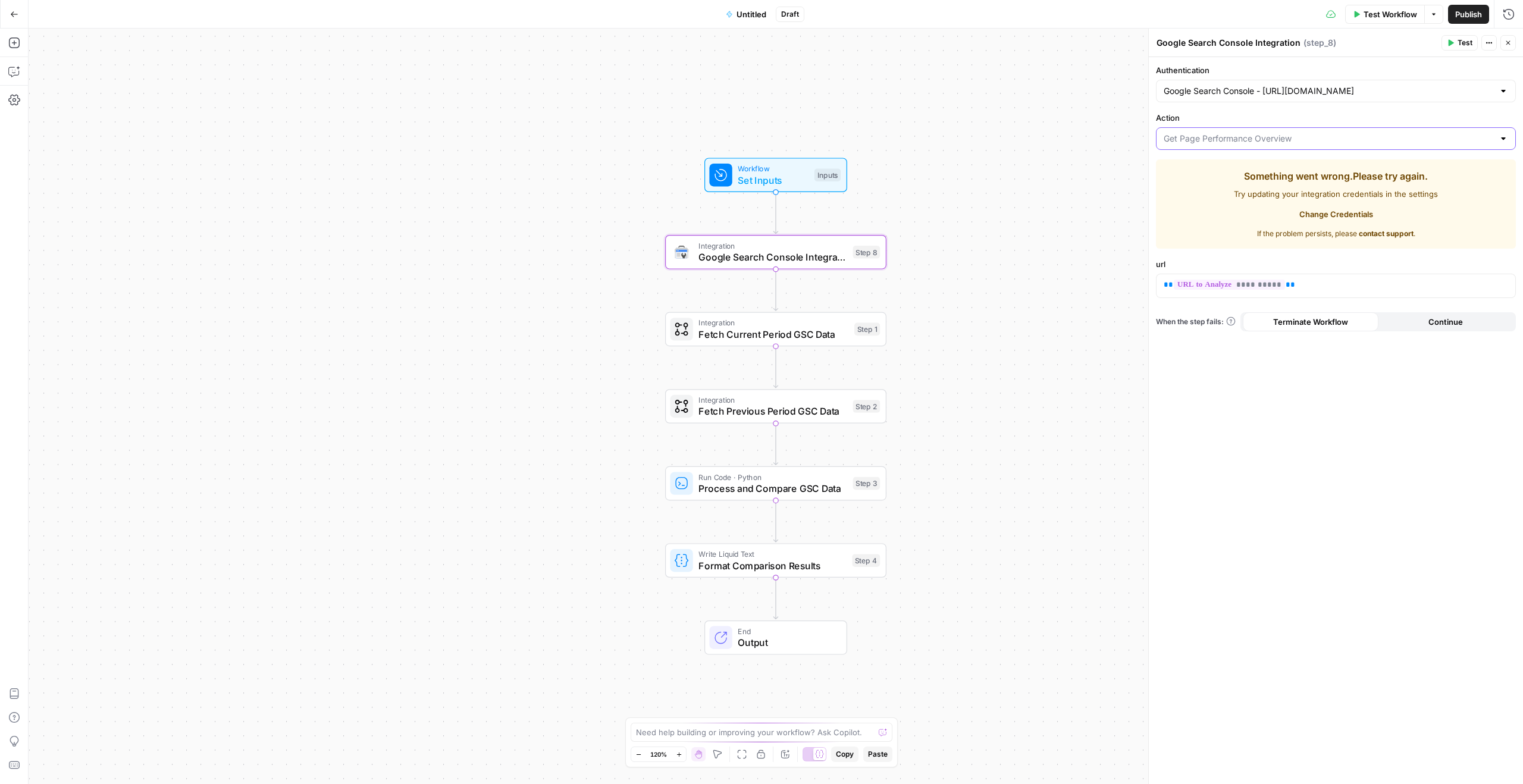
click at [1300, 138] on input "Action" at bounding box center [1329, 138] width 330 height 11
type input "Get Page Performance Overview"
click at [1109, 181] on div "Workflow Set Inputs Inputs Integration Google Search Console Integration Step 8…" at bounding box center [775, 406] width 1495 height 756
click at [1293, 191] on span "Try updating your integration credentials in the settings" at bounding box center [1335, 193] width 204 height 11
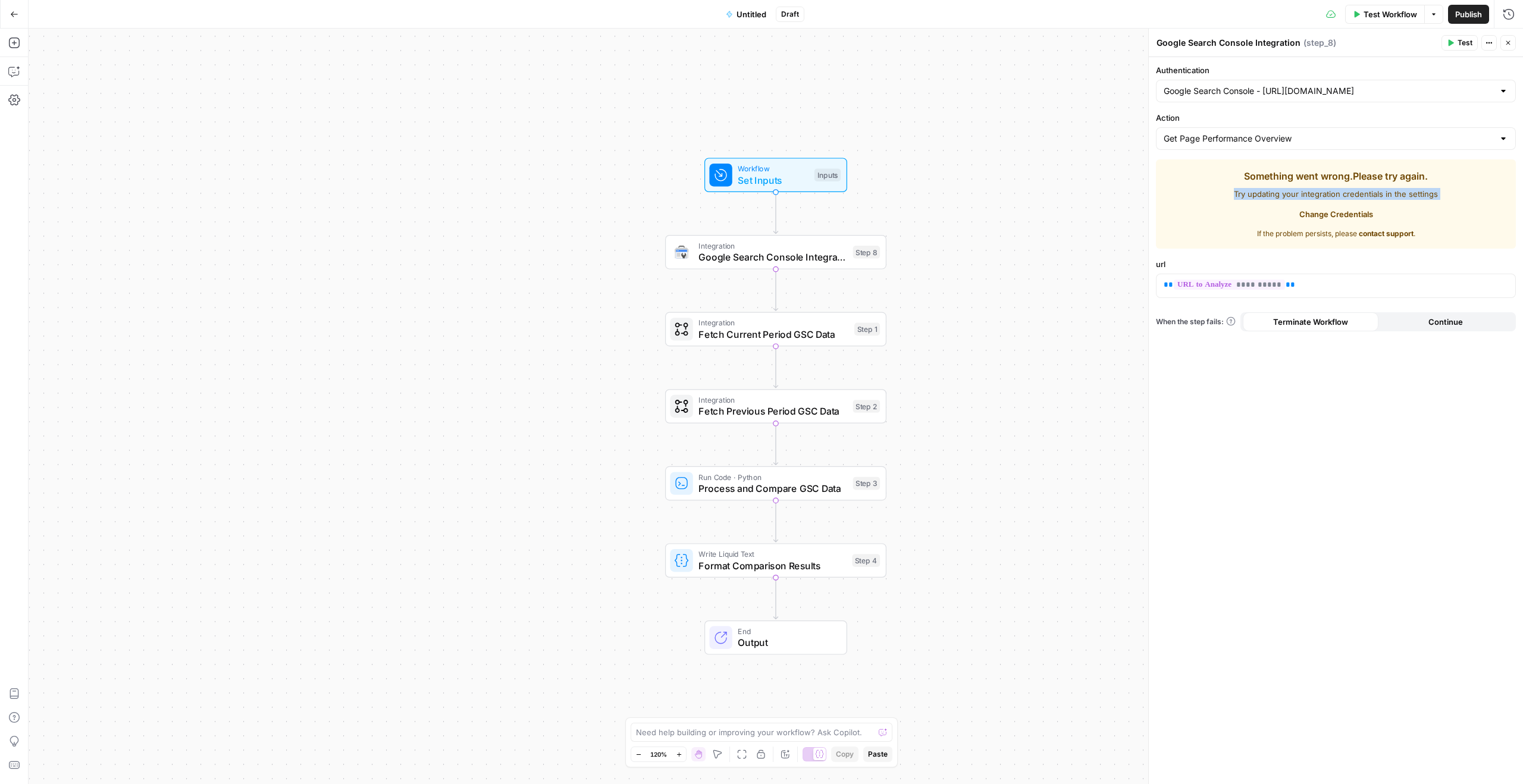
click at [1293, 191] on span "Try updating your integration credentials in the settings" at bounding box center [1335, 193] width 204 height 11
click at [1321, 222] on link "Change Credentials" at bounding box center [1336, 214] width 88 height 19
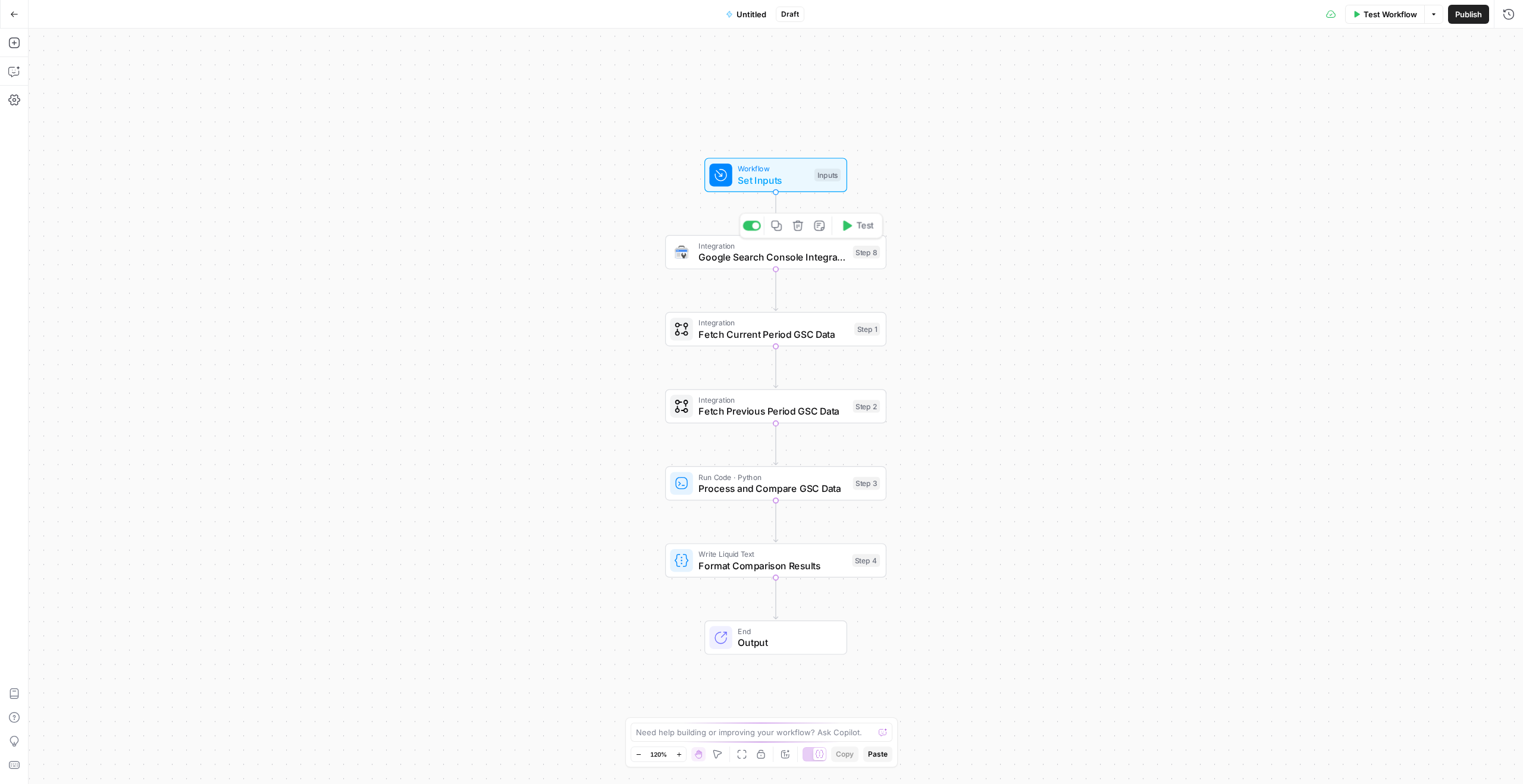
click at [767, 259] on span "Google Search Console Integration" at bounding box center [773, 257] width 149 height 14
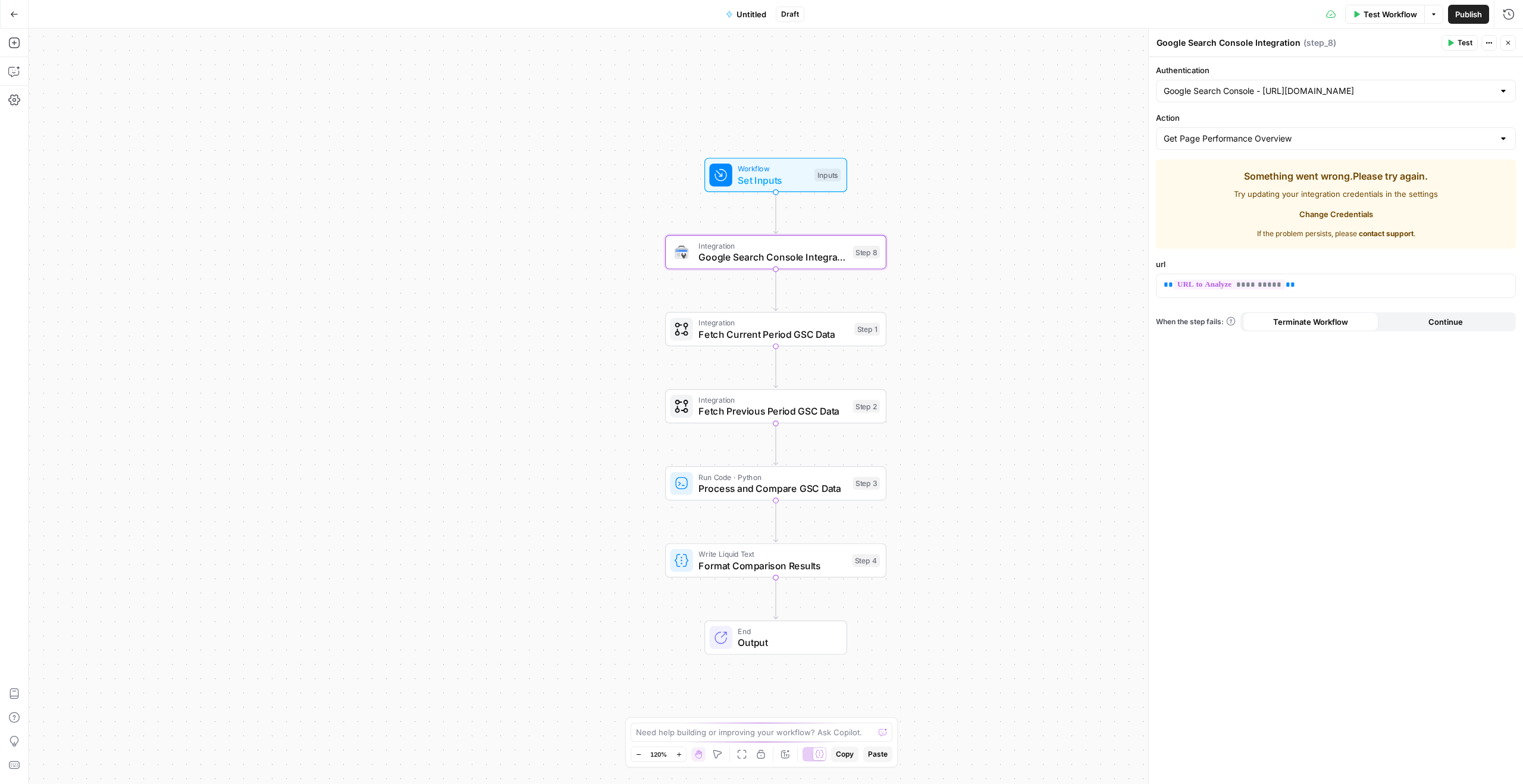
click at [1375, 230] on button "contact support" at bounding box center [1386, 234] width 55 height 11
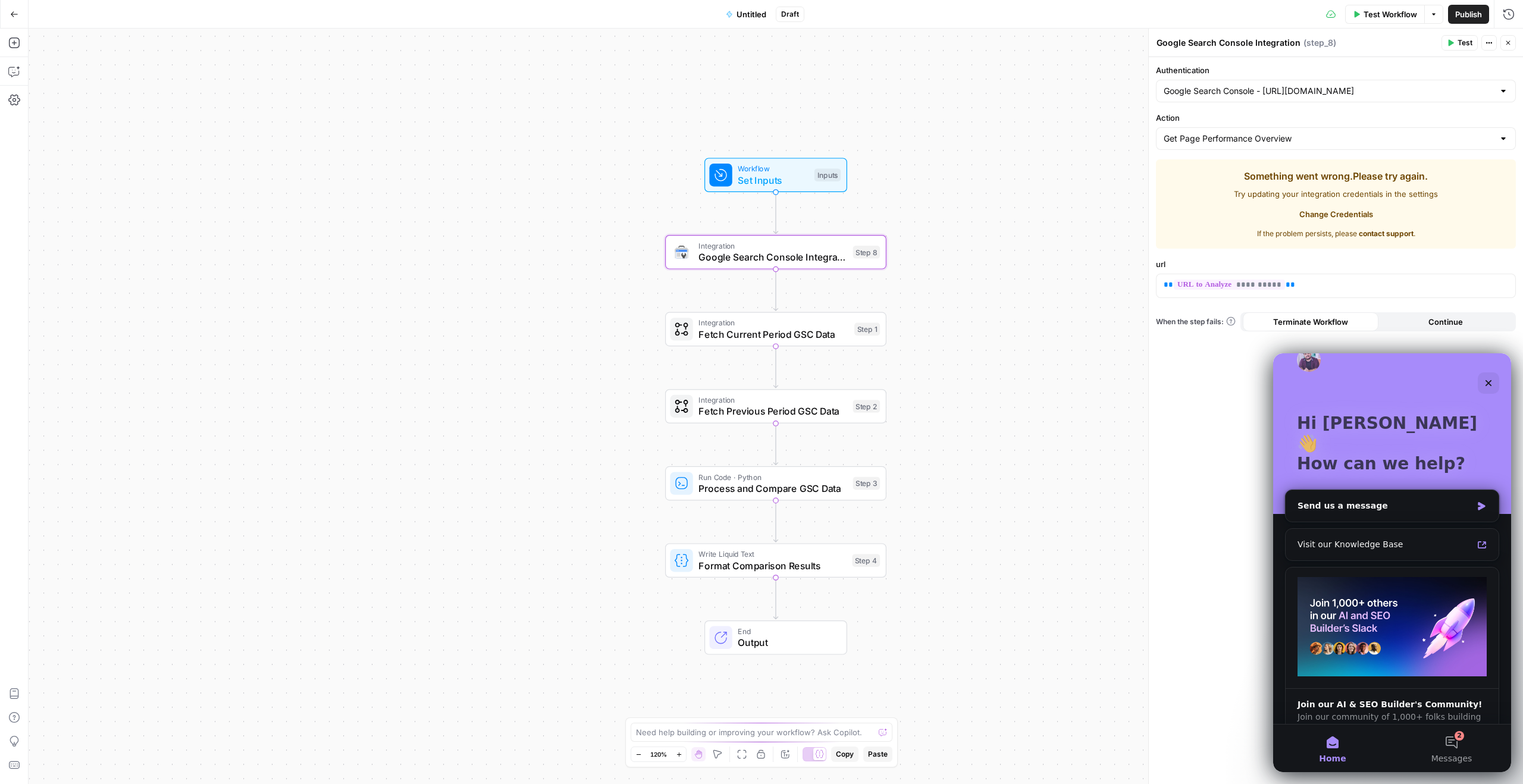
scroll to position [27, 0]
click at [1368, 497] on div "Send us a message" at bounding box center [1385, 503] width 175 height 12
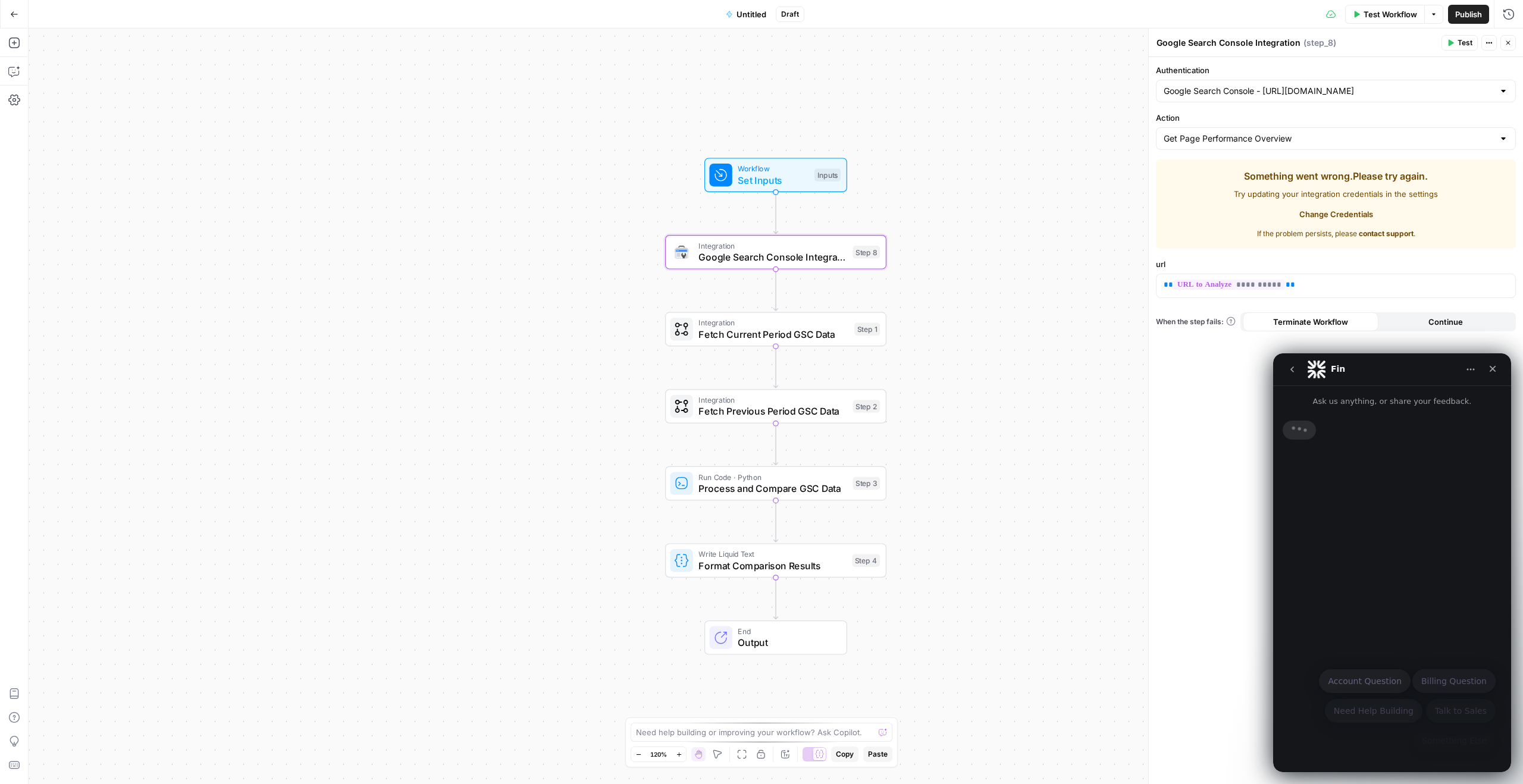
scroll to position [0, 0]
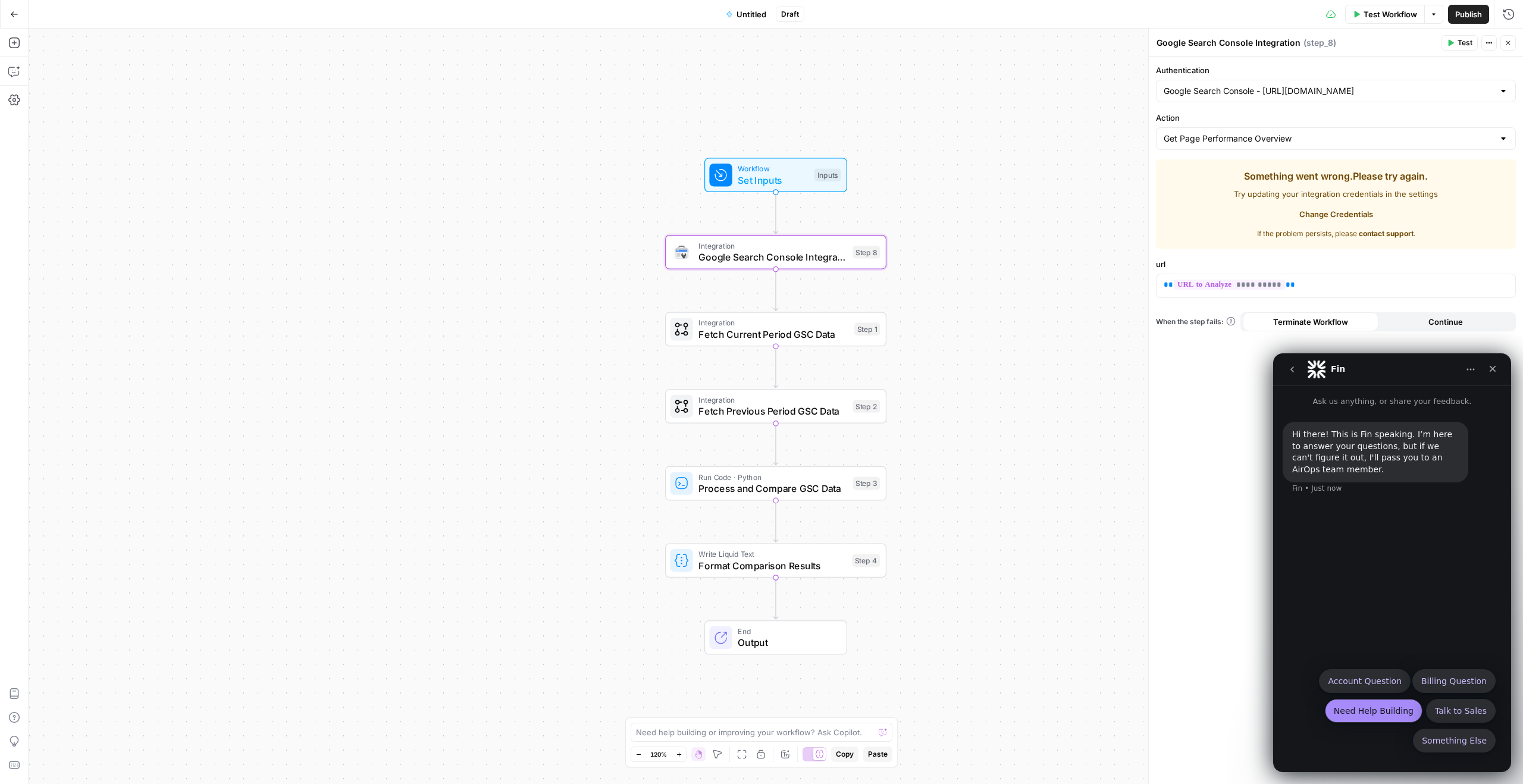
click at [1378, 716] on button "Need Help Building" at bounding box center [1374, 711] width 98 height 24
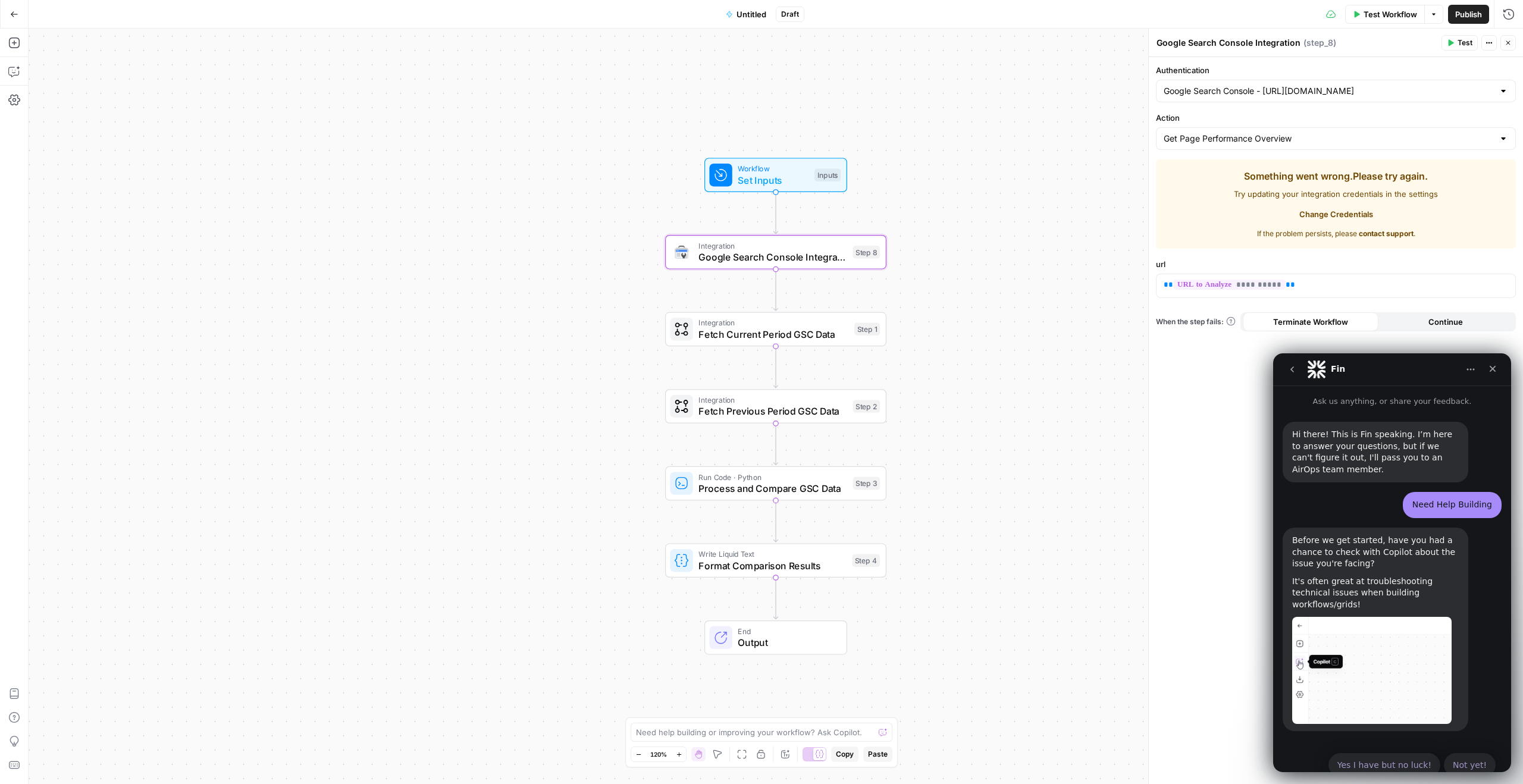
scroll to position [14, 0]
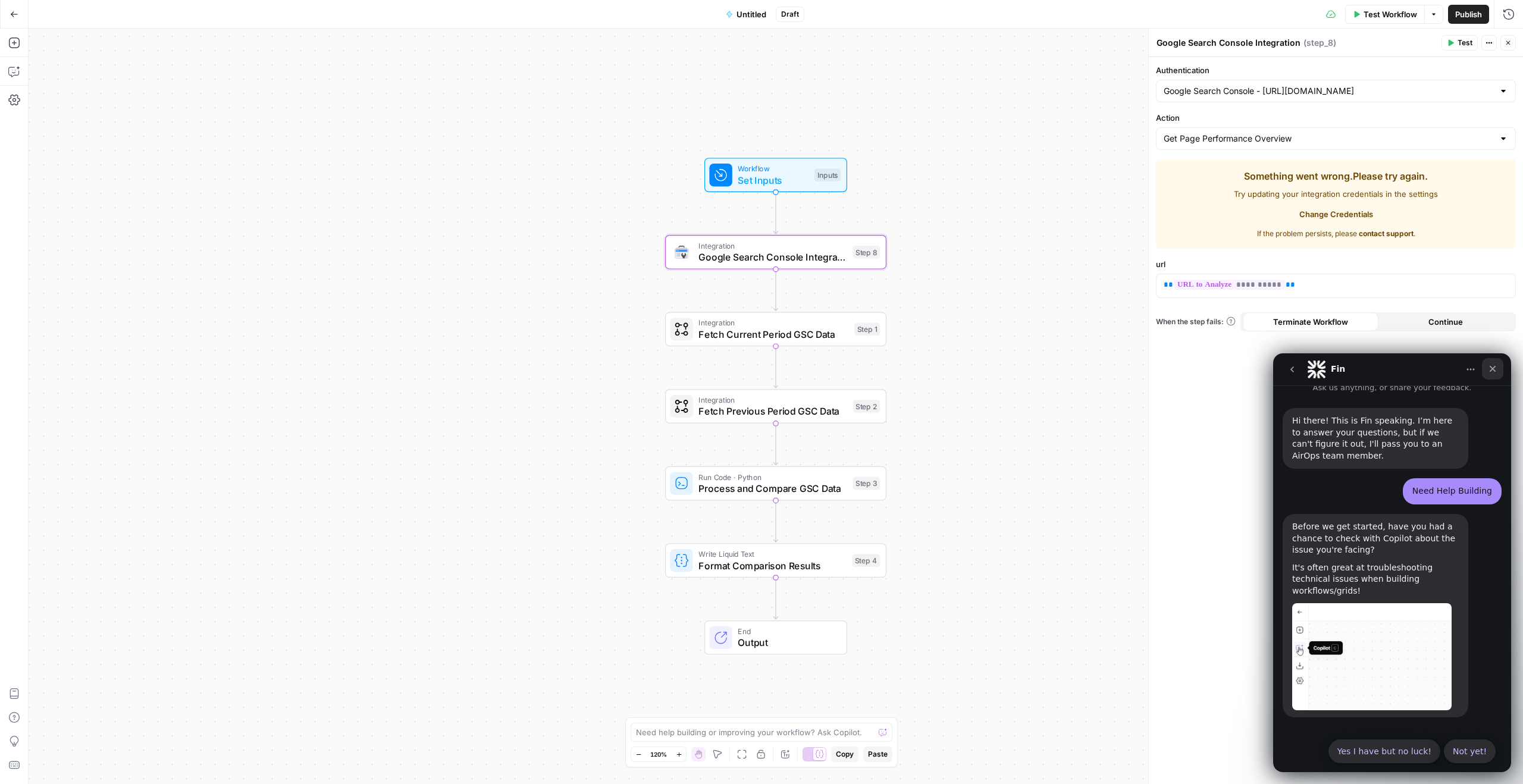
click at [1496, 371] on icon "Close" at bounding box center [1492, 369] width 10 height 10
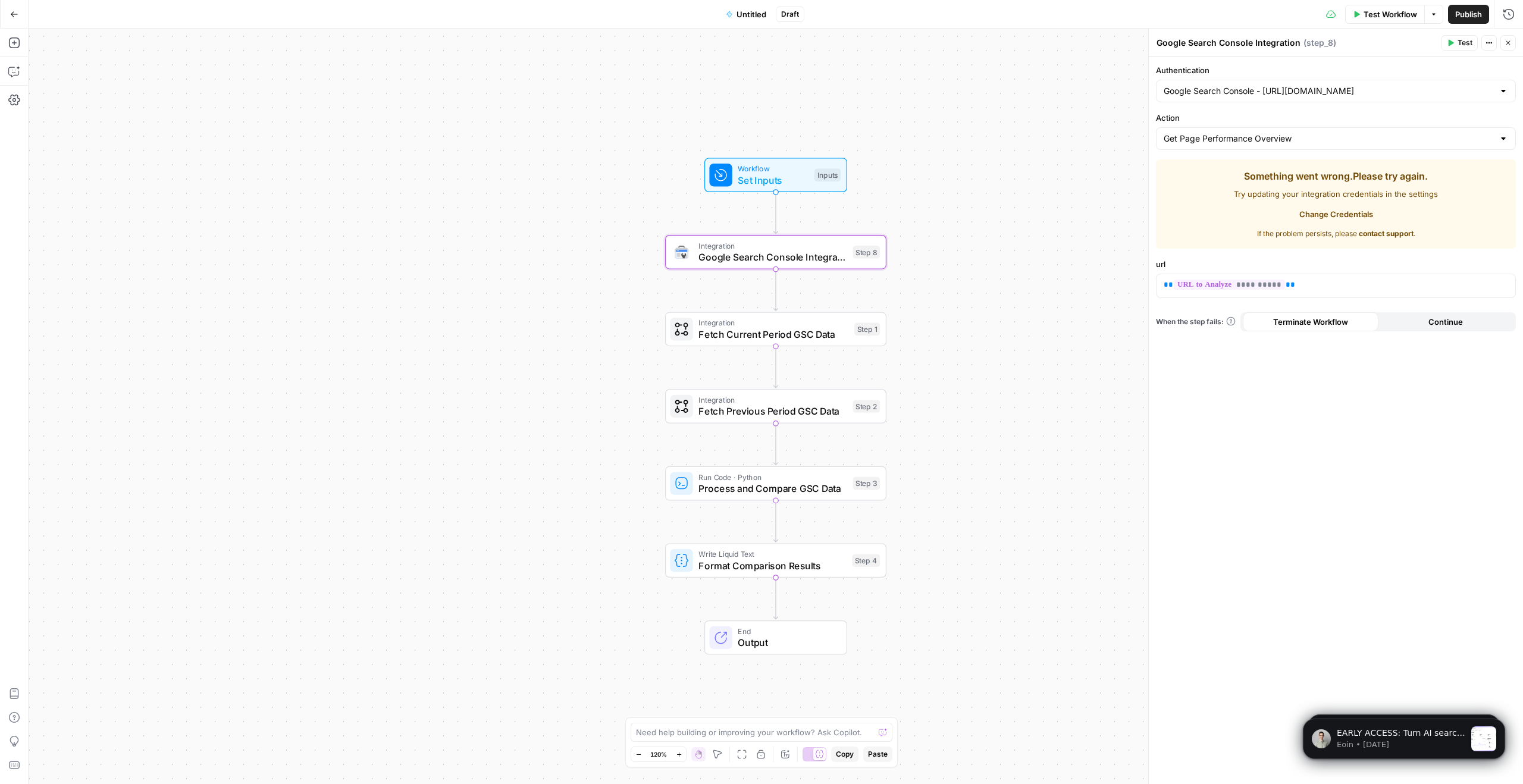
scroll to position [0, 0]
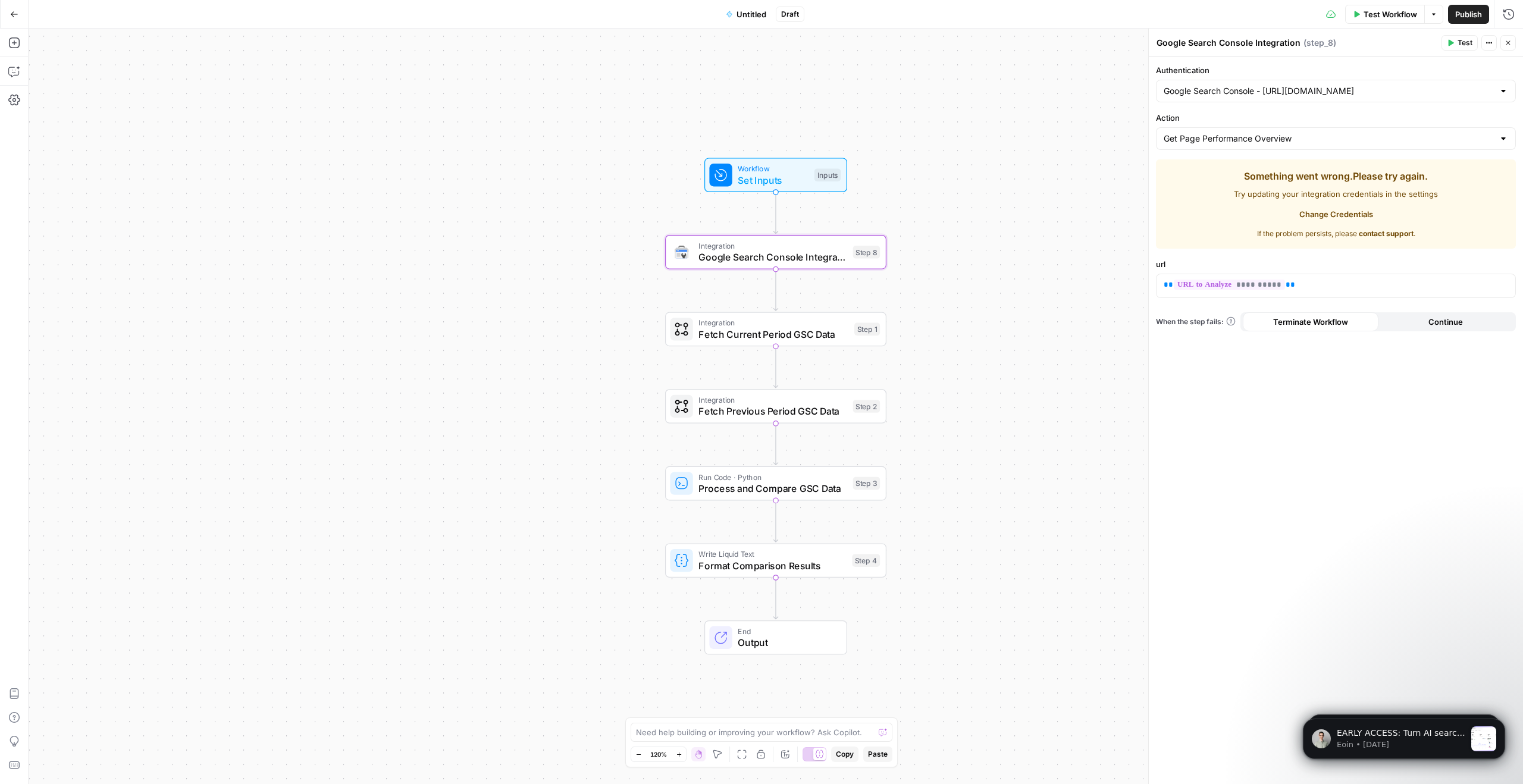
click at [1374, 197] on span "Try updating your integration credentials in the settings" at bounding box center [1335, 193] width 204 height 11
click at [1500, 723] on icon "Dismiss notification" at bounding box center [1502, 722] width 6 height 6
click at [1501, 721] on icon "Dismiss notification" at bounding box center [1501, 721] width 4 height 4
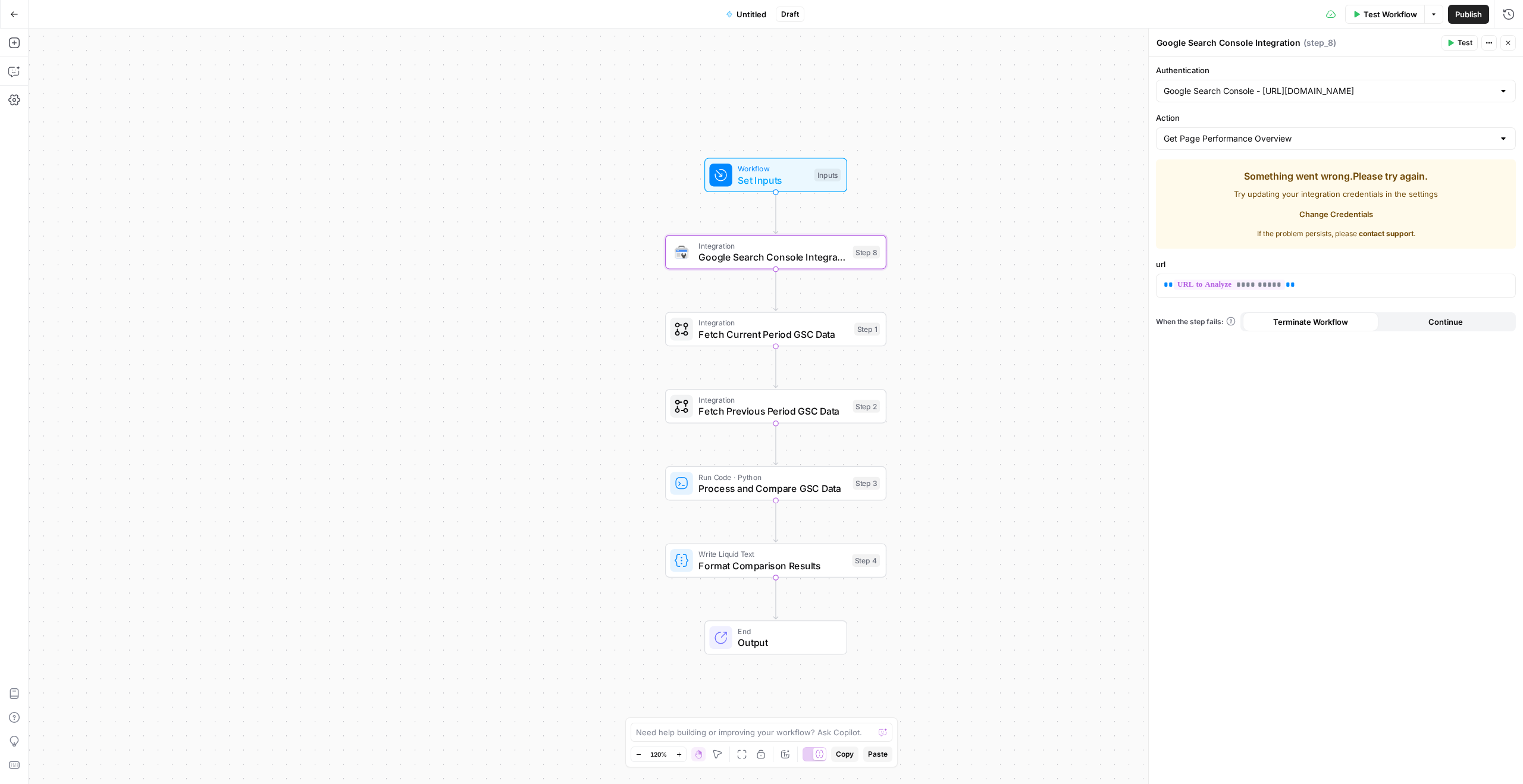
click at [1349, 191] on span "Try updating your integration credentials in the settings" at bounding box center [1335, 193] width 204 height 11
click at [1348, 202] on div "Something went wrong. Please try again. Try updating your integration credentia…" at bounding box center [1335, 205] width 204 height 71
click at [1303, 198] on span "Try updating your integration credentials in the settings" at bounding box center [1335, 193] width 204 height 11
click at [1371, 11] on span "Test Workflow" at bounding box center [1390, 13] width 54 height 11
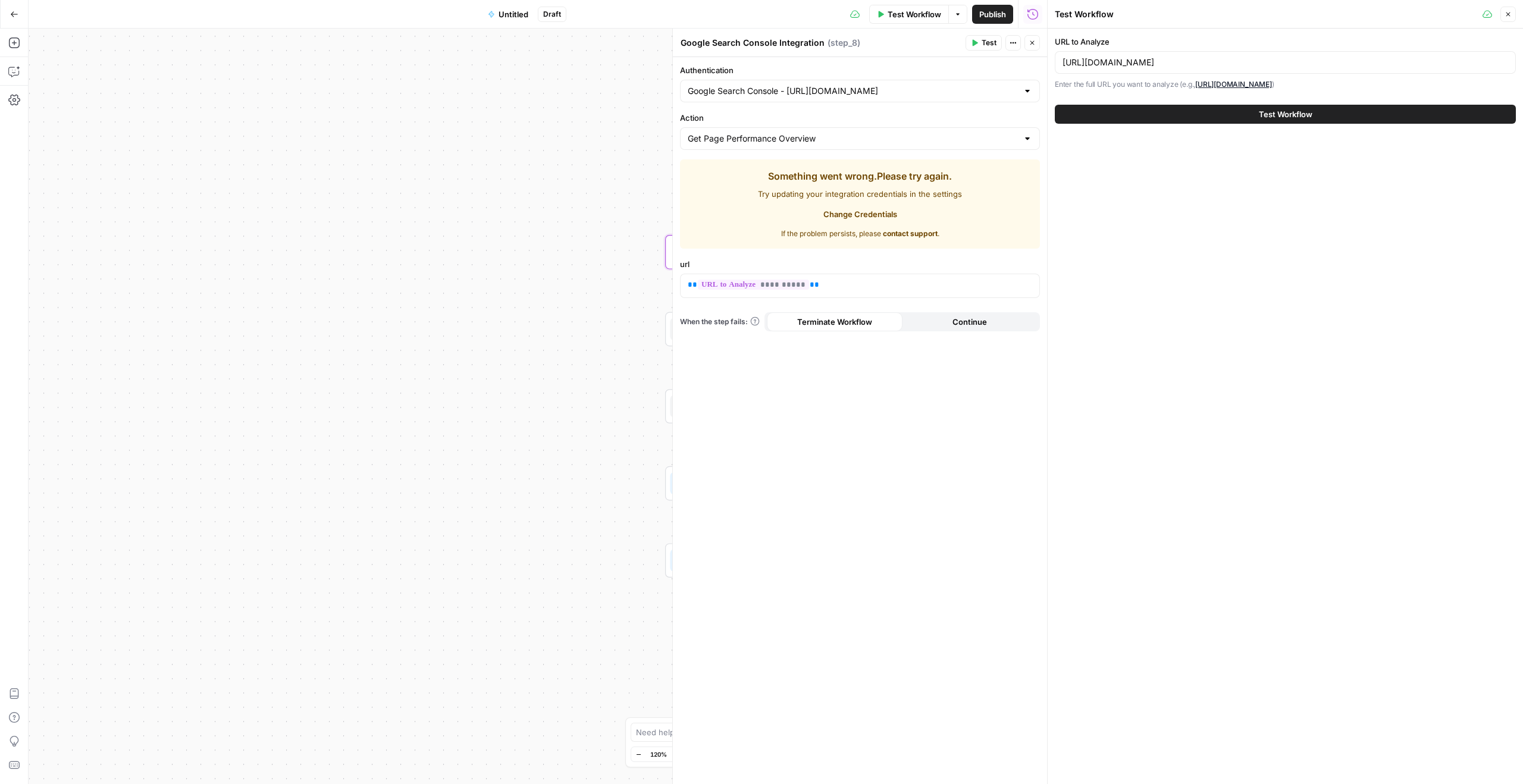
click at [1271, 118] on span "Test Workflow" at bounding box center [1286, 114] width 54 height 11
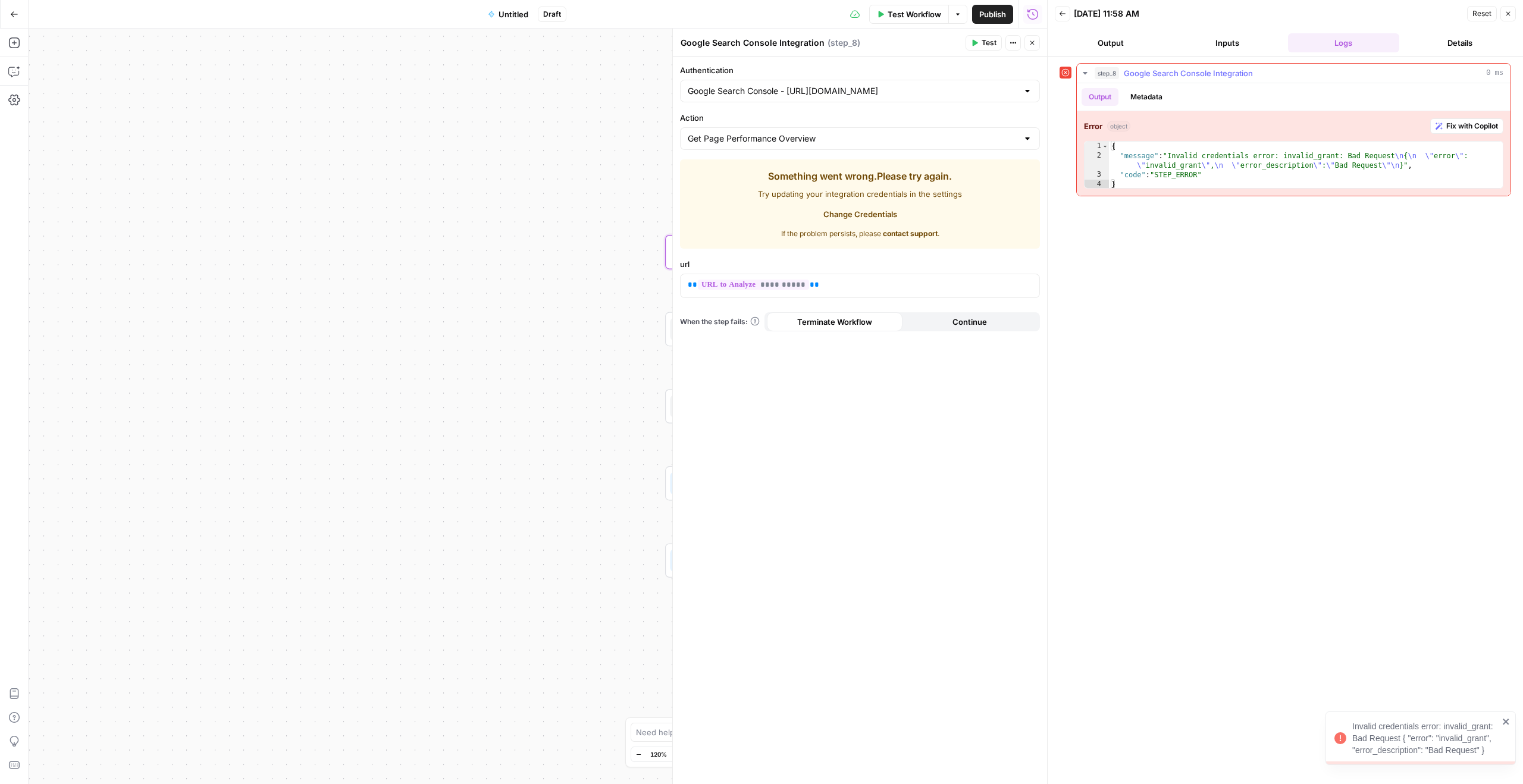
type textarea "**********"
click at [1288, 160] on div "{ "message" : "Invalid credentials error: invalid_grant: Bad Request \n { \n \"…" at bounding box center [1306, 175] width 394 height 67
click at [1474, 130] on span "Fix with Copilot" at bounding box center [1472, 126] width 52 height 11
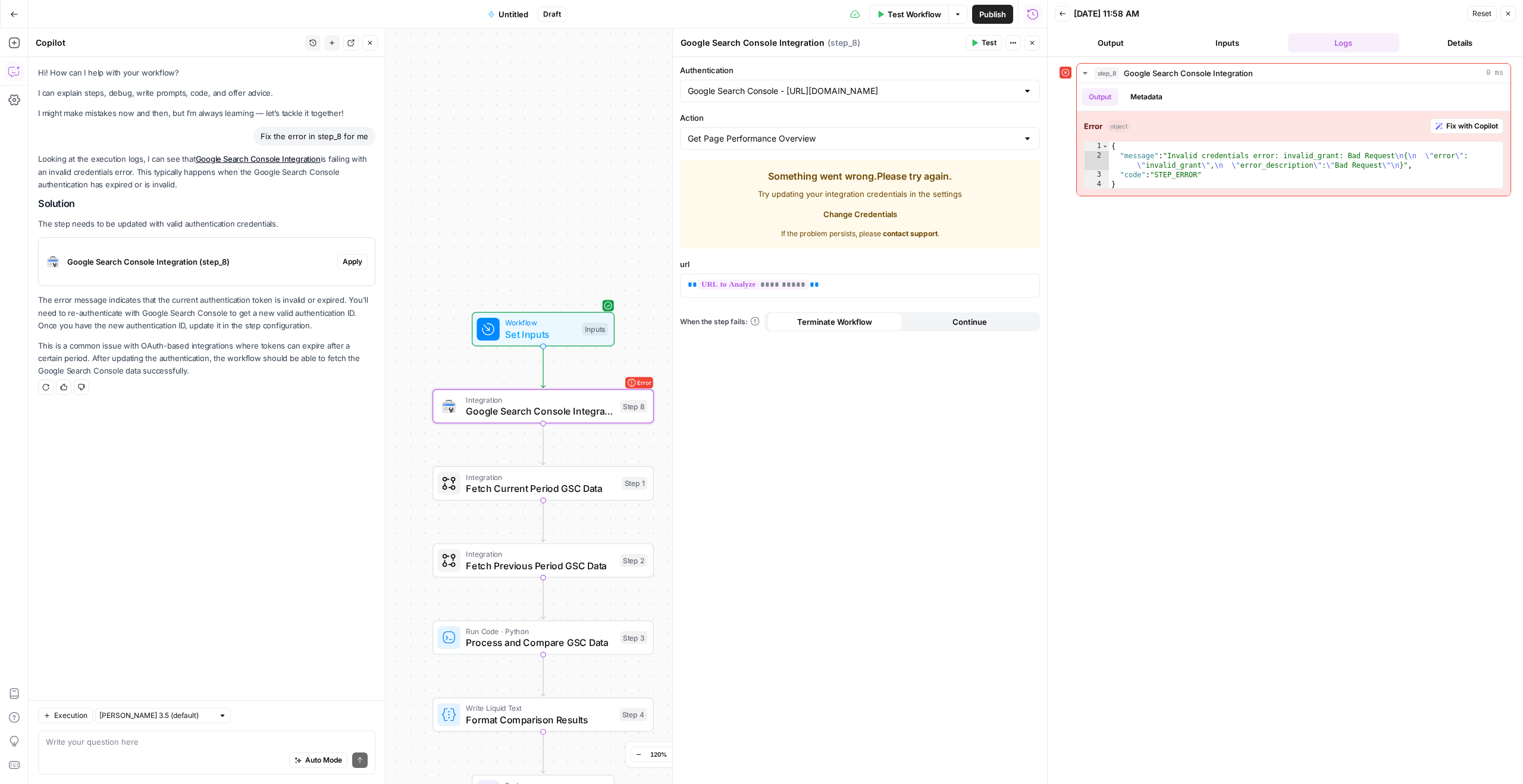
click at [152, 265] on span "Google Search Console Integration (step_8)" at bounding box center [199, 261] width 265 height 11
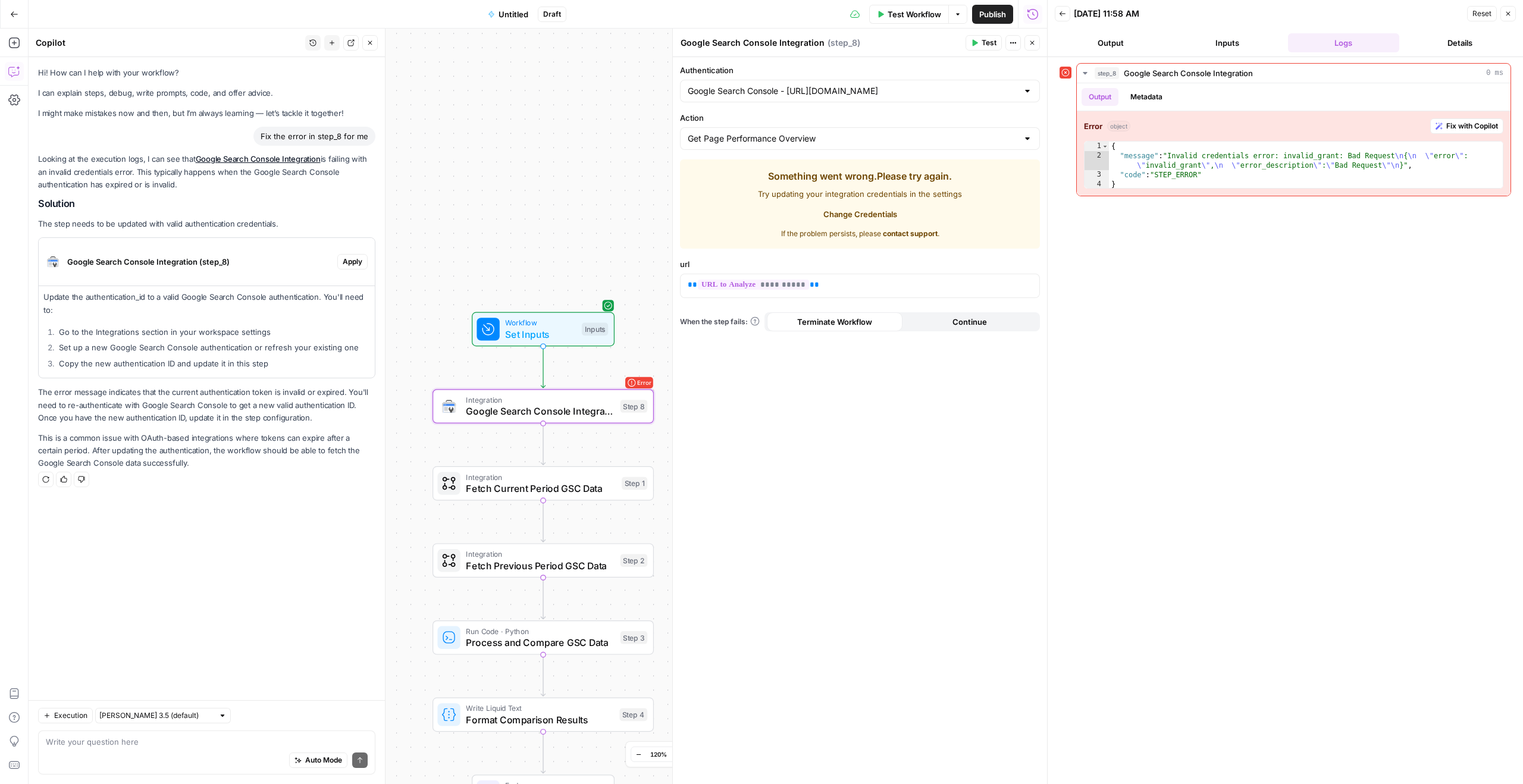
click at [147, 365] on li "Copy the new authentication ID and update it in this step" at bounding box center [213, 363] width 314 height 11
click at [175, 347] on li "Set up a new Google Search Console authentication or refresh your existing one" at bounding box center [213, 347] width 314 height 11
click at [162, 350] on li "Set up a new Google Search Console authentication or refresh your existing one" at bounding box center [213, 347] width 314 height 11
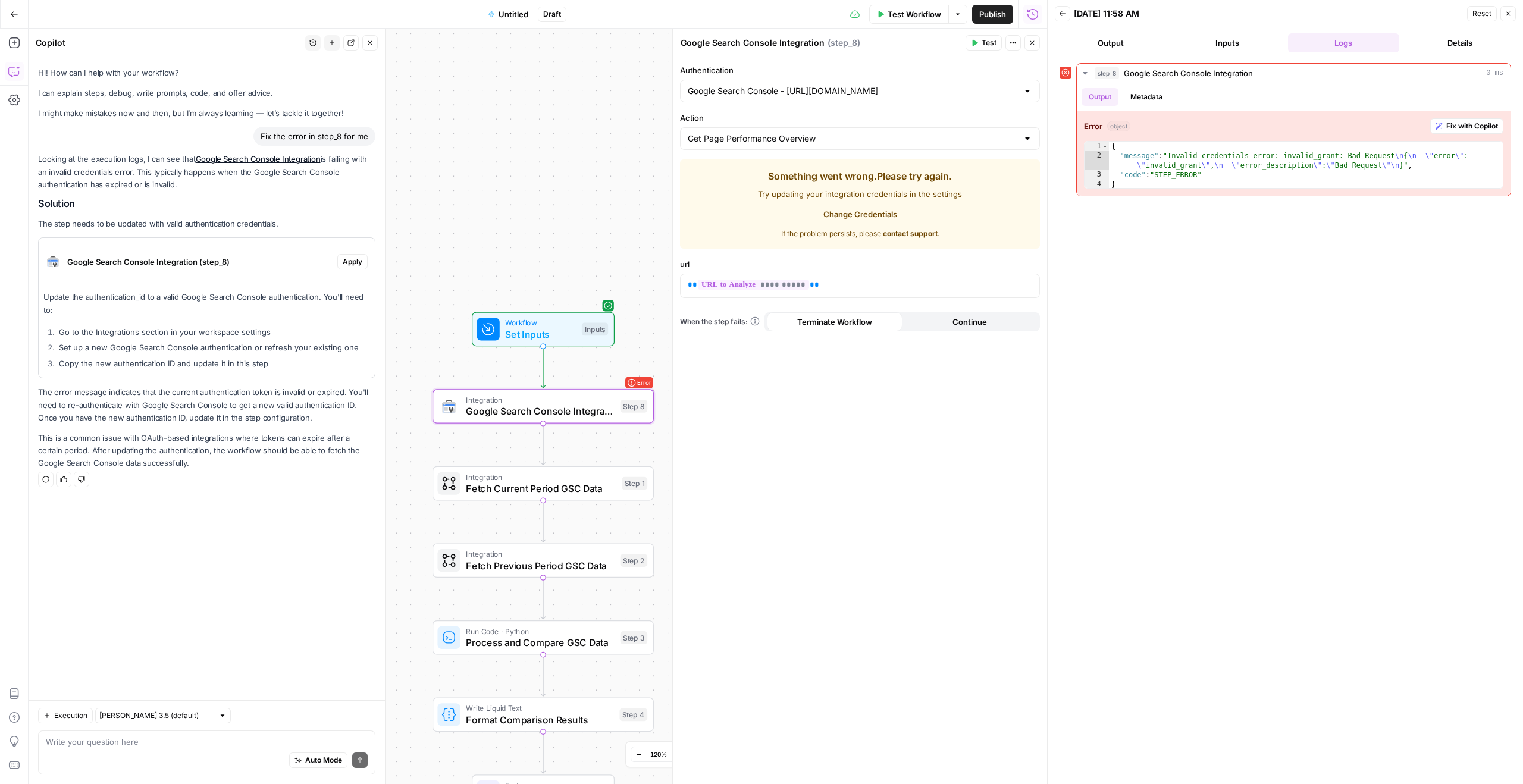
click at [162, 350] on li "Set up a new Google Search Console authentication or refresh your existing one" at bounding box center [213, 347] width 314 height 11
click at [177, 345] on li "Set up a new Google Search Console authentication or refresh your existing one" at bounding box center [213, 347] width 314 height 11
click at [178, 363] on li "Copy the new authentication ID and update it in this step" at bounding box center [213, 363] width 314 height 11
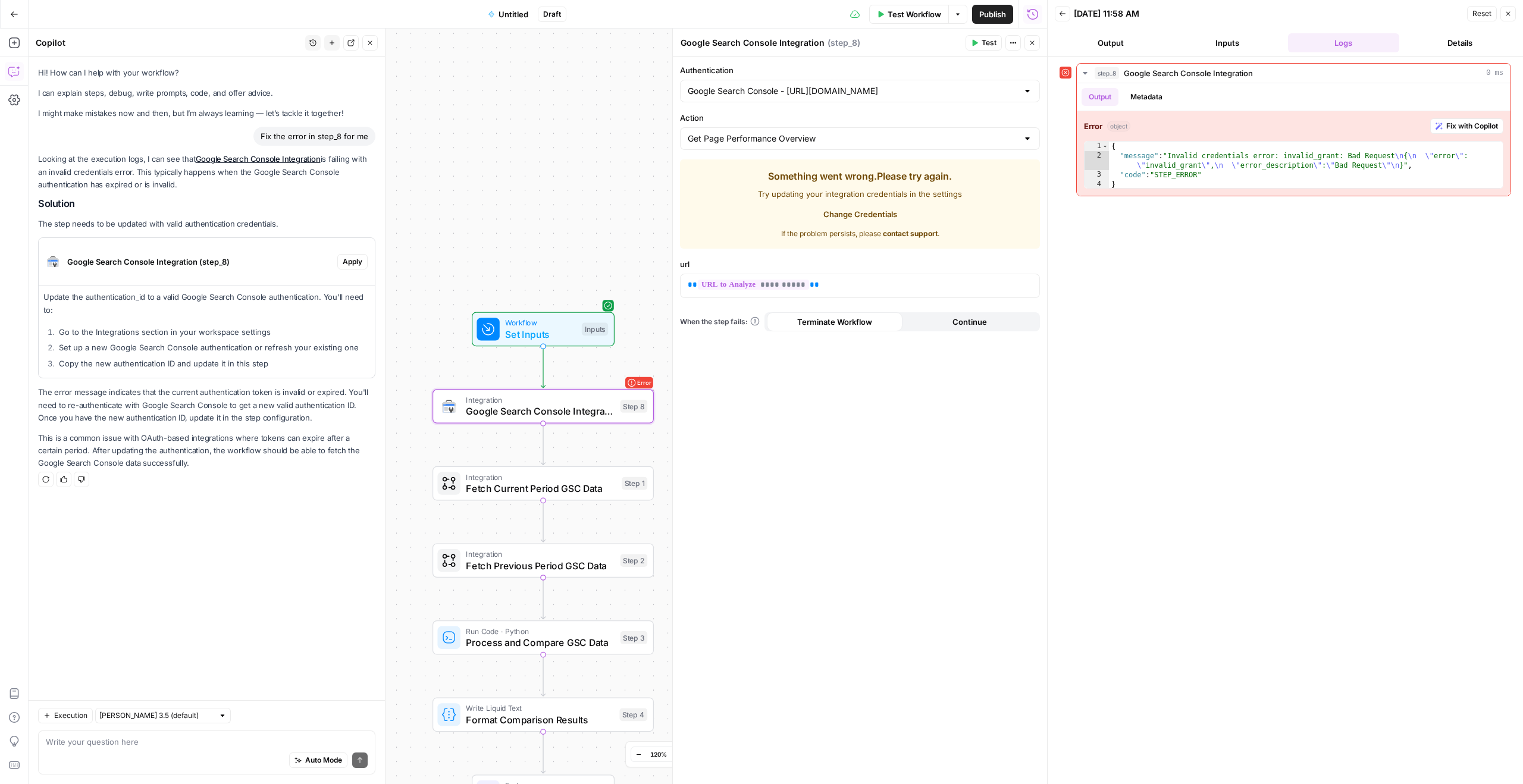
click at [178, 363] on li "Copy the new authentication ID and update it in this step" at bounding box center [213, 363] width 314 height 11
click at [195, 351] on li "Set up a new Google Search Console authentication or refresh your existing one" at bounding box center [213, 347] width 314 height 11
click at [851, 137] on input "Action" at bounding box center [853, 138] width 330 height 11
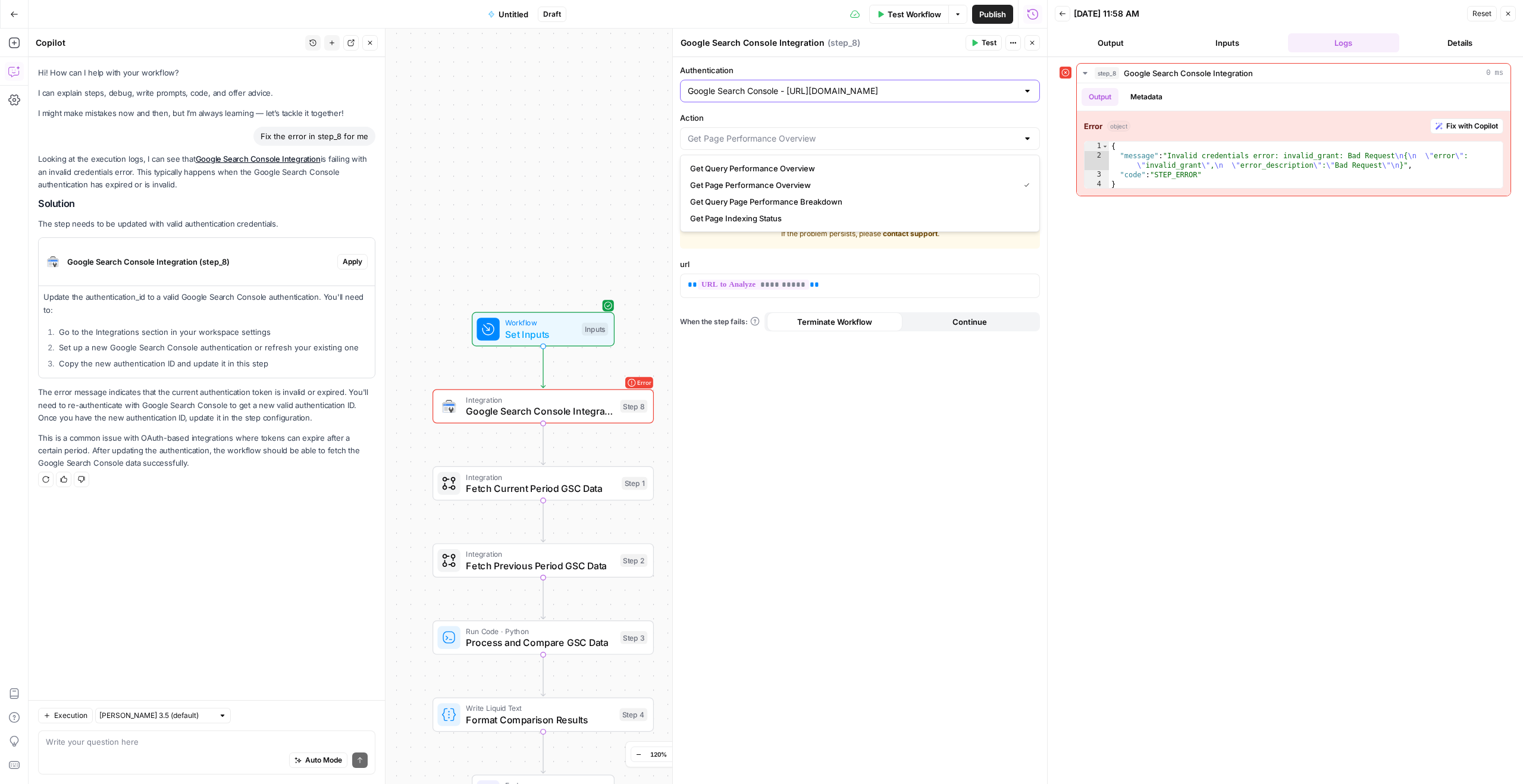
type input "Get Page Performance Overview"
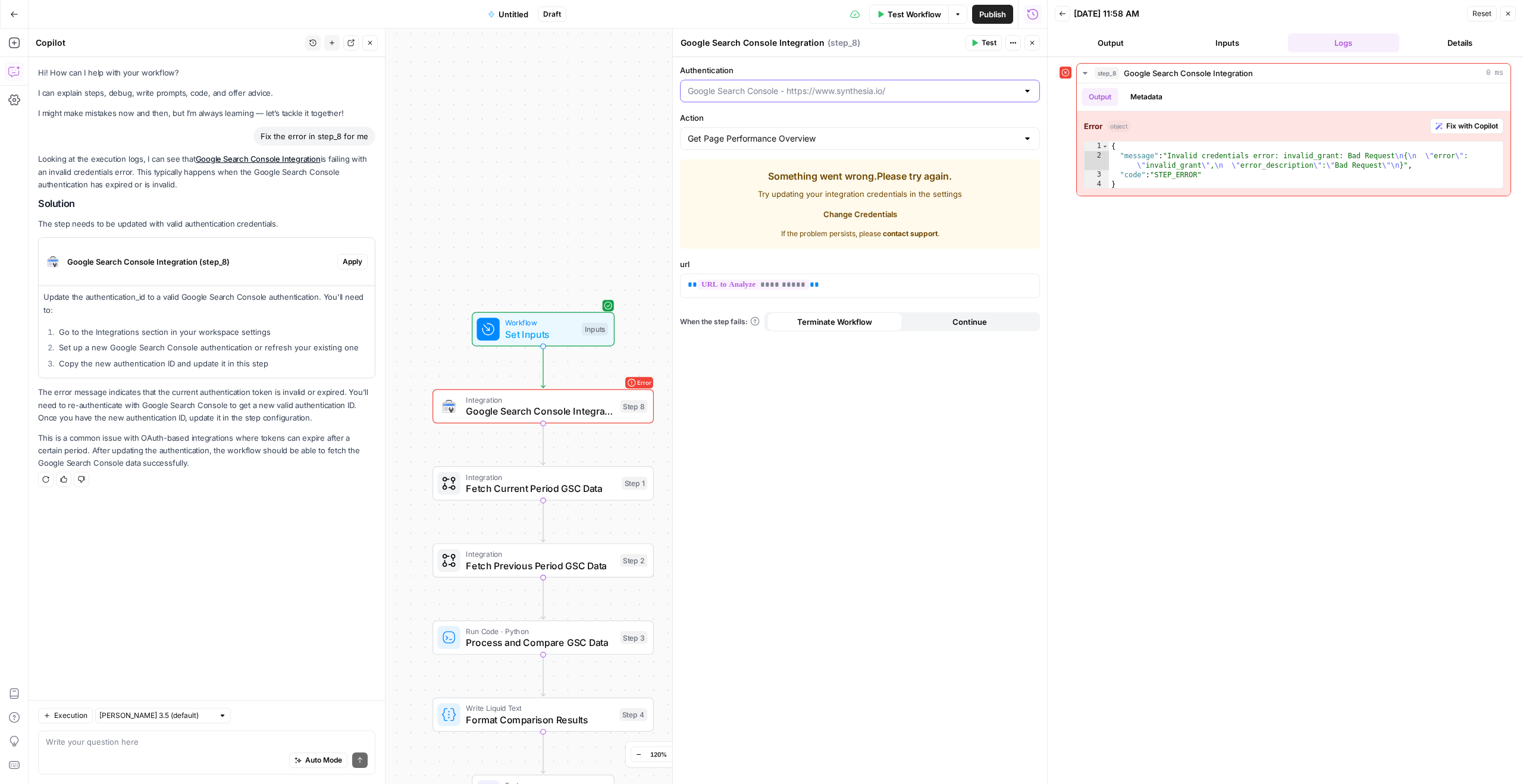
click at [860, 86] on input "Authentication" at bounding box center [853, 90] width 330 height 11
click at [804, 123] on span "Google Search Console - [URL][DOMAIN_NAME]" at bounding box center [853, 120] width 325 height 11
type input "Google Search Console - [URL][DOMAIN_NAME]"
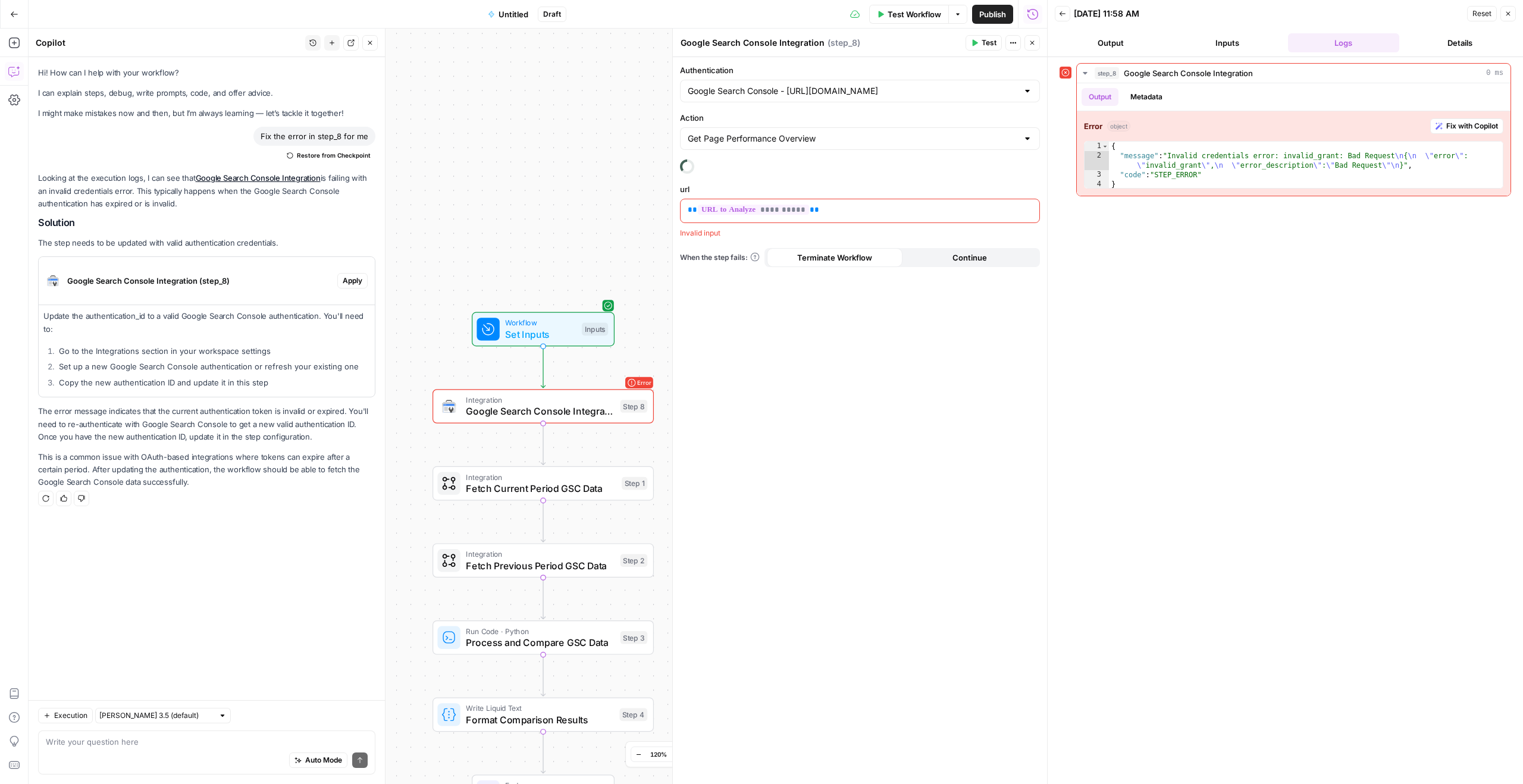
click at [808, 115] on label "Action" at bounding box center [860, 117] width 360 height 11
click at [808, 132] on input "Get Page Performance Overview" at bounding box center [853, 138] width 330 height 11
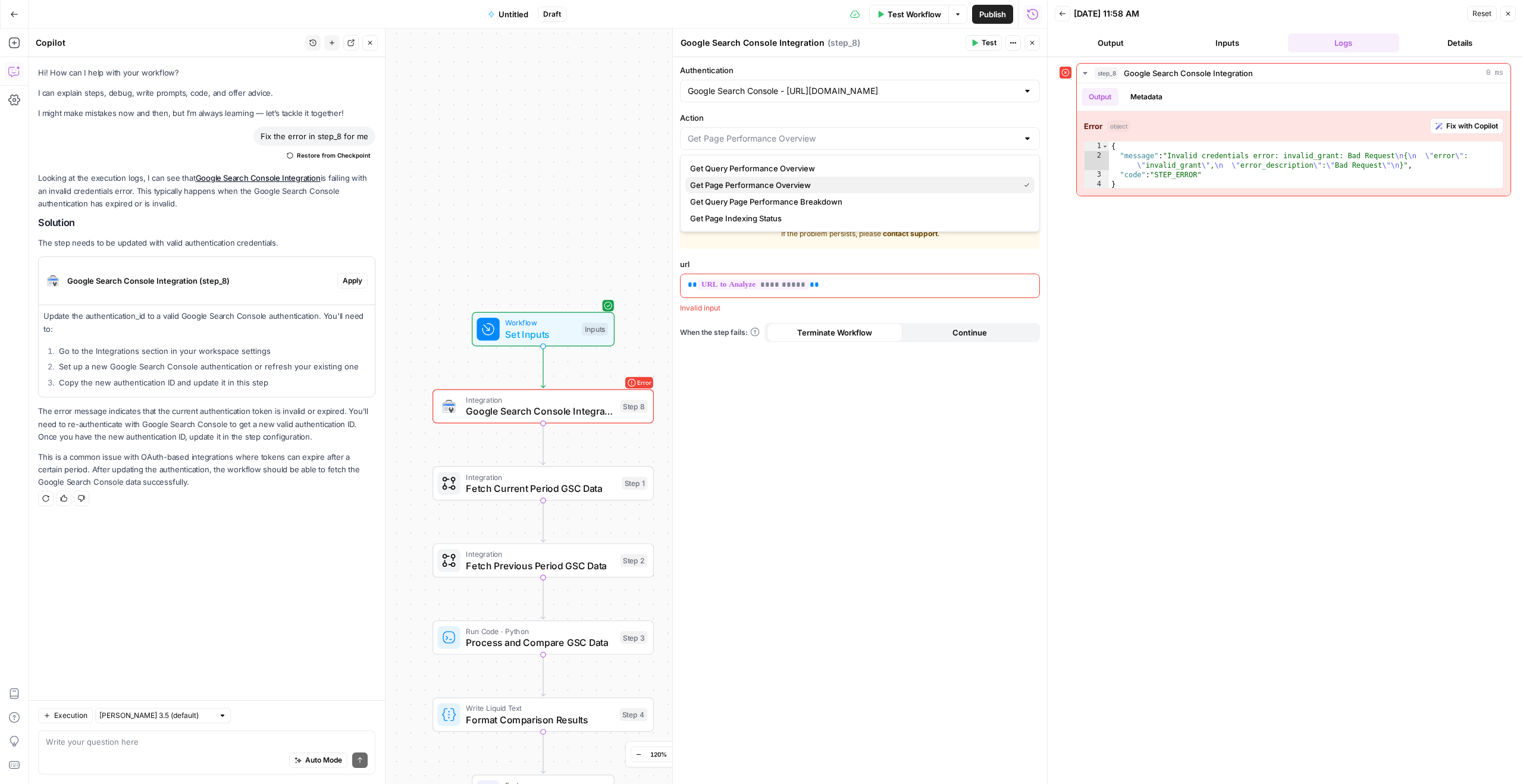
click at [773, 186] on span "Get Page Performance Overview" at bounding box center [853, 184] width 325 height 11
type input "Get Page Performance Overview"
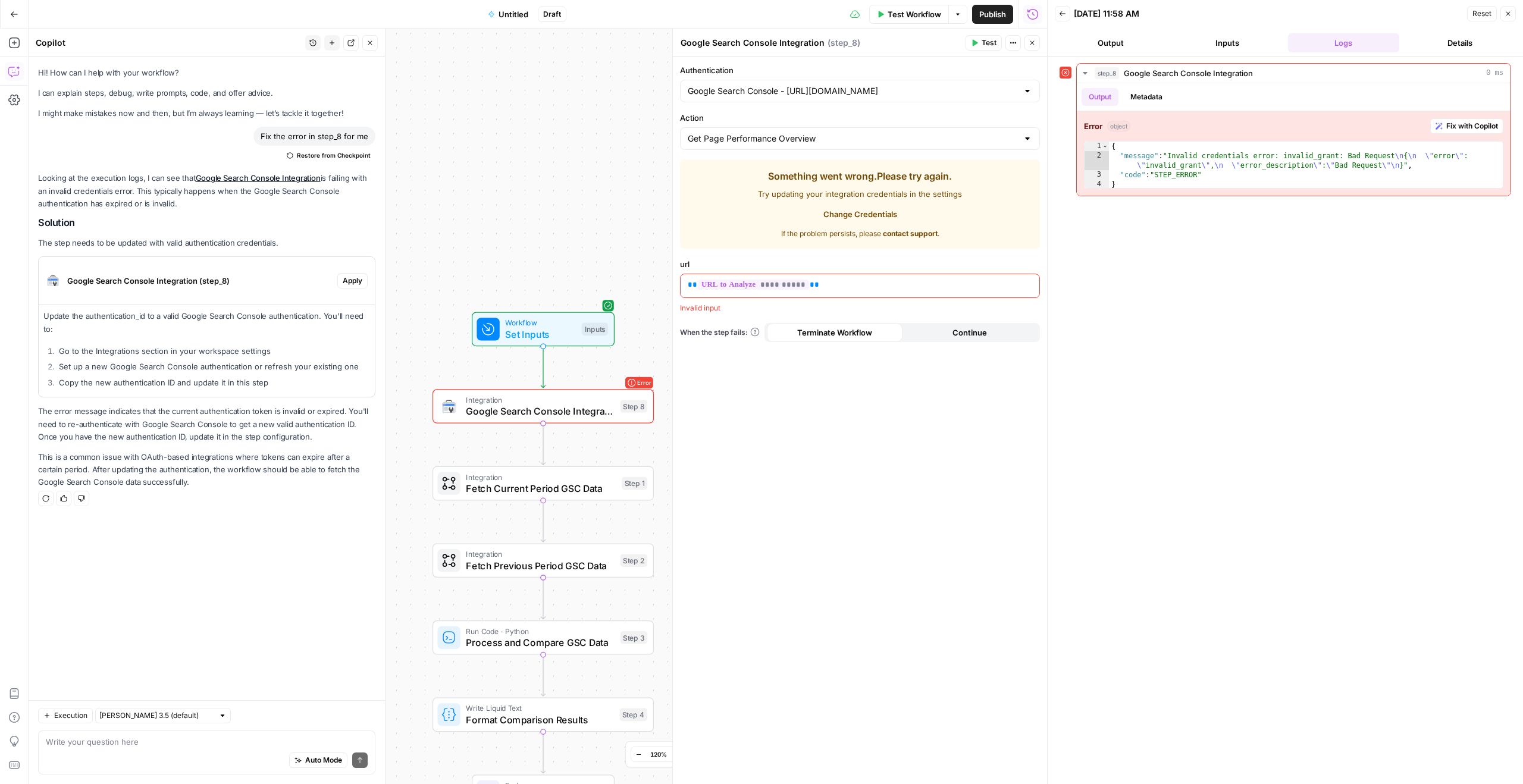
click at [16, 19] on button "Go Back" at bounding box center [14, 14] width 21 height 21
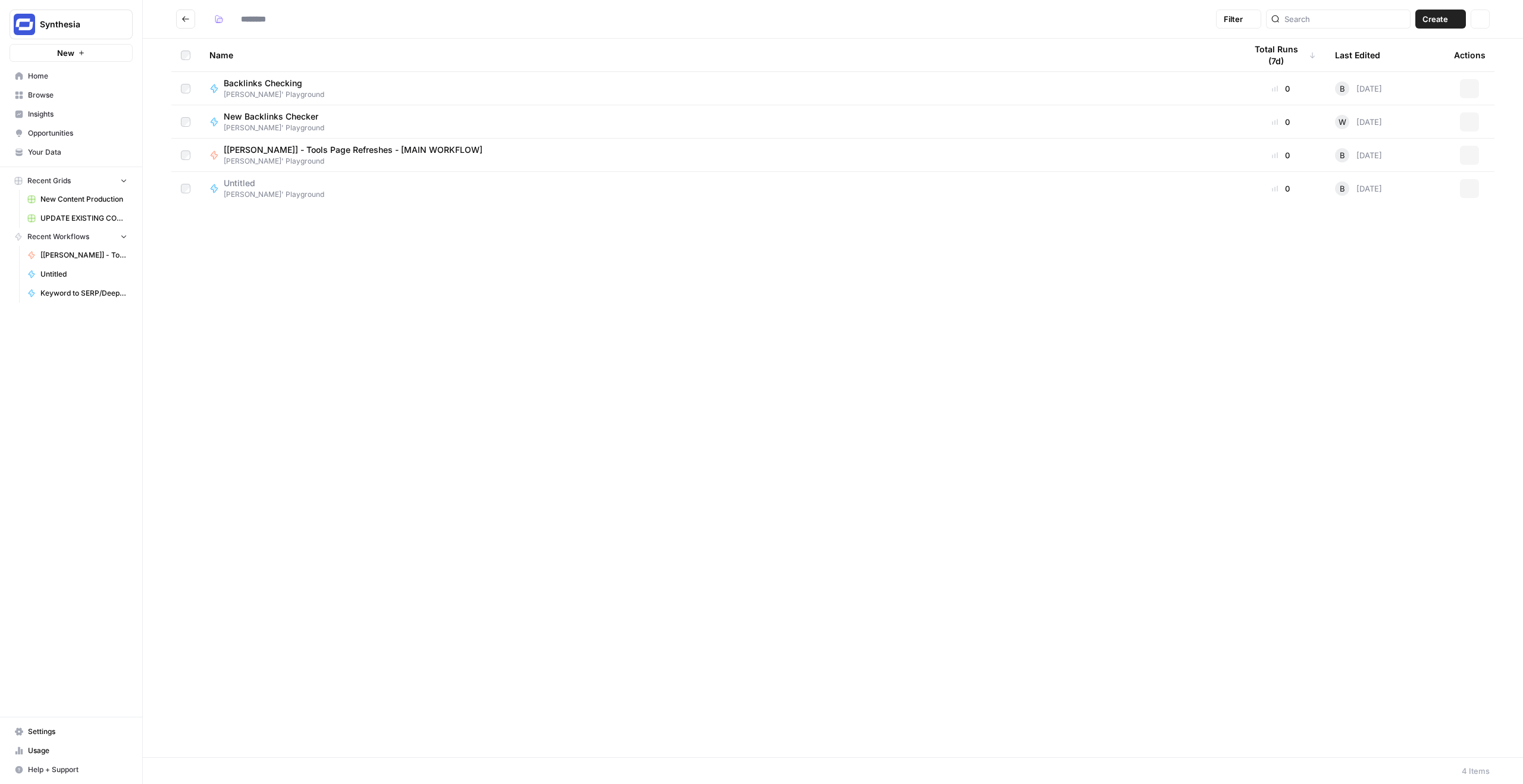
type input "**********"
click at [40, 730] on span "Settings" at bounding box center [78, 732] width 100 height 11
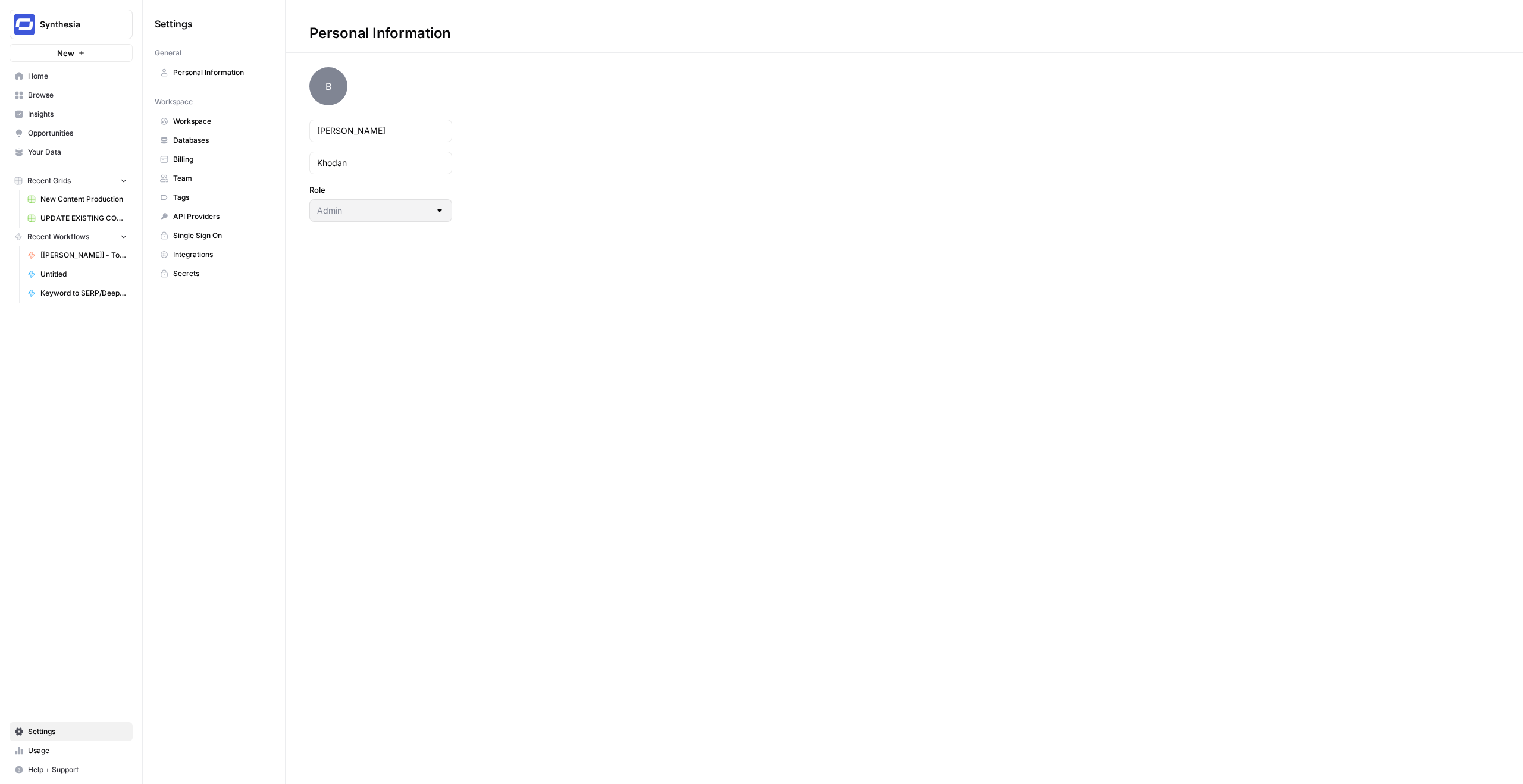
click at [205, 250] on span "Integrations" at bounding box center [220, 255] width 94 height 11
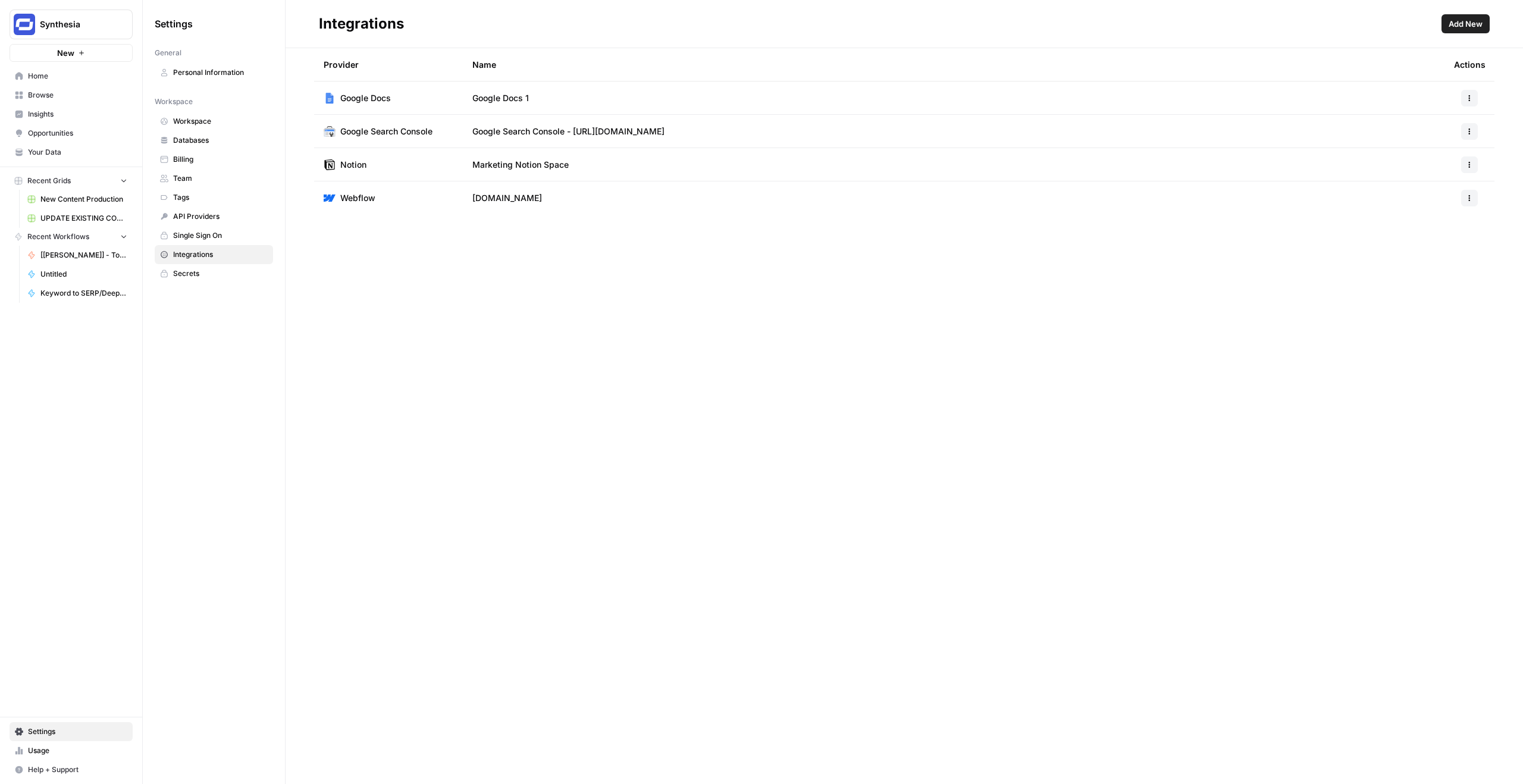
click at [652, 134] on span "Google Search Console - [URL][DOMAIN_NAME]" at bounding box center [569, 131] width 192 height 11
click at [1468, 132] on icon "button" at bounding box center [1470, 131] width 7 height 7
click at [1197, 235] on div "Provider Name Actions Google Docs Google Docs 1 Google Search Console Google Se…" at bounding box center [904, 416] width 1237 height 736
click at [1482, 15] on button "Add New" at bounding box center [1466, 24] width 49 height 19
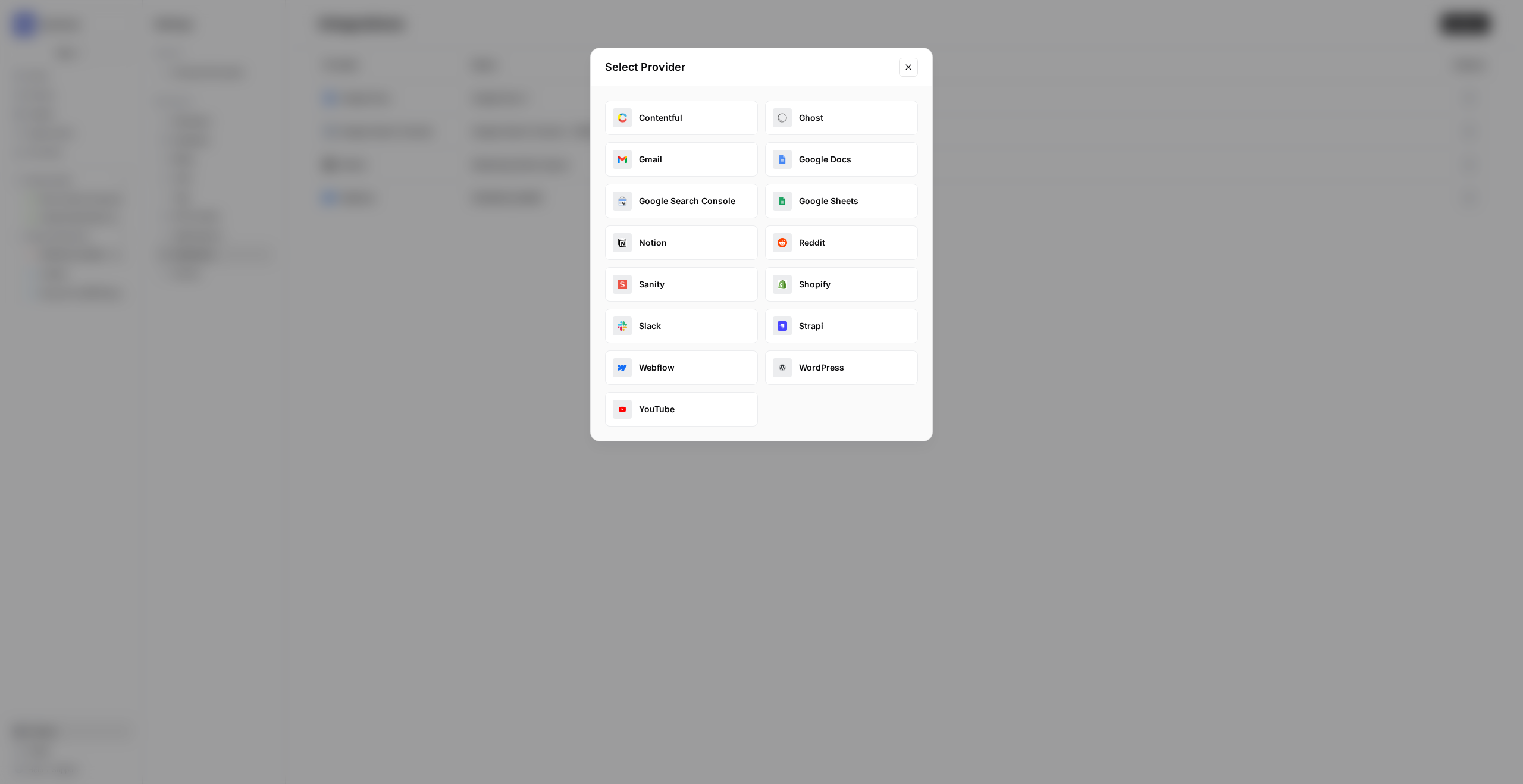
click at [685, 200] on button "Google Search Console" at bounding box center [681, 200] width 153 height 34
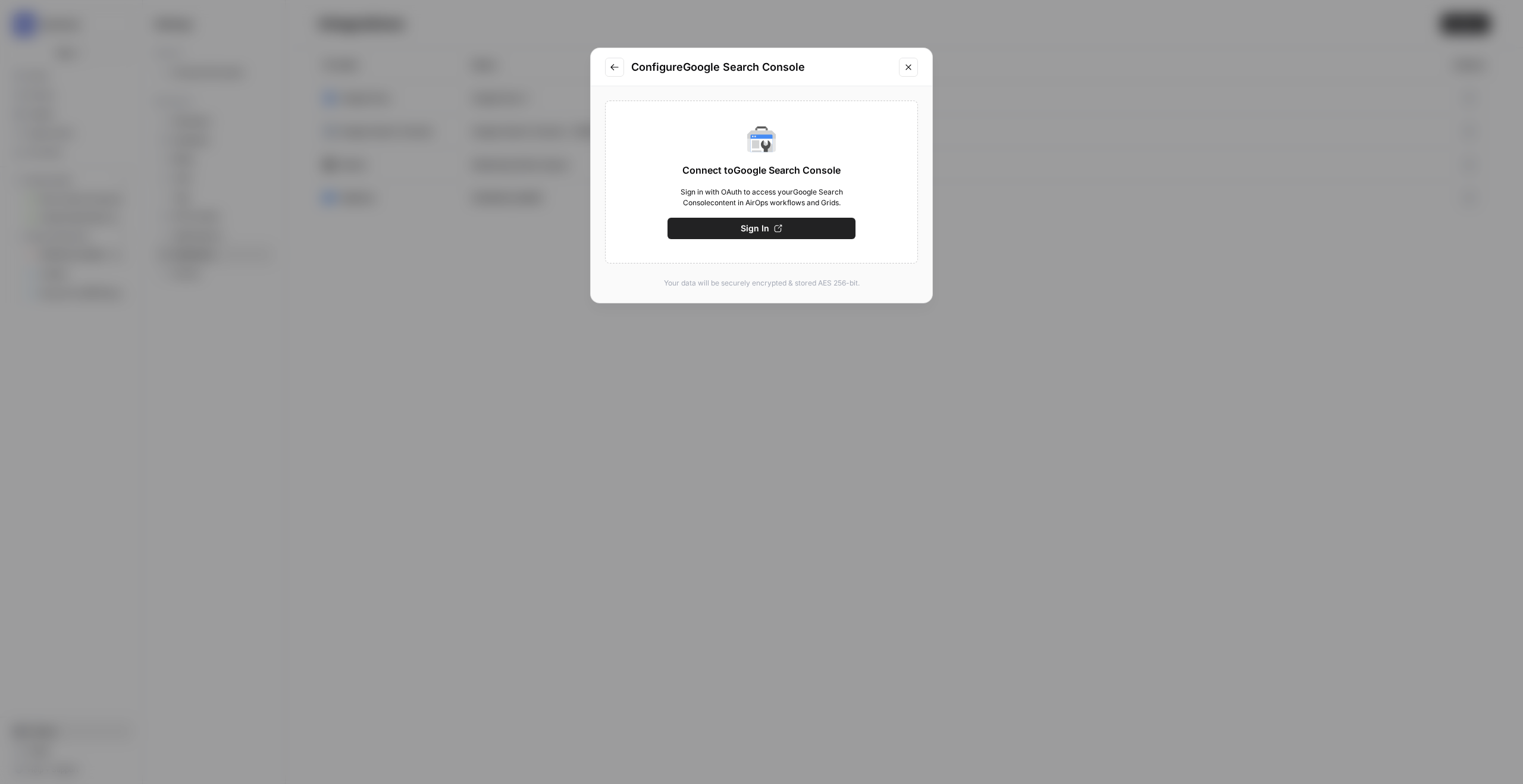
click at [724, 226] on button "Sign In" at bounding box center [761, 228] width 188 height 21
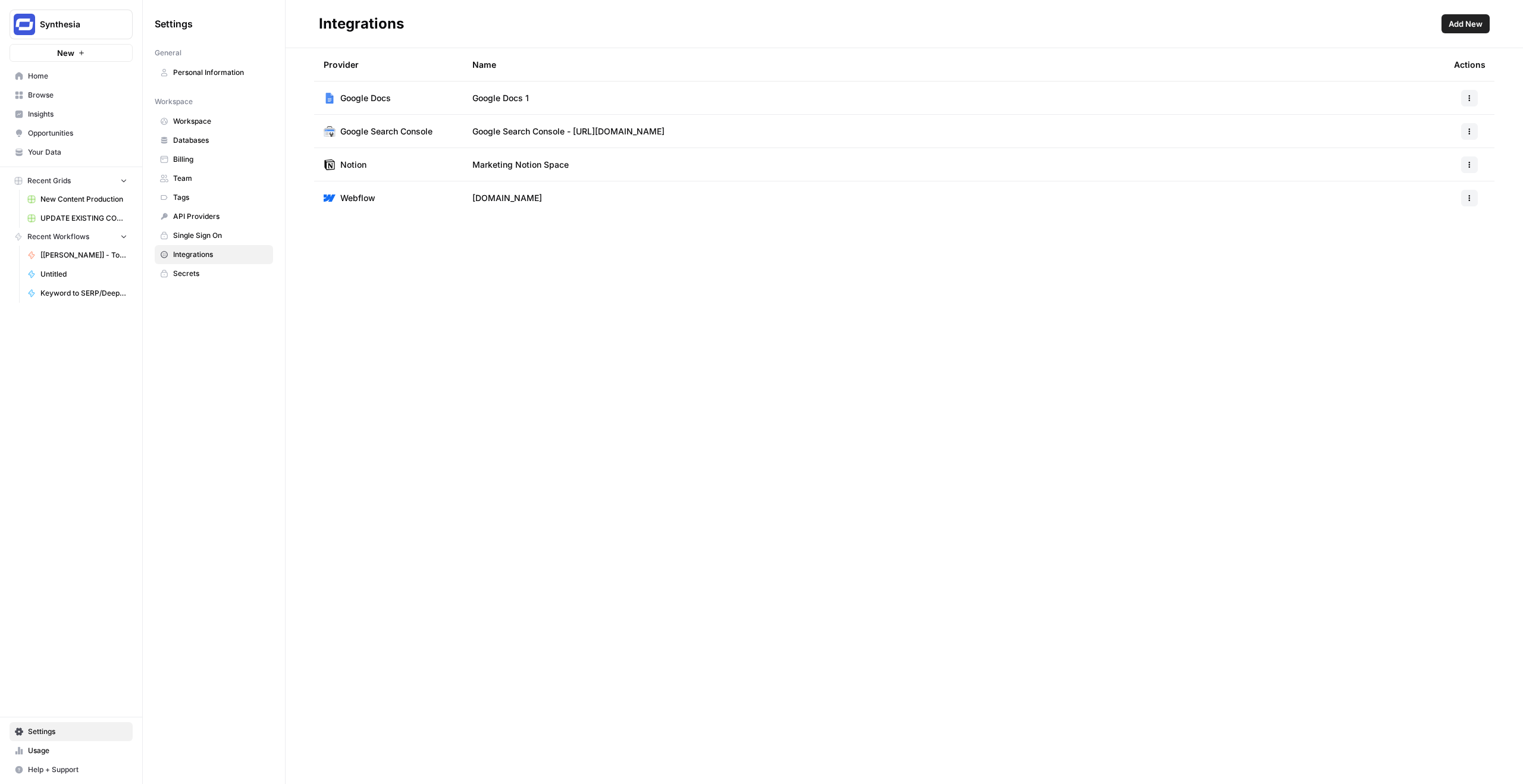
click at [1474, 129] on button "button" at bounding box center [1469, 131] width 17 height 17
click at [1055, 282] on div "Provider Name Actions Google Docs Google Docs 1 Google Search Console Google Se…" at bounding box center [904, 416] width 1237 height 736
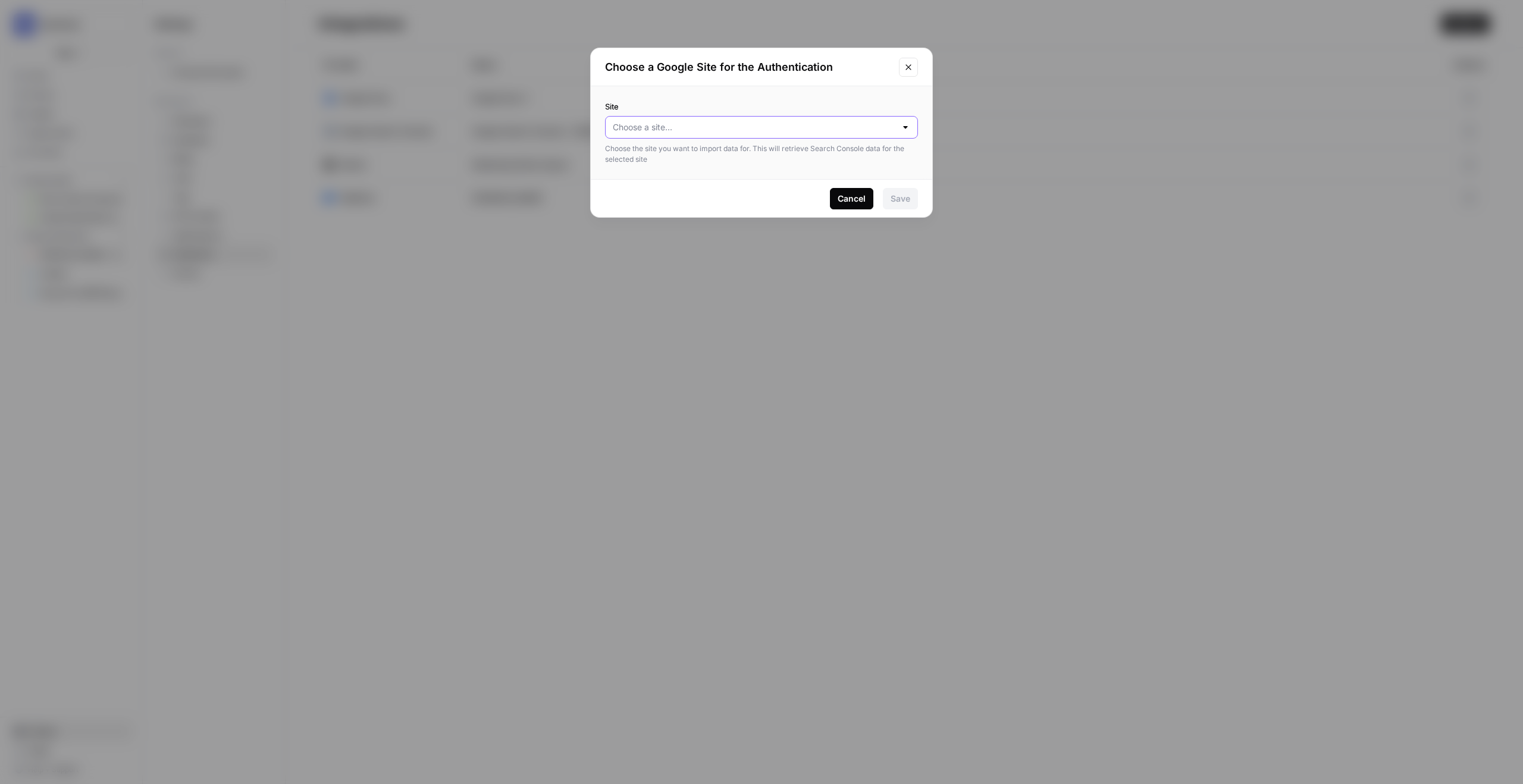
click at [682, 131] on input "Site" at bounding box center [754, 127] width 283 height 11
click at [682, 152] on span "[URL][DOMAIN_NAME]" at bounding box center [759, 156] width 288 height 11
type input "[URL][DOMAIN_NAME]"
click at [909, 197] on div "Save" at bounding box center [900, 198] width 19 height 11
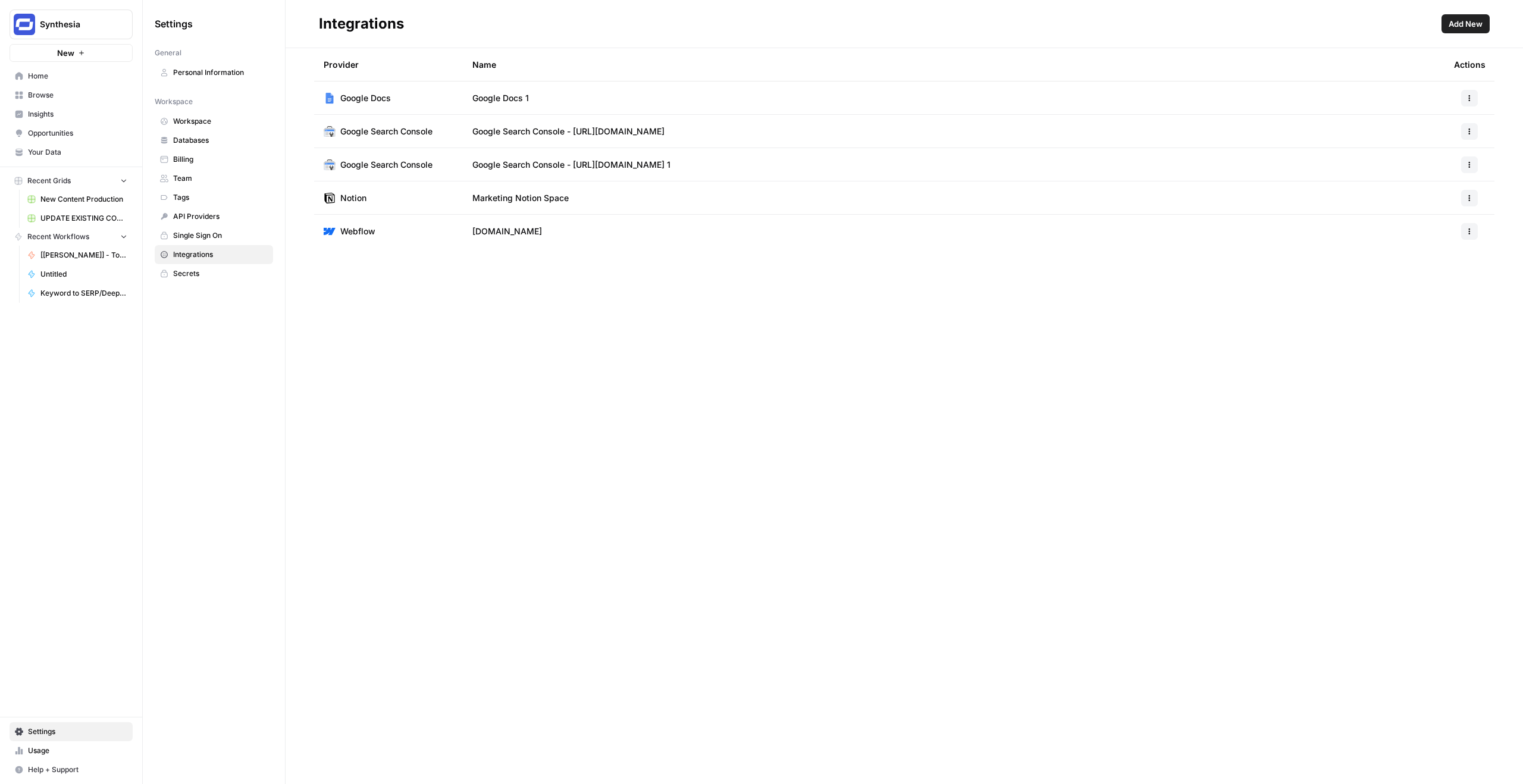
click at [1478, 166] on div at bounding box center [1469, 164] width 31 height 17
click at [1475, 166] on button "button" at bounding box center [1469, 164] width 17 height 17
click at [1437, 191] on span "Rename" at bounding box center [1444, 191] width 38 height 11
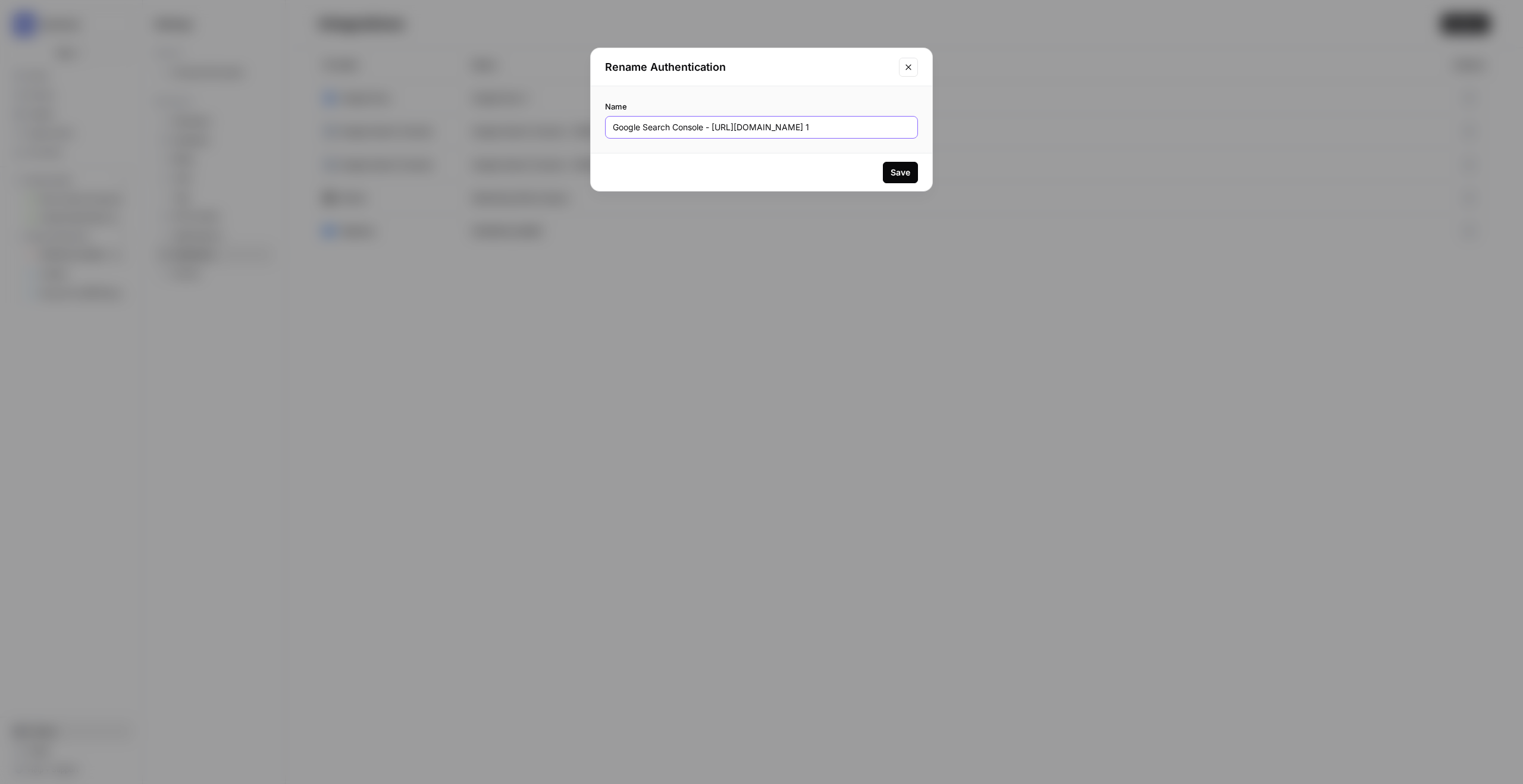
click at [835, 132] on input "Google Search Console - [URL][DOMAIN_NAME] 1" at bounding box center [761, 127] width 297 height 11
type input "[PERSON_NAME] -> Google Search Console - [URL][DOMAIN_NAME]"
click at [897, 170] on div "Save" at bounding box center [900, 172] width 19 height 11
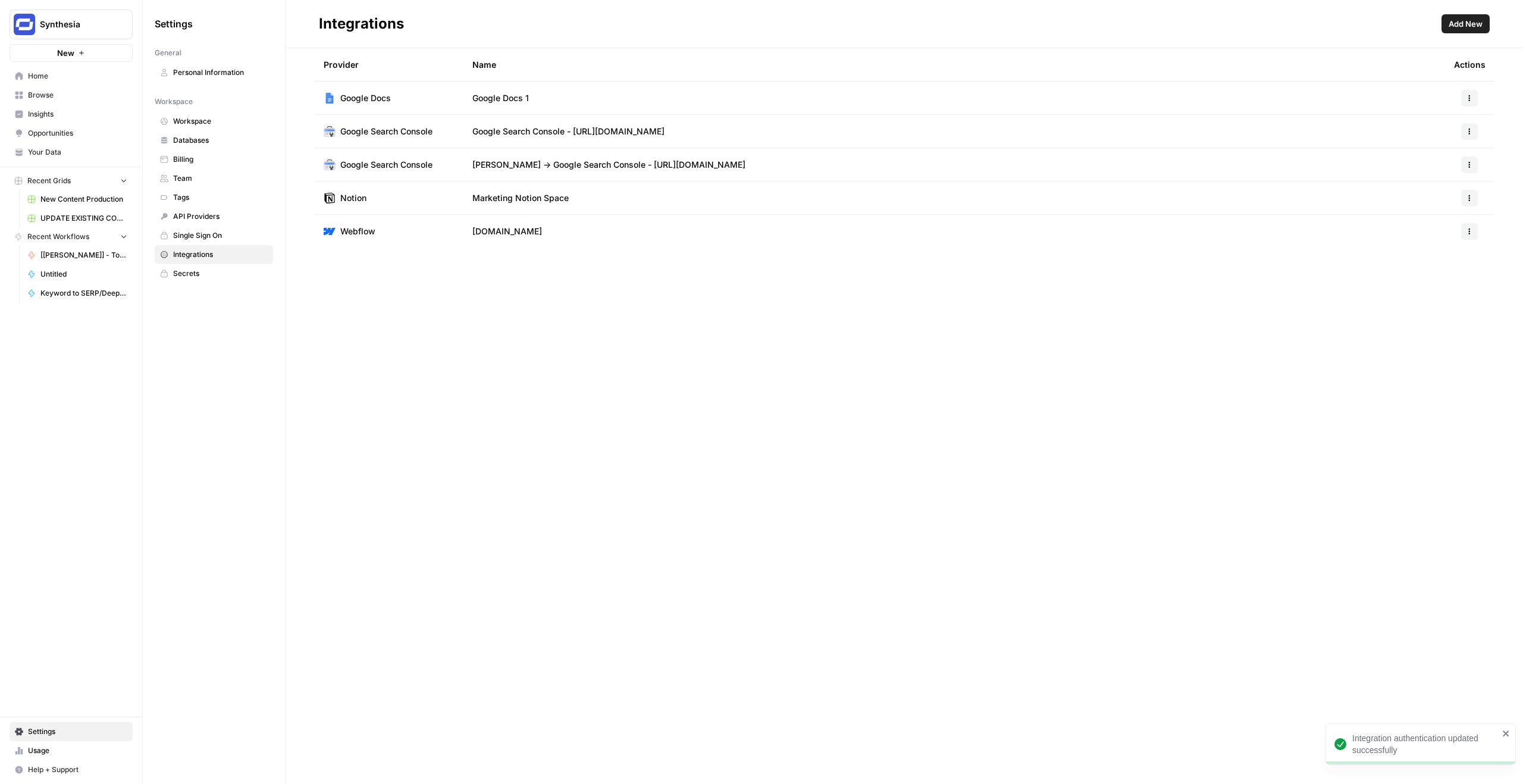
click at [53, 94] on span "Browse" at bounding box center [78, 95] width 100 height 11
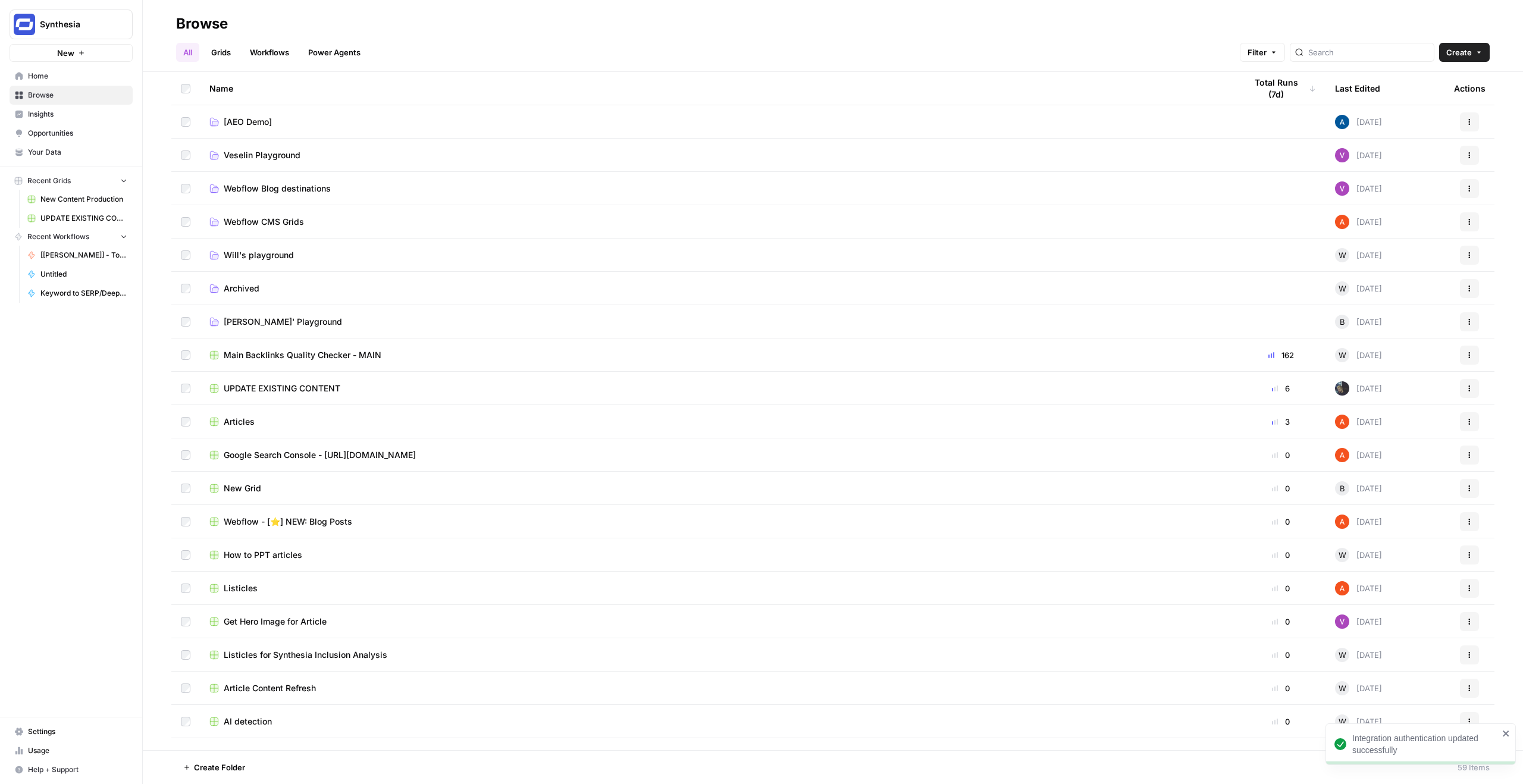
click at [262, 319] on span "[PERSON_NAME]' Playground" at bounding box center [283, 321] width 118 height 11
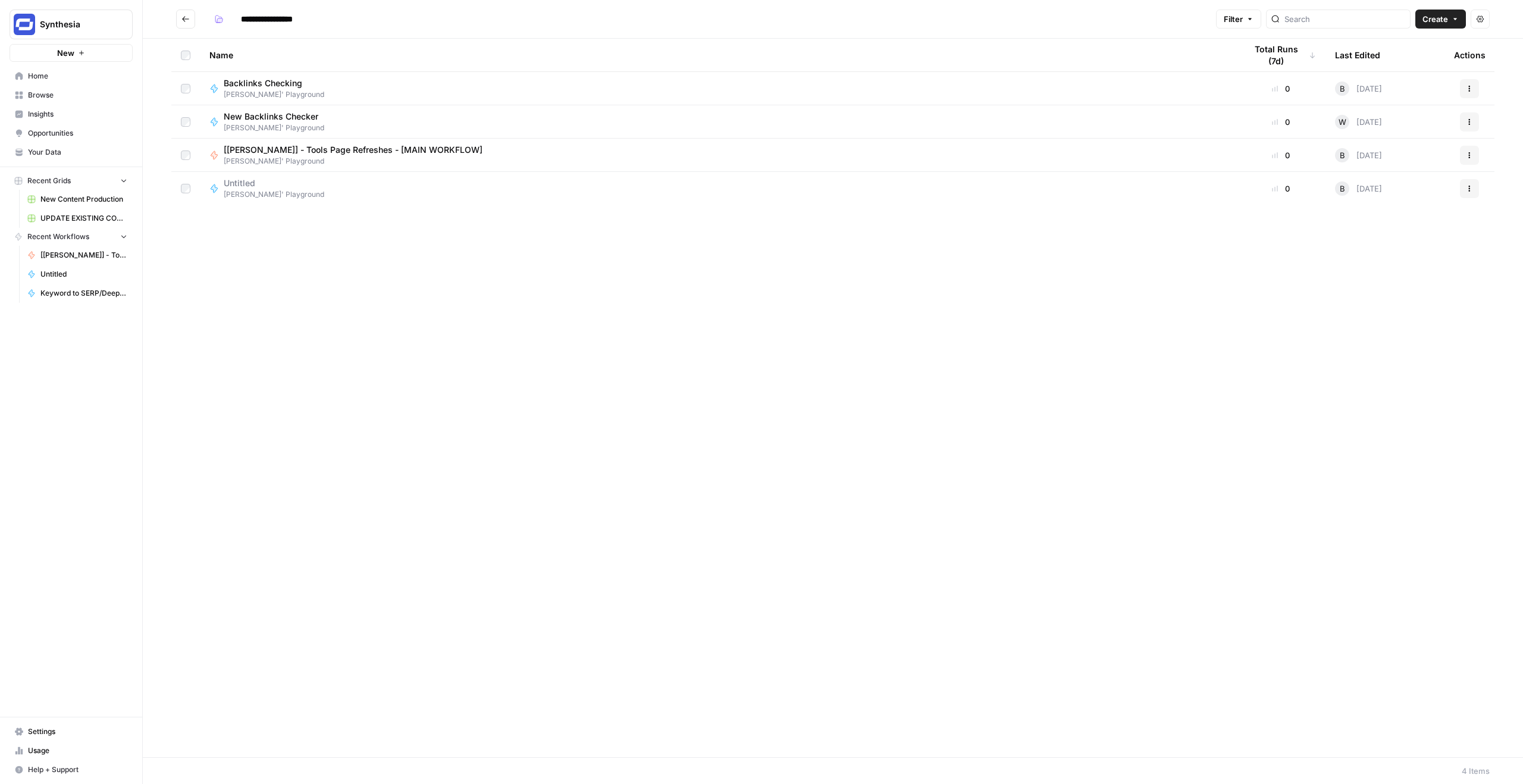
click at [250, 183] on span "Untitled" at bounding box center [269, 183] width 91 height 11
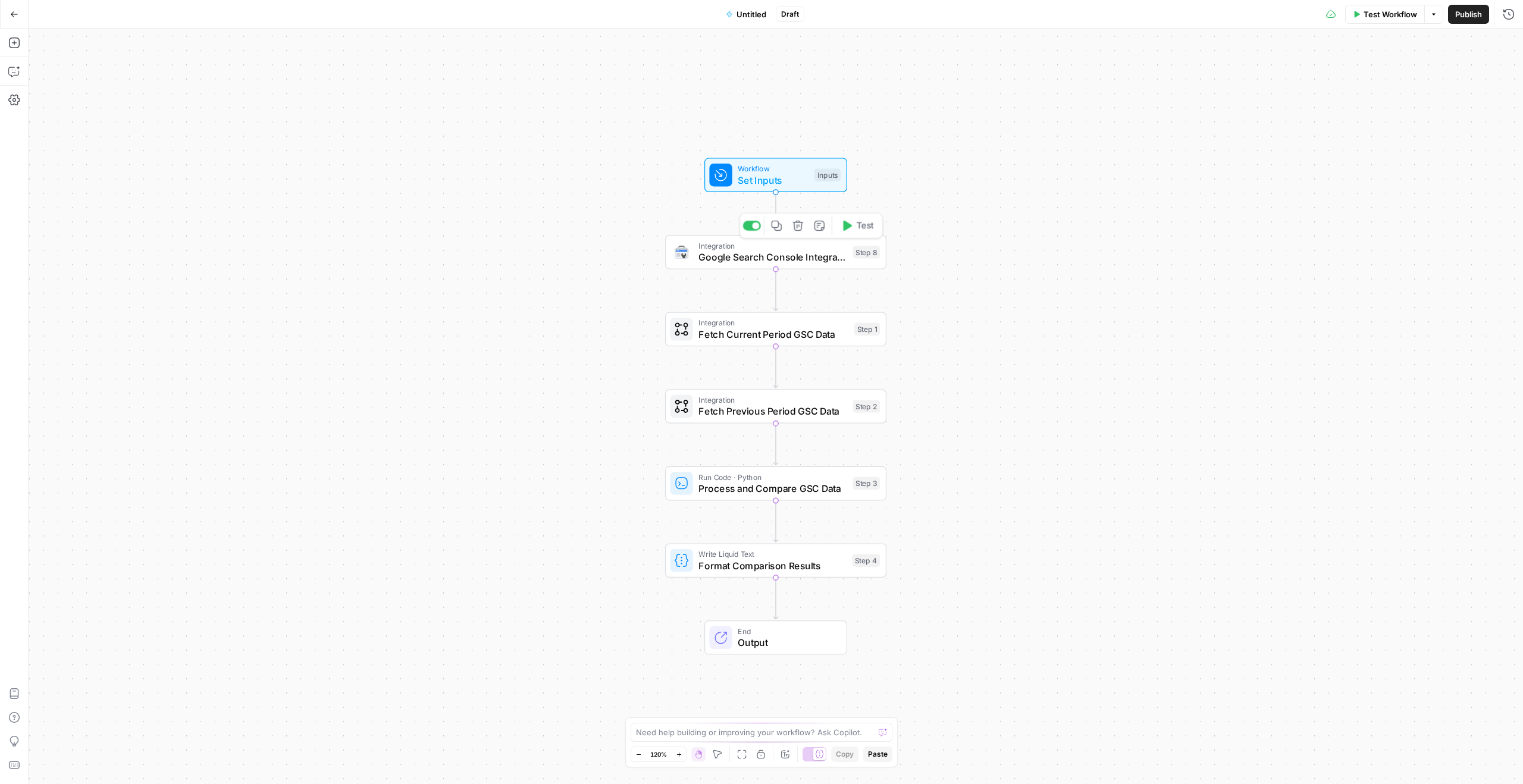
click at [765, 266] on div "Integration Google Search Console Integration Step 8 Copy step Delete step Add …" at bounding box center [775, 252] width 221 height 34
click at [1273, 87] on input "Authentication" at bounding box center [1329, 90] width 330 height 11
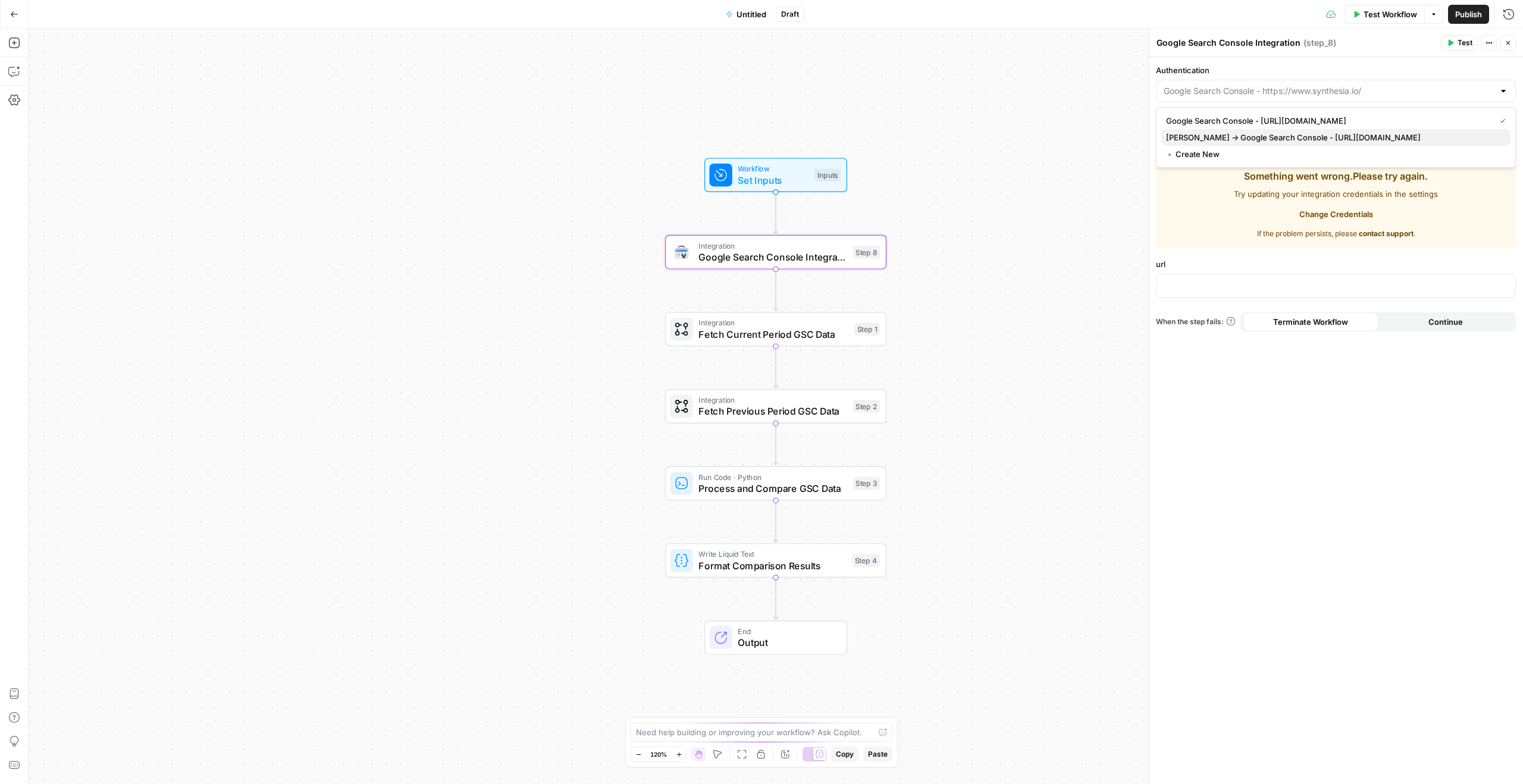
click at [1247, 138] on span "[PERSON_NAME] -> Google Search Console - [URL][DOMAIN_NAME]" at bounding box center [1333, 137] width 335 height 11
type input "[PERSON_NAME] -> Google Search Console - [URL][DOMAIN_NAME]"
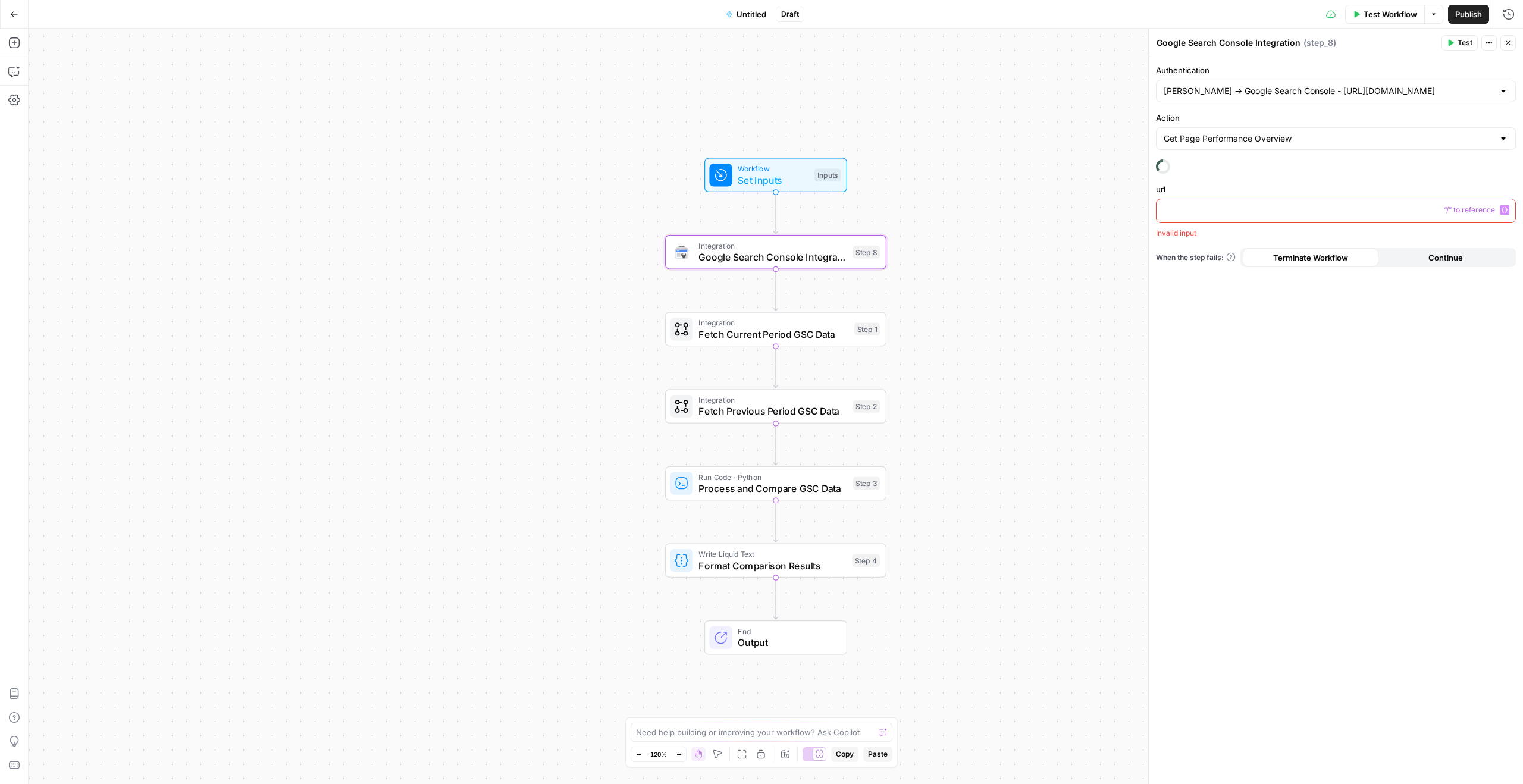
click at [1206, 215] on p at bounding box center [1336, 209] width 345 height 11
click at [1203, 243] on p at bounding box center [1336, 238] width 345 height 11
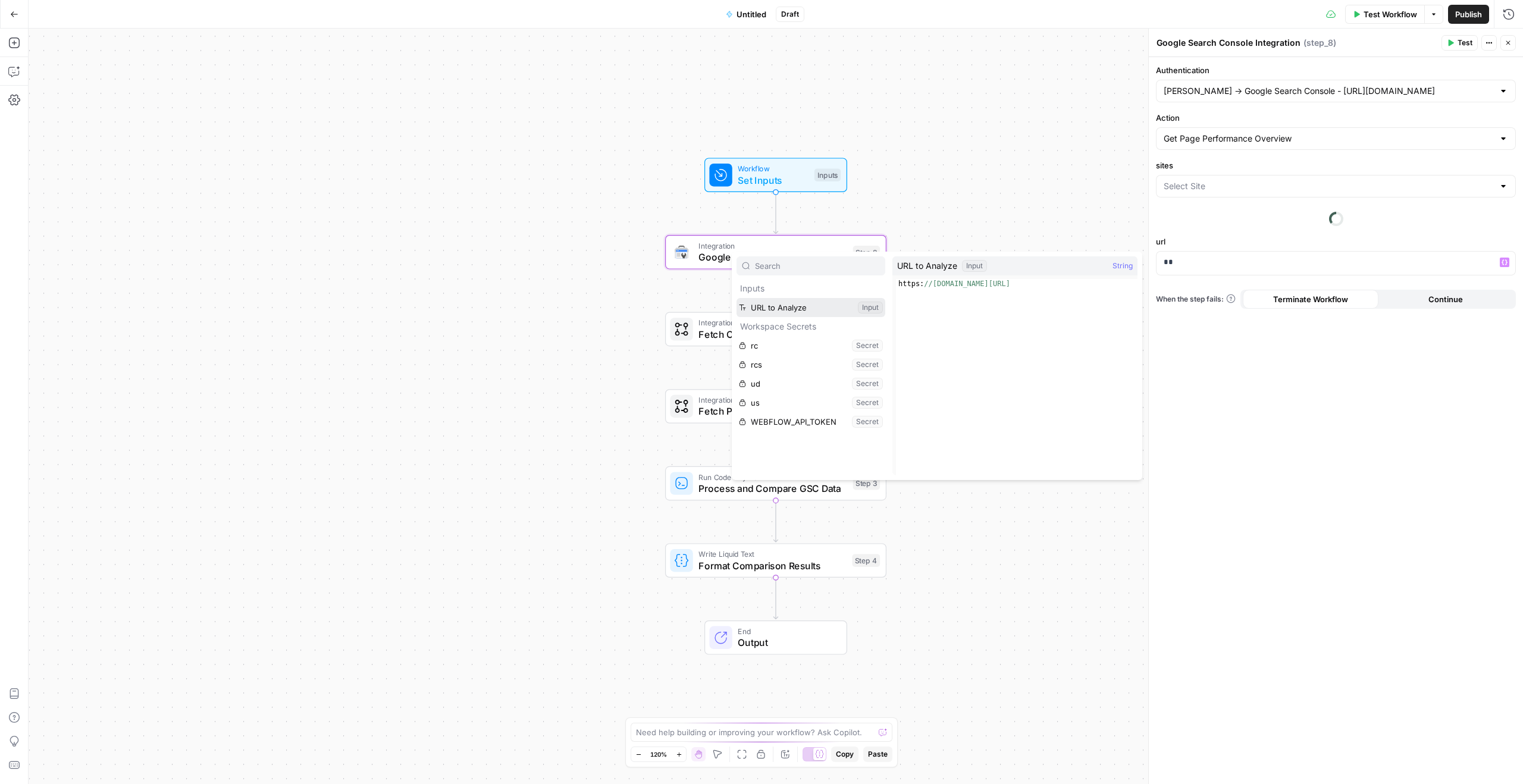
click at [795, 310] on button "Select variable URL to Analyze" at bounding box center [810, 308] width 149 height 19
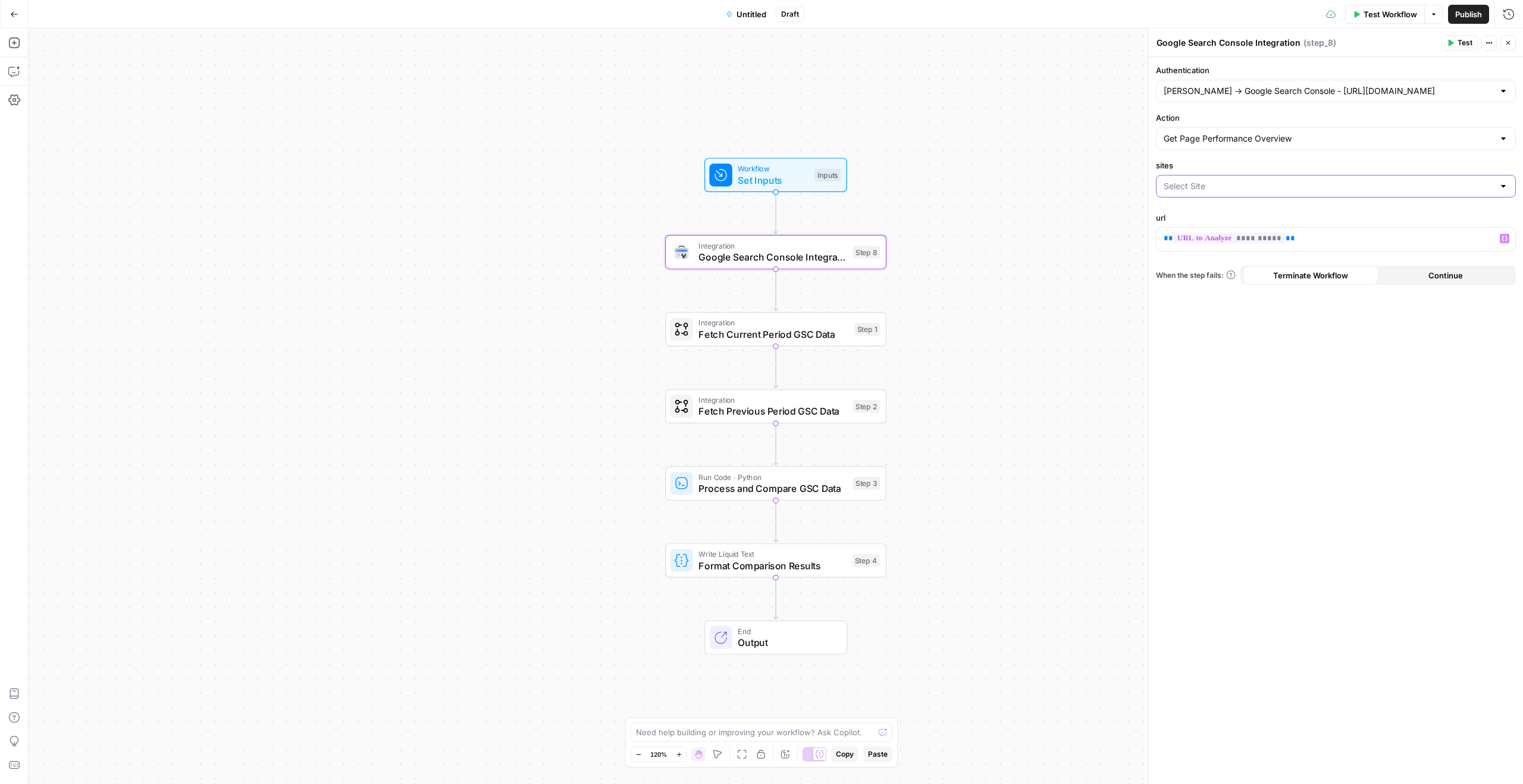
click at [1282, 188] on input "sites" at bounding box center [1329, 185] width 330 height 11
click at [1252, 208] on button "[URL][DOMAIN_NAME]" at bounding box center [1336, 215] width 349 height 17
type input "[URL][DOMAIN_NAME]"
click at [1386, 16] on span "Test Workflow" at bounding box center [1390, 13] width 54 height 11
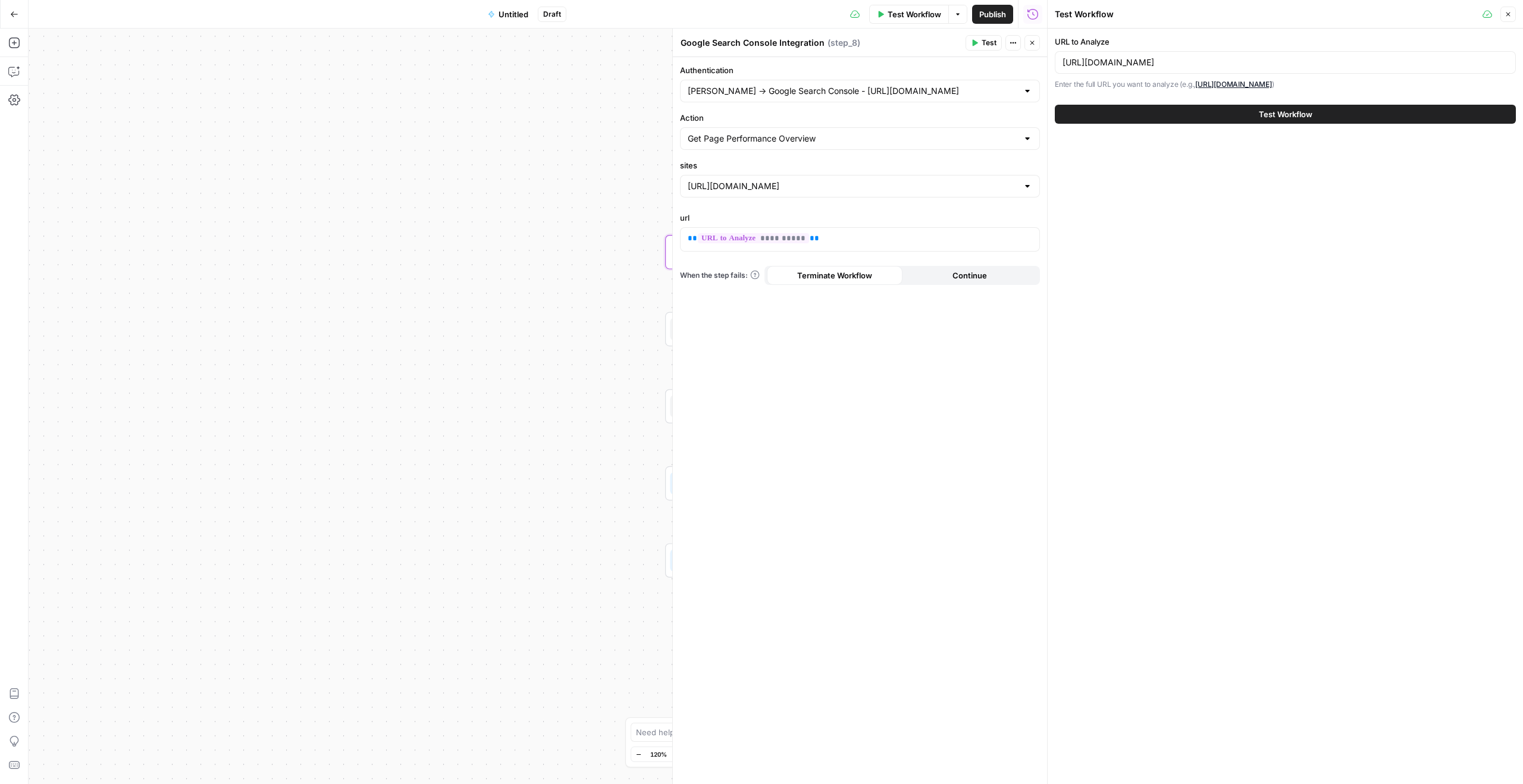
click at [1241, 118] on button "Test Workflow" at bounding box center [1285, 115] width 461 height 19
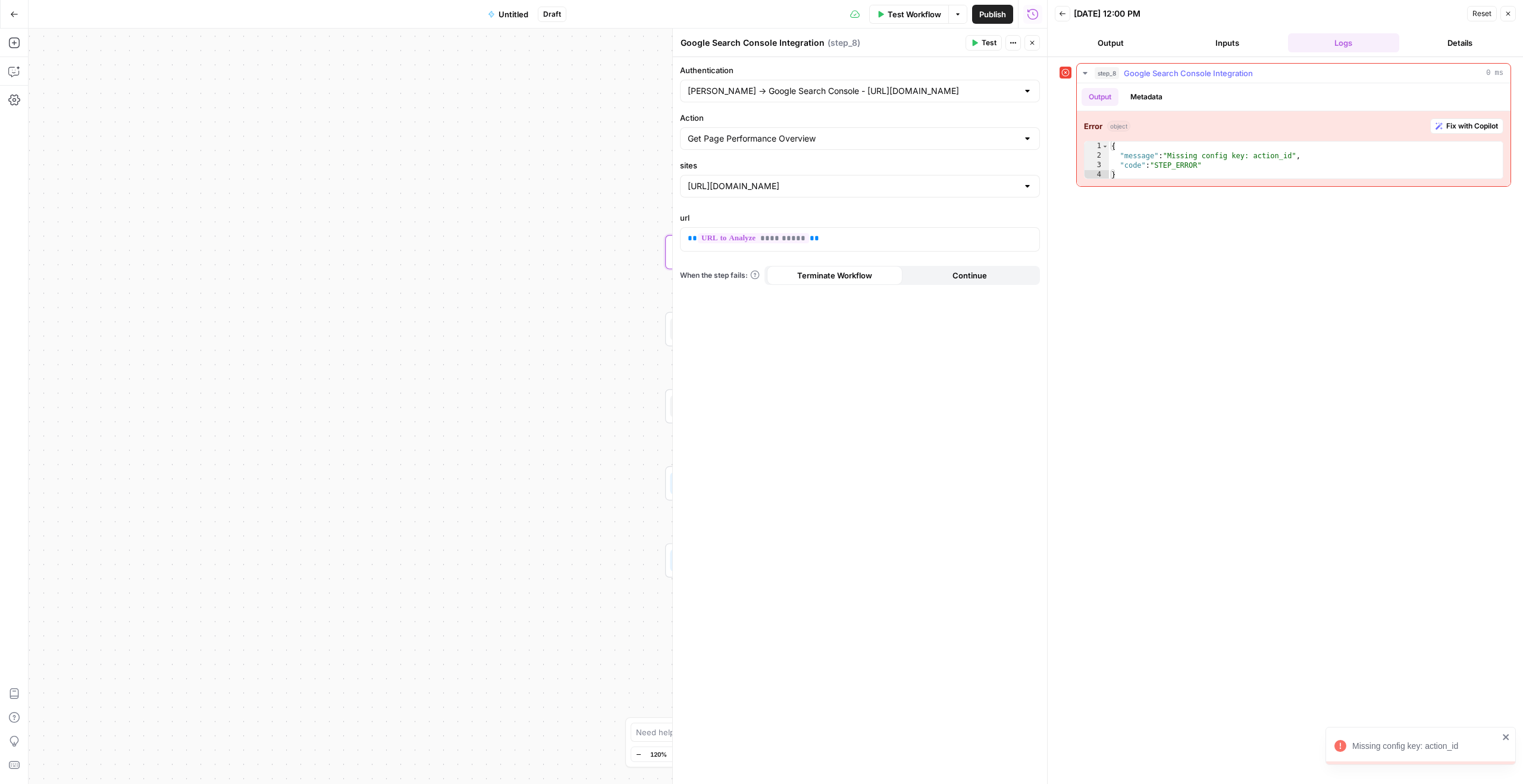
type textarea "**********"
click at [1174, 165] on div "{ "message" : "Missing config key: action_id" , "code" : "STEP_ERROR" }" at bounding box center [1306, 170] width 394 height 57
click at [1169, 165] on div "{ "message" : "Missing config key: action_id" , "code" : "STEP_ERROR" }" at bounding box center [1306, 170] width 394 height 57
click at [1199, 73] on span "Google Search Console Integration" at bounding box center [1189, 72] width 129 height 11
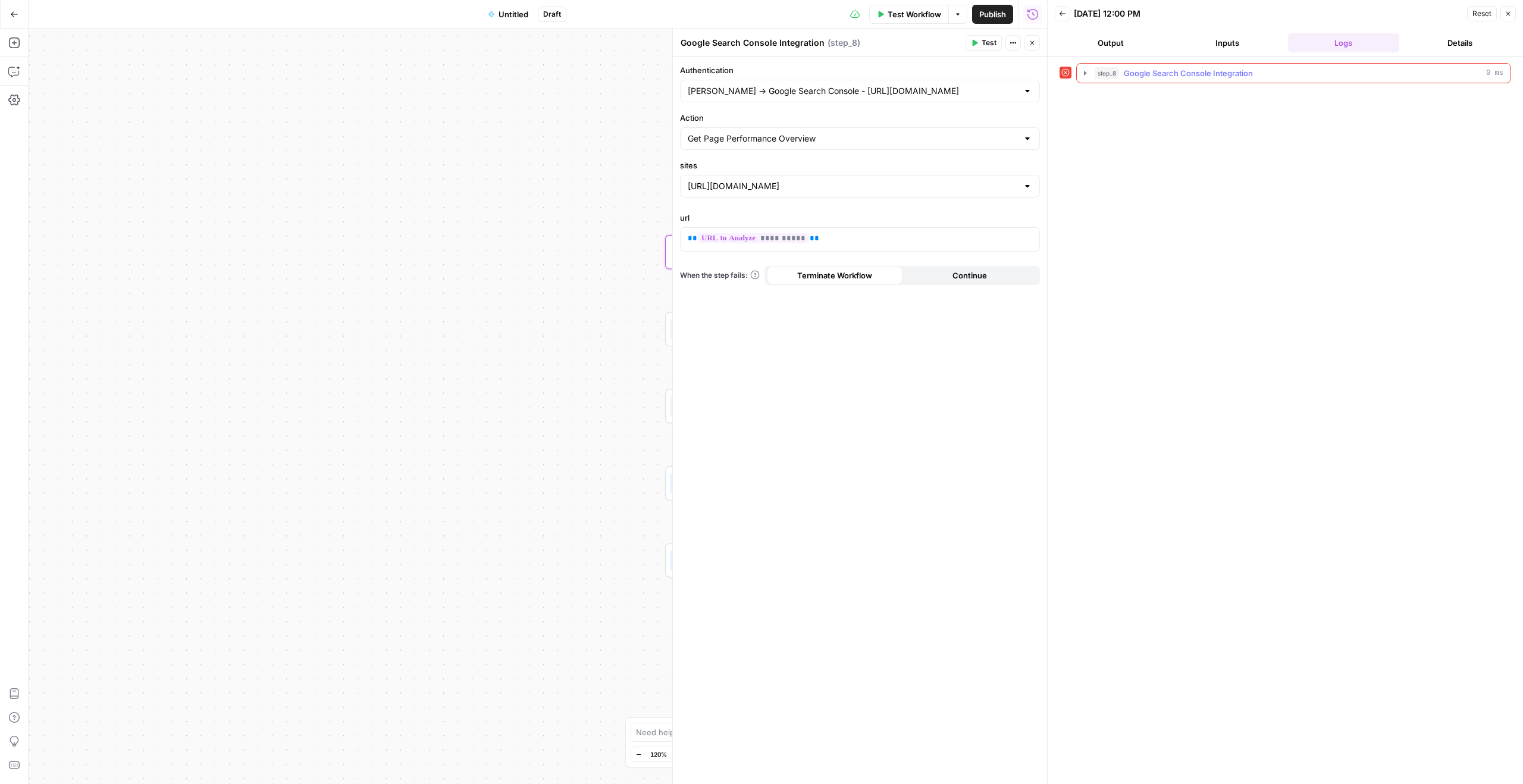
click at [1199, 73] on span "Google Search Console Integration" at bounding box center [1189, 72] width 129 height 11
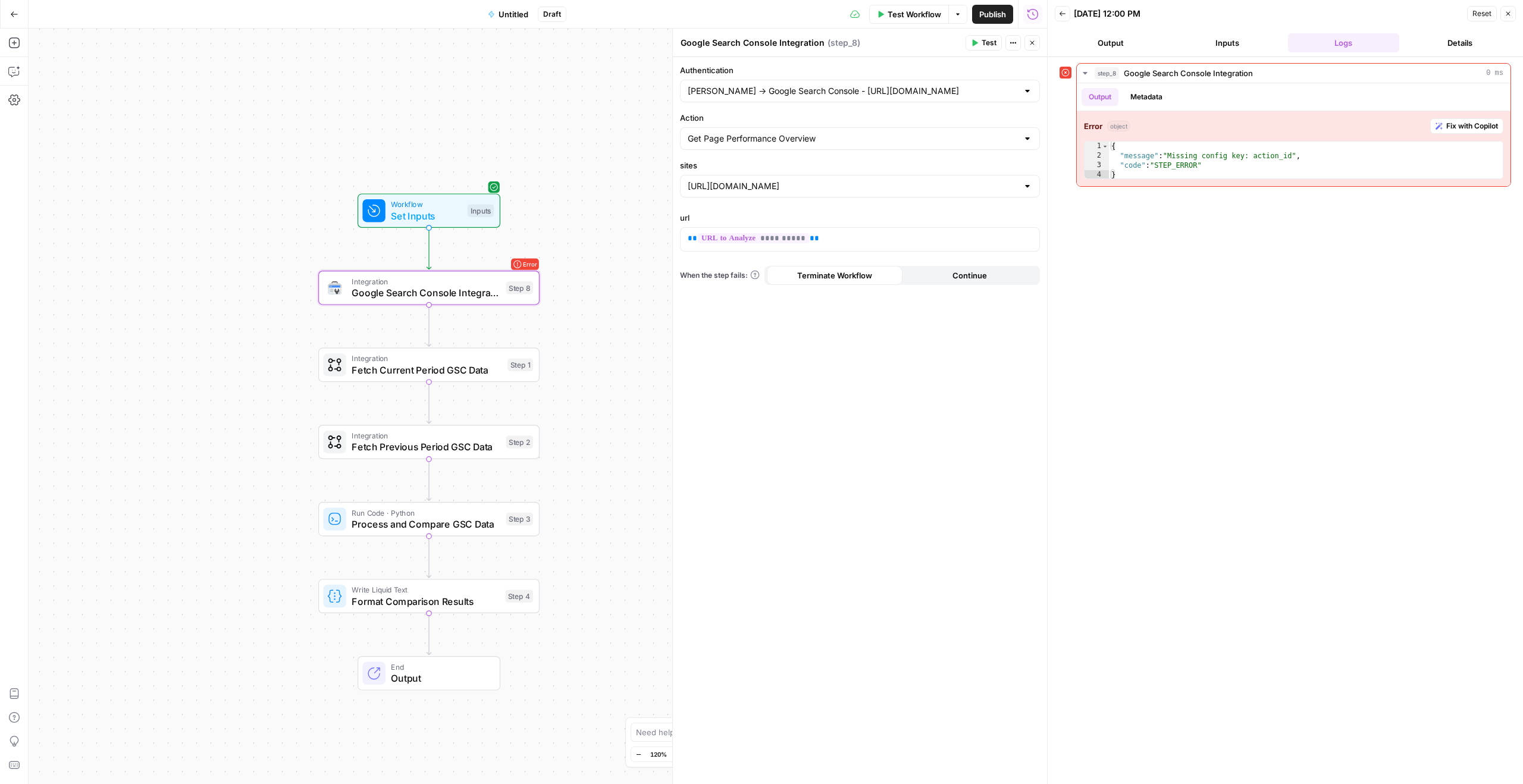
drag, startPoint x: 478, startPoint y: 211, endPoint x: 134, endPoint y: 246, distance: 345.8
click at [134, 246] on div "Workflow Set Inputs Inputs Error Integration Google Search Console Integration …" at bounding box center [537, 406] width 1019 height 756
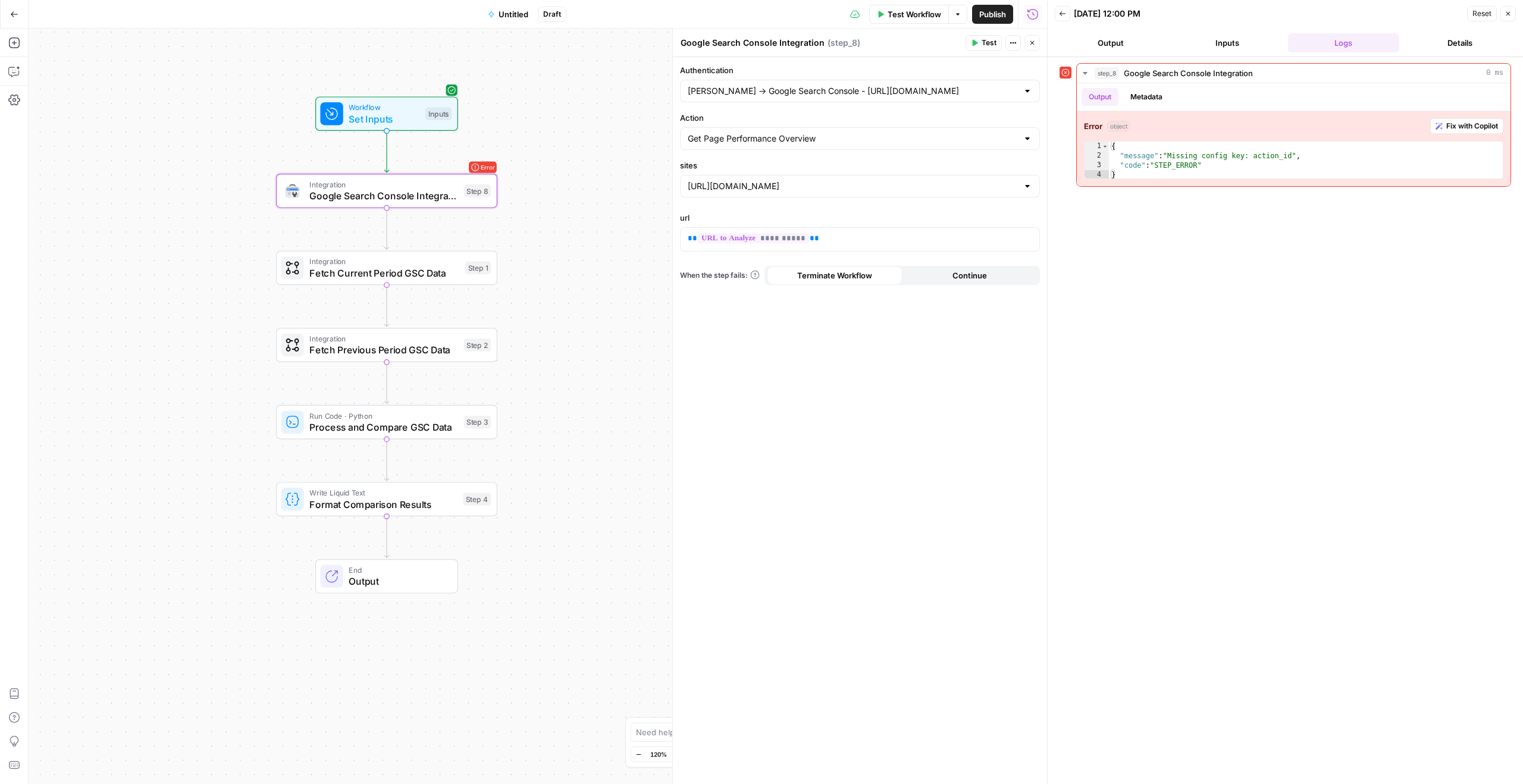
drag, startPoint x: 219, startPoint y: 253, endPoint x: 175, endPoint y: 155, distance: 107.4
click at [175, 155] on div "Workflow Set Inputs Inputs Error Integration Google Search Console Integration …" at bounding box center [537, 406] width 1019 height 756
click at [353, 194] on span "Google Search Console Integration" at bounding box center [383, 195] width 149 height 14
click at [1198, 151] on div "{ "message" : "Missing config key: action_id" , "code" : "STEP_ERROR" }" at bounding box center [1306, 170] width 394 height 57
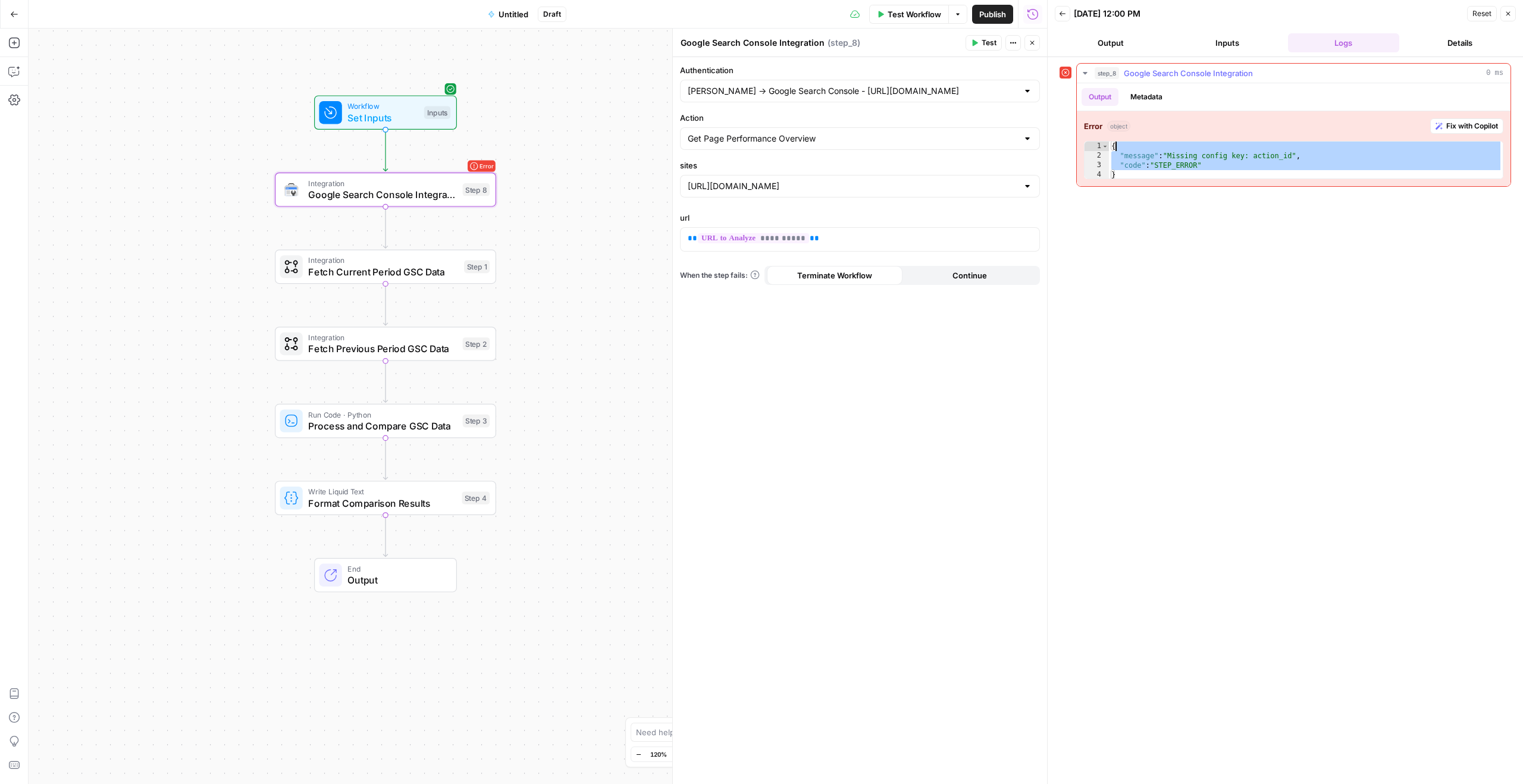
click at [1198, 151] on div "{ "message" : "Missing config key: action_id" , "code" : "STEP_ERROR" }" at bounding box center [1306, 170] width 394 height 57
click at [1199, 157] on div "{ "message" : "Missing config key: action_id" , "code" : "STEP_ERROR" }" at bounding box center [1306, 170] width 394 height 57
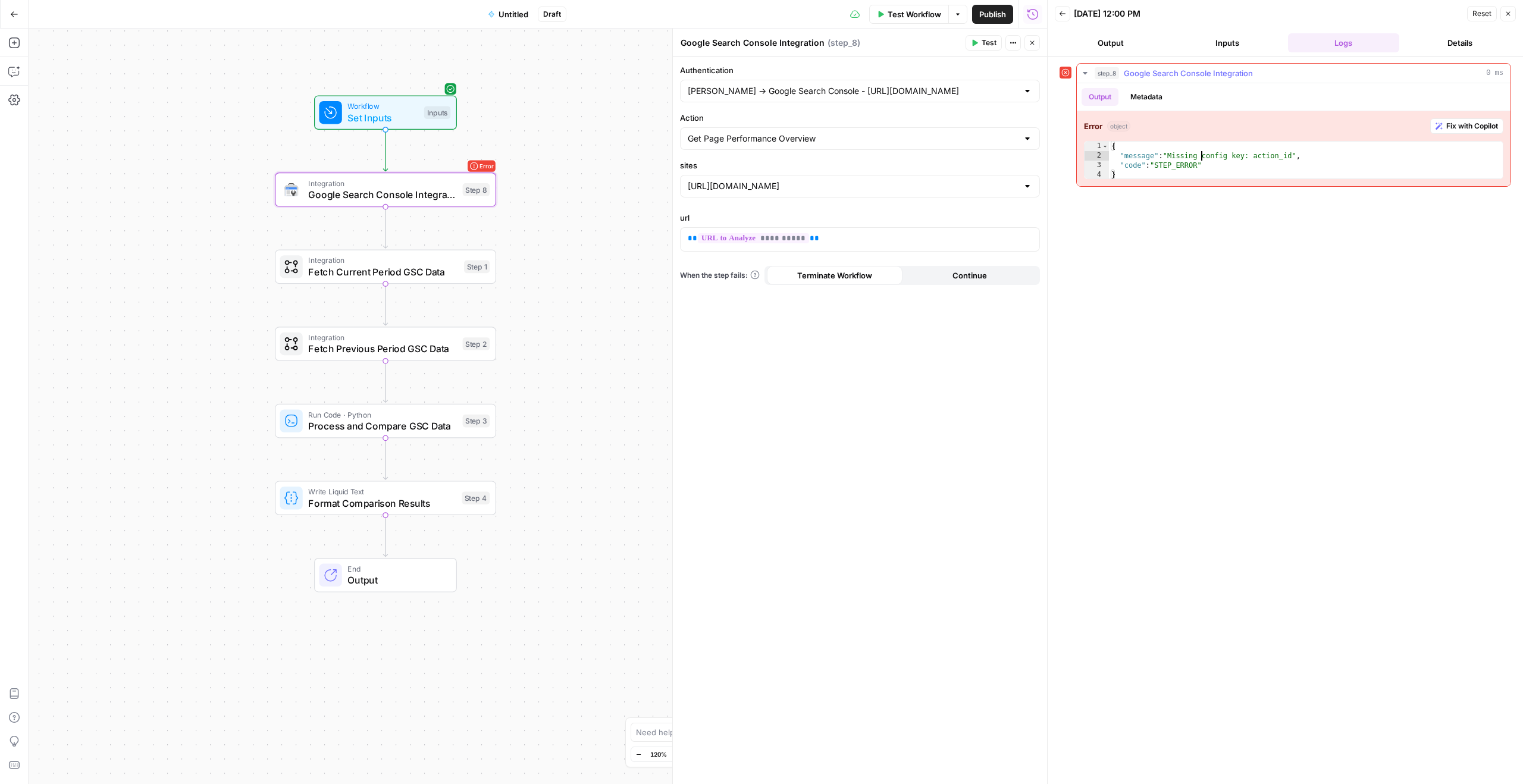
click at [1199, 157] on div "{ "message" : "Missing config key: action_id" , "code" : "STEP_ERROR" }" at bounding box center [1306, 170] width 394 height 57
click at [1182, 164] on div "{ "message" : "Missing config key: action_id" , "code" : "STEP_ERROR" }" at bounding box center [1306, 170] width 394 height 57
click at [1181, 164] on div "{ "message" : "Missing config key: action_id" , "code" : "STEP_ERROR" }" at bounding box center [1306, 170] width 394 height 57
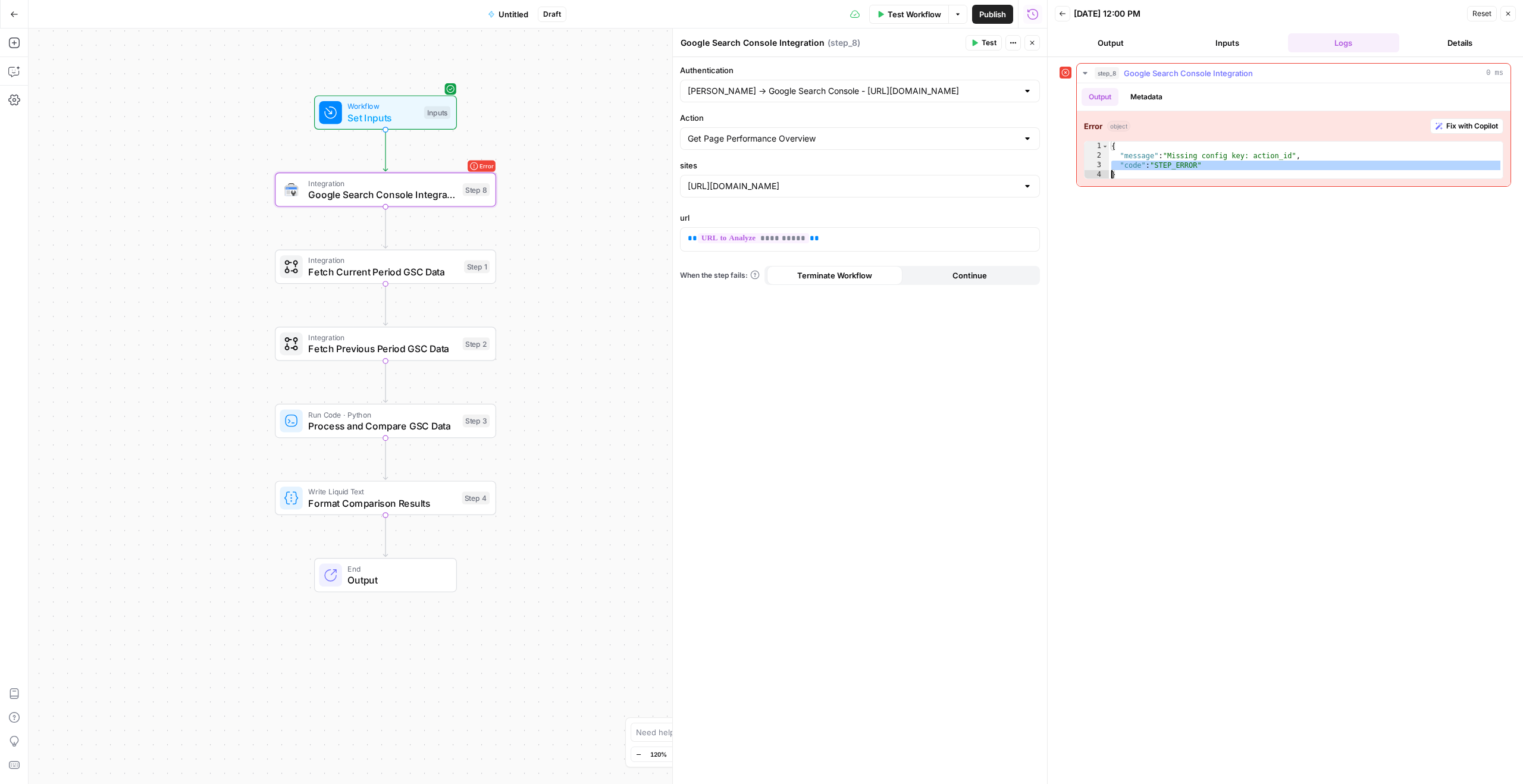
click at [1201, 160] on div "{ "message" : "Missing config key: action_id" , "code" : "STEP_ERROR" }" at bounding box center [1306, 170] width 394 height 57
type textarea "**********"
click at [1146, 95] on button "Metadata" at bounding box center [1146, 97] width 47 height 18
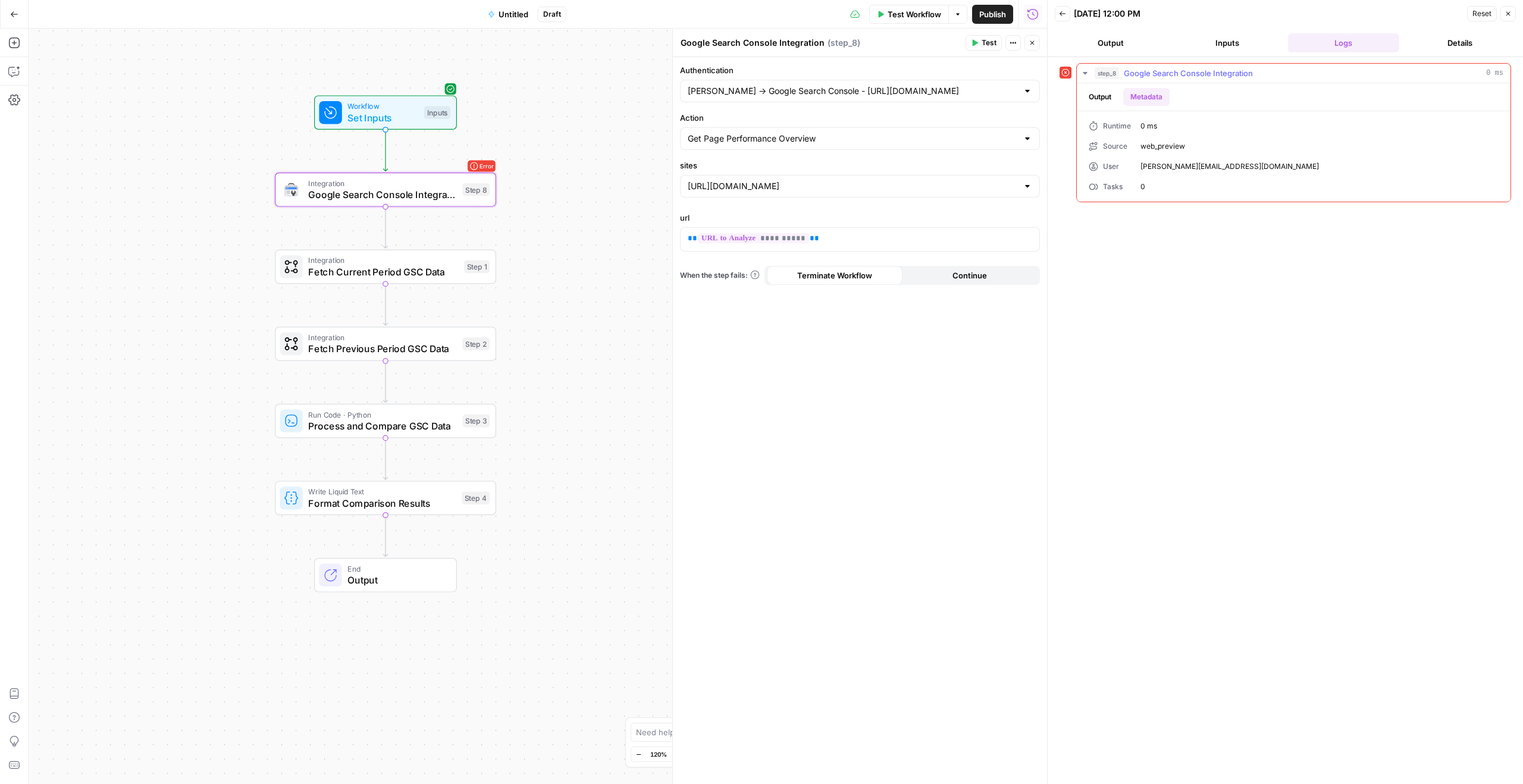
click at [1106, 91] on button "Output" at bounding box center [1101, 97] width 37 height 18
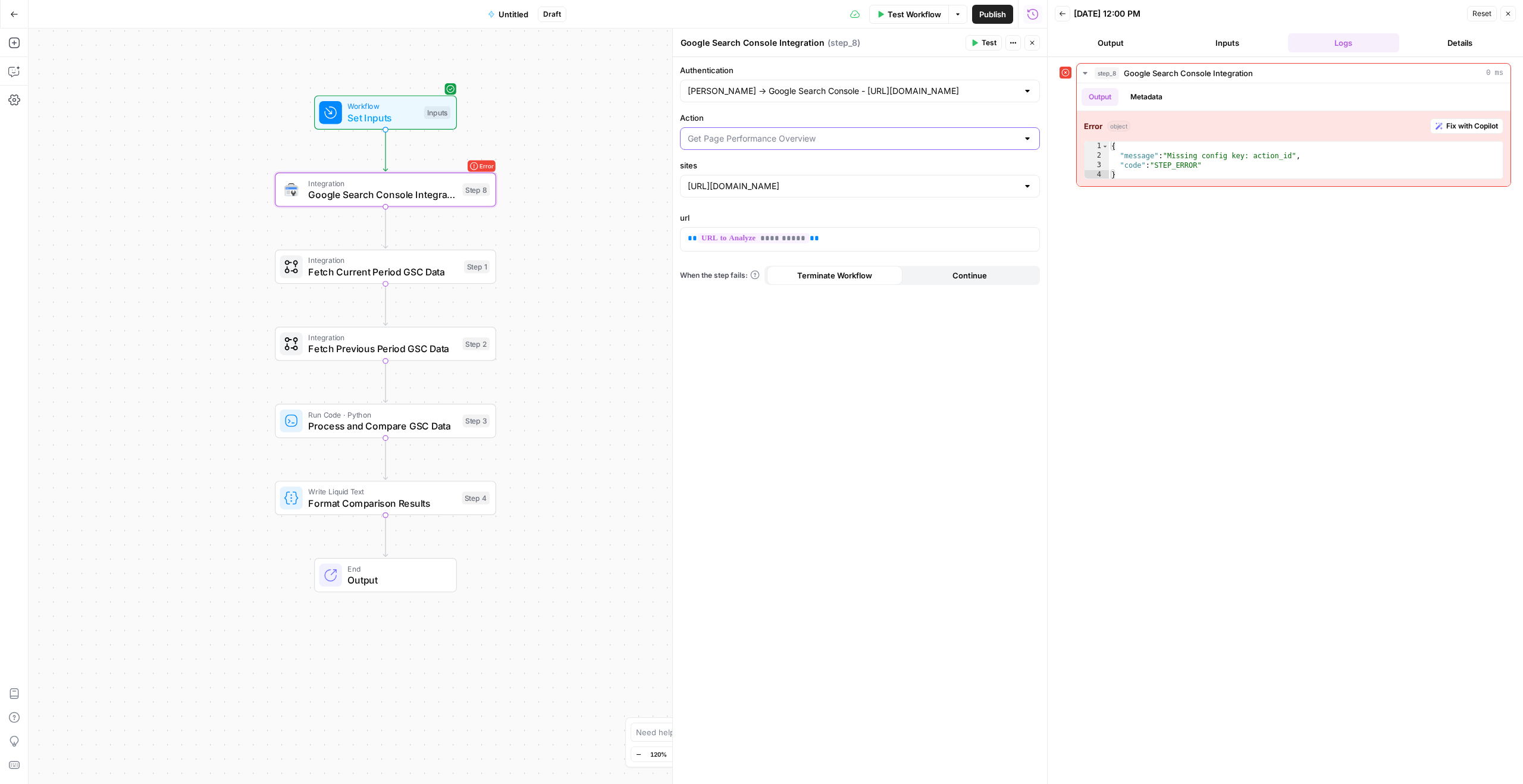
click at [788, 139] on input "Action" at bounding box center [853, 138] width 330 height 11
click at [767, 182] on span "Get Page Performance Overview" at bounding box center [853, 184] width 325 height 11
type input "Get Page Performance Overview"
click at [744, 213] on label "url" at bounding box center [860, 217] width 360 height 11
click at [996, 43] on span "Test" at bounding box center [989, 43] width 15 height 11
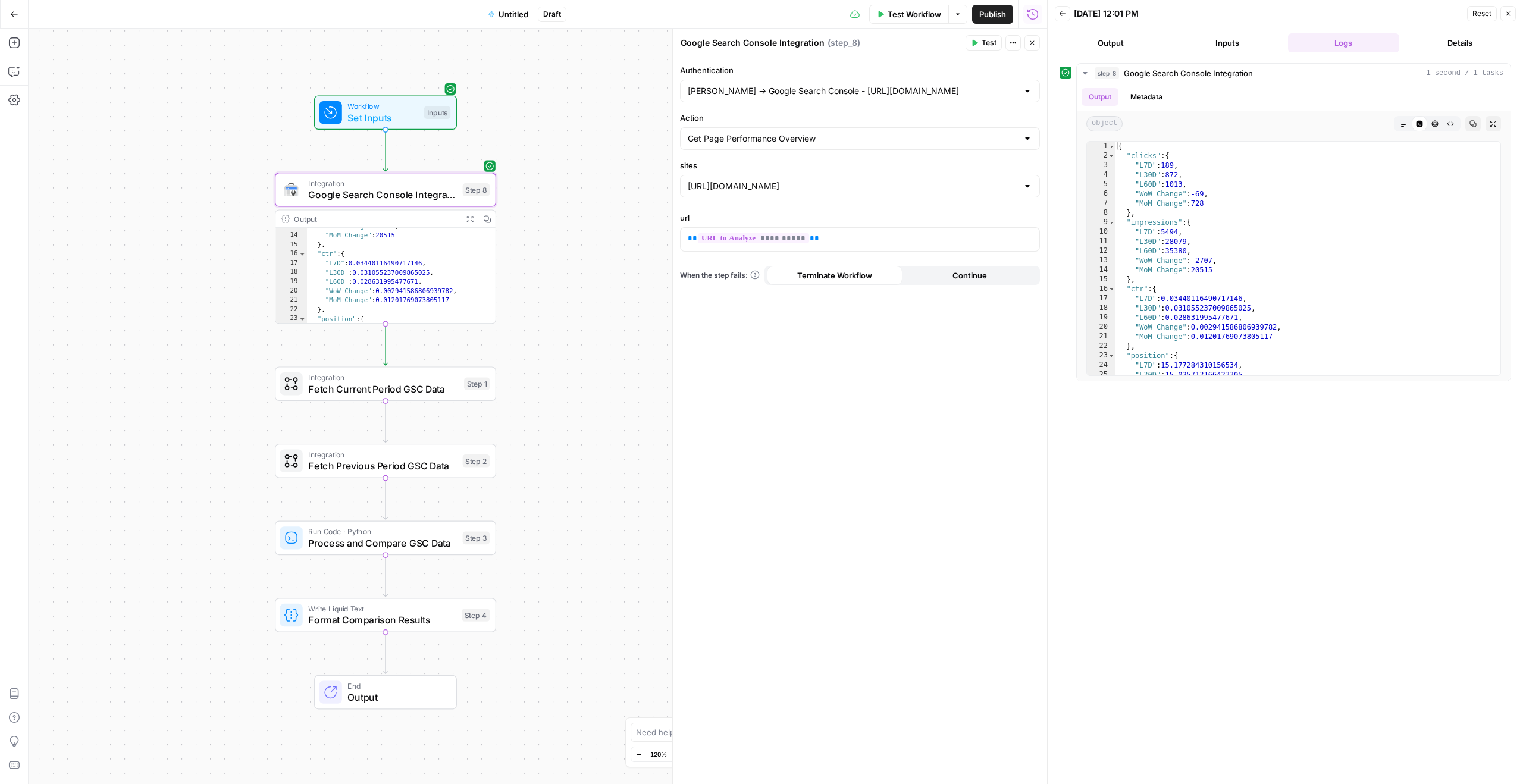
scroll to position [152, 0]
click at [579, 261] on div "Workflow Set Inputs Inputs Integration Google Search Console Integration Step 8…" at bounding box center [537, 406] width 1019 height 756
click at [391, 164] on icon "button" at bounding box center [385, 162] width 10 height 10
click at [384, 345] on icon "Edge from step_8 to step_1" at bounding box center [385, 344] width 4 height 41
click at [379, 386] on span "Google Search Console Integration" at bounding box center [383, 389] width 149 height 14
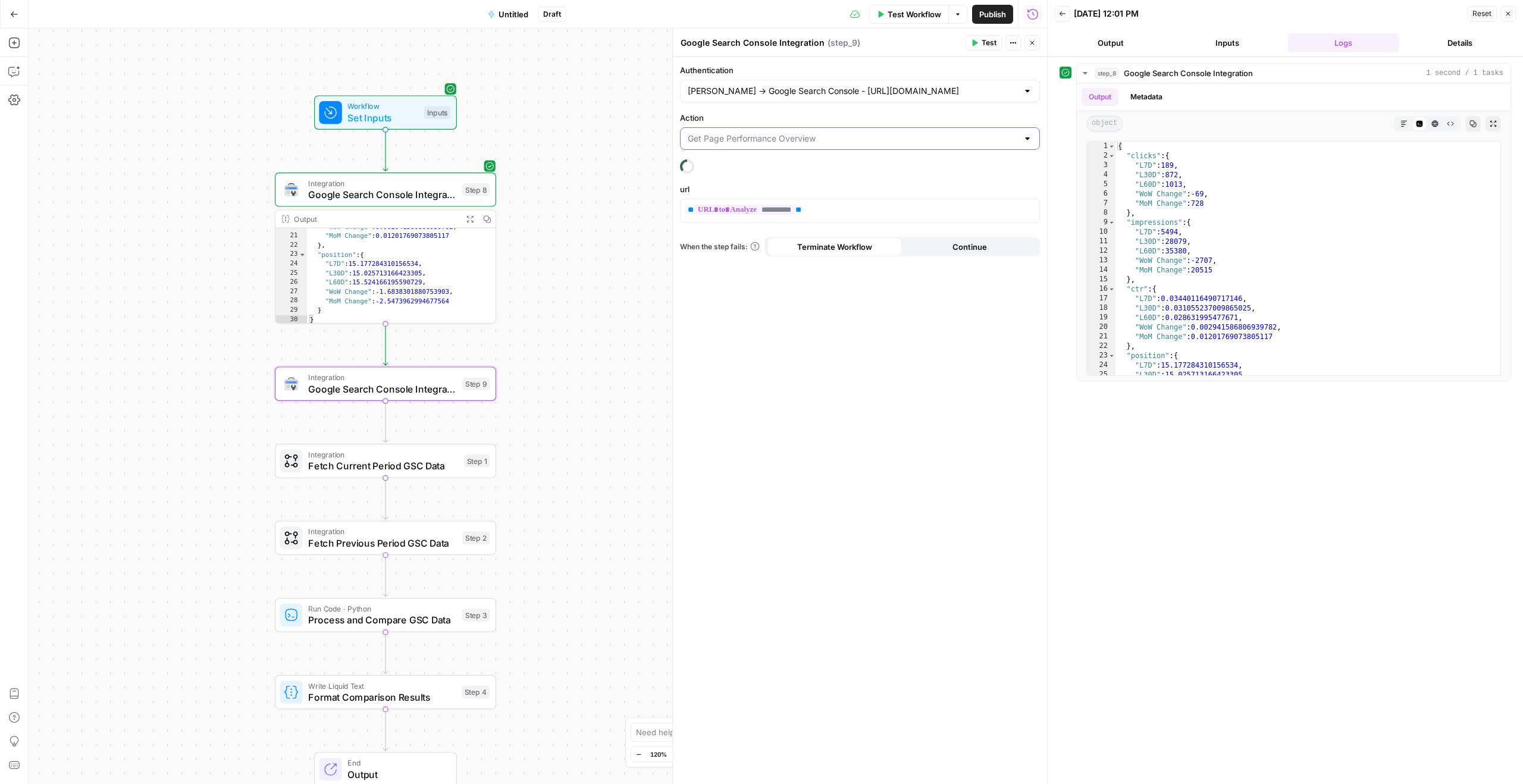
click at [782, 144] on input "Action" at bounding box center [853, 138] width 330 height 11
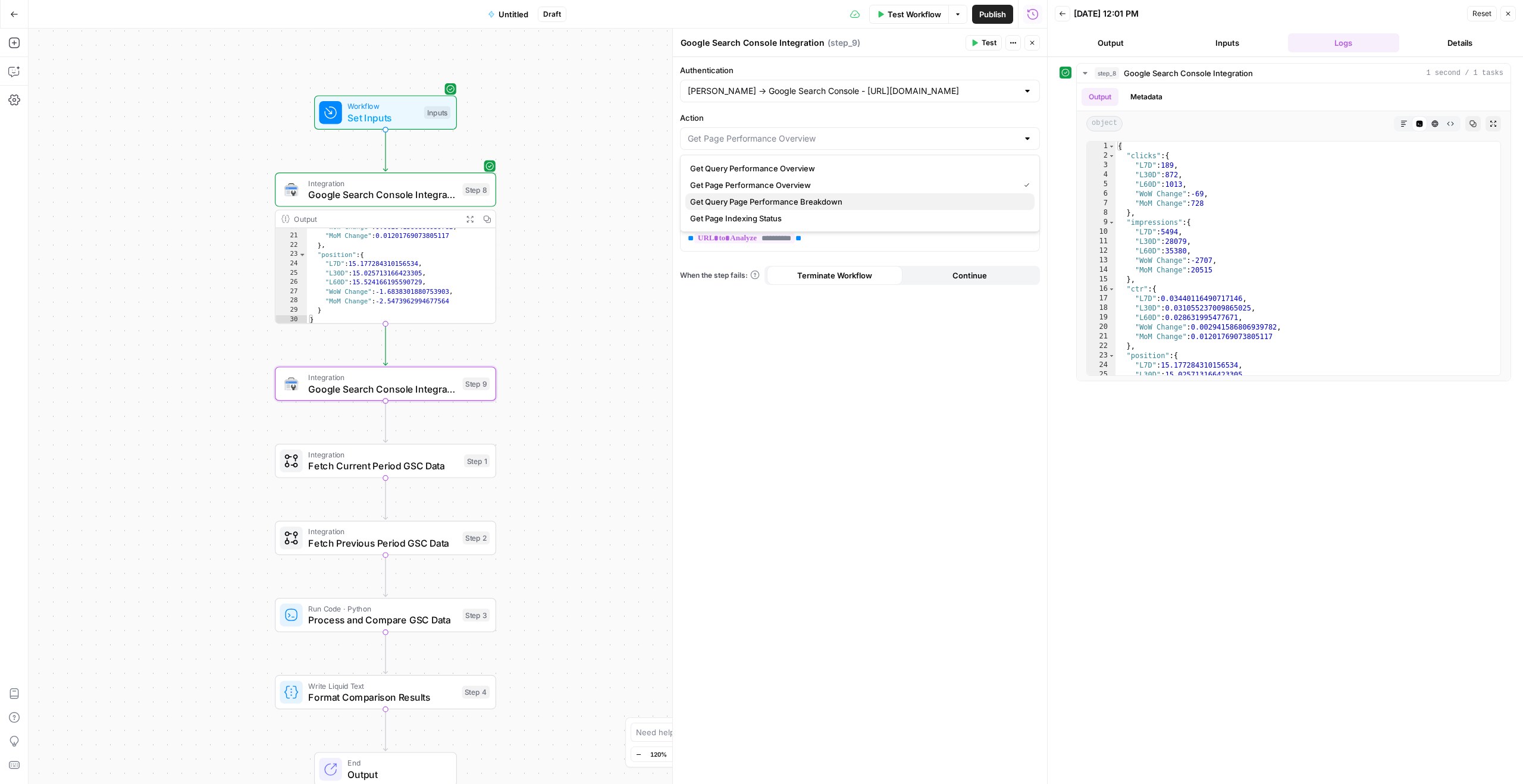
click at [736, 202] on span "Get Query Page Performance Breakdown" at bounding box center [858, 201] width 335 height 11
type input "Get Query Page Performance Breakdown"
click at [750, 235] on input "period" at bounding box center [853, 238] width 330 height 11
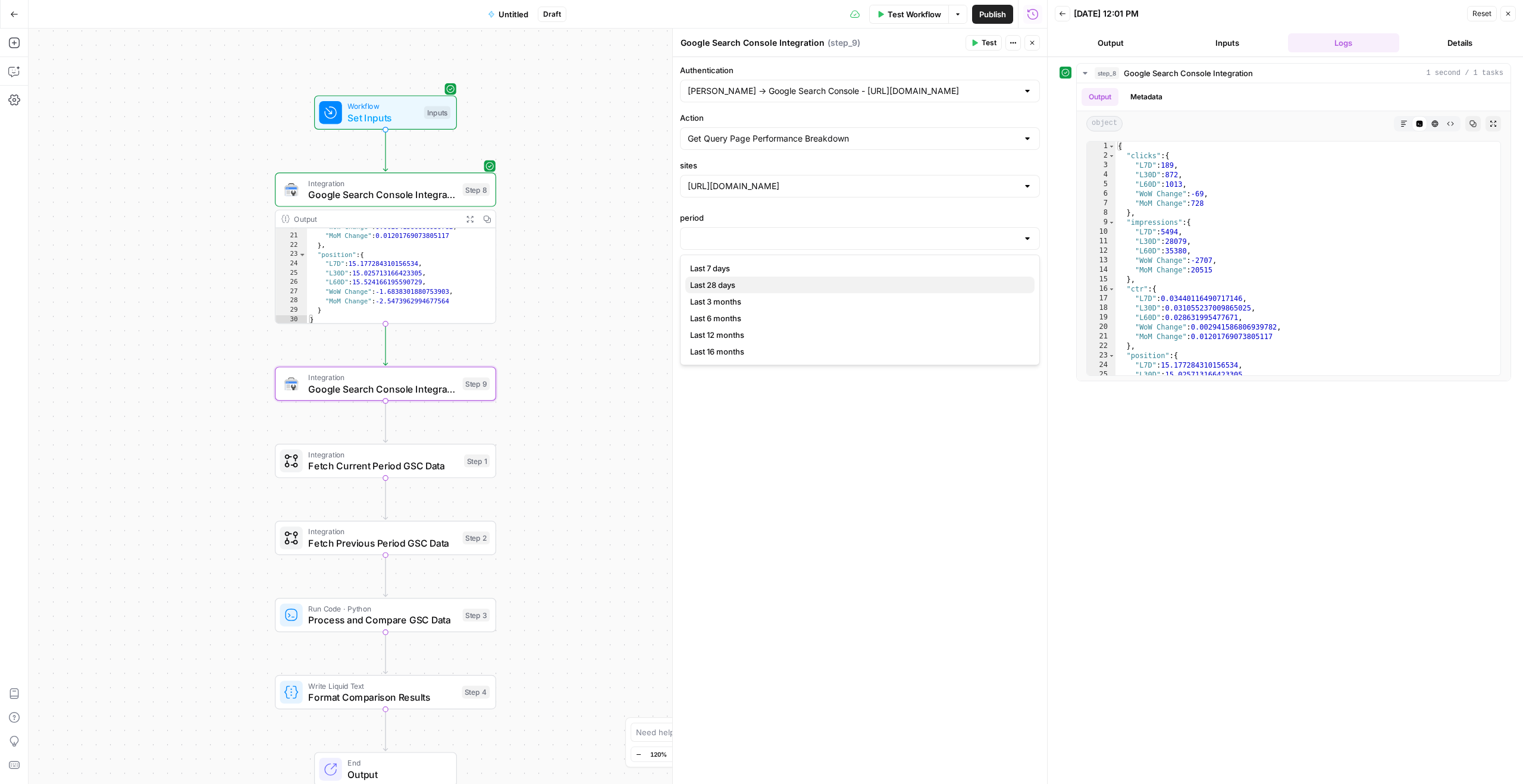
click at [725, 282] on span "Last 28 days" at bounding box center [858, 284] width 335 height 11
type input "Last 28 days"
click at [974, 37] on button "Test" at bounding box center [983, 43] width 36 height 16
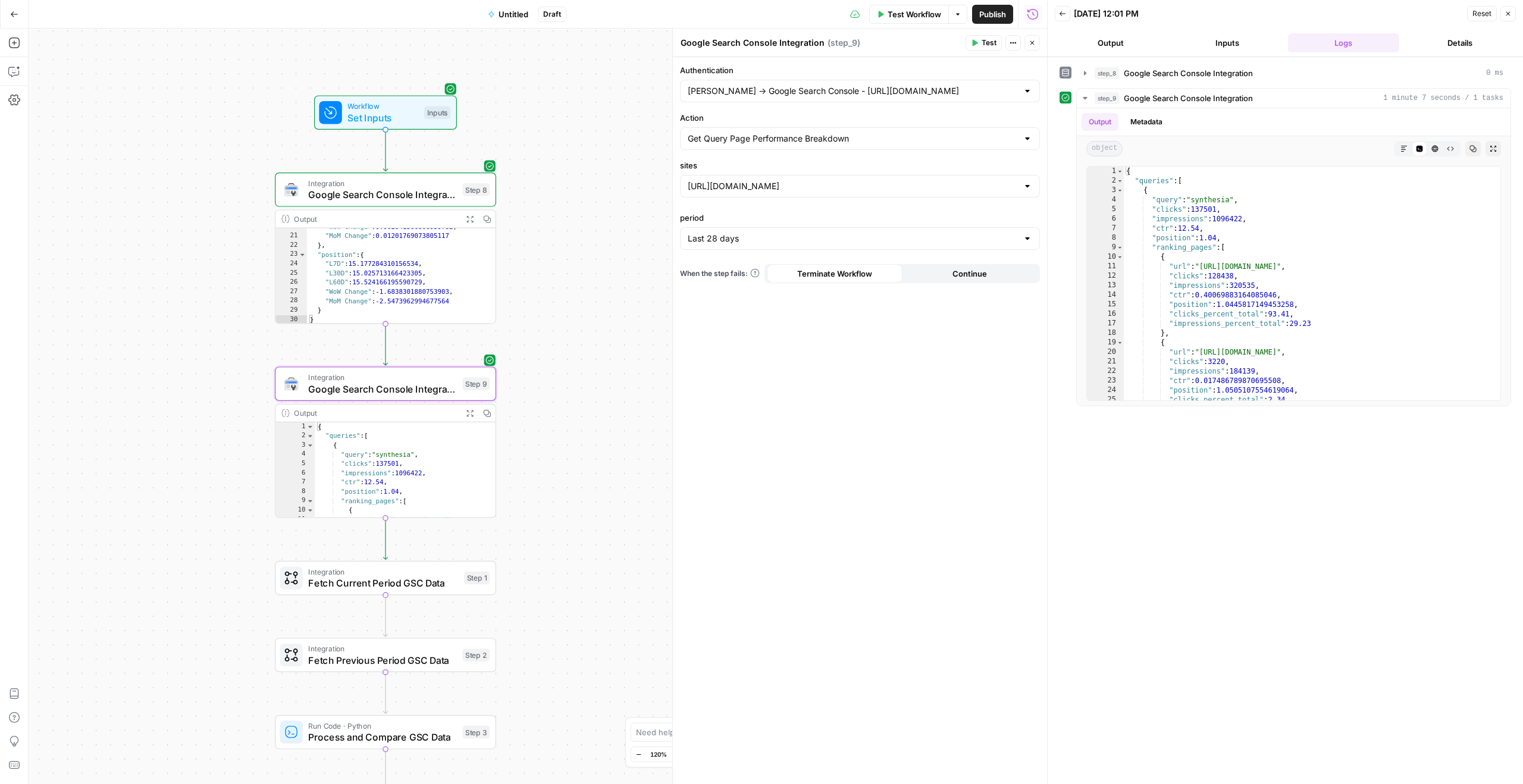
type textarea "**********"
click at [372, 458] on div "{ "queries" : [ { "query" : "synthesia" , "clicks" : 137501 , "impressions" : 1…" at bounding box center [400, 484] width 171 height 124
click at [403, 380] on span "Integration" at bounding box center [383, 377] width 149 height 11
click at [1018, 49] on button "Actions" at bounding box center [1013, 43] width 16 height 16
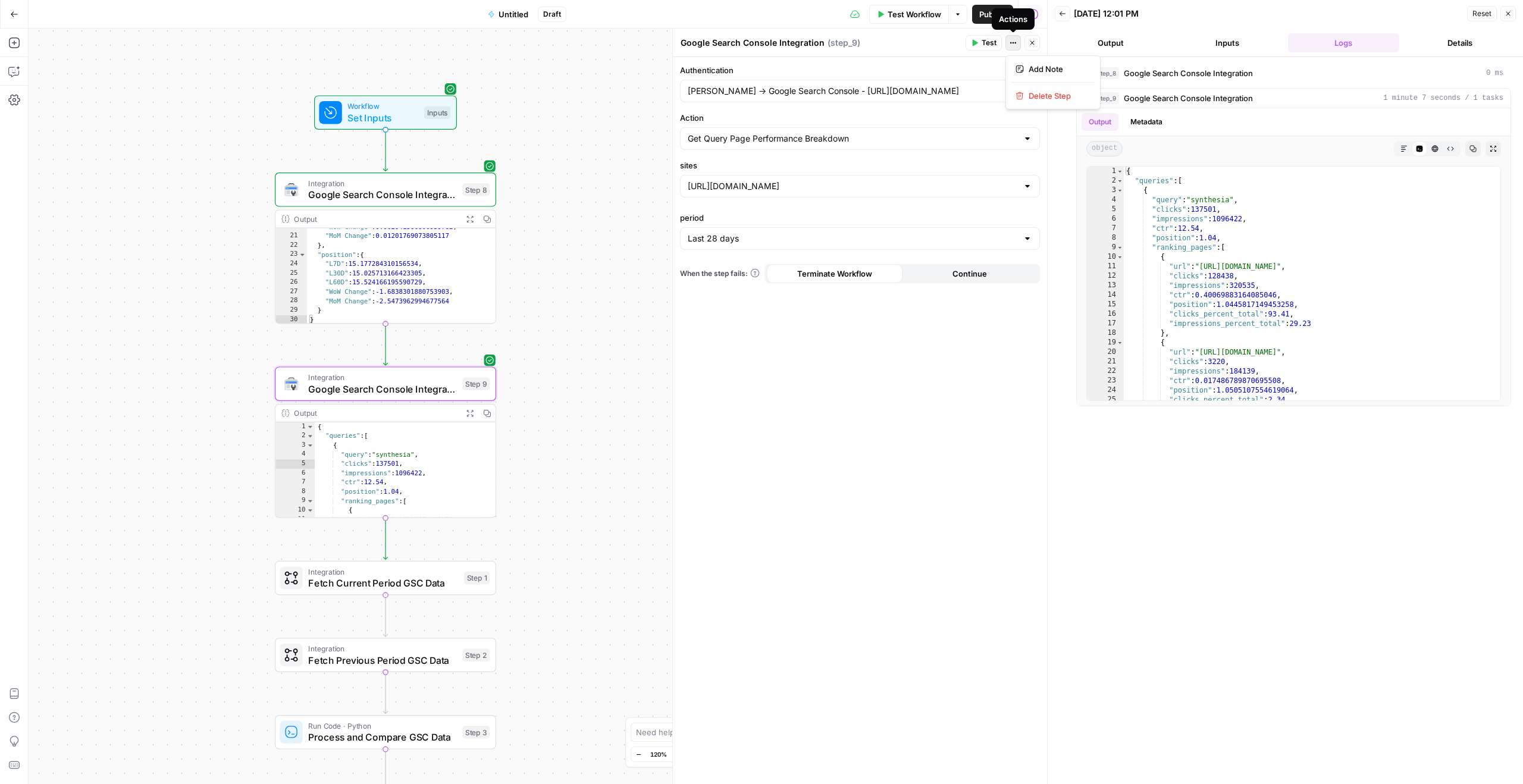
click at [1016, 47] on button "Actions" at bounding box center [1013, 43] width 16 height 16
click at [774, 363] on div "Authentication [PERSON_NAME] -> Google Search Console - [URL][DOMAIN_NAME] Acti…" at bounding box center [860, 421] width 374 height 728
click at [1220, 94] on span "Google Search Console Integration" at bounding box center [1189, 98] width 129 height 11
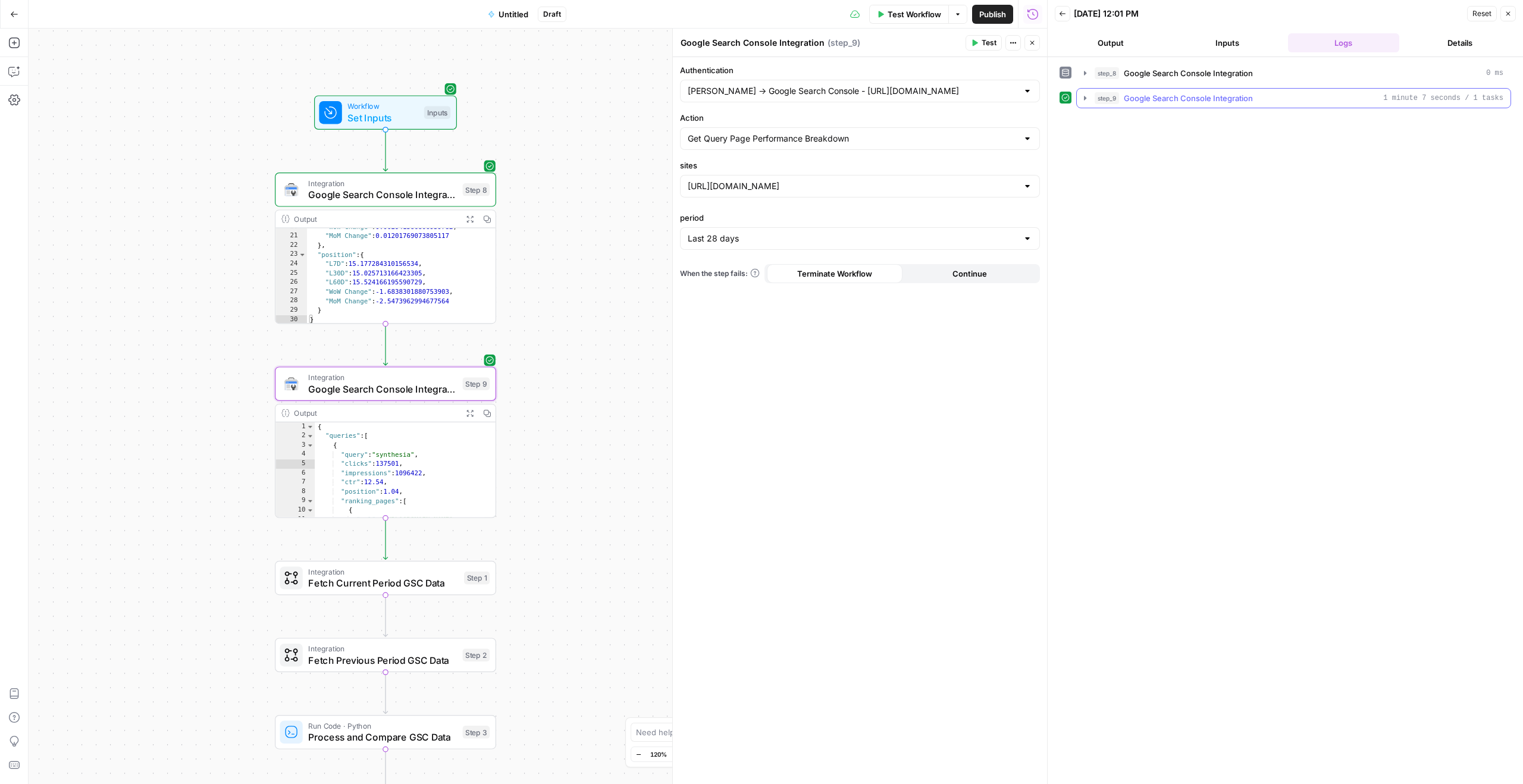
click at [1219, 94] on span "Google Search Console Integration" at bounding box center [1189, 98] width 129 height 11
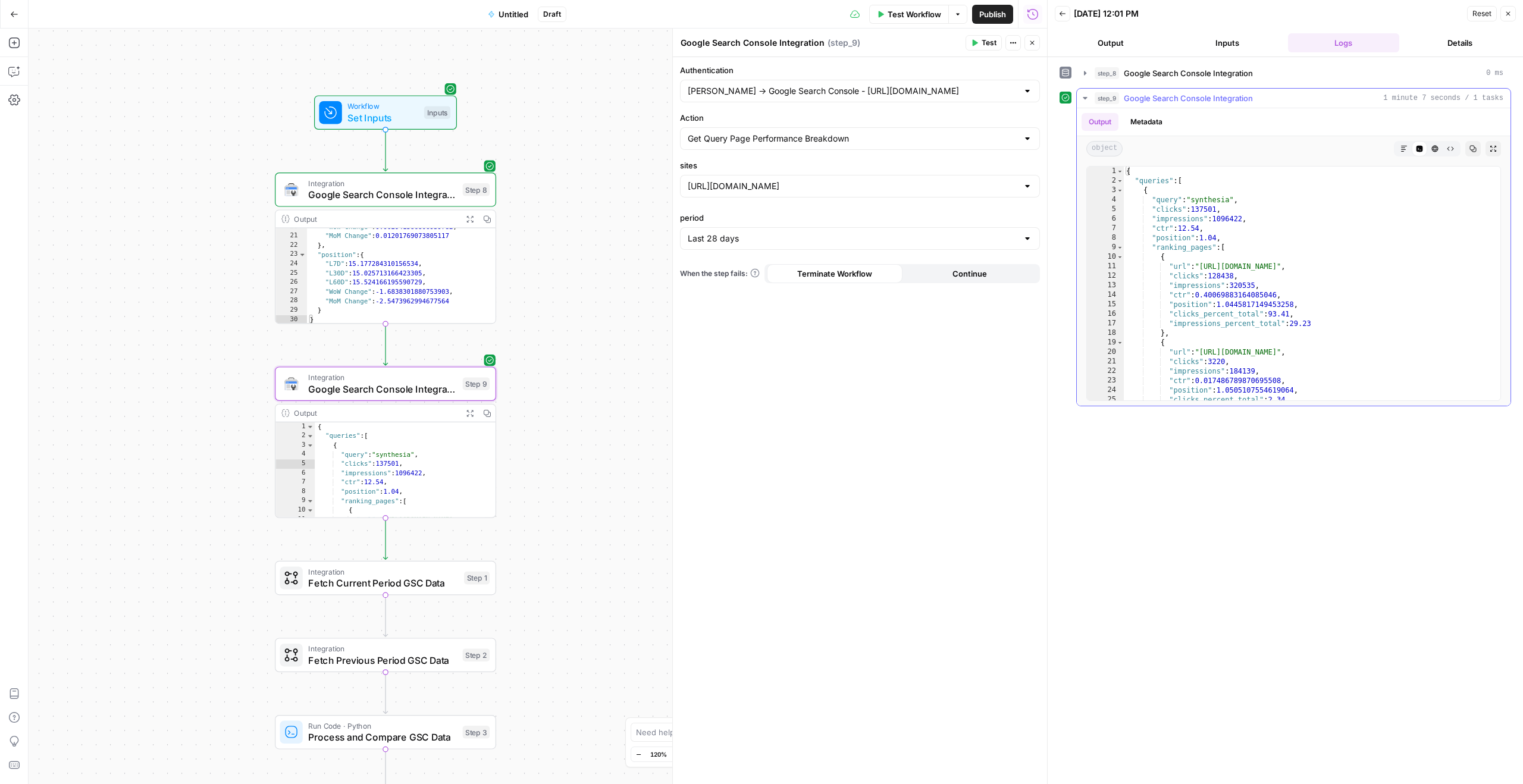
click at [1162, 119] on button "Metadata" at bounding box center [1146, 122] width 47 height 18
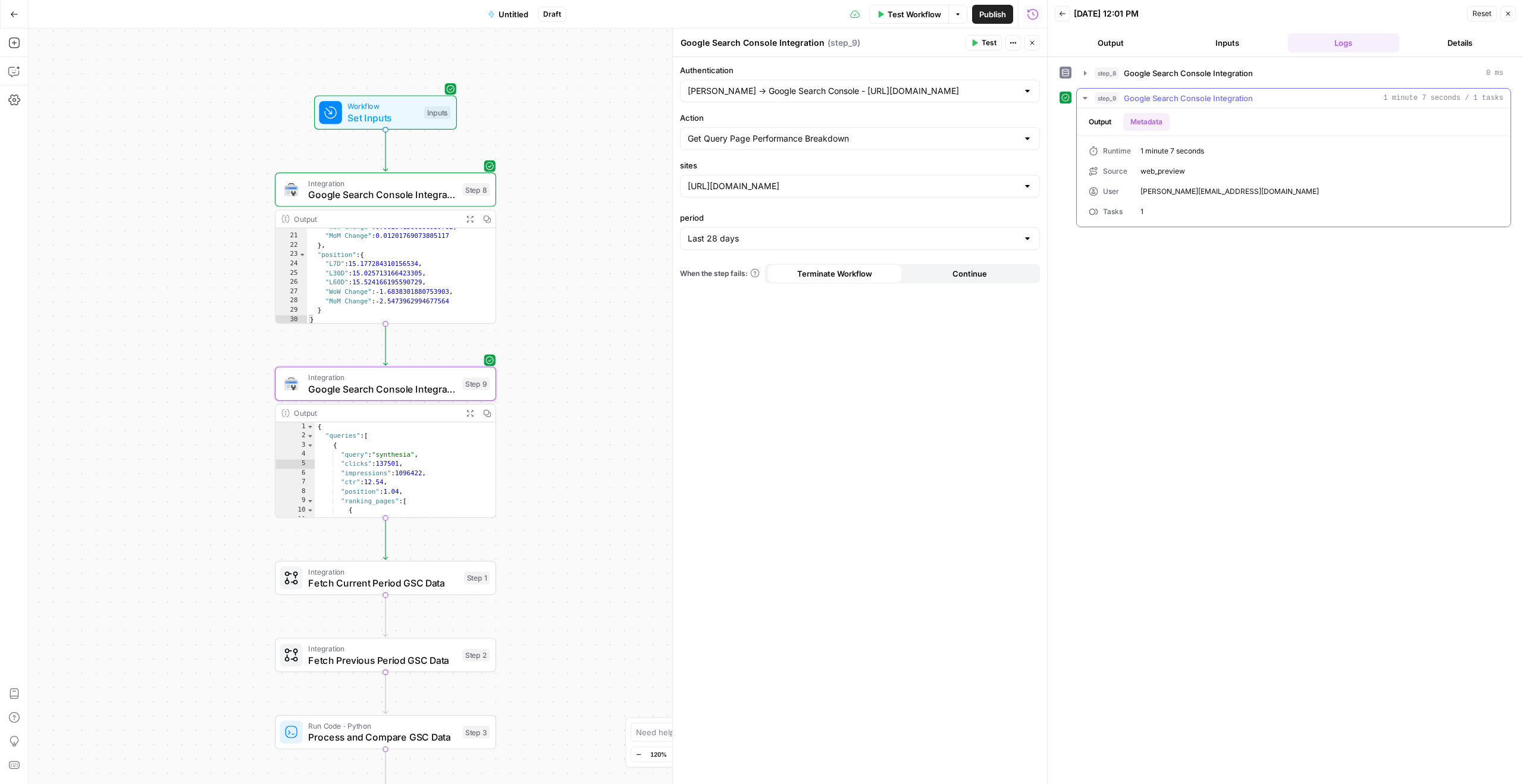
click at [1162, 119] on button "Metadata" at bounding box center [1146, 122] width 47 height 18
click at [1097, 122] on button "Output" at bounding box center [1101, 122] width 37 height 18
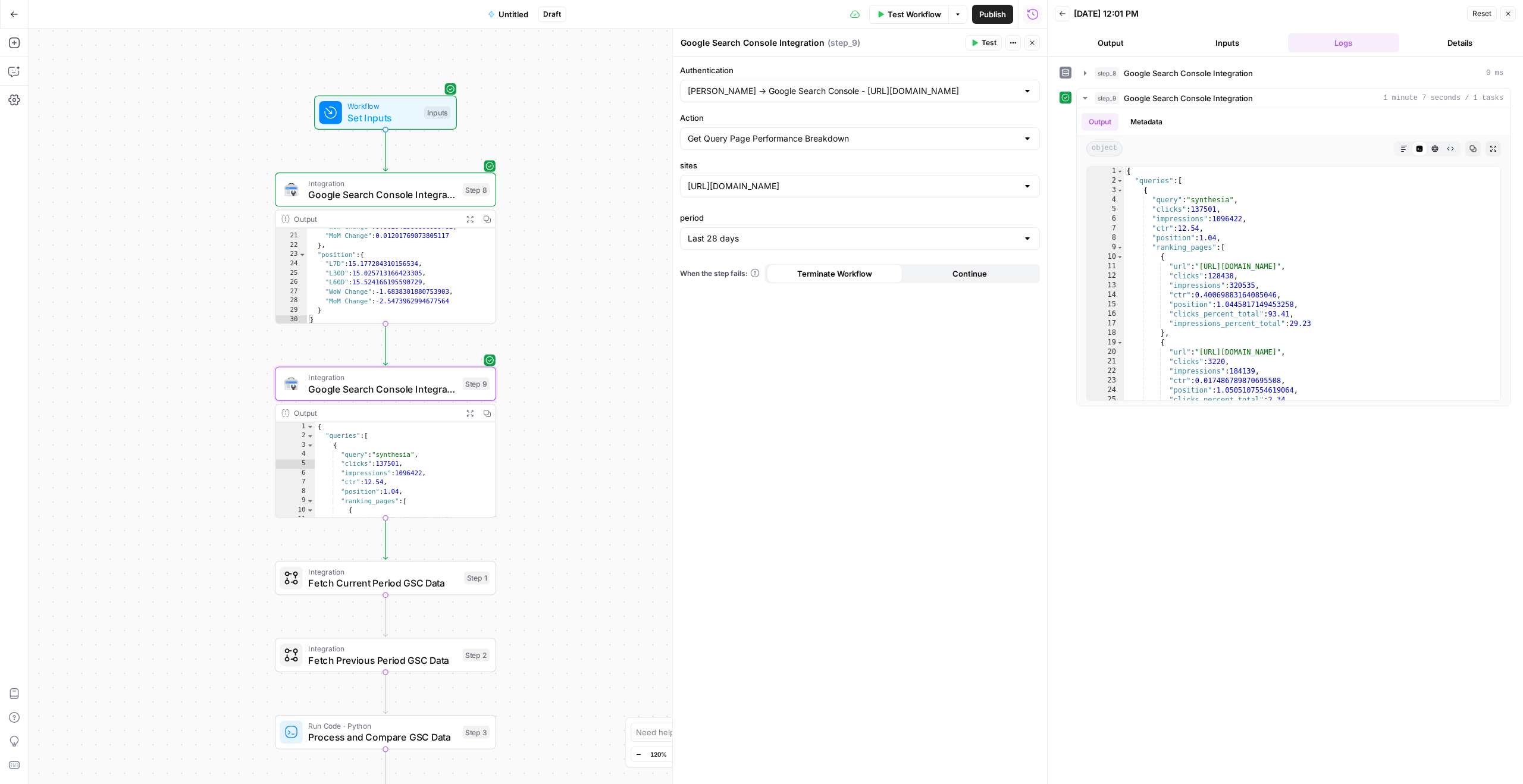
click at [840, 165] on label "sites" at bounding box center [860, 165] width 360 height 11
click at [840, 180] on input "[URL][DOMAIN_NAME]" at bounding box center [853, 185] width 330 height 11
type input "[URL][DOMAIN_NAME]"
click at [836, 120] on label "Action" at bounding box center [860, 117] width 360 height 11
click at [836, 132] on input "Get Query Page Performance Breakdown" at bounding box center [853, 138] width 330 height 11
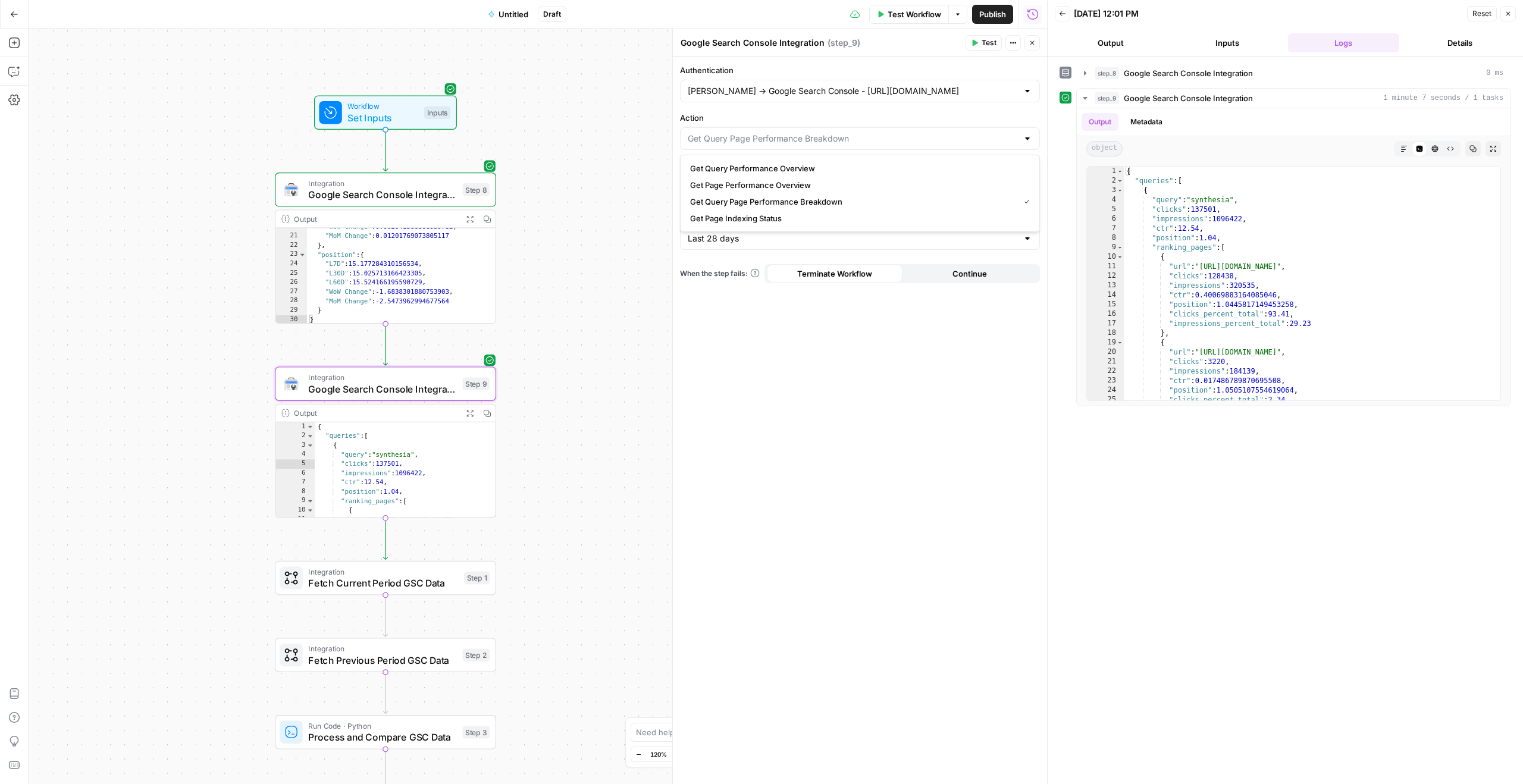
type input "Get Query Page Performance Breakdown"
click at [828, 120] on label "Action" at bounding box center [860, 117] width 360 height 11
click at [828, 132] on input "Get Query Page Performance Breakdown" at bounding box center [853, 138] width 330 height 11
type input "Get Query Page Performance Breakdown"
click at [646, 146] on div "Workflow Set Inputs Inputs Integration Google Search Console Integration Step 8…" at bounding box center [537, 406] width 1019 height 756
